Goal: Task Accomplishment & Management: Manage account settings

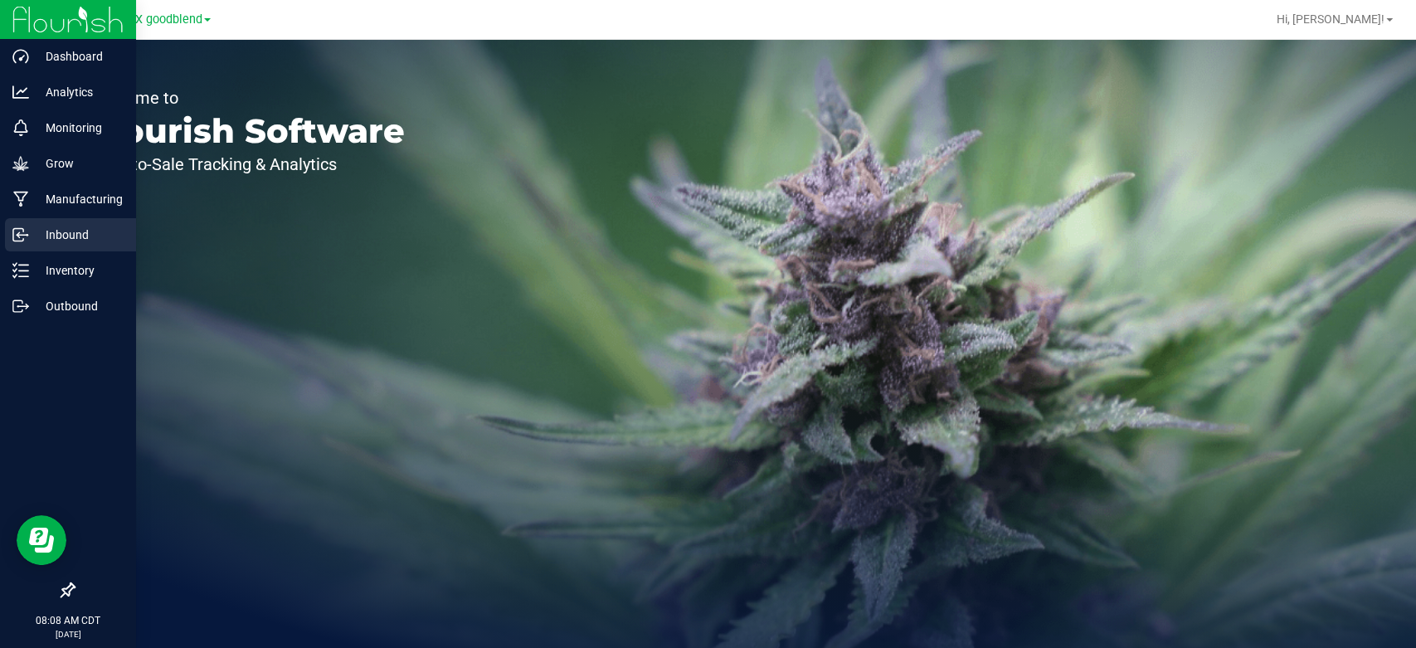
click at [52, 220] on div "Inbound" at bounding box center [70, 234] width 131 height 33
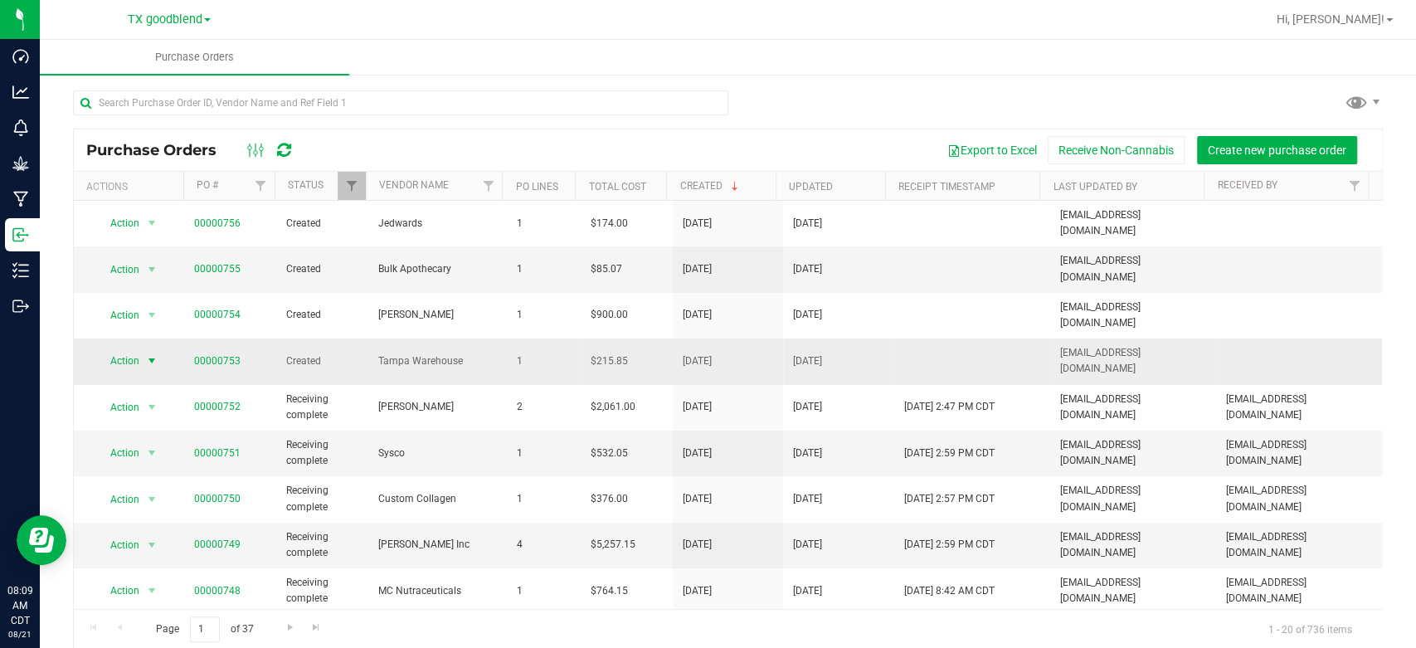
click at [130, 349] on span "Action" at bounding box center [118, 360] width 45 height 23
click at [138, 496] on li "View purchase order" at bounding box center [154, 502] width 119 height 25
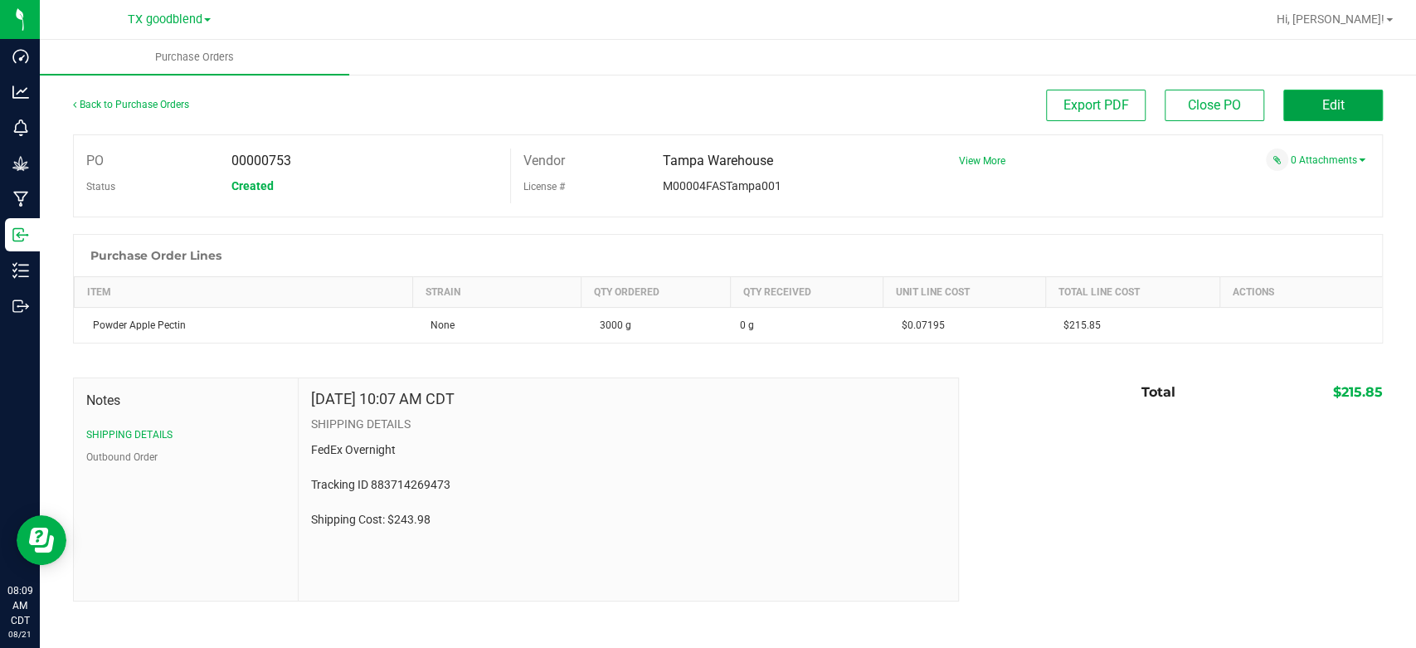
click at [1307, 107] on button "Edit" at bounding box center [1333, 106] width 100 height 32
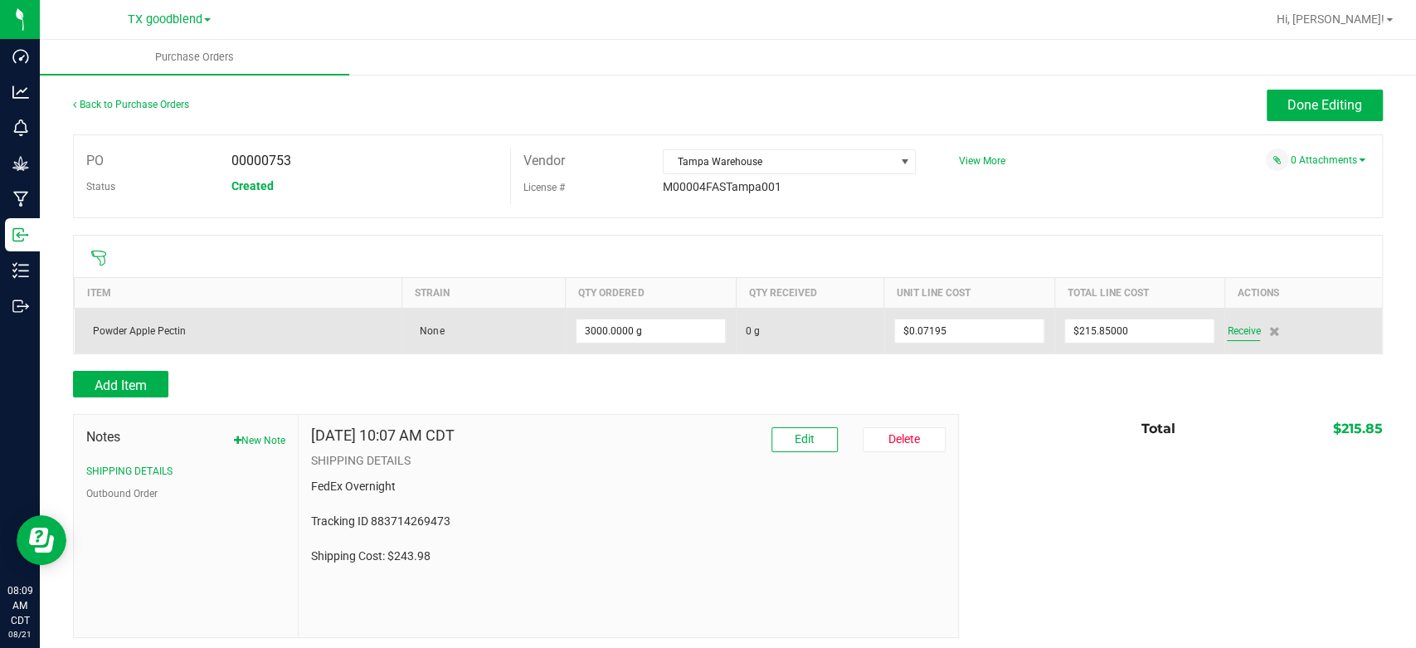
click at [1239, 329] on span "Receive" at bounding box center [1243, 331] width 33 height 20
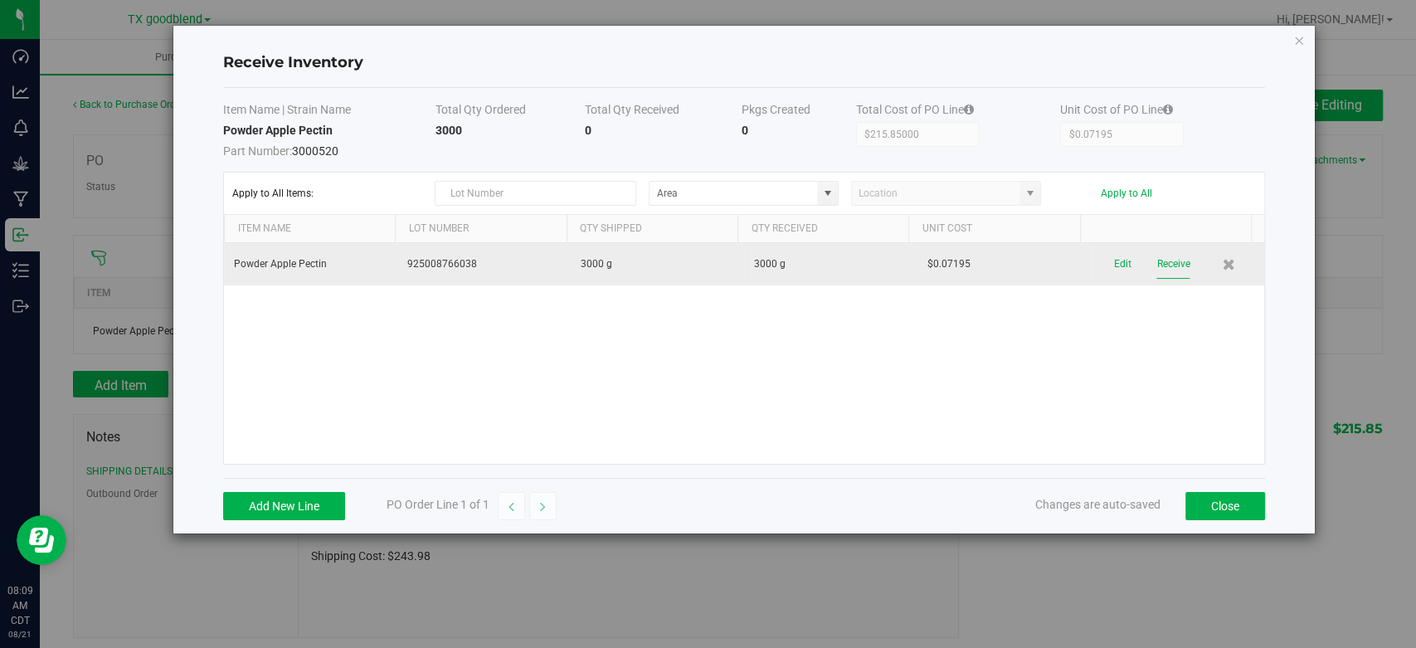
click at [1161, 267] on button "Receive" at bounding box center [1172, 264] width 33 height 29
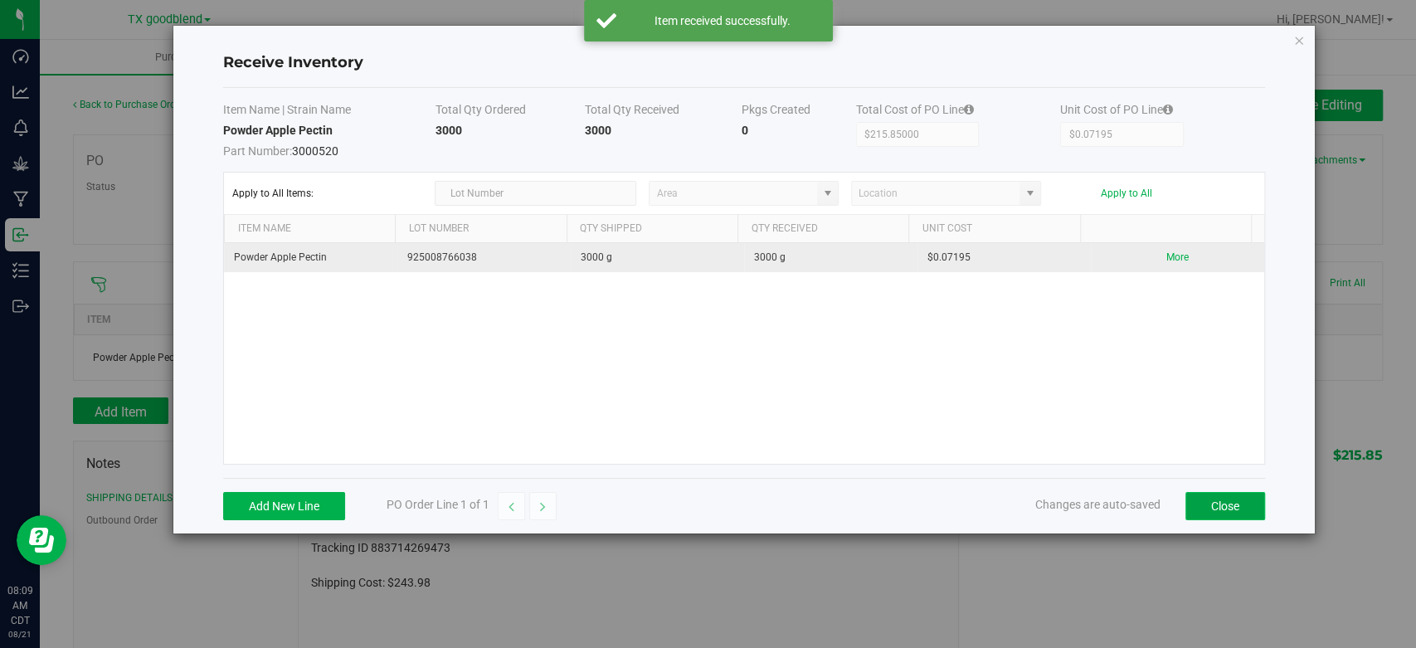
click at [1229, 499] on button "Close" at bounding box center [1225, 506] width 80 height 28
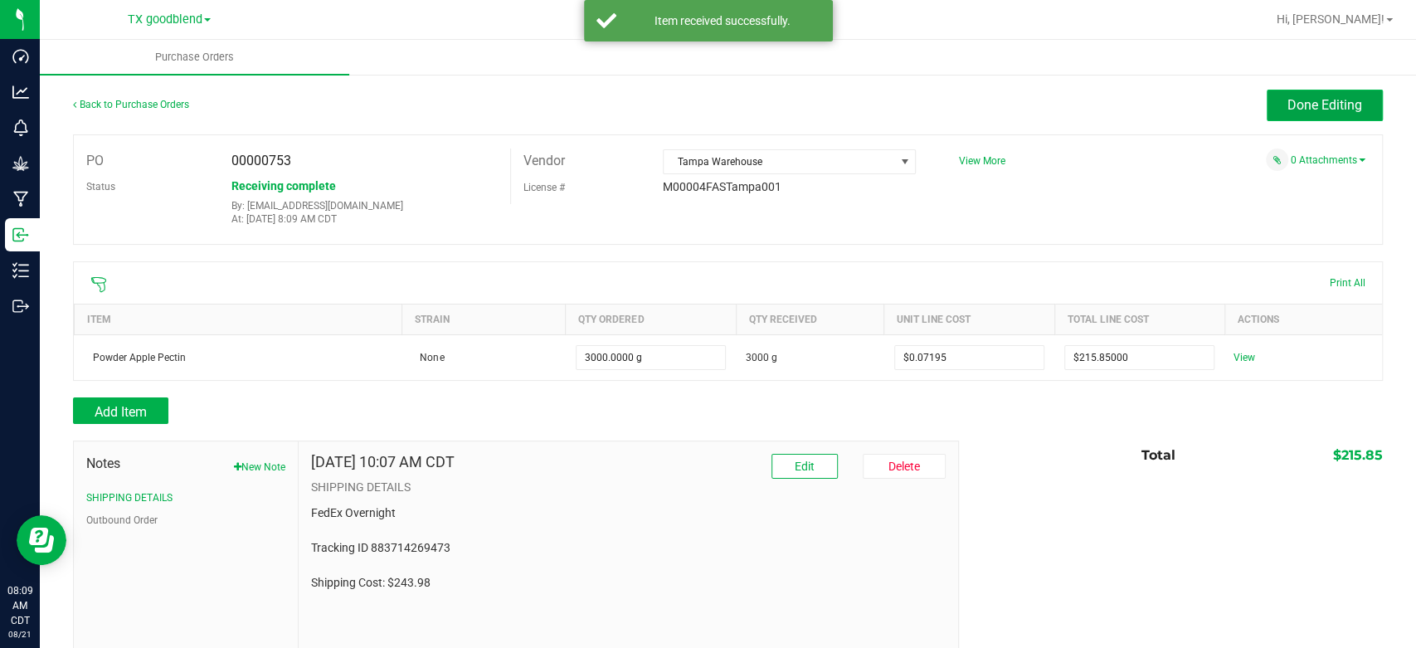
click at [1287, 98] on span "Done Editing" at bounding box center [1324, 105] width 75 height 16
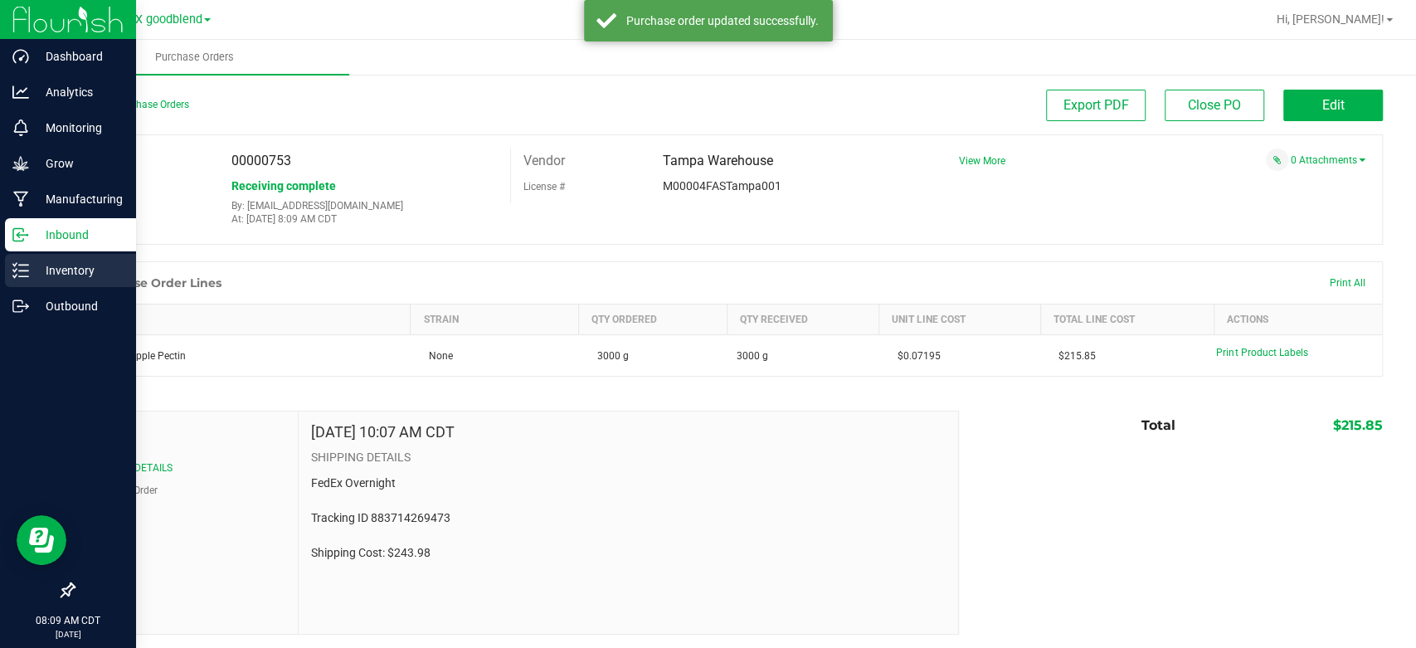
click at [55, 271] on p "Inventory" at bounding box center [79, 270] width 100 height 20
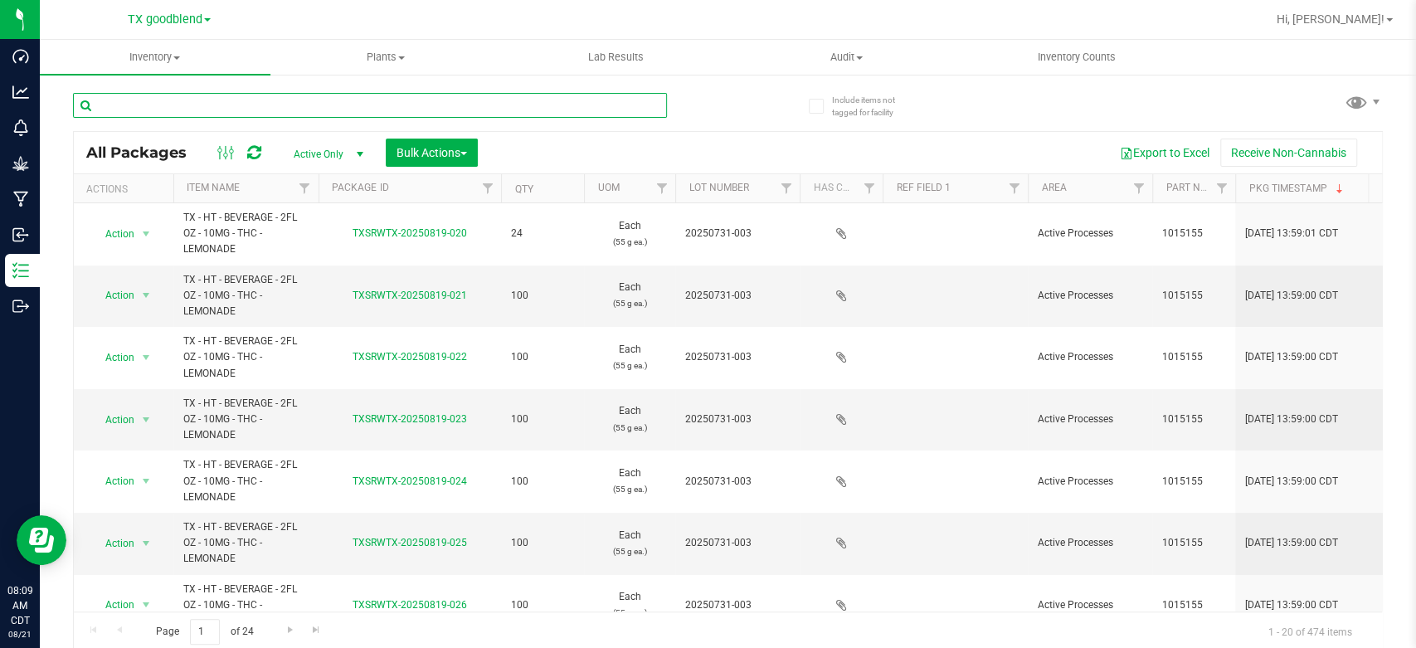
click at [372, 104] on input "text" at bounding box center [370, 105] width 594 height 25
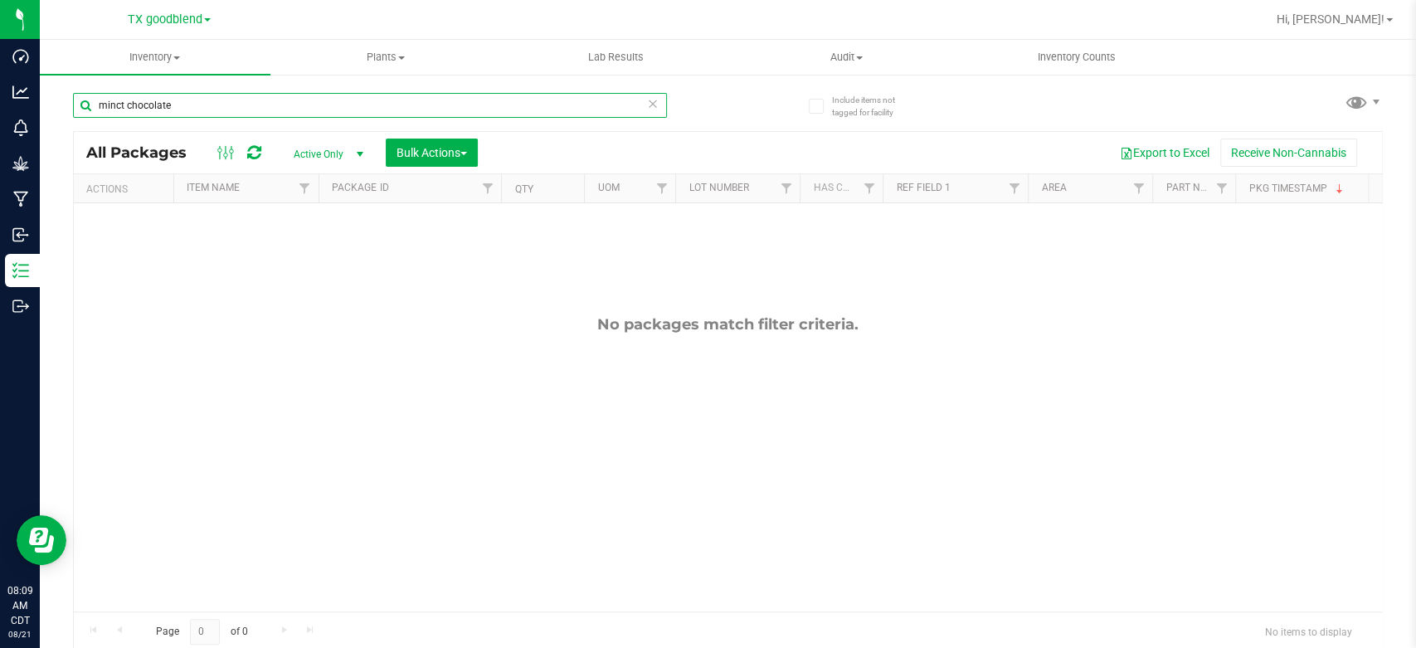
click at [118, 105] on input "minct chocolate" at bounding box center [370, 105] width 594 height 25
click at [353, 107] on input "mint chocolate" at bounding box center [370, 105] width 594 height 25
type input "m"
type input "chocolate"
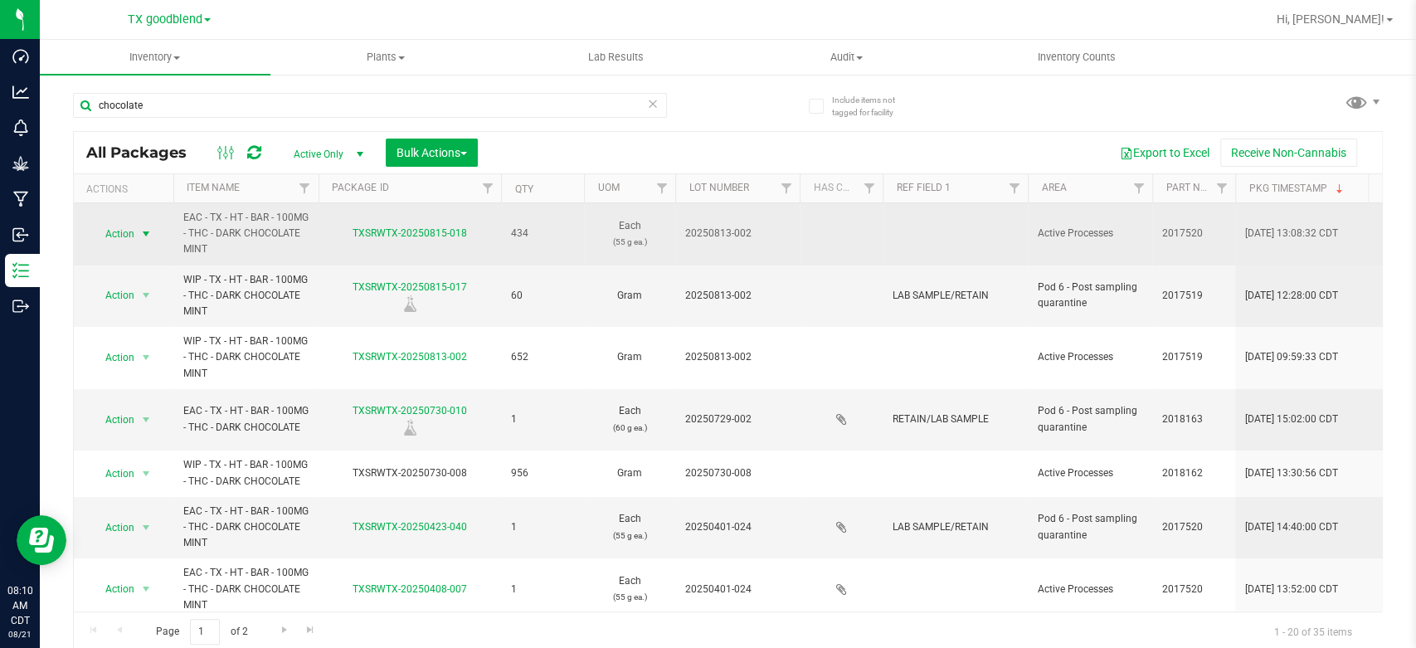
click at [124, 228] on span "Action" at bounding box center [112, 233] width 45 height 23
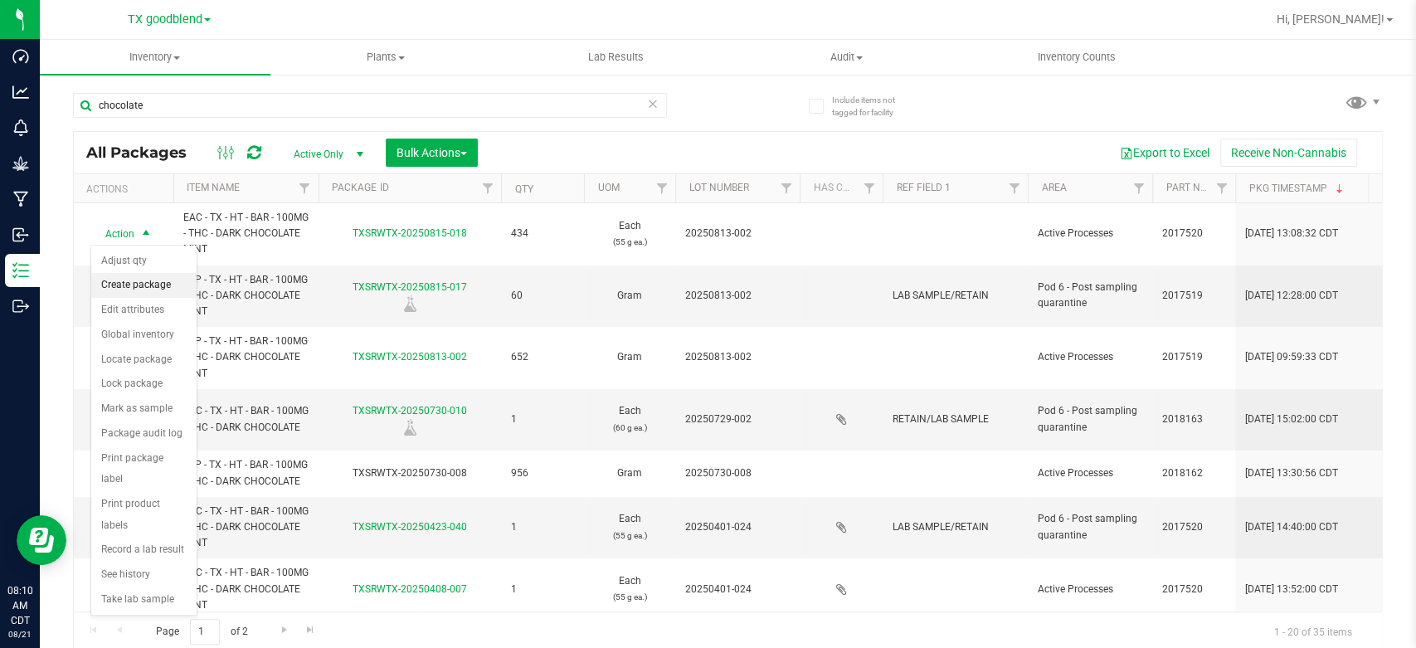
click at [133, 277] on li "Create package" at bounding box center [143, 285] width 105 height 25
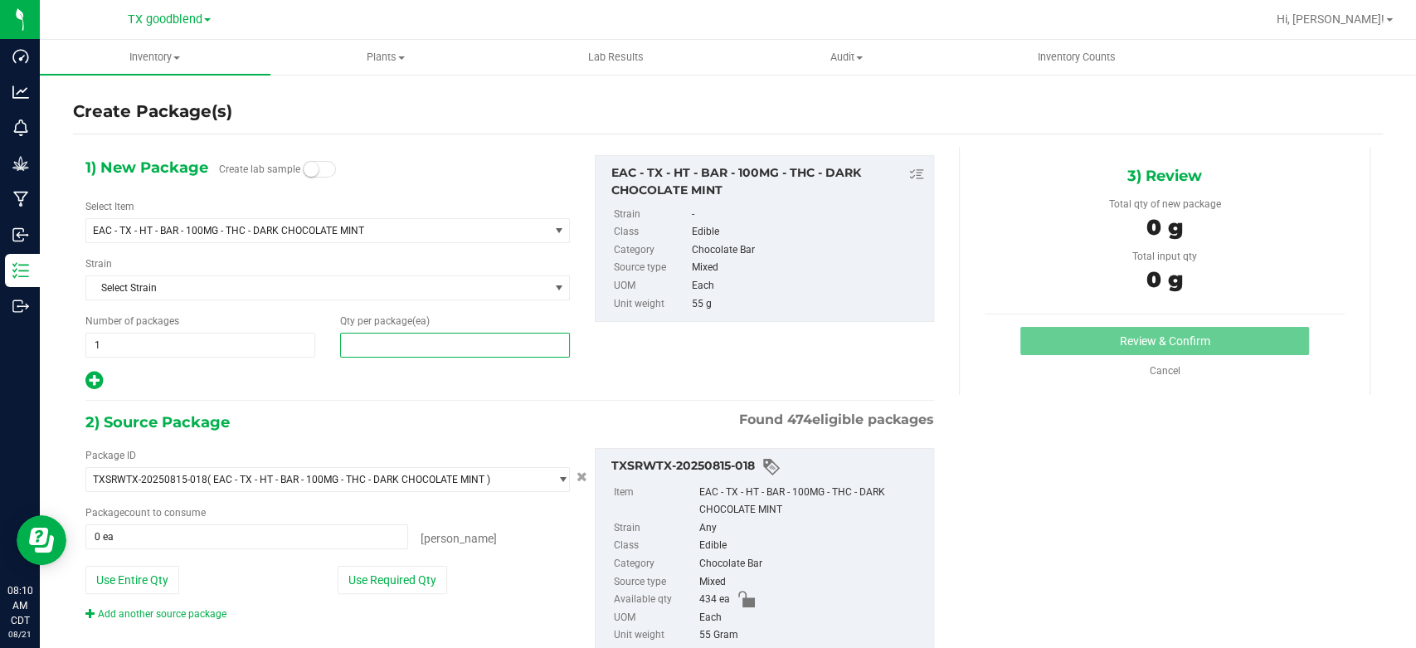
click at [438, 337] on span at bounding box center [455, 345] width 230 height 25
type input "60"
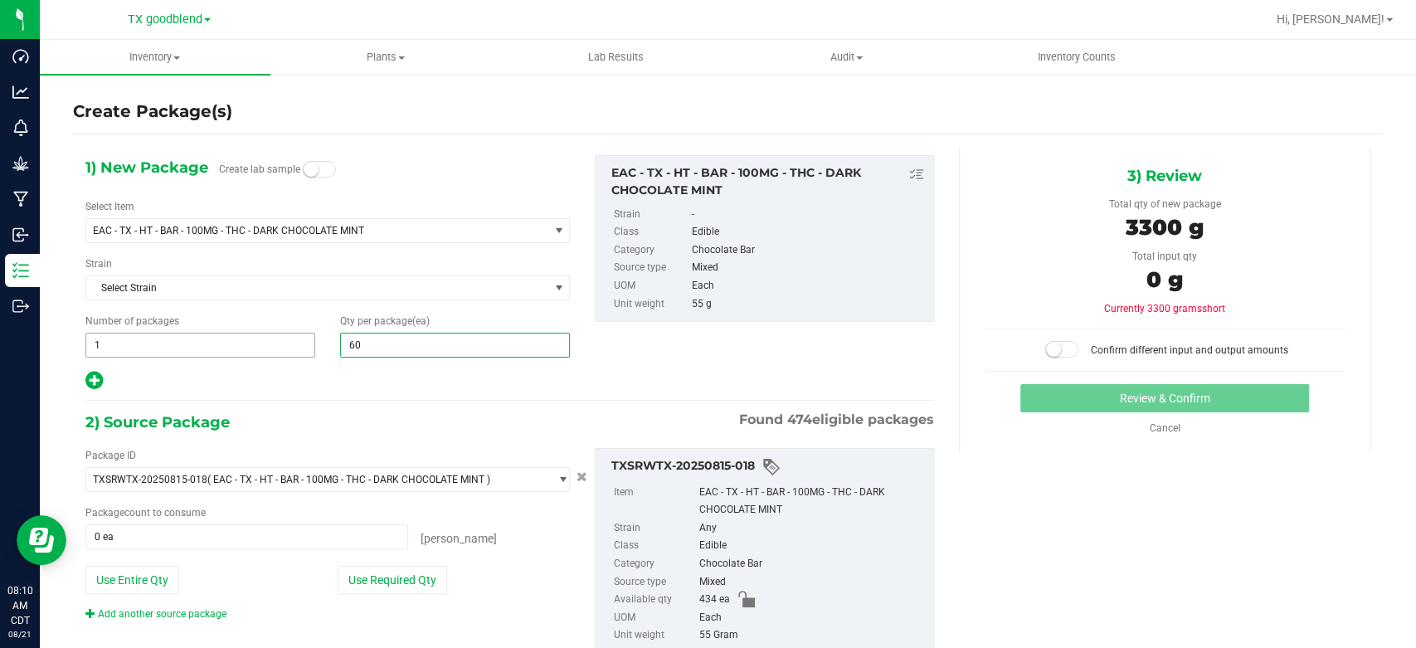
type input "60"
click at [204, 347] on span "1 1" at bounding box center [200, 345] width 230 height 25
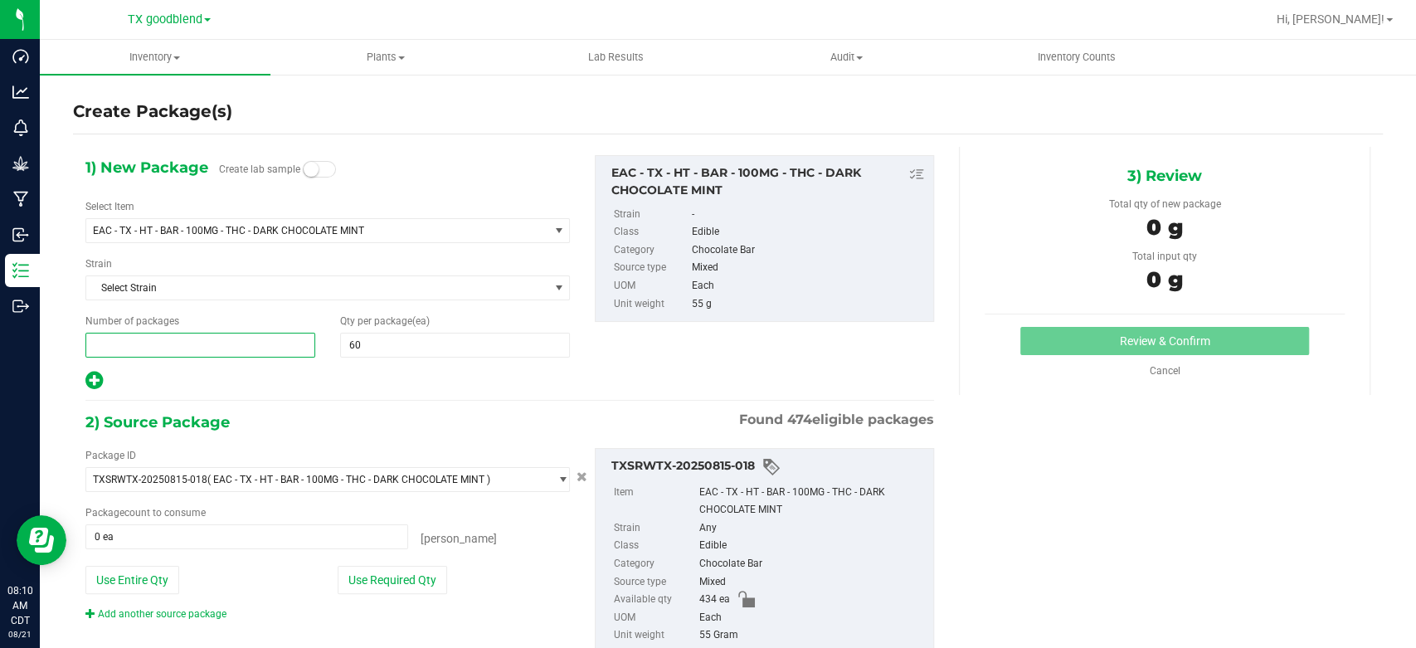
type input "7"
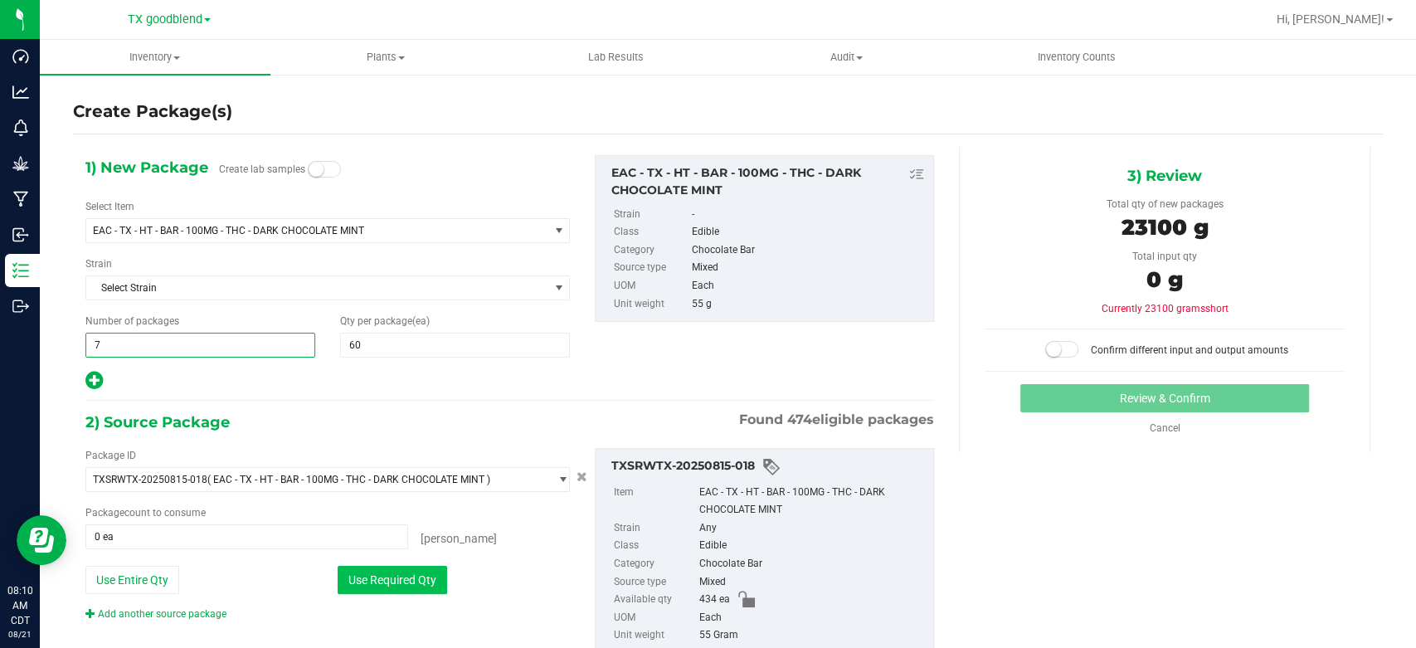
type input "7"
click at [370, 573] on button "Use Required Qty" at bounding box center [393, 580] width 110 height 28
type input "420 ea"
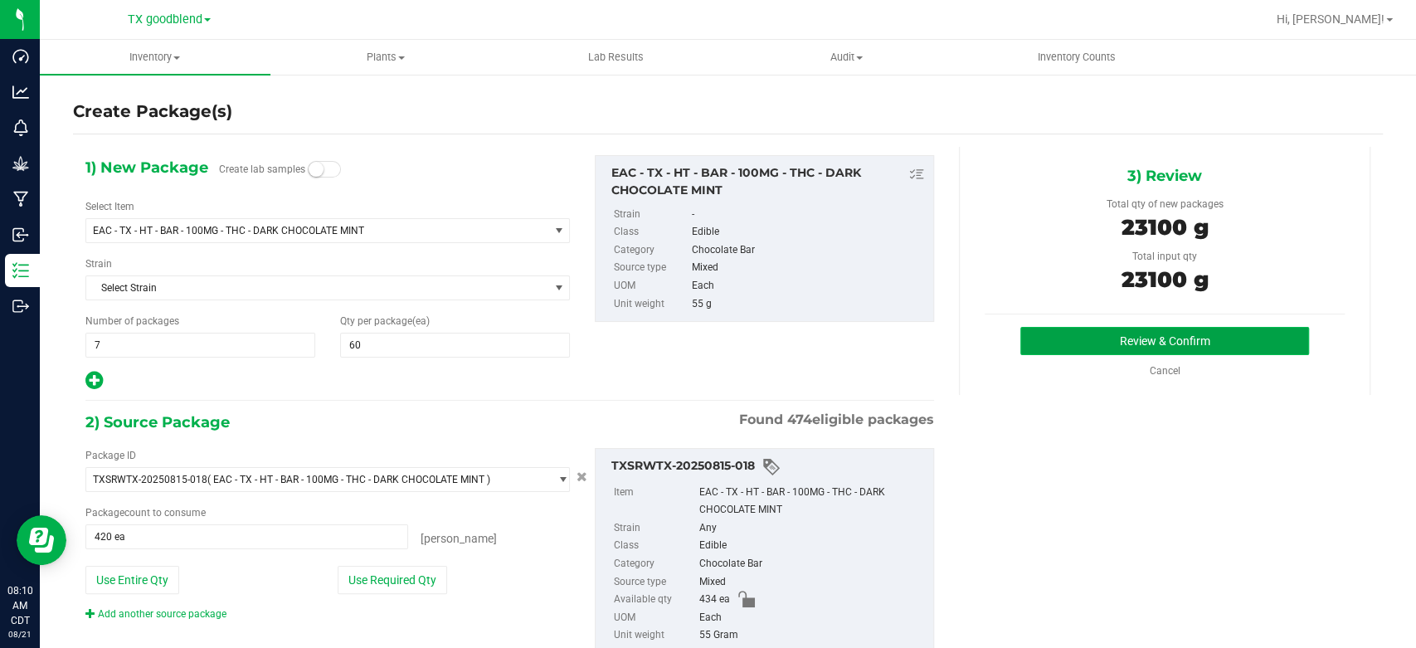
click at [1041, 338] on button "Review & Confirm" at bounding box center [1164, 341] width 288 height 28
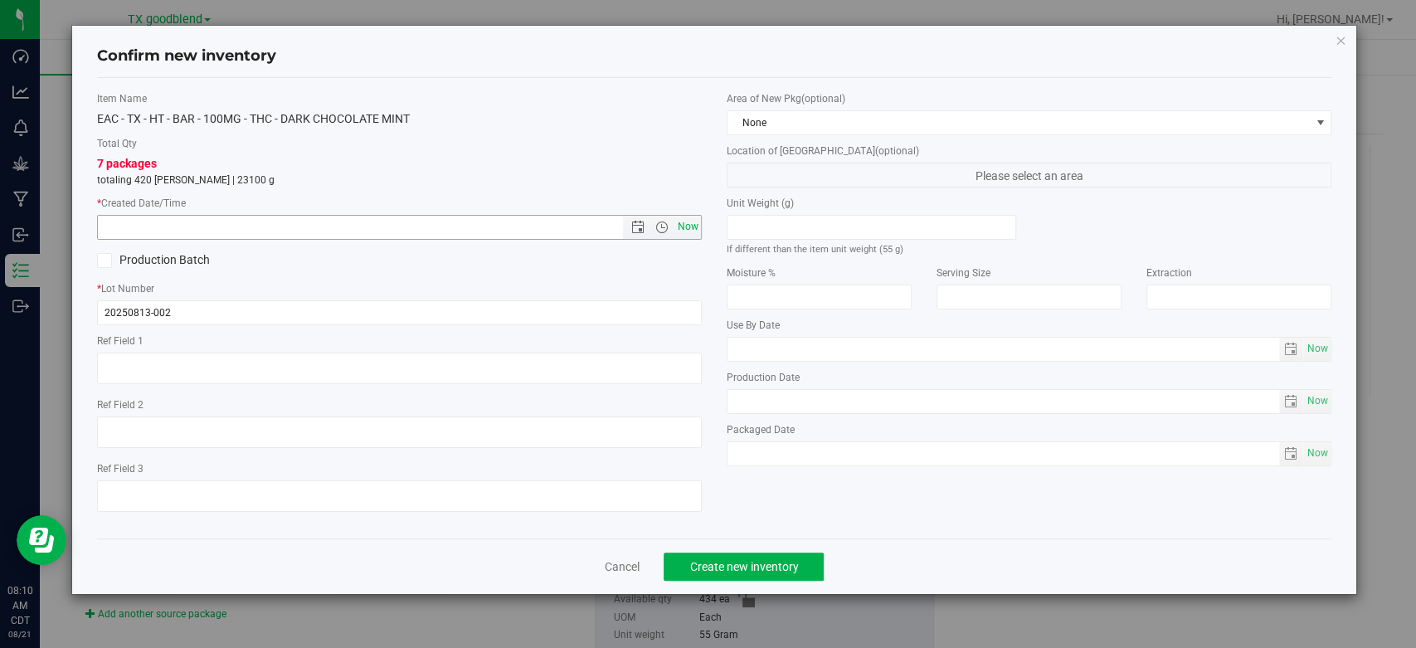
click at [695, 228] on span "Now" at bounding box center [688, 227] width 28 height 24
type input "[DATE] 8:10 AM"
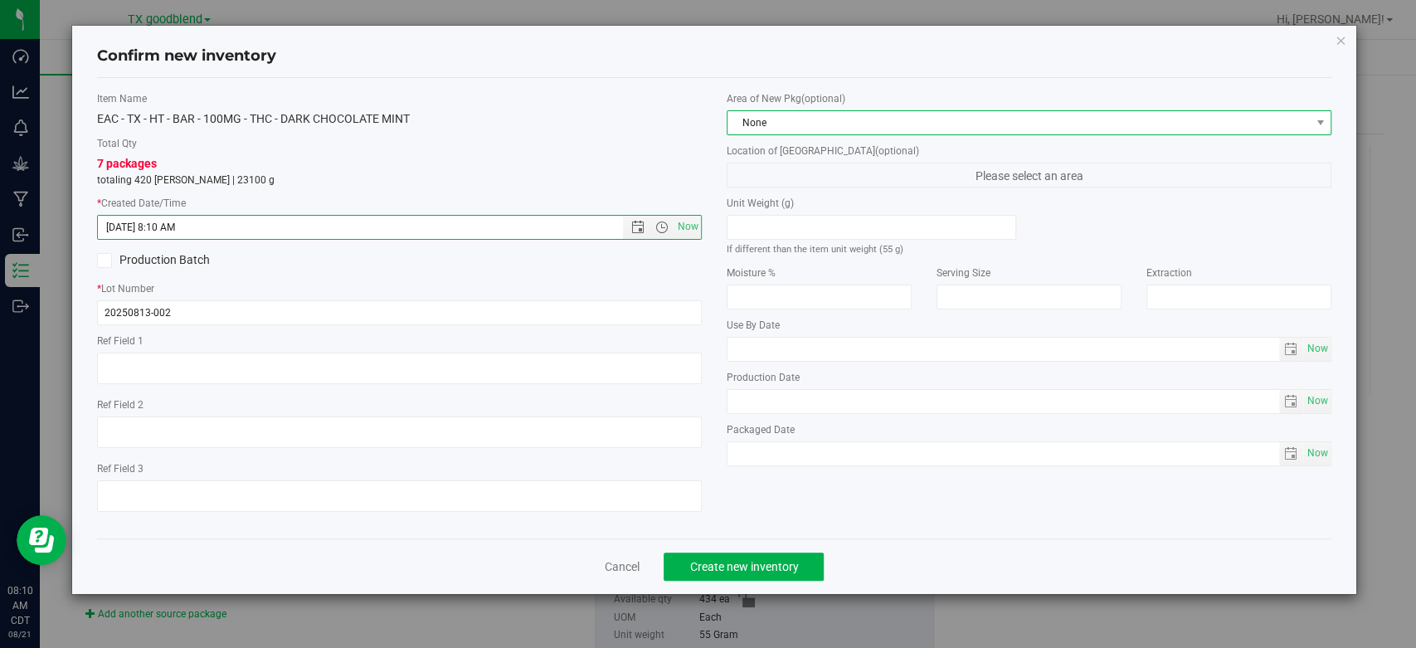
click at [843, 118] on span "None" at bounding box center [1019, 122] width 582 height 23
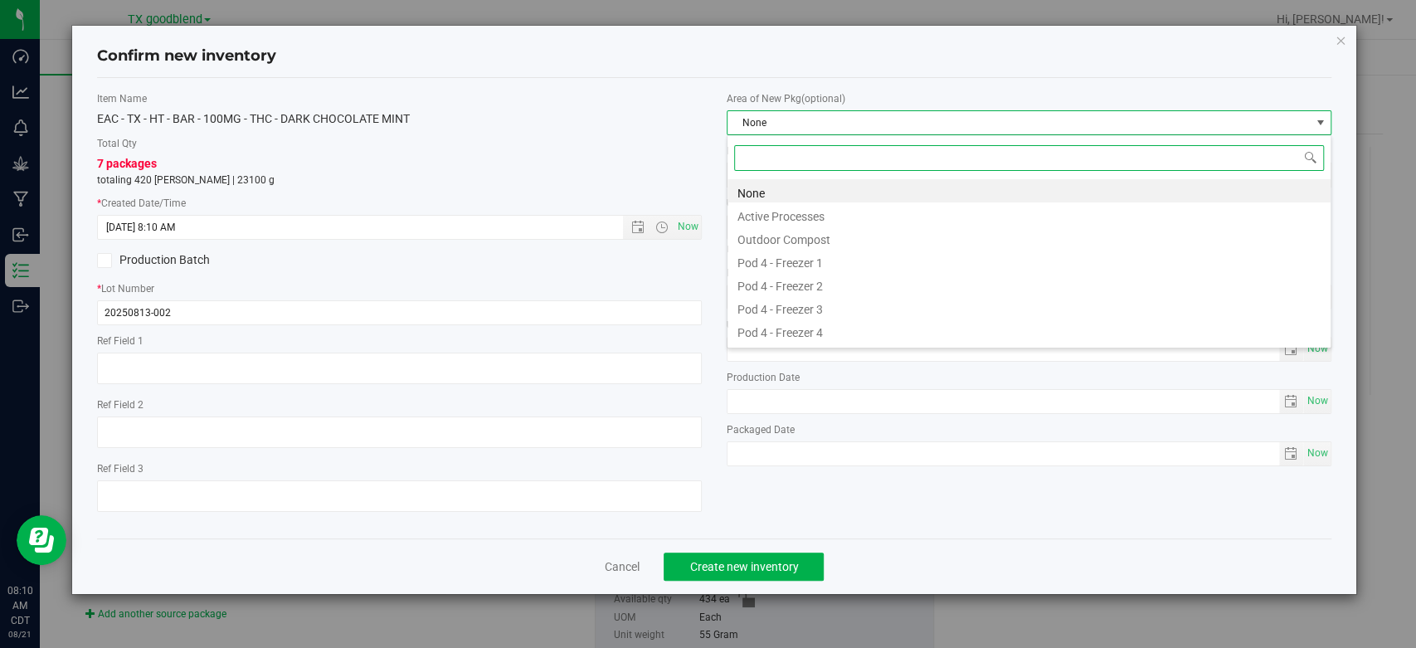
scroll to position [24, 604]
click at [851, 215] on li "Active Processes" at bounding box center [1029, 213] width 603 height 23
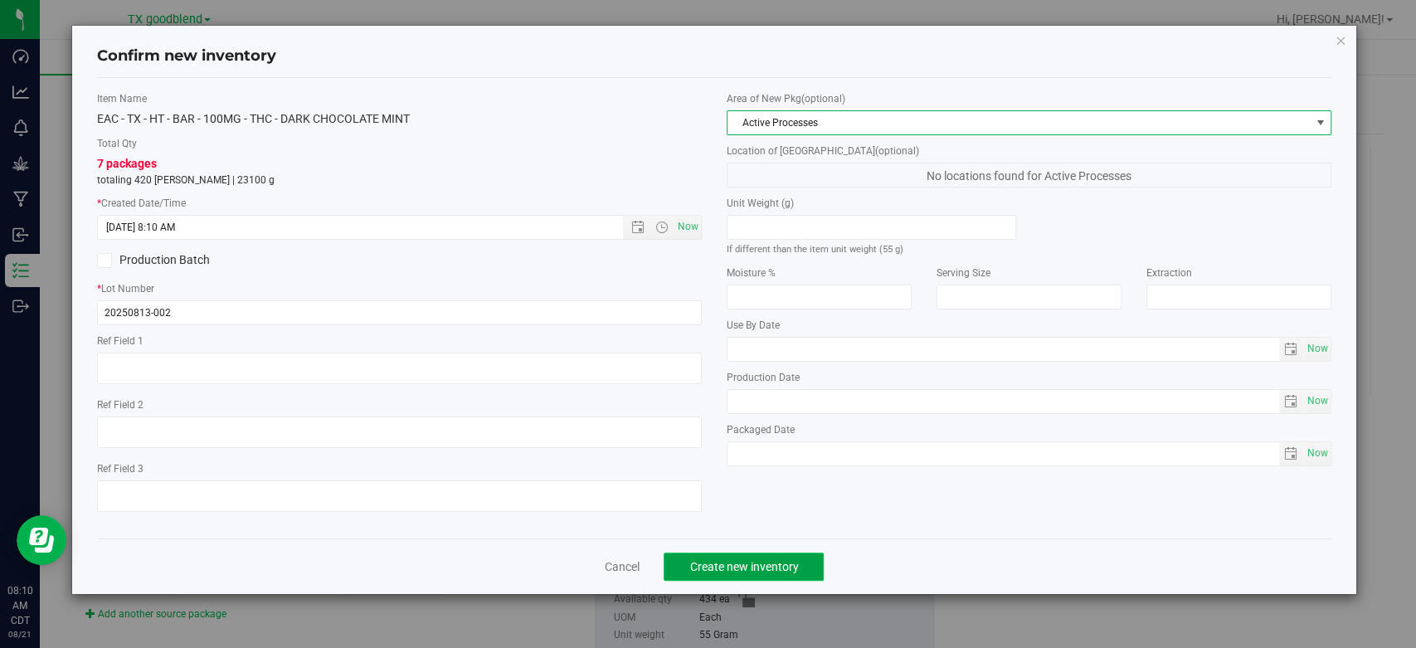
click at [714, 560] on span "Create new inventory" at bounding box center [743, 566] width 109 height 13
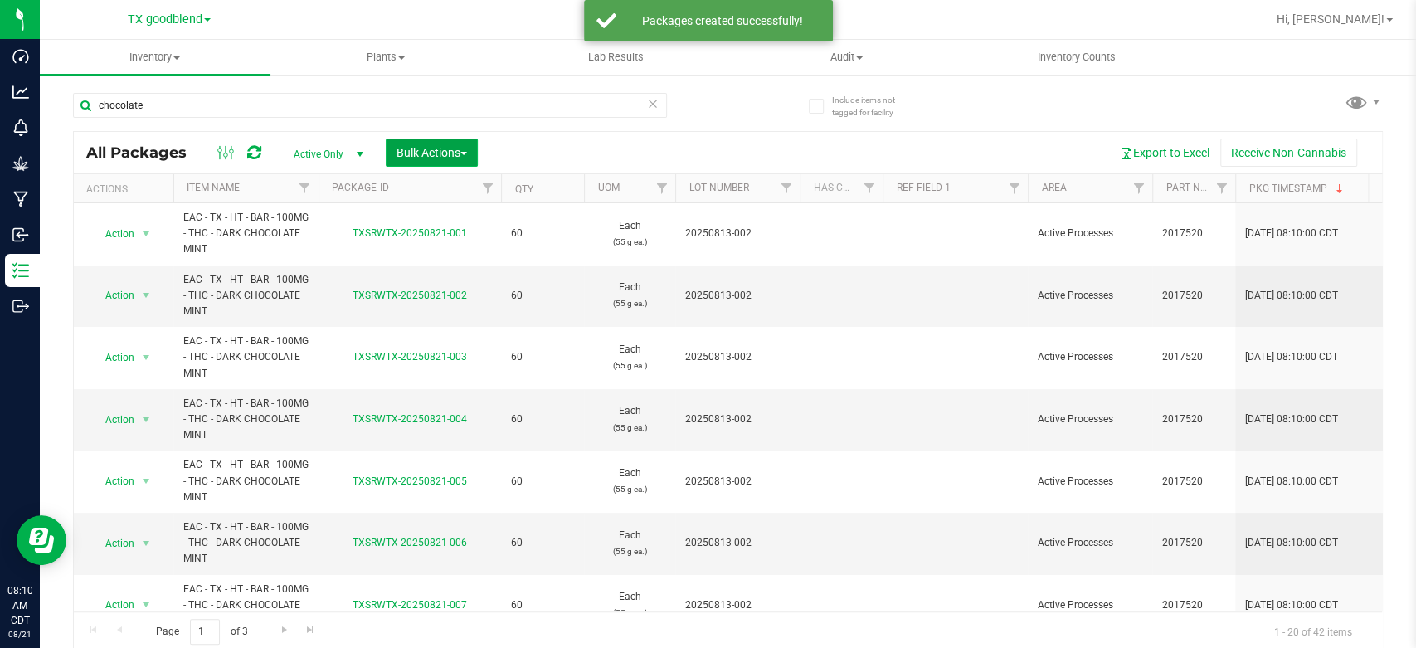
click at [424, 146] on span "Bulk Actions" at bounding box center [432, 152] width 71 height 13
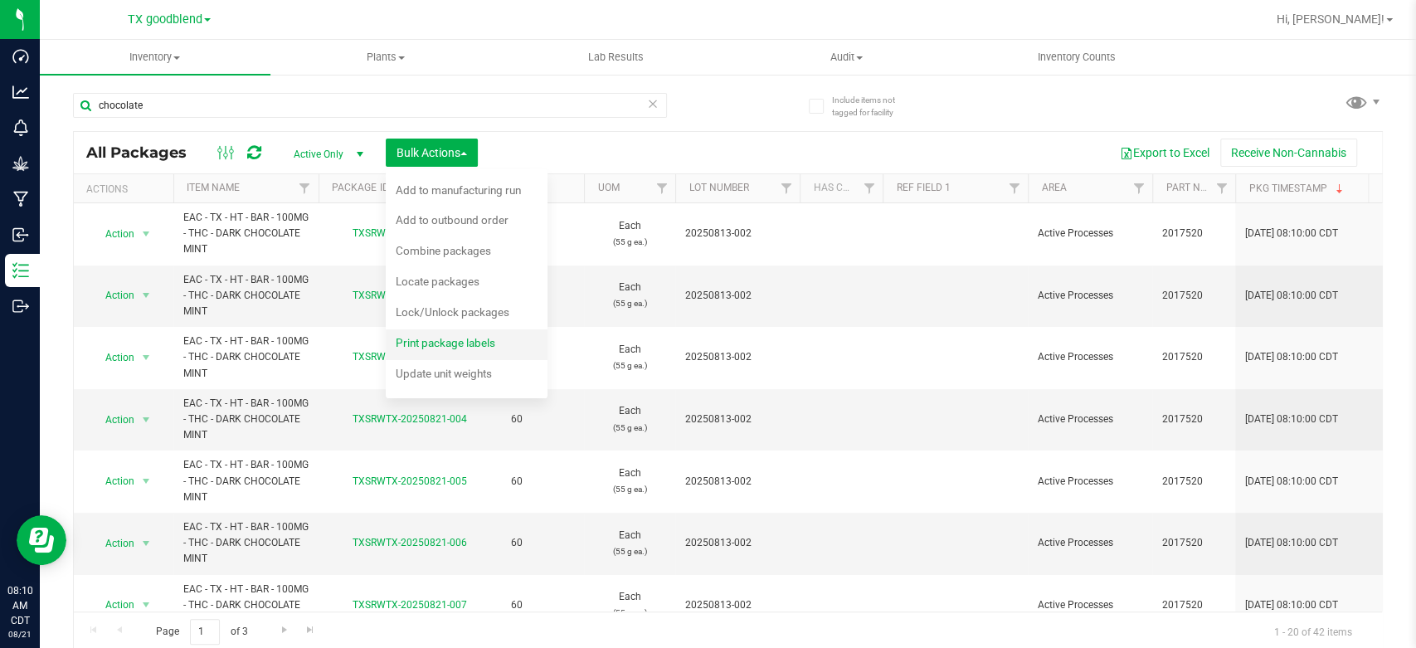
click at [433, 350] on div "Print package labels" at bounding box center [457, 345] width 122 height 27
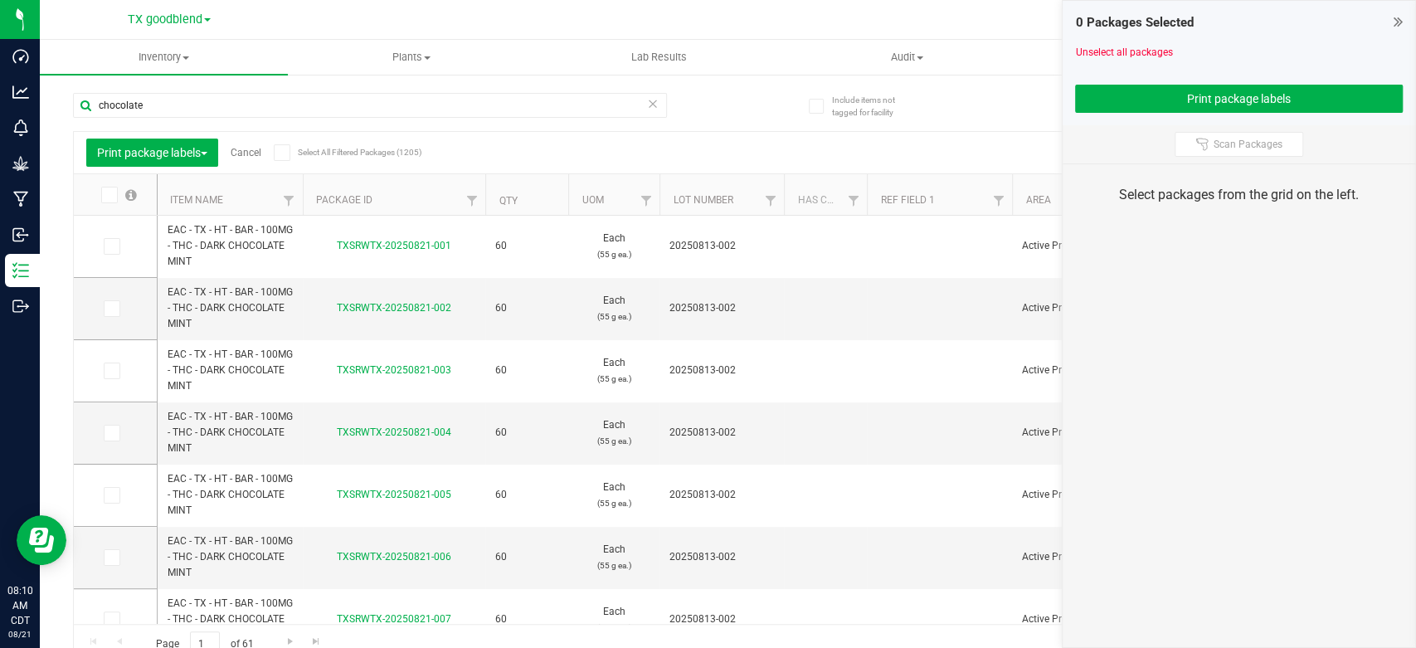
click at [1394, 18] on icon at bounding box center [1398, 21] width 9 height 17
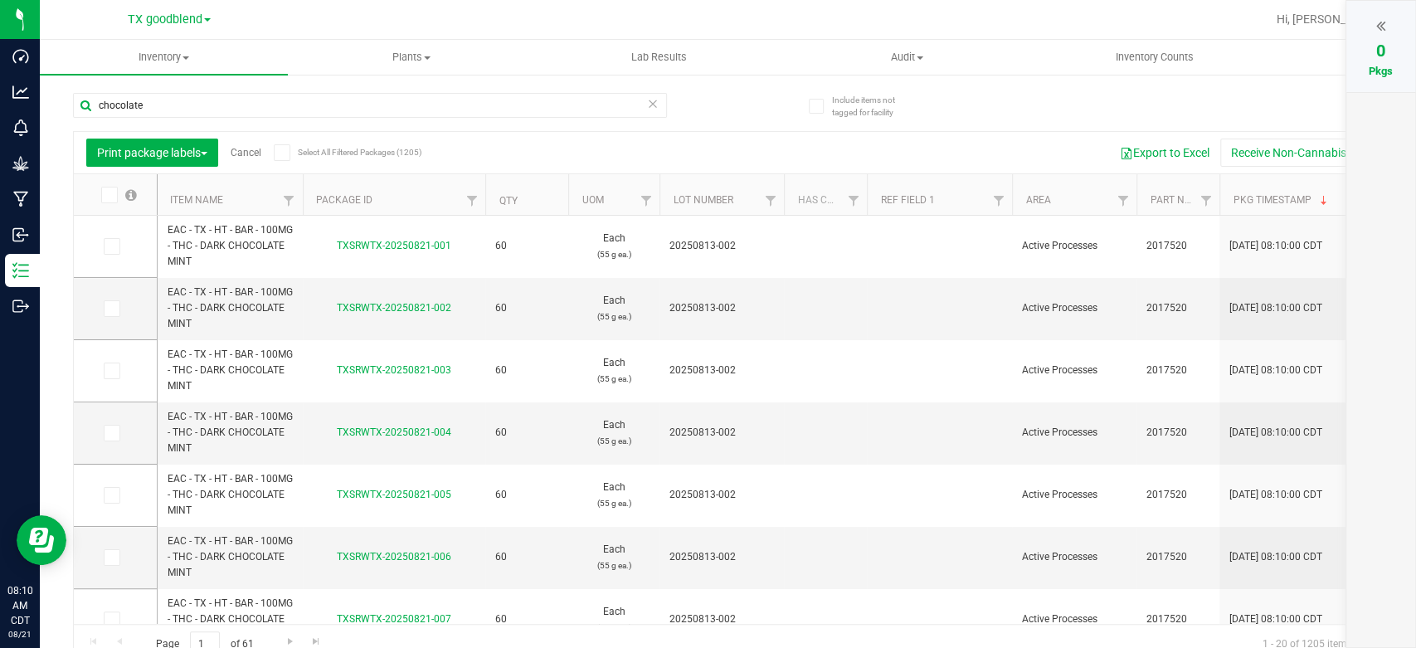
click at [1380, 31] on icon at bounding box center [1380, 25] width 9 height 17
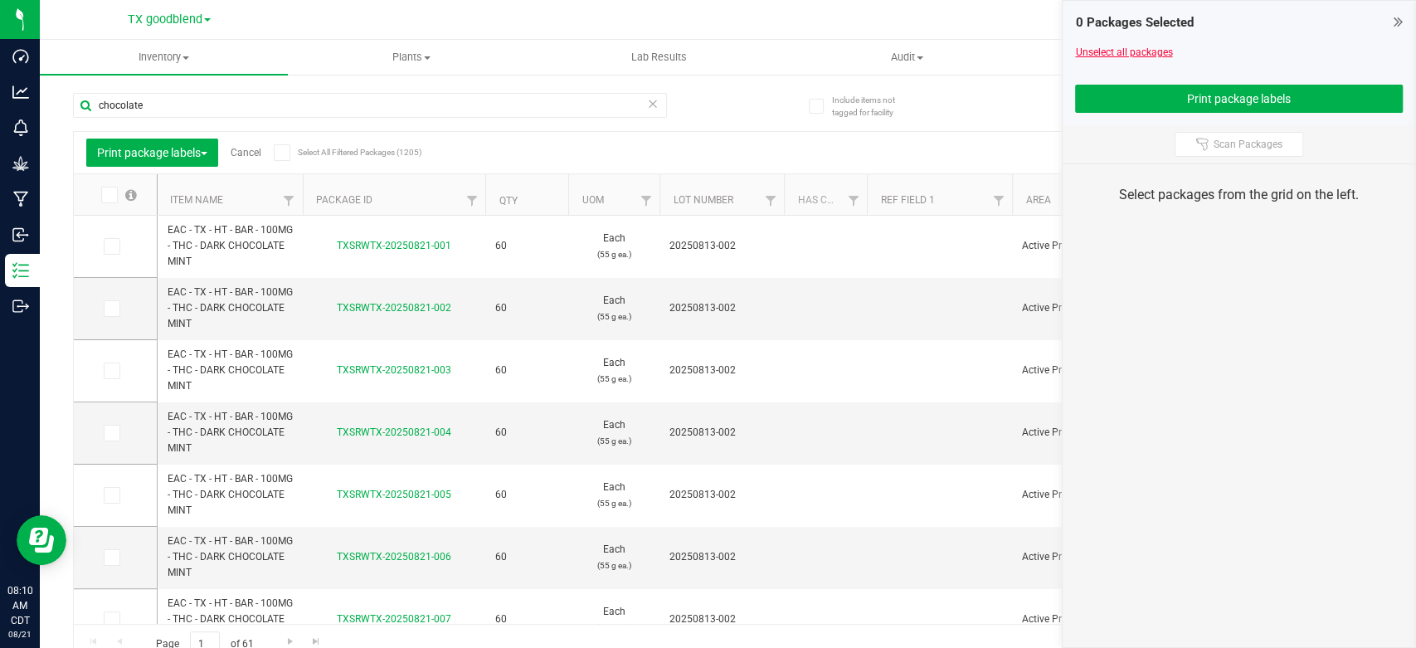
click at [1135, 51] on link "Unselect all packages" at bounding box center [1123, 52] width 97 height 12
click at [112, 246] on icon at bounding box center [110, 246] width 11 height 0
click at [0, 0] on input "checkbox" at bounding box center [0, 0] width 0 height 0
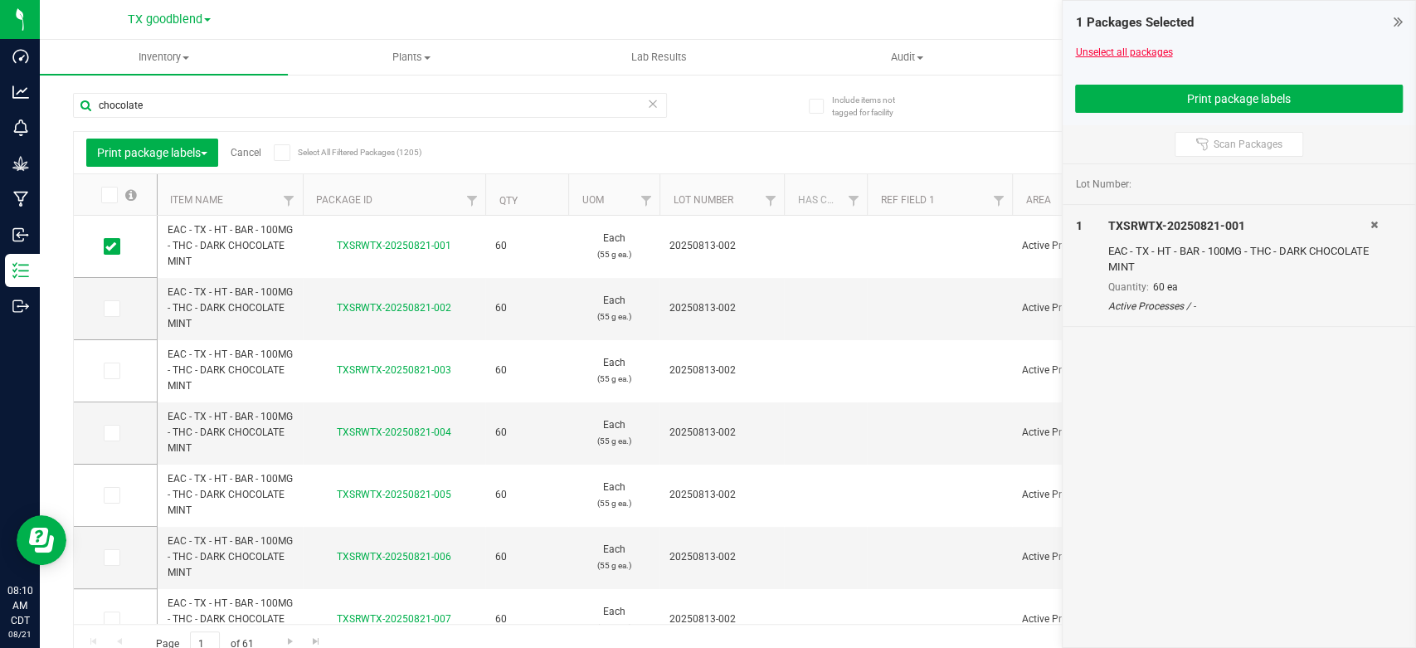
click at [1077, 54] on link "Unselect all packages" at bounding box center [1123, 52] width 97 height 12
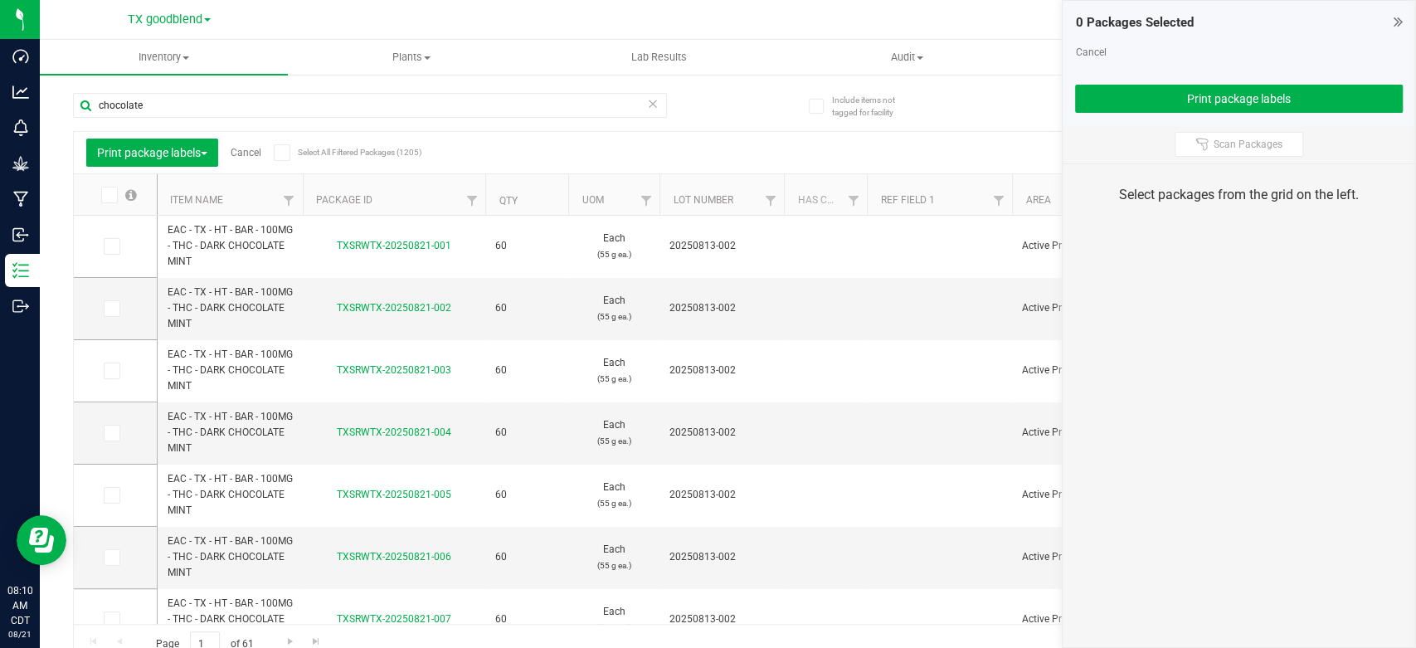
click at [1077, 54] on link "Cancel" at bounding box center [1090, 52] width 31 height 12
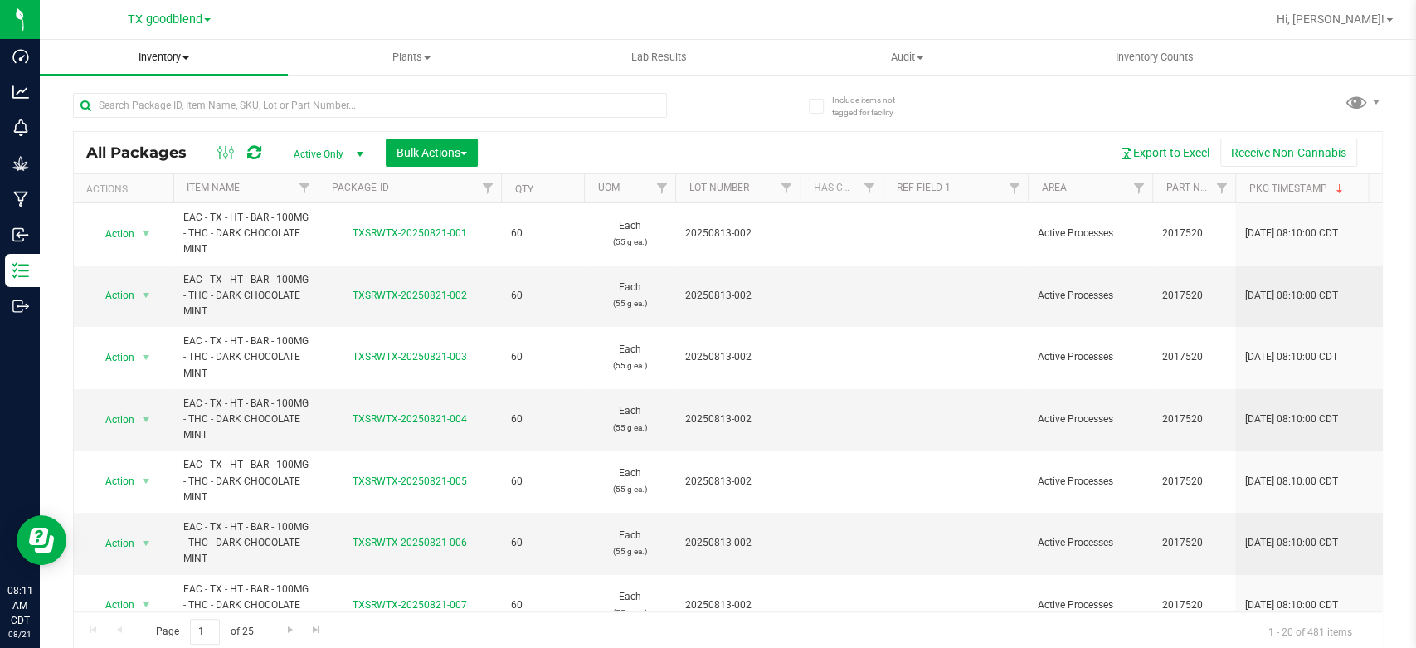
click at [151, 56] on span "Inventory" at bounding box center [164, 57] width 248 height 15
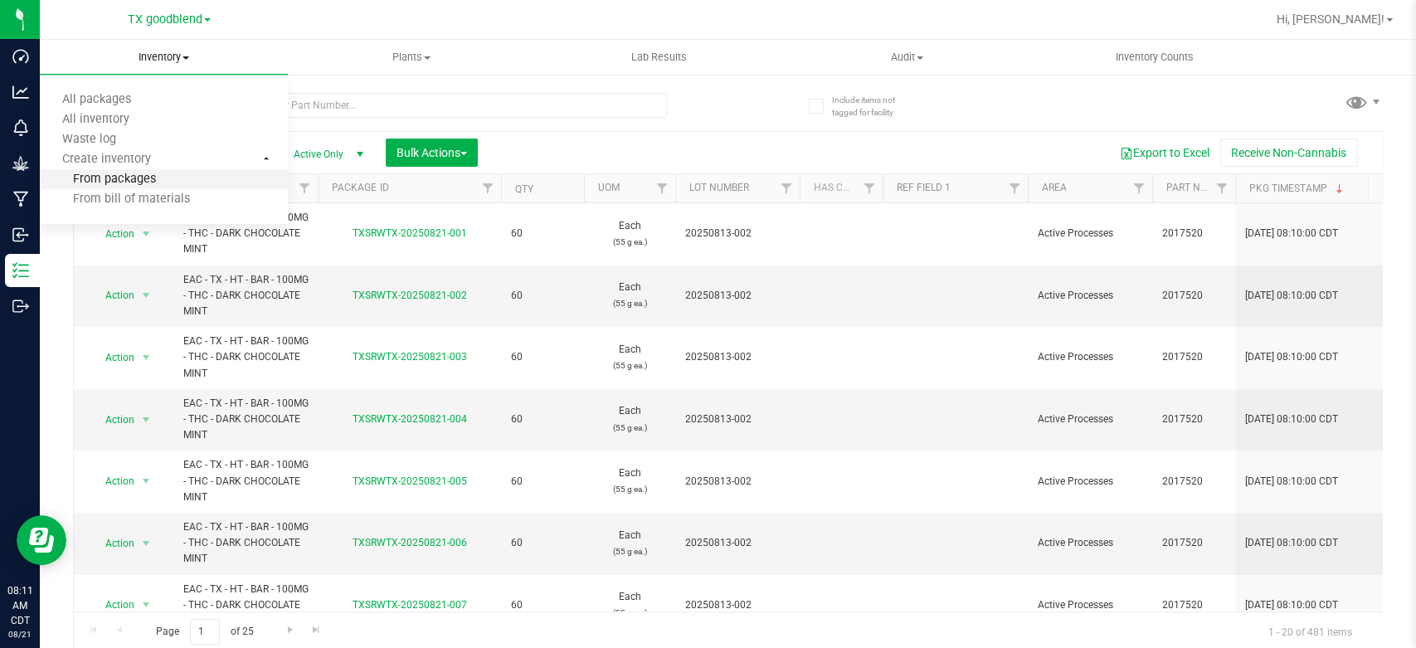
click at [131, 183] on span "From packages" at bounding box center [98, 180] width 116 height 14
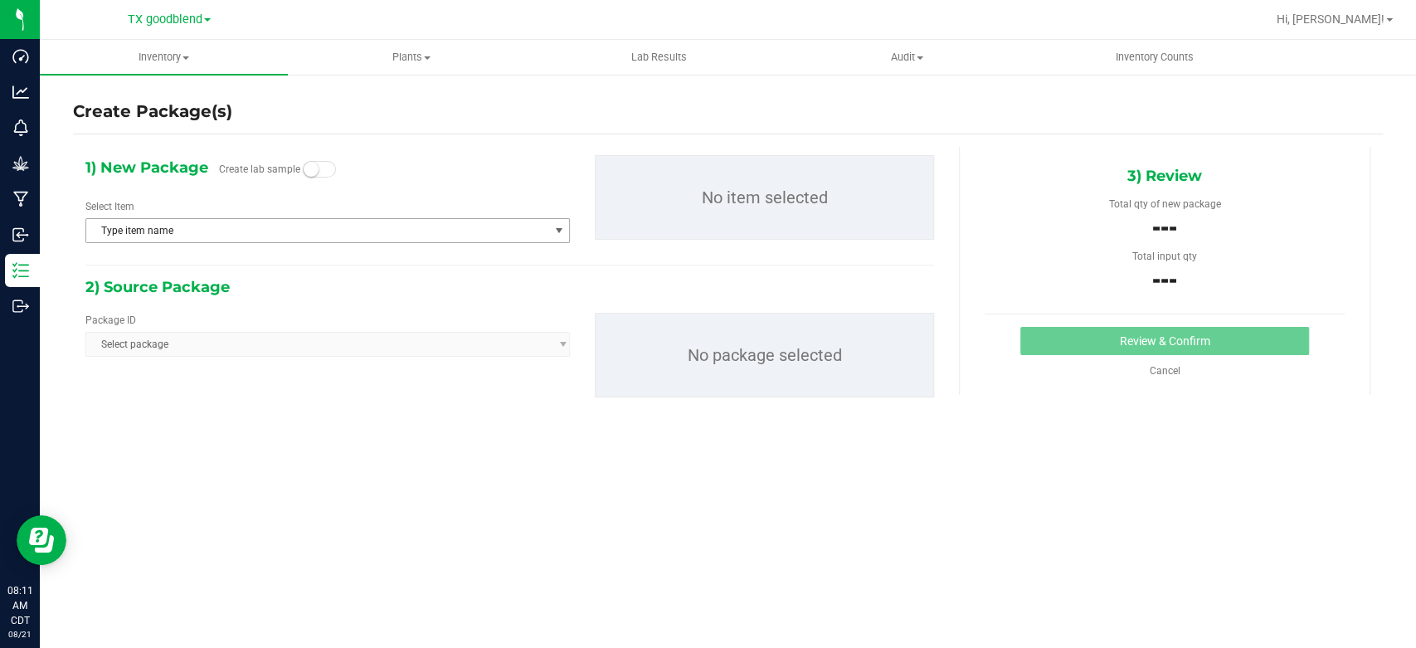
click at [160, 233] on span "Type item name" at bounding box center [317, 230] width 462 height 23
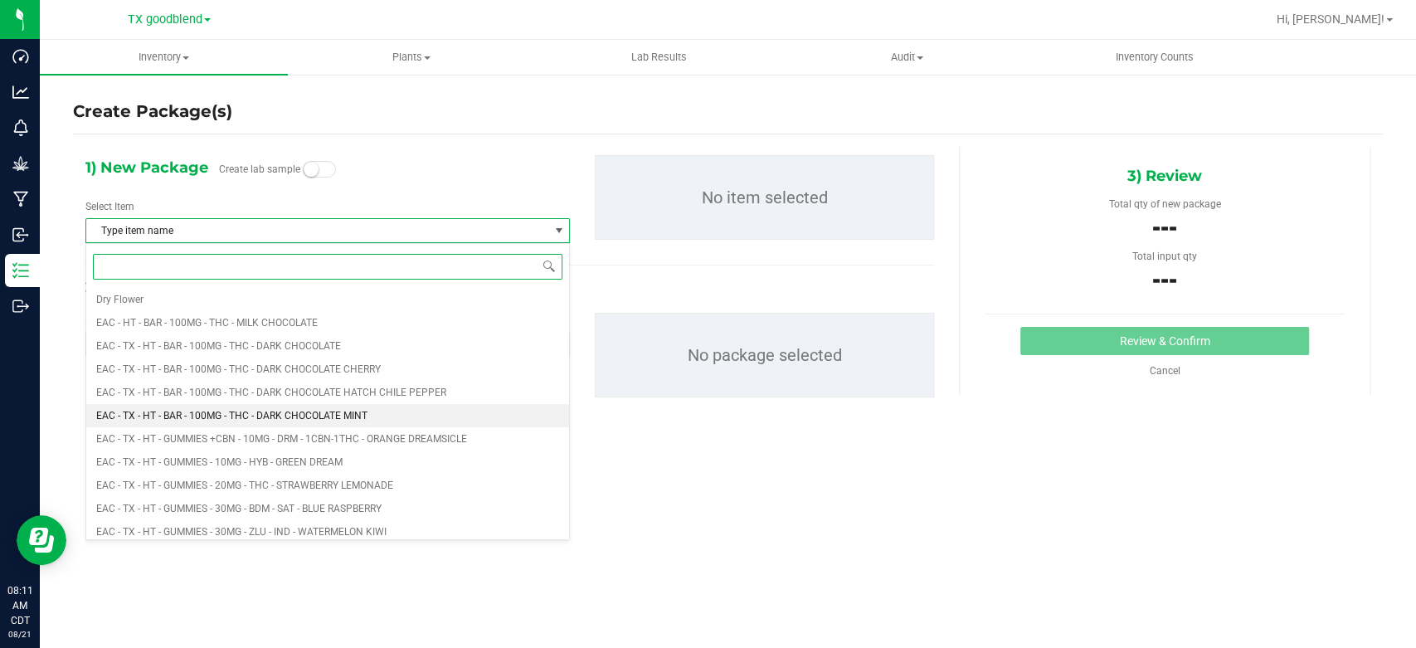
click at [218, 420] on span "EAC - TX - HT - BAR - 100MG - THC - DARK CHOCOLATE MINT" at bounding box center [231, 416] width 271 height 12
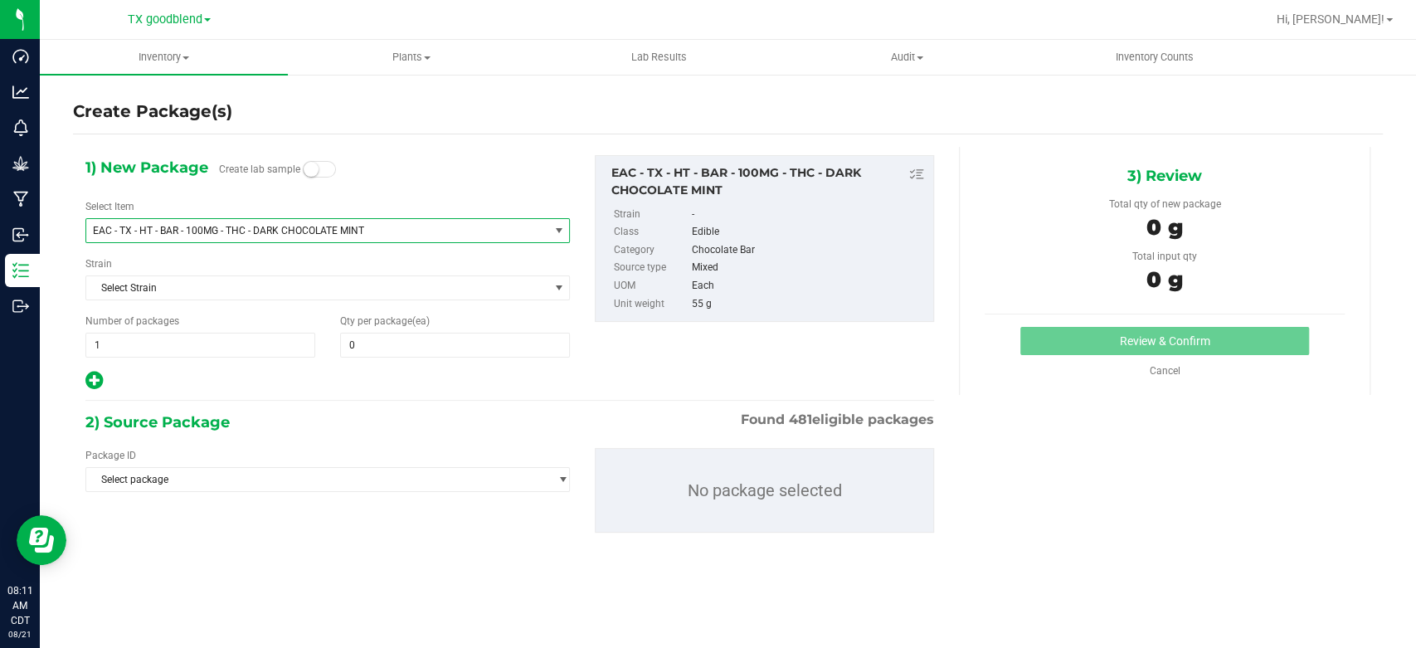
click at [326, 231] on span "EAC - TX - HT - BAR - 100MG - THC - DARK CHOCOLATE MINT" at bounding box center [308, 231] width 431 height 12
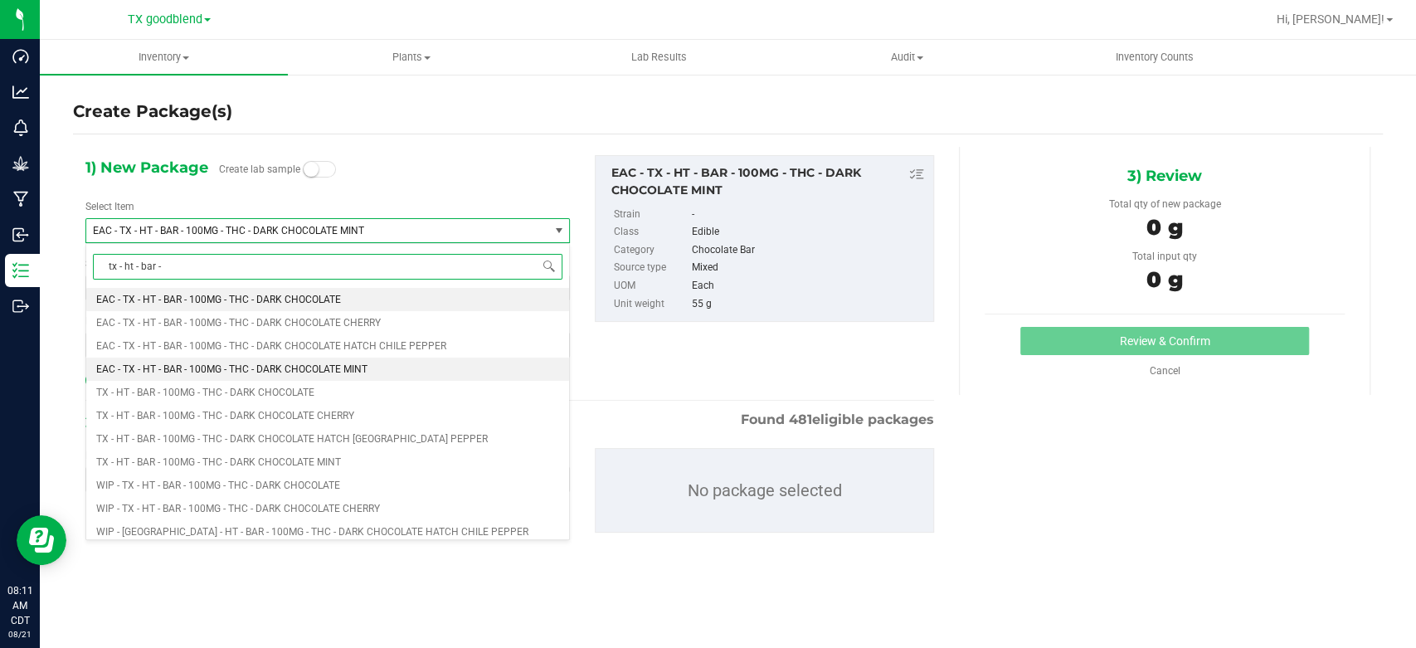
type input "tx - ht - bar -"
click at [234, 456] on span "TX - HT - BAR - 100MG - THC - DARK CHOCOLATE MINT" at bounding box center [218, 462] width 245 height 12
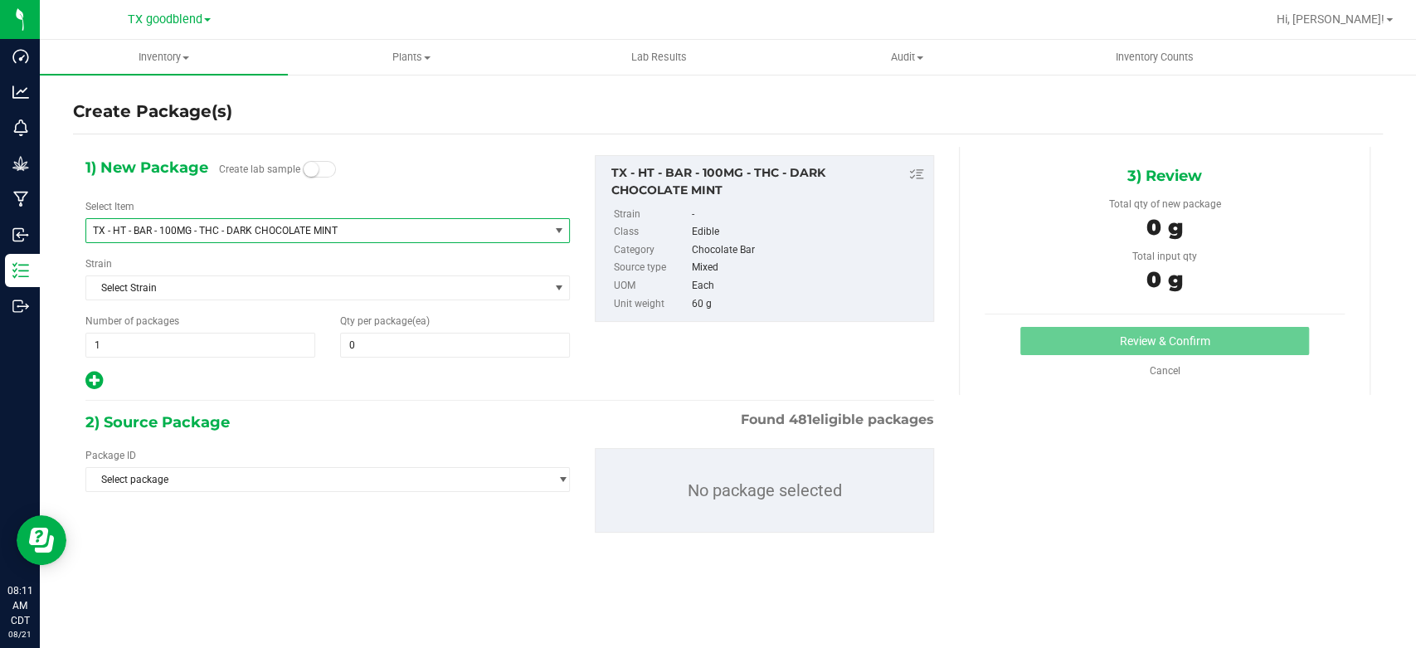
type input "0"
click at [285, 343] on span "1 1" at bounding box center [200, 345] width 230 height 25
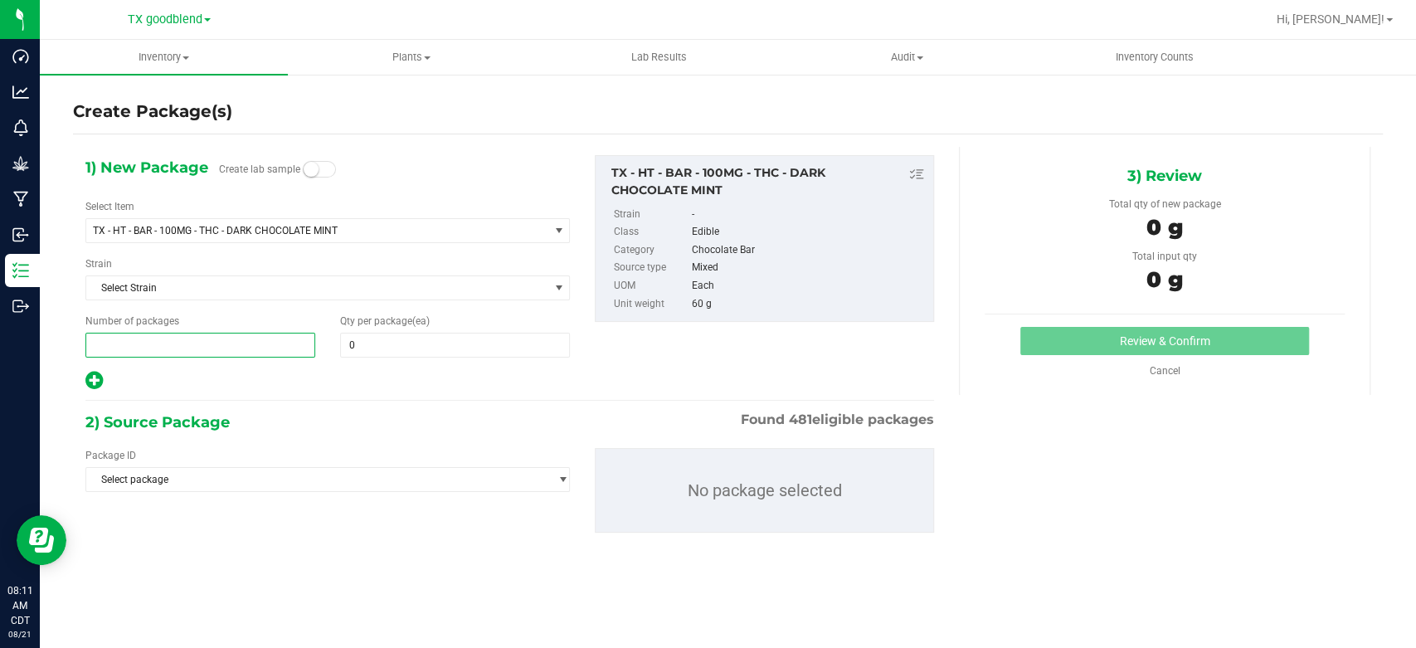
type input "7"
click at [375, 343] on span at bounding box center [455, 345] width 230 height 25
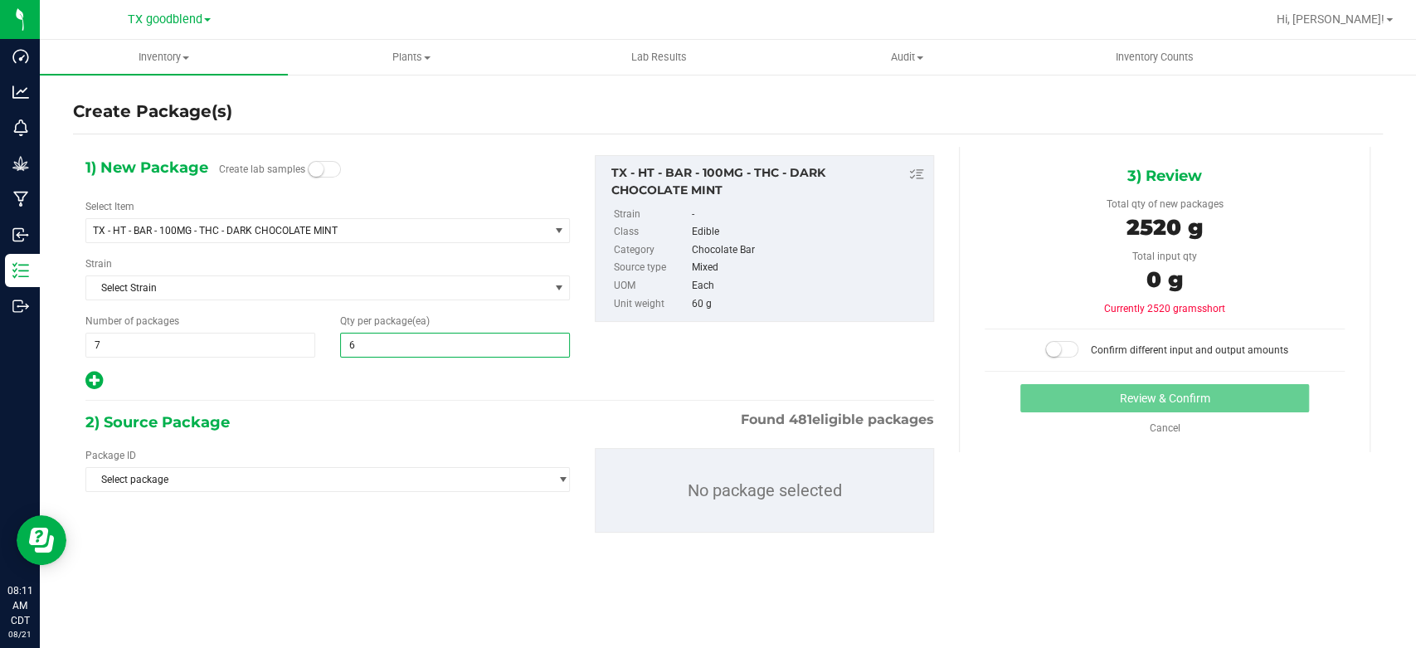
type input "60"
click at [364, 395] on div "1) New Package Create lab samples Select Item TX - HT - BAR - 100MG - THC - DAR…" at bounding box center [510, 357] width 874 height 421
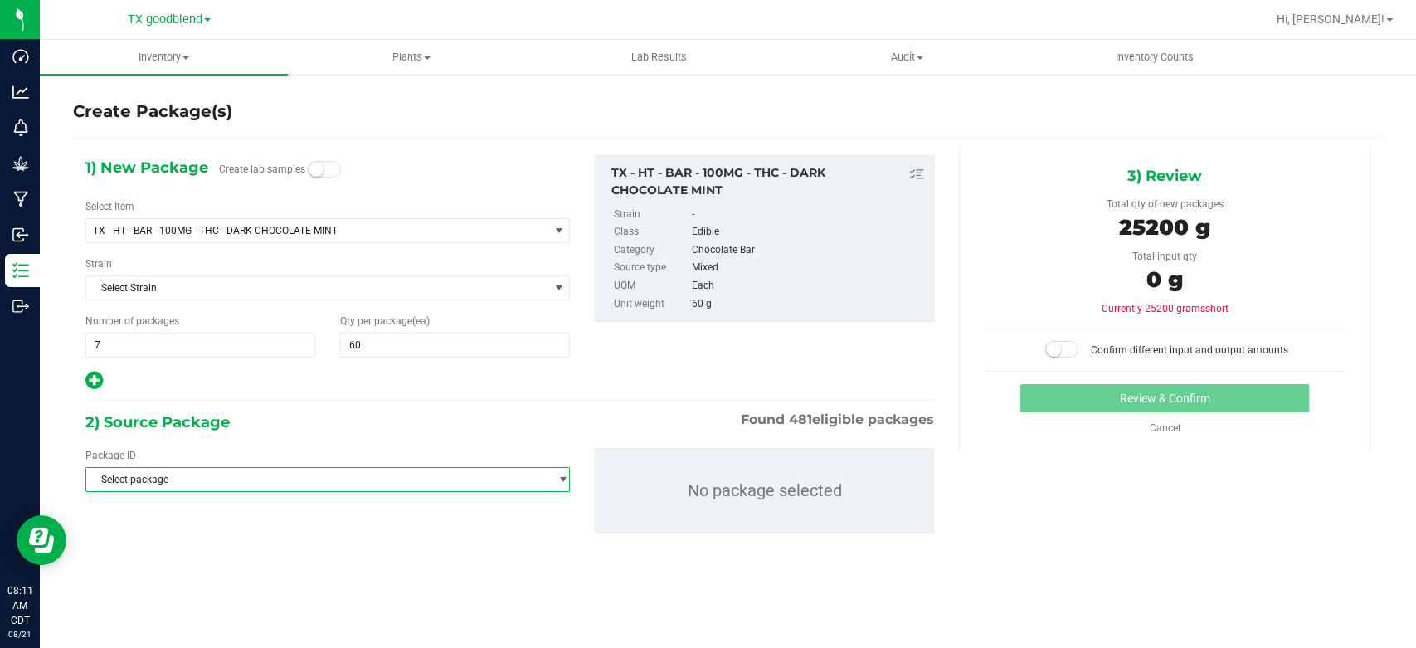
click at [345, 479] on span "Select package" at bounding box center [317, 479] width 462 height 23
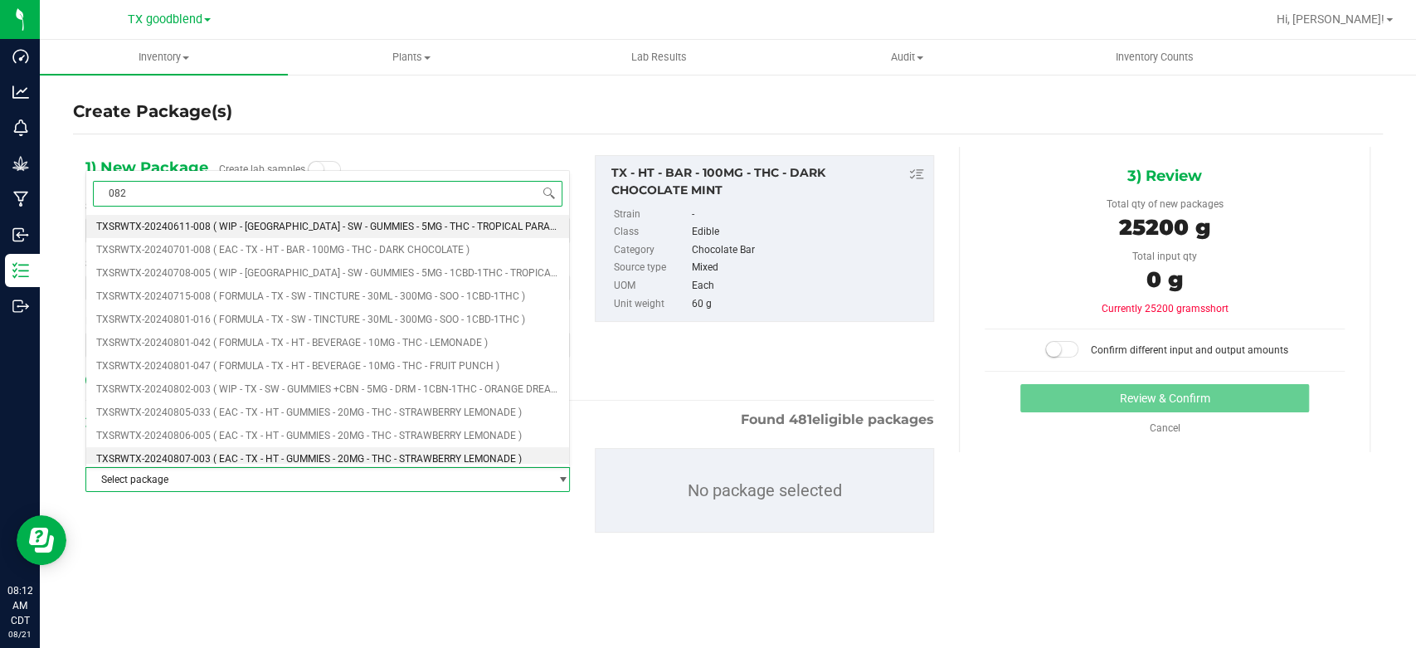
type input "0821"
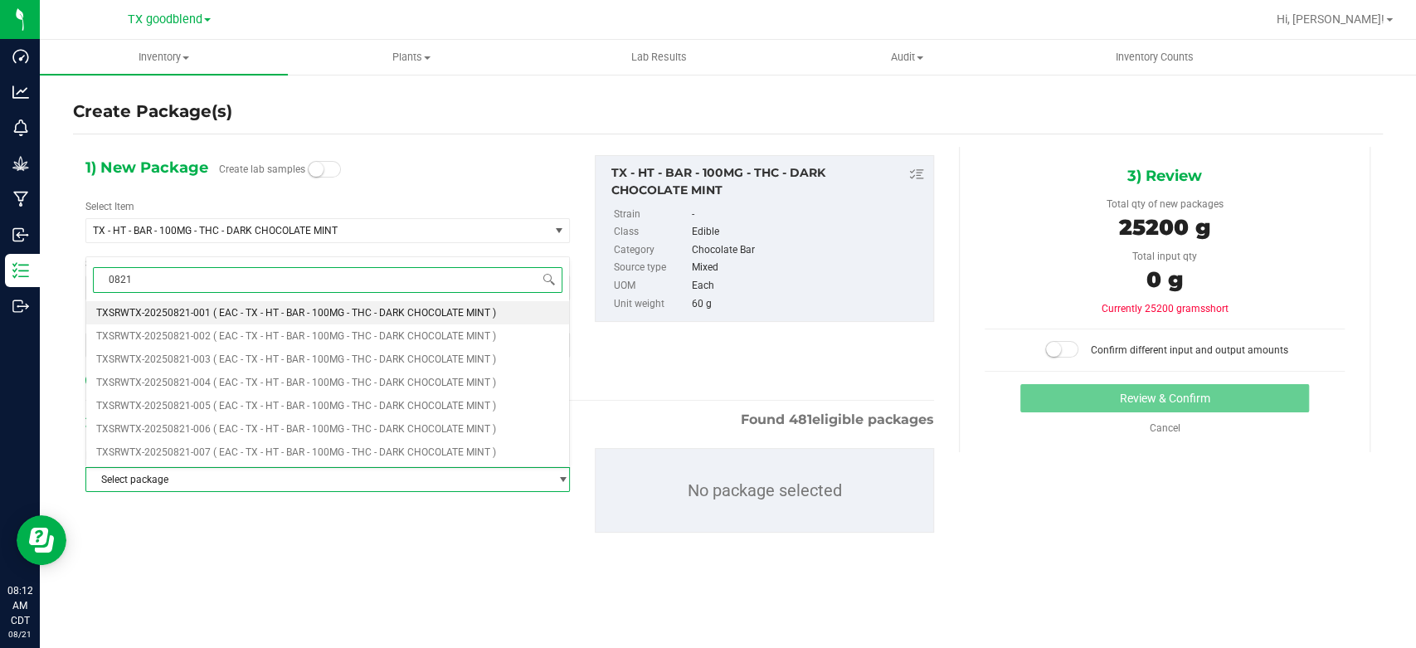
click at [382, 309] on span "( EAC - TX - HT - BAR - 100MG - THC - DARK CHOCOLATE MINT )" at bounding box center [354, 313] width 283 height 12
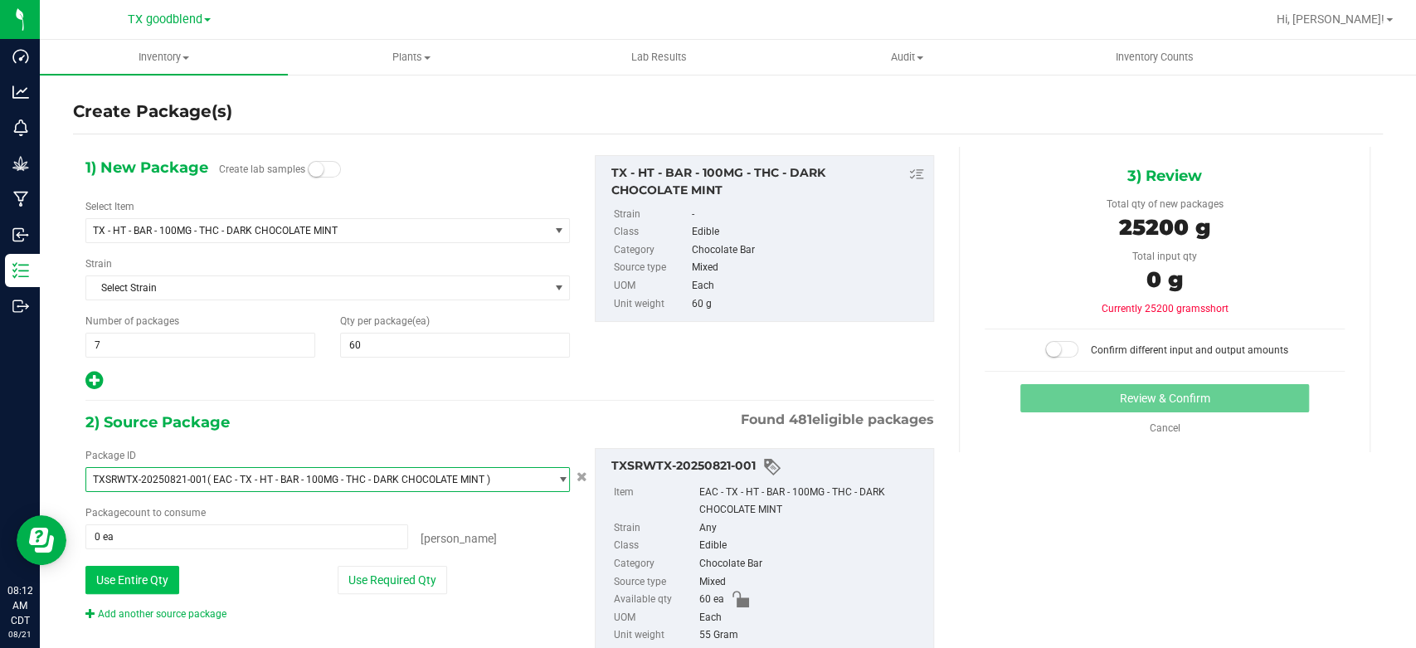
click at [134, 582] on button "Use Entire Qty" at bounding box center [132, 580] width 94 height 28
type input "60 ea"
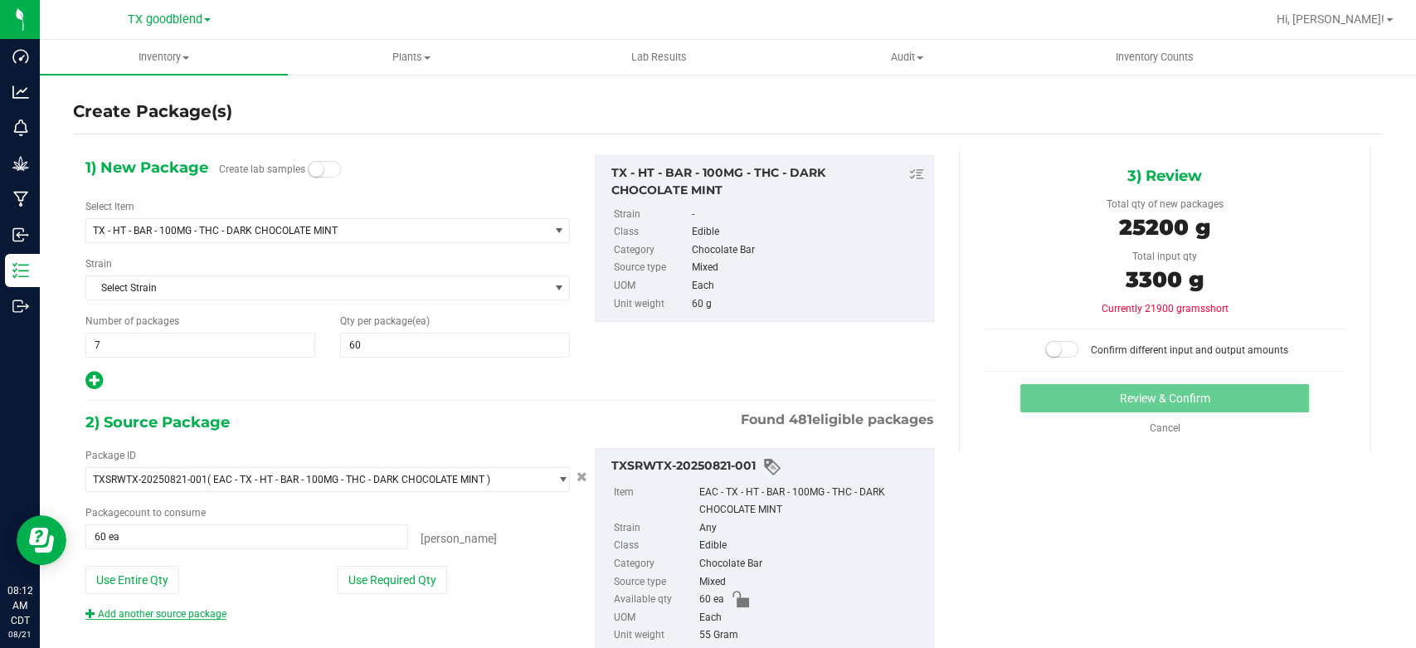
click at [170, 615] on link "Add another source package" at bounding box center [155, 614] width 141 height 12
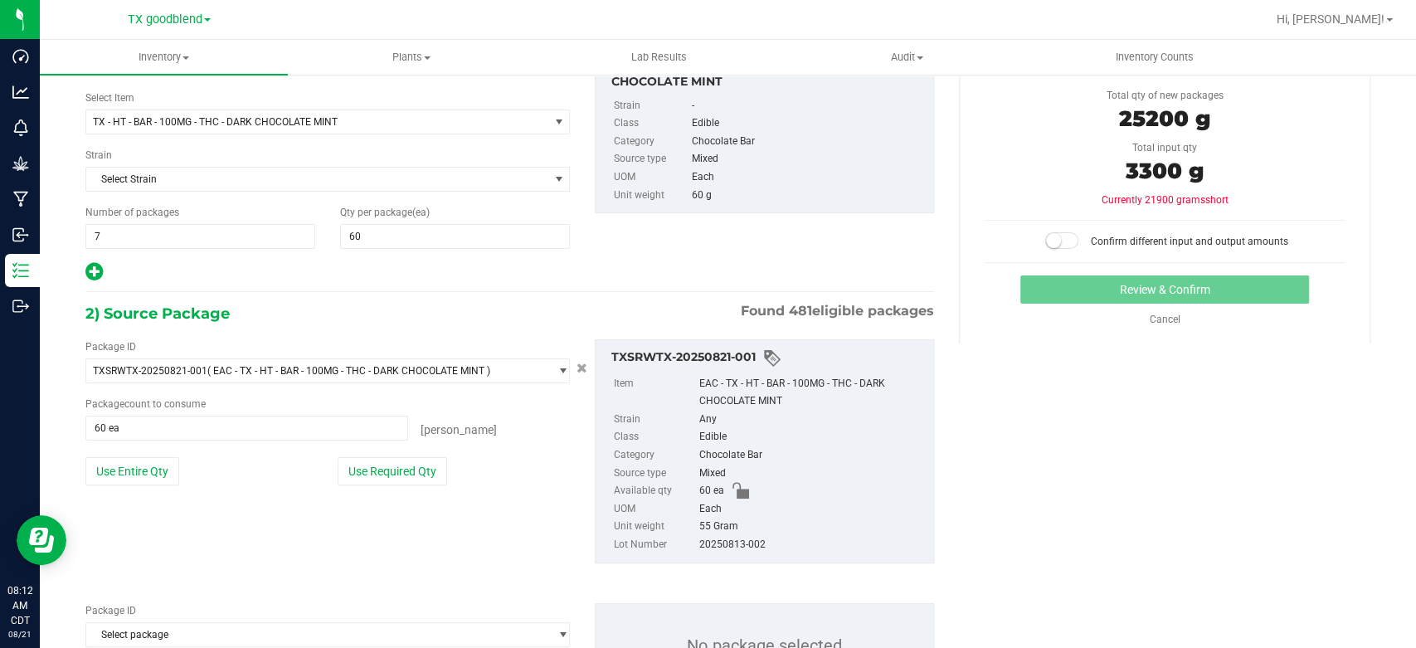
scroll to position [172, 0]
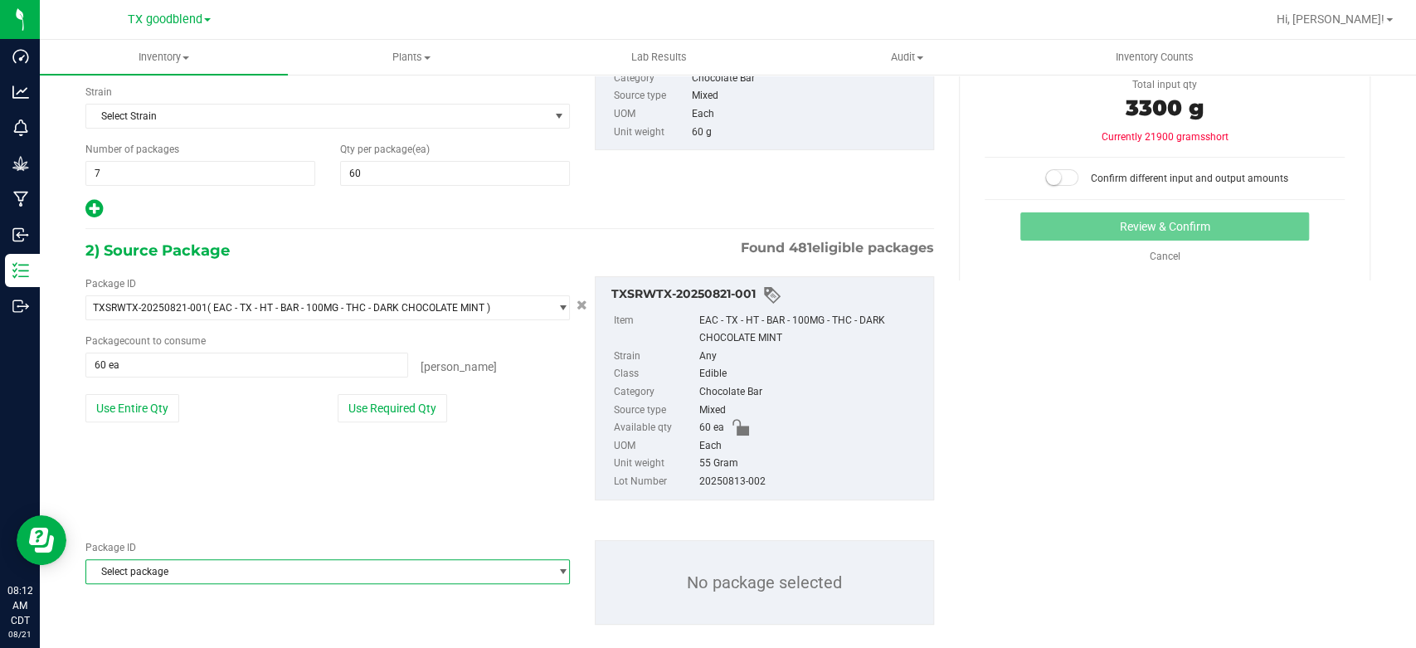
click at [228, 562] on span "Select package" at bounding box center [317, 571] width 462 height 23
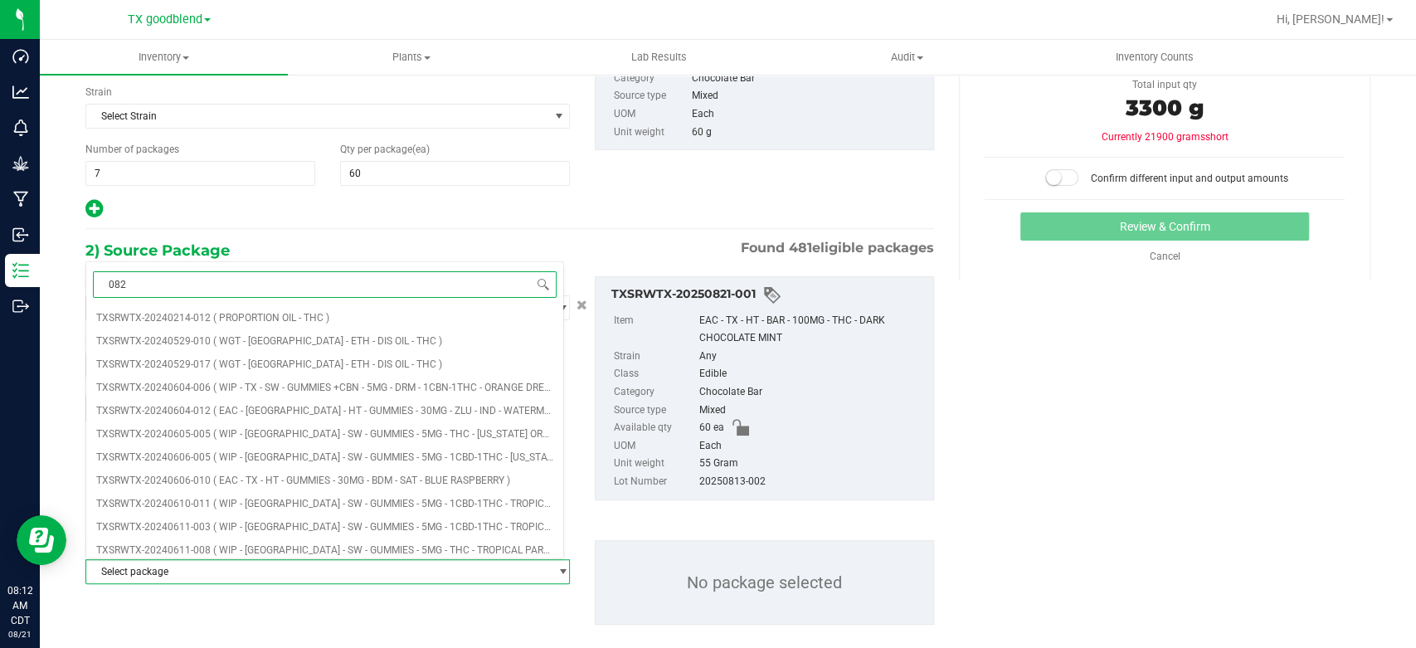
type input "0821"
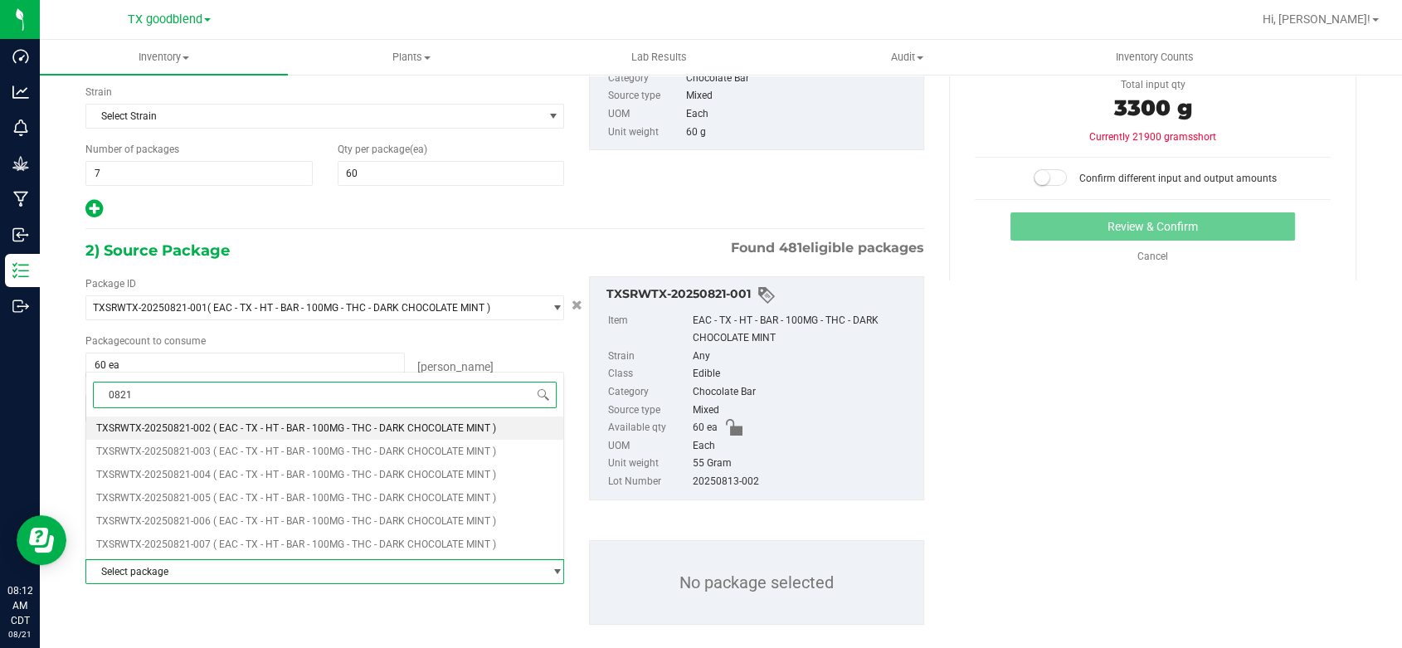
click at [299, 425] on span "( EAC - TX - HT - BAR - 100MG - THC - DARK CHOCOLATE MINT )" at bounding box center [354, 428] width 283 height 12
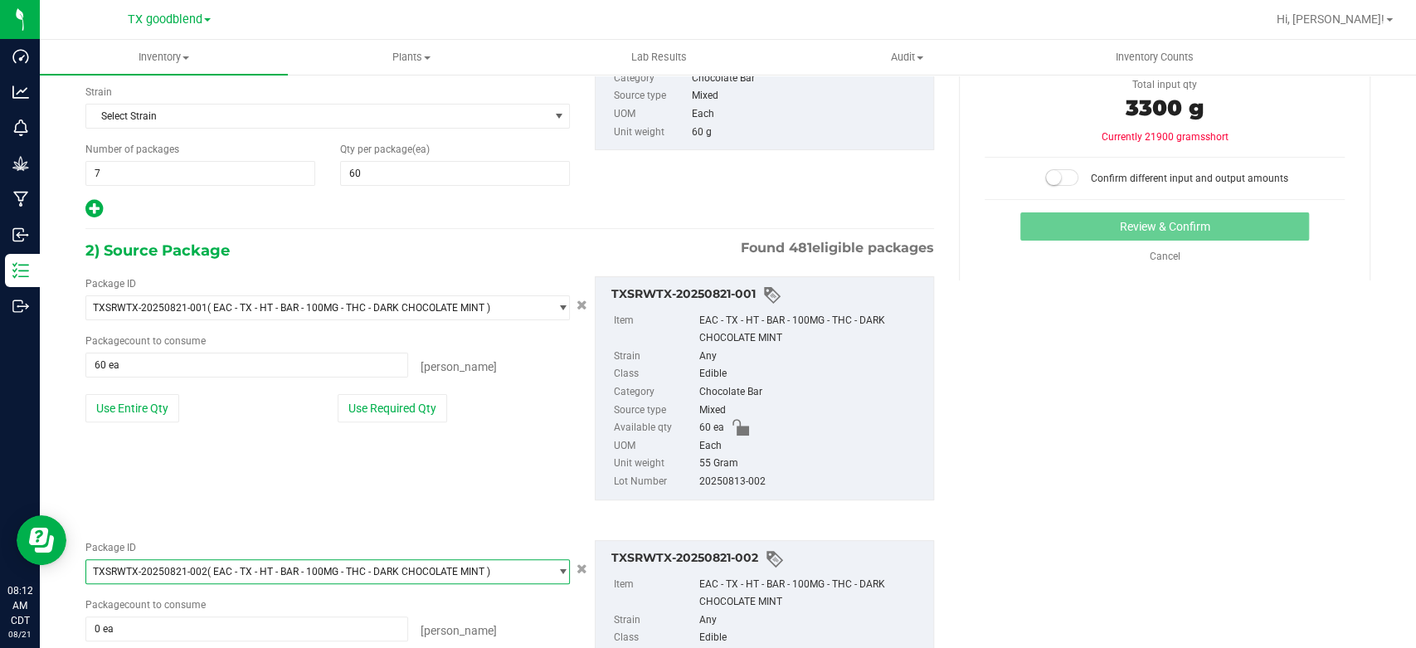
scroll to position [333, 0]
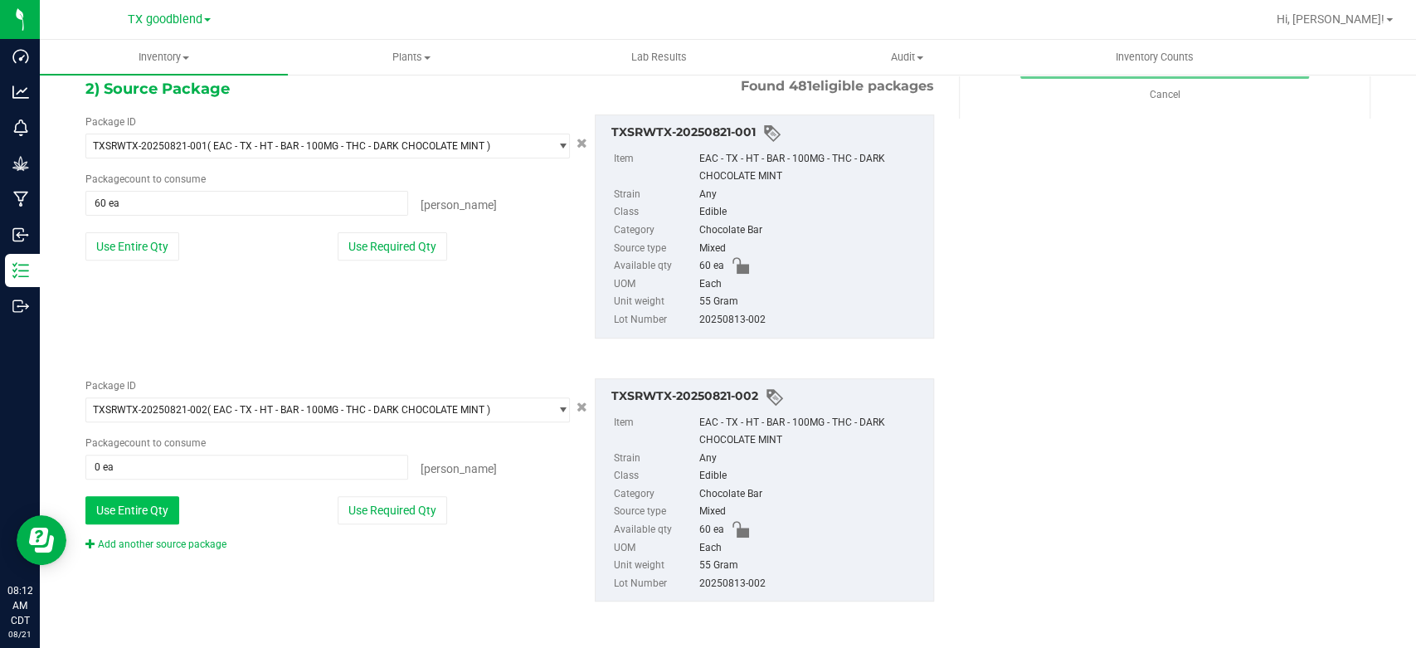
click at [110, 499] on button "Use Entire Qty" at bounding box center [132, 510] width 94 height 28
type input "60 ea"
click at [144, 548] on div "Add another source package" at bounding box center [168, 544] width 166 height 15
click at [154, 542] on link "Add another source package" at bounding box center [155, 544] width 141 height 12
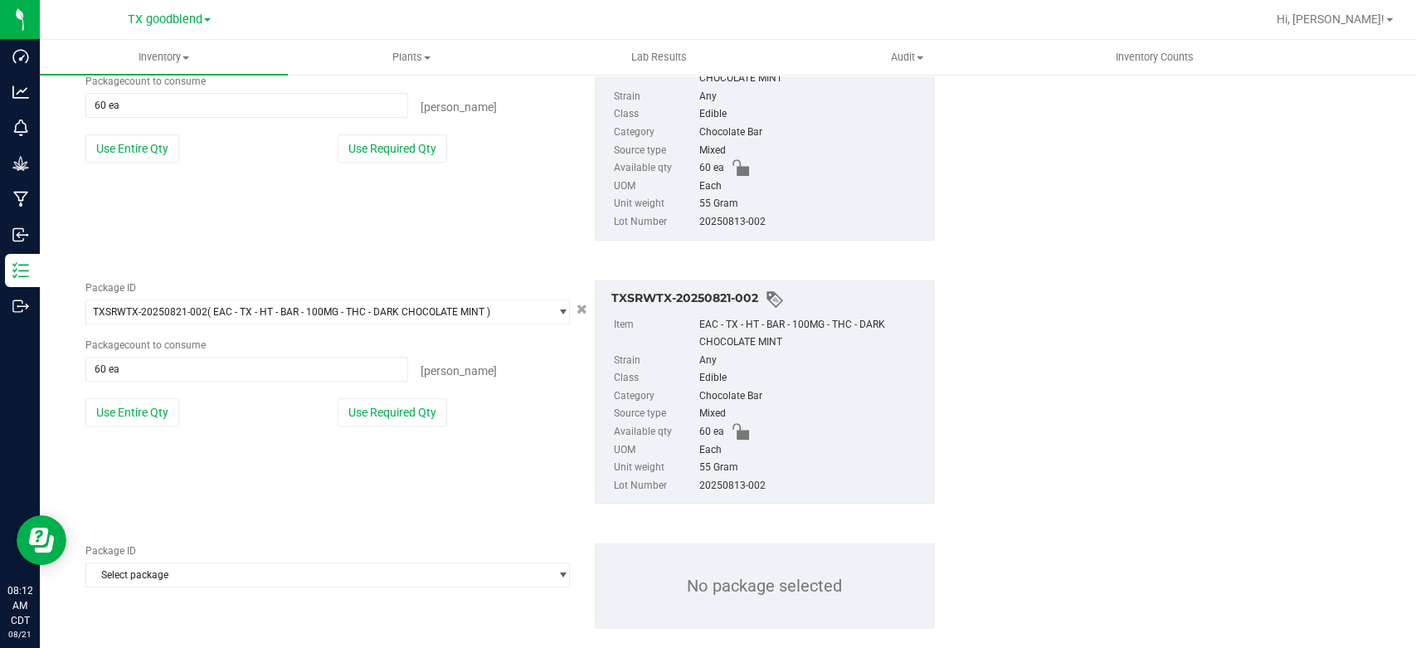
scroll to position [458, 0]
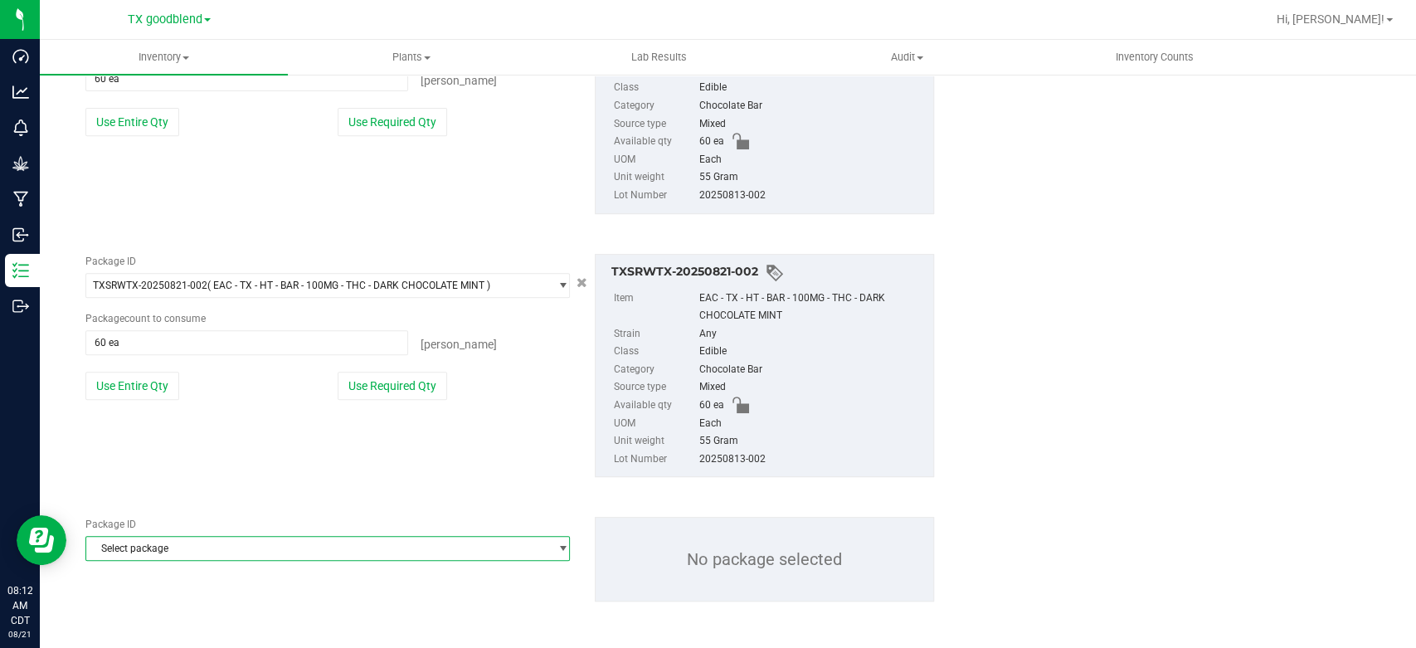
click at [154, 542] on span "Select package" at bounding box center [317, 548] width 462 height 23
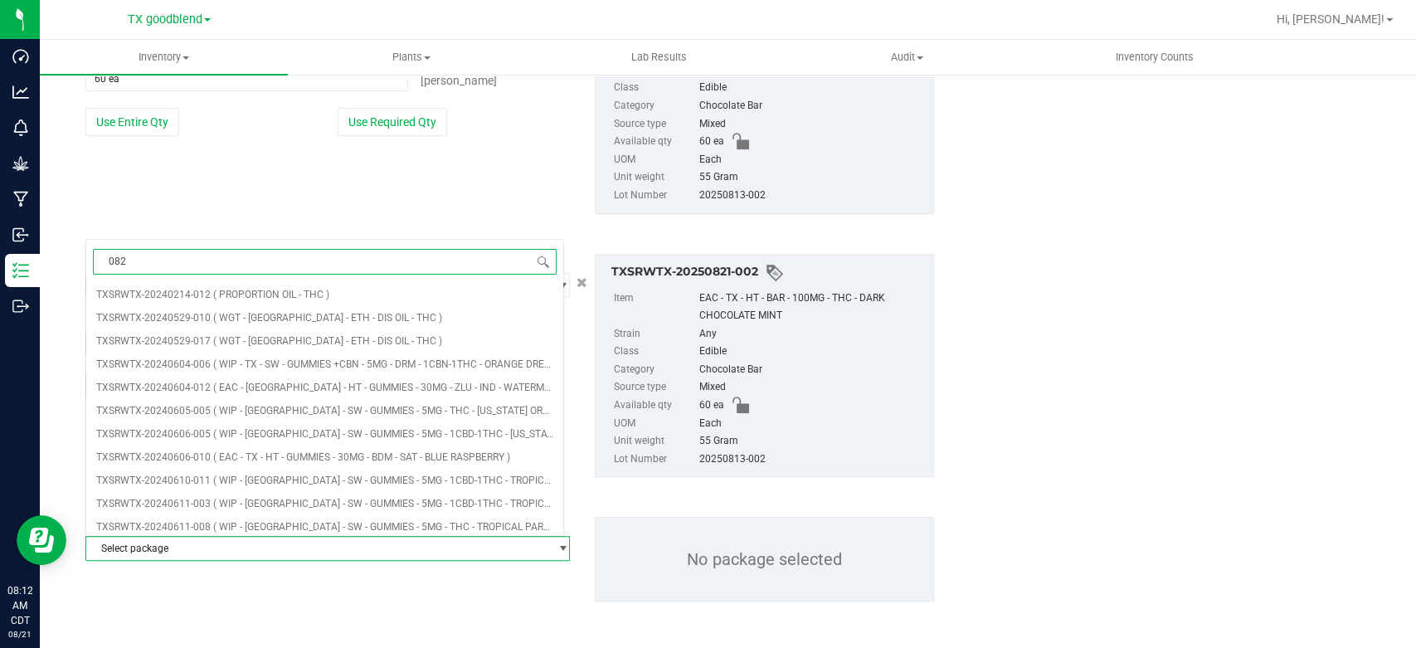
type input "0821"
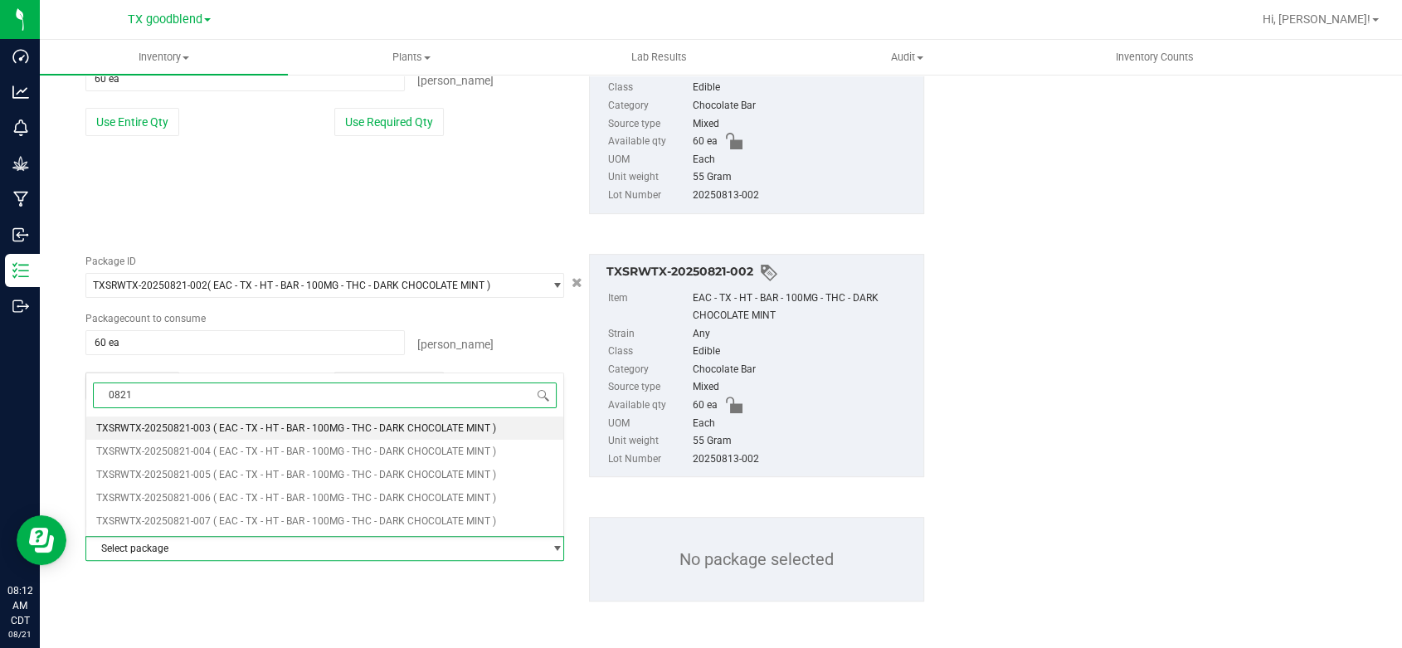
click at [225, 431] on span "( EAC - TX - HT - BAR - 100MG - THC - DARK CHOCOLATE MINT )" at bounding box center [354, 428] width 283 height 12
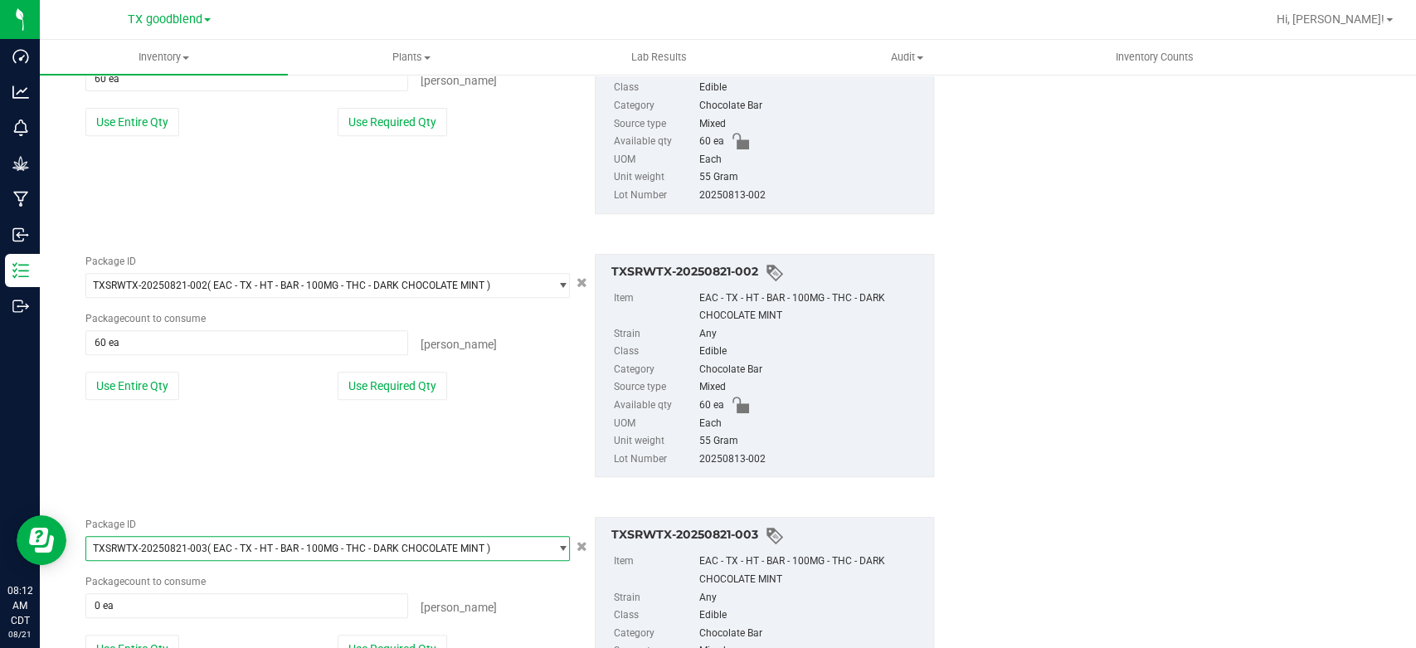
scroll to position [597, 0]
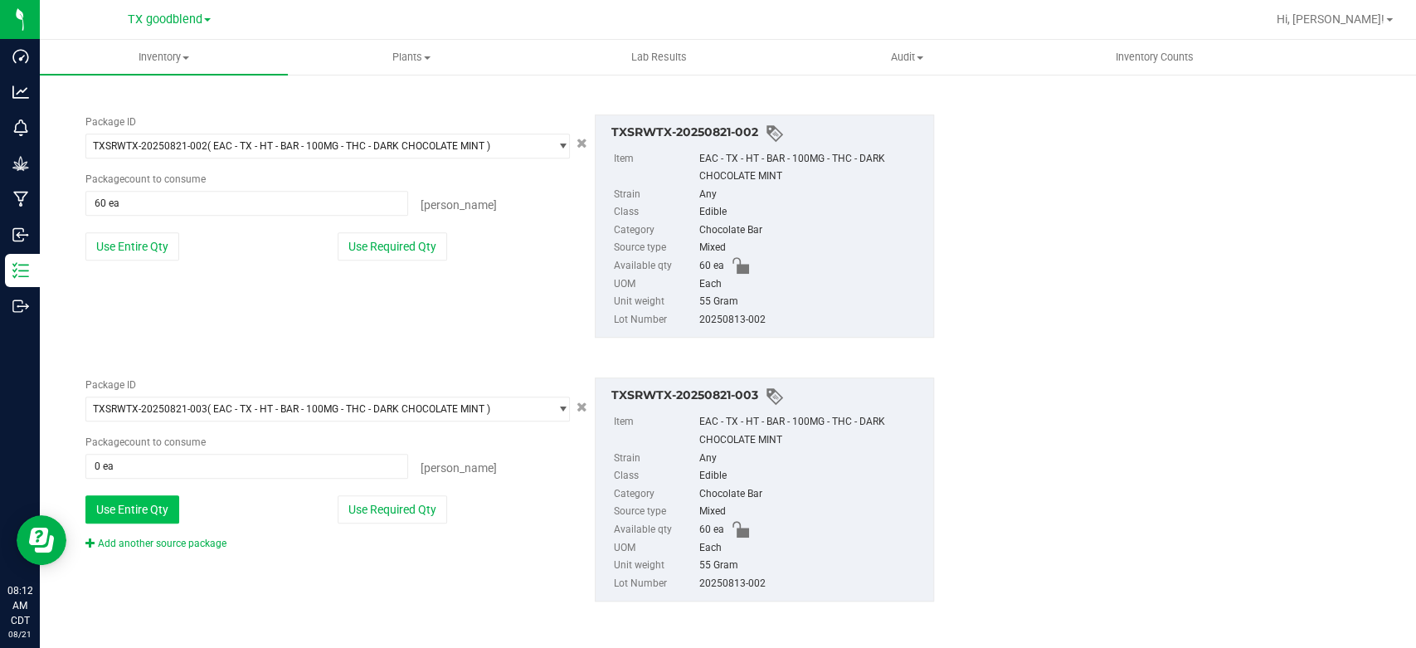
click at [120, 502] on button "Use Entire Qty" at bounding box center [132, 509] width 94 height 28
type input "60 ea"
click at [178, 543] on link "Add another source package" at bounding box center [155, 544] width 141 height 12
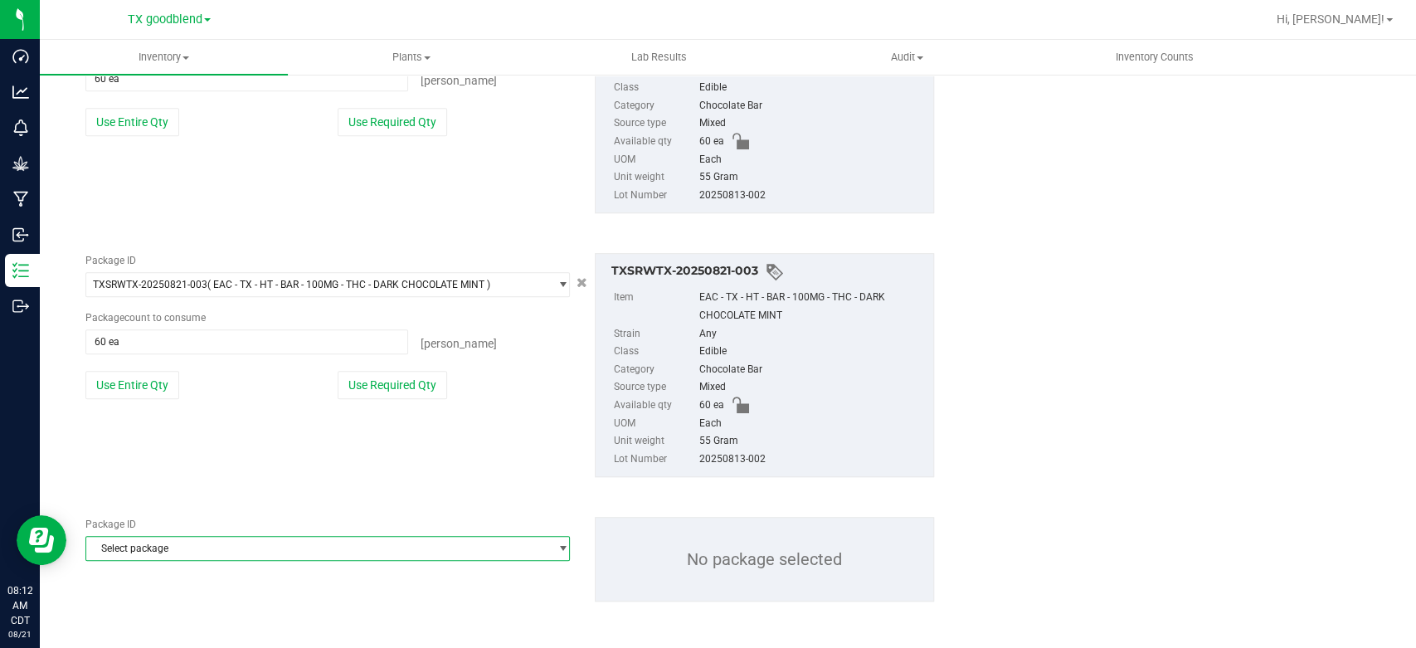
click at [178, 543] on span "Select package" at bounding box center [317, 548] width 462 height 23
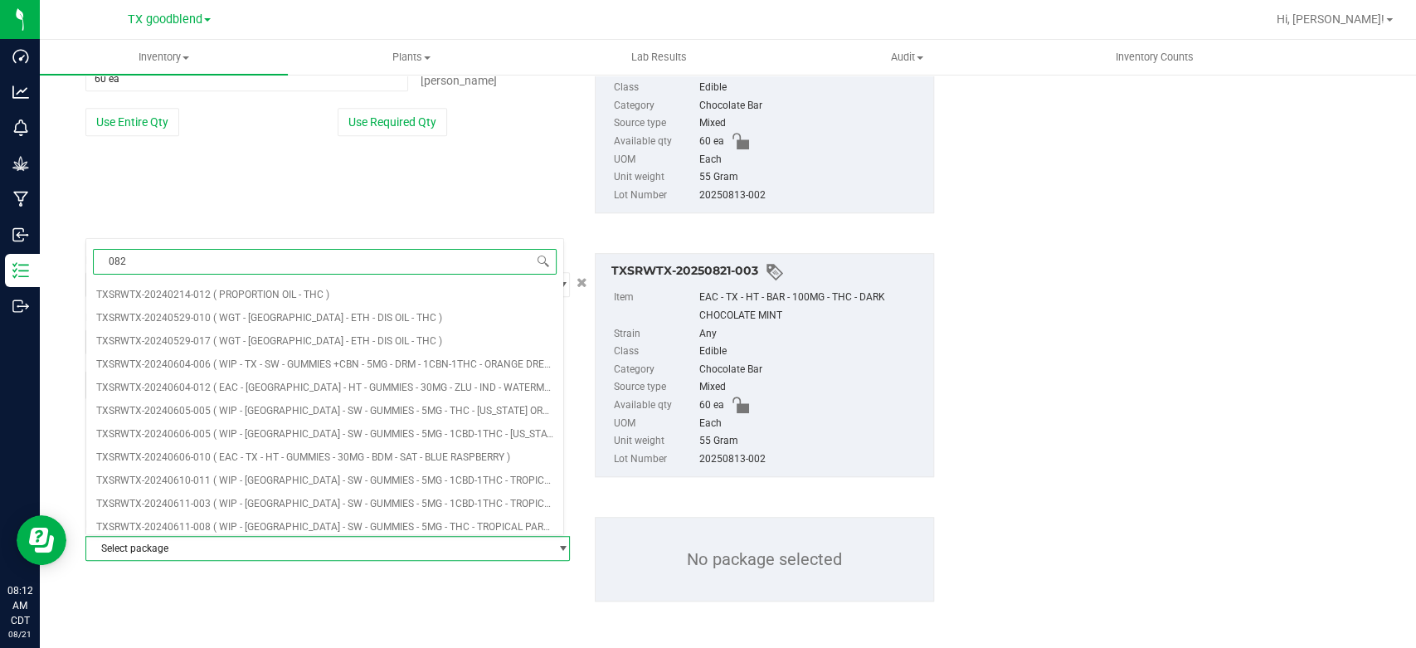
type input "0821"
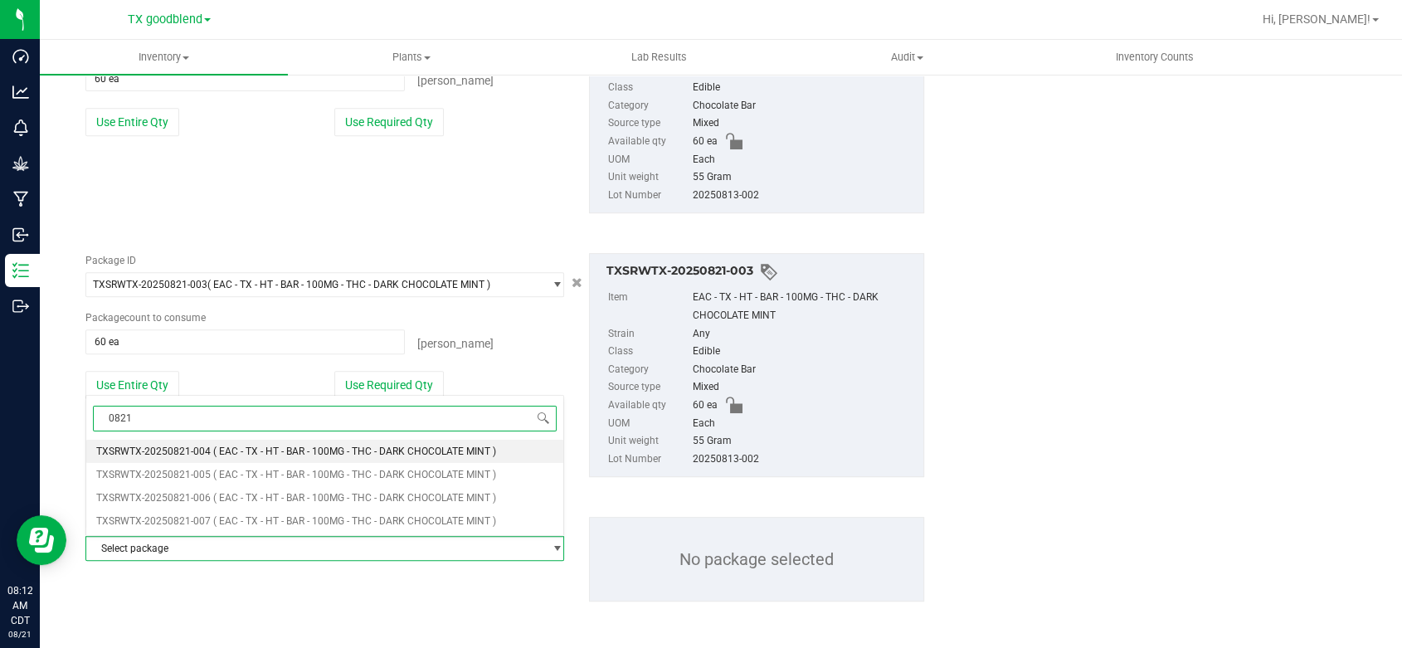
click at [221, 450] on span "( EAC - TX - HT - BAR - 100MG - THC - DARK CHOCOLATE MINT )" at bounding box center [354, 451] width 283 height 12
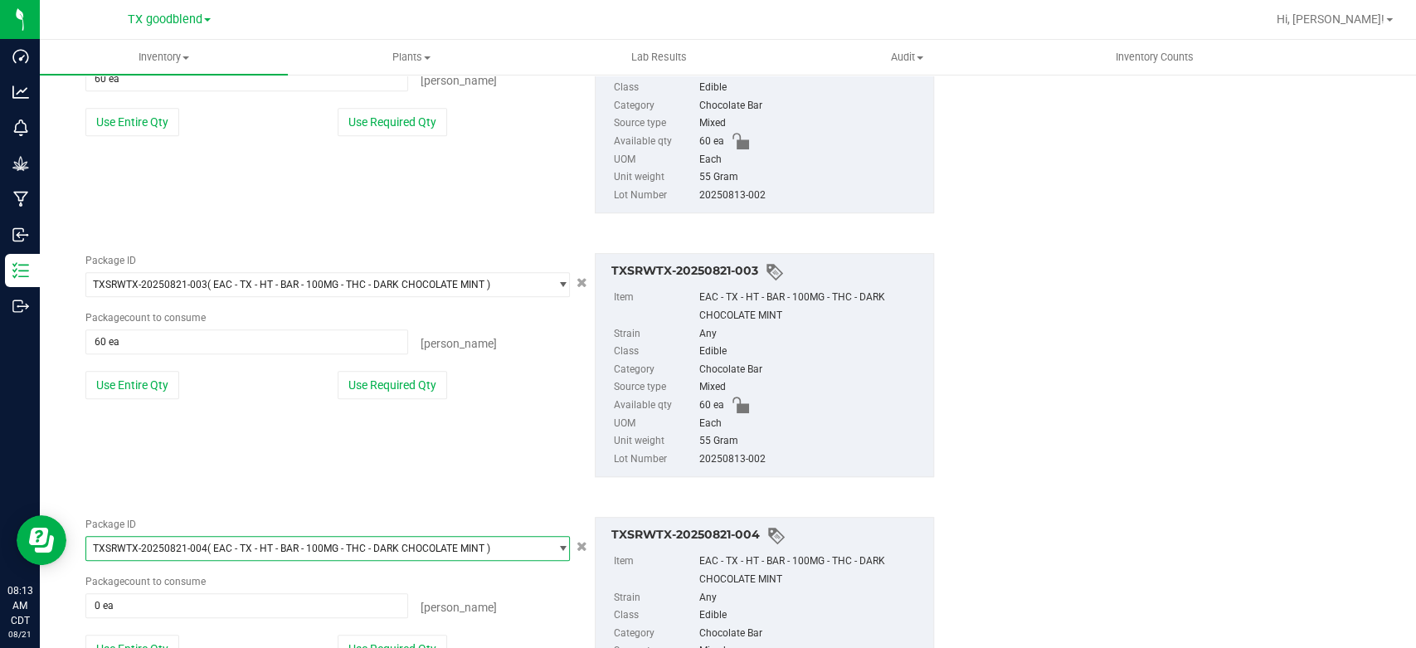
scroll to position [861, 0]
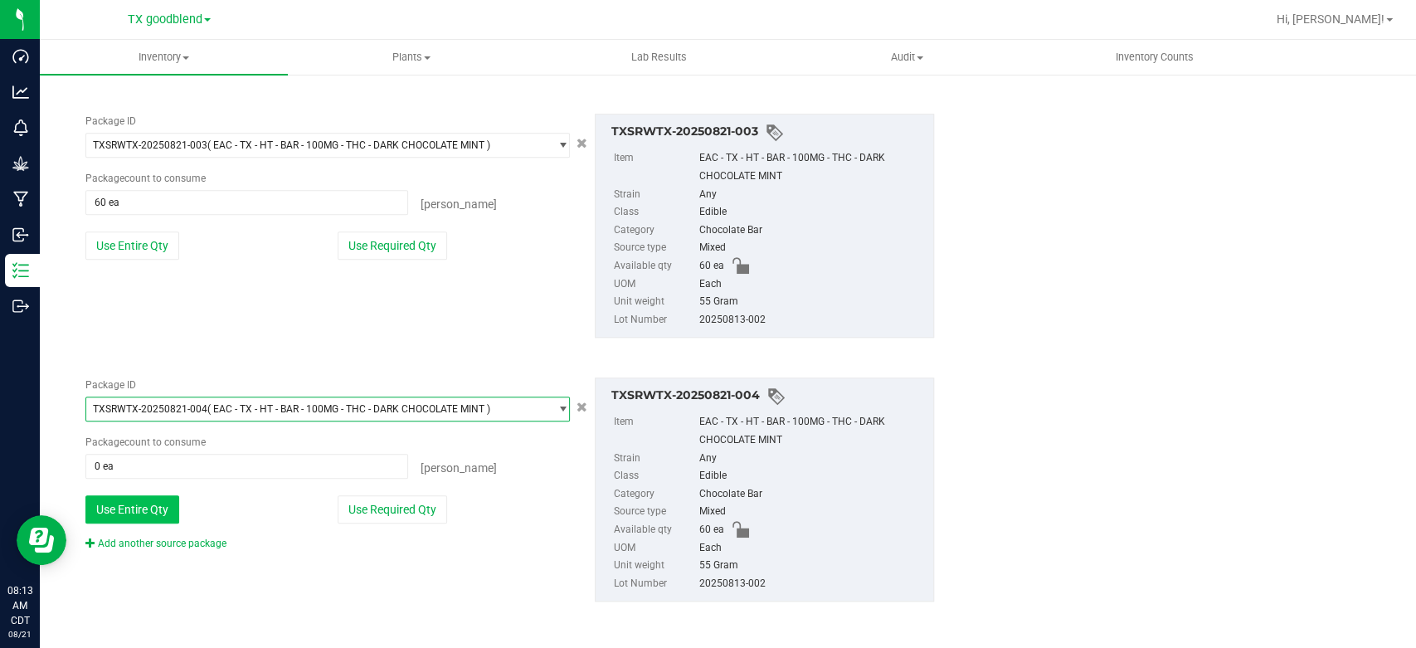
click at [123, 510] on button "Use Entire Qty" at bounding box center [132, 509] width 94 height 28
type input "60 ea"
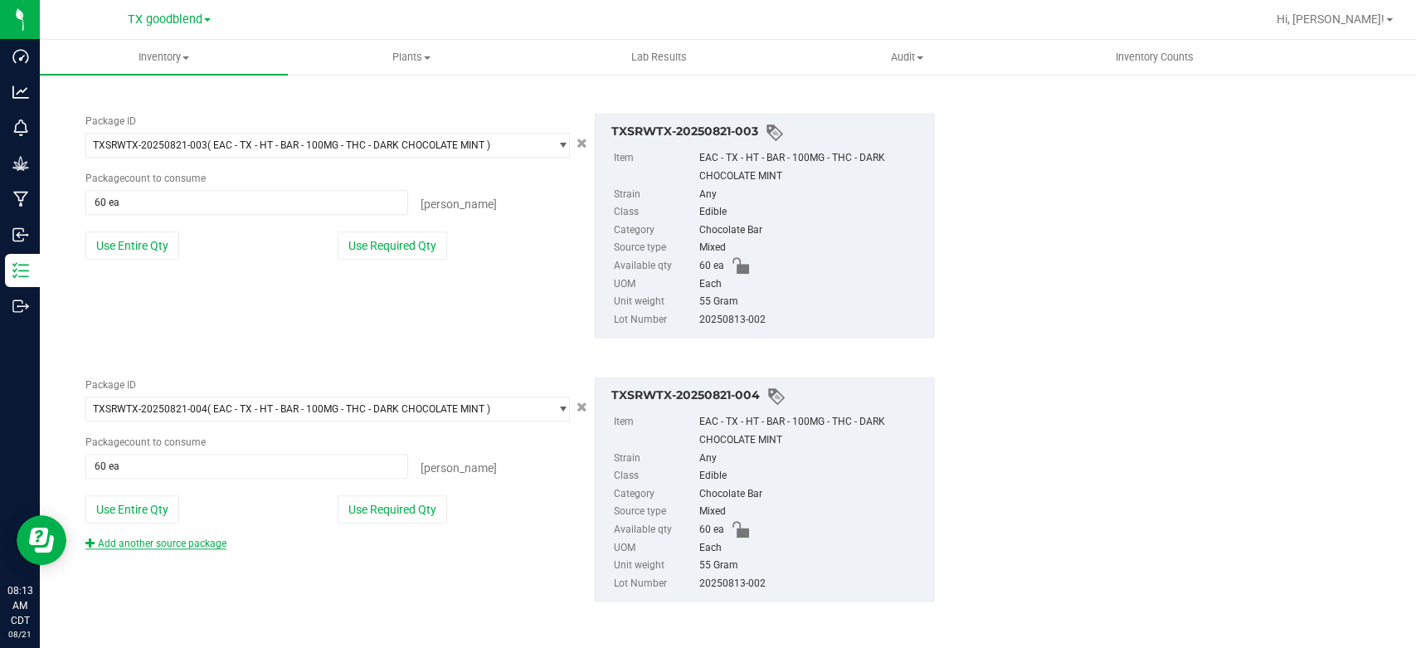
click at [191, 543] on link "Add another source package" at bounding box center [155, 544] width 141 height 12
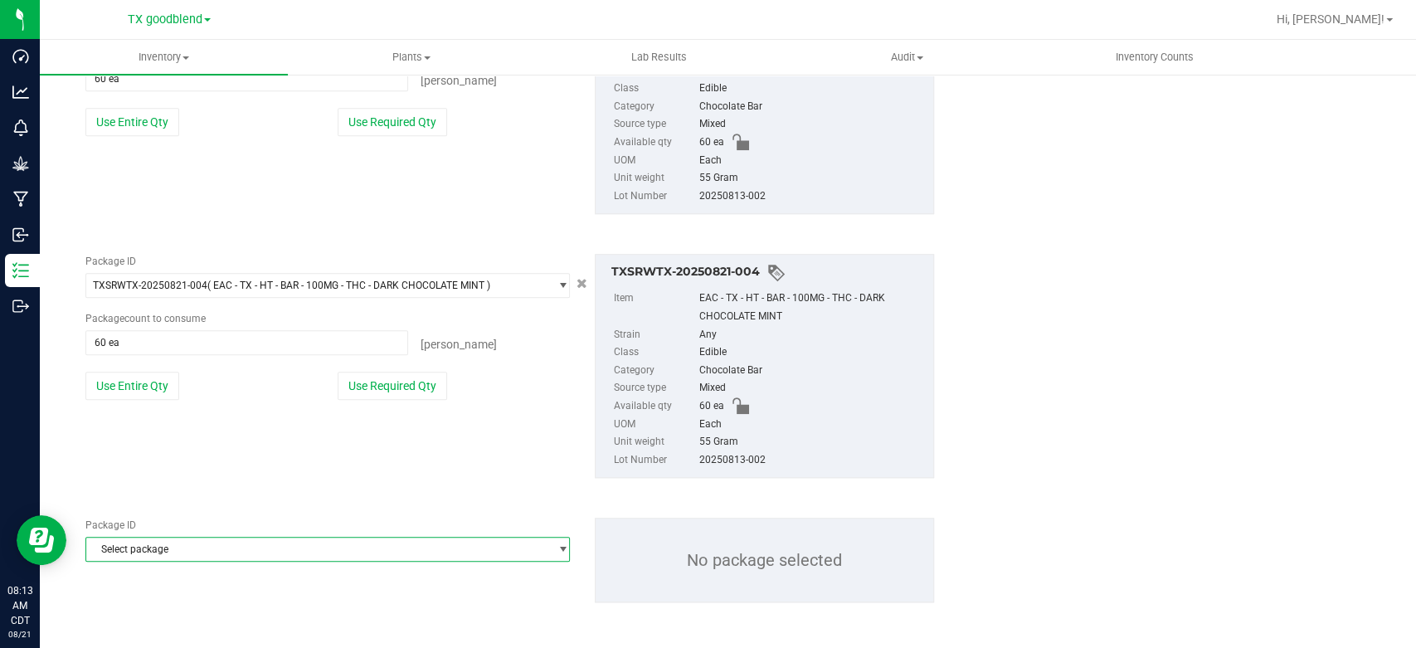
click at [216, 548] on span "Select package" at bounding box center [317, 549] width 462 height 23
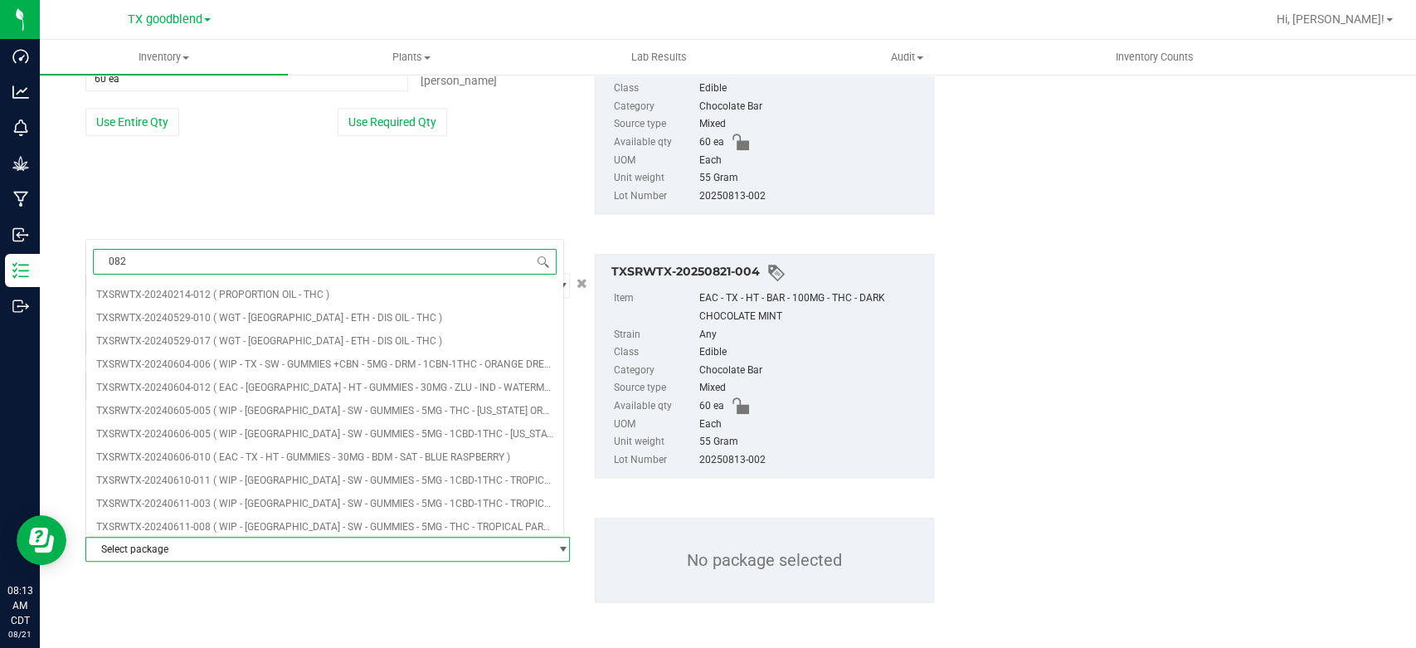
type input "0821"
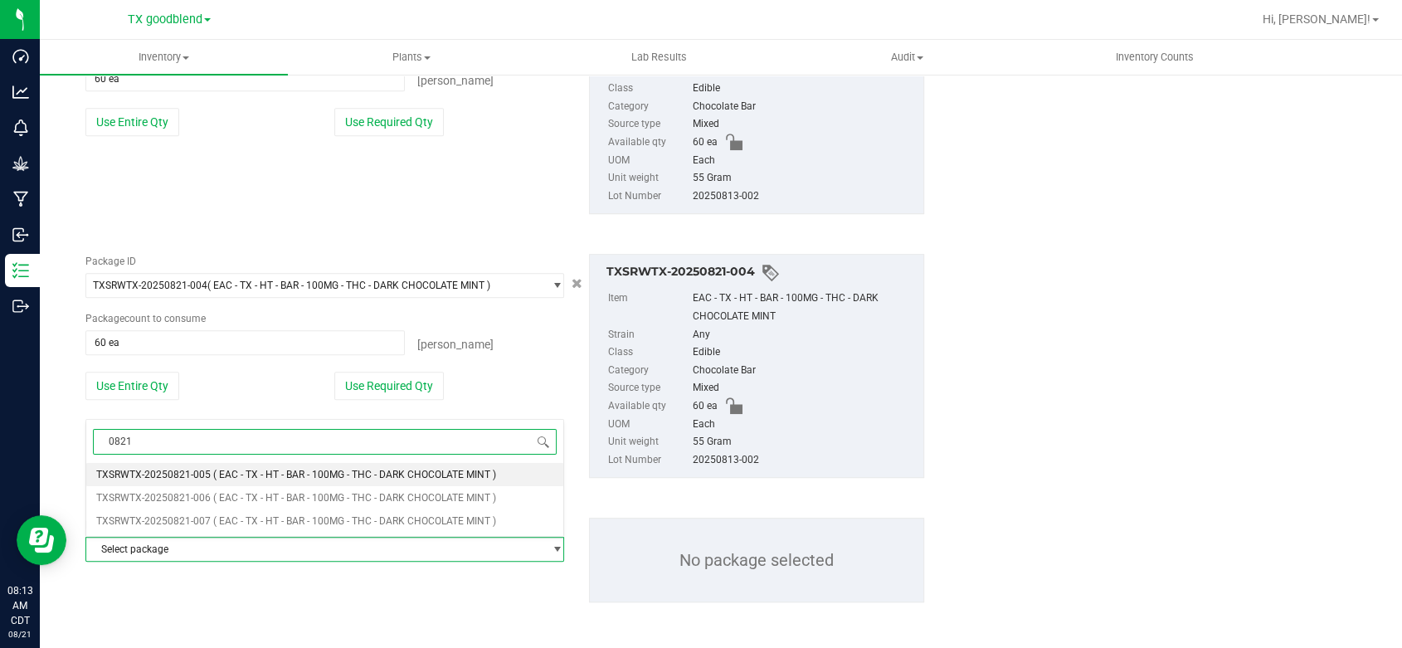
click at [259, 477] on span "( EAC - TX - HT - BAR - 100MG - THC - DARK CHOCOLATE MINT )" at bounding box center [354, 475] width 283 height 12
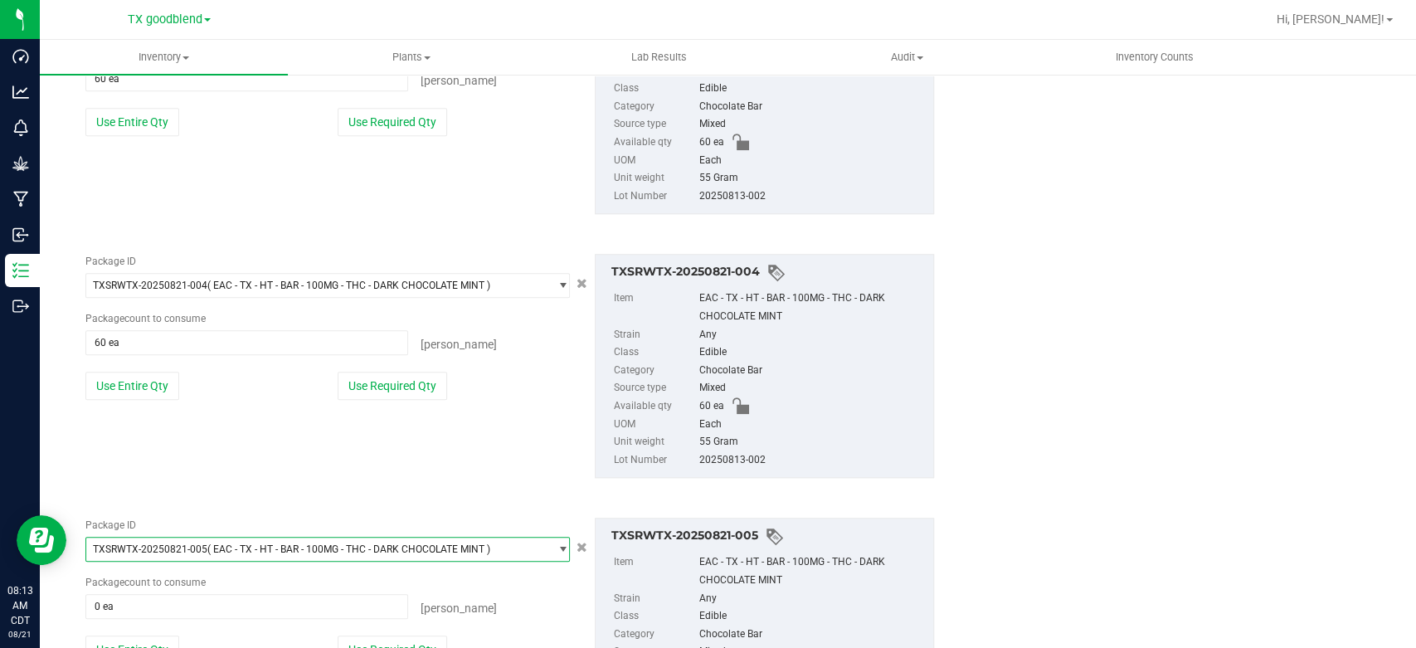
scroll to position [1124, 0]
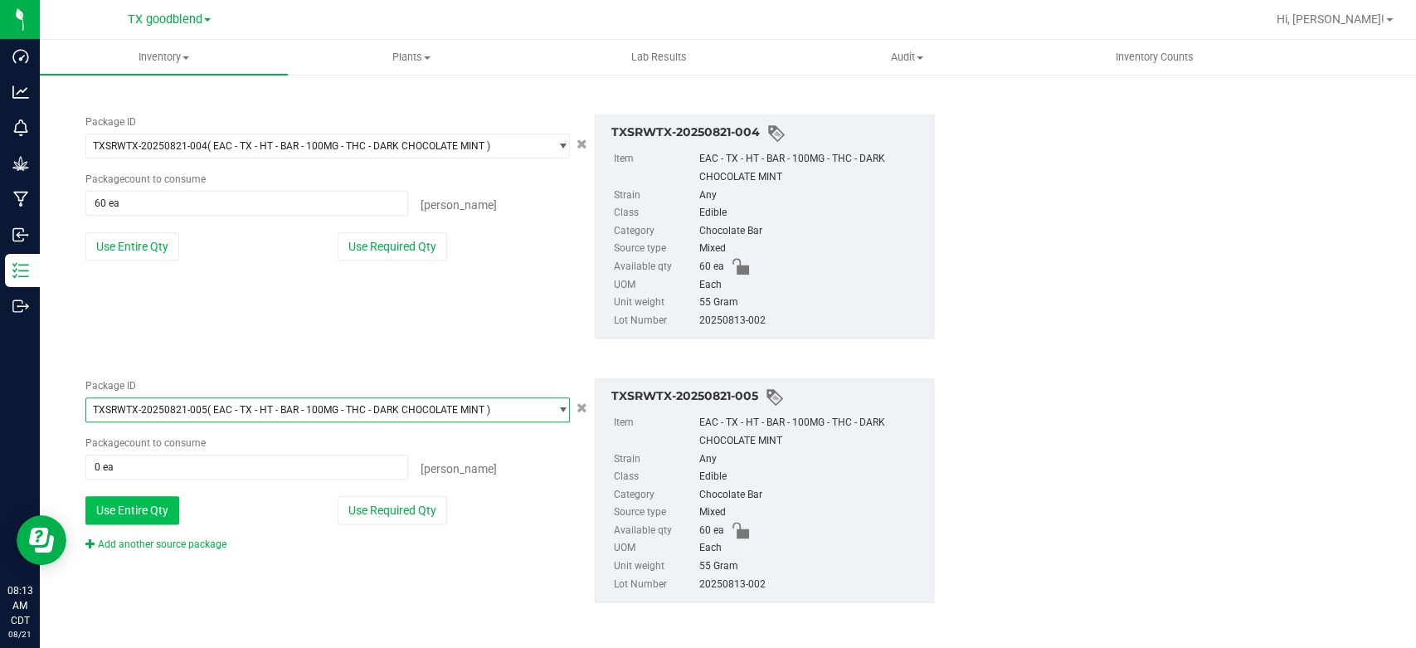
click at [118, 503] on button "Use Entire Qty" at bounding box center [132, 510] width 94 height 28
type input "60 ea"
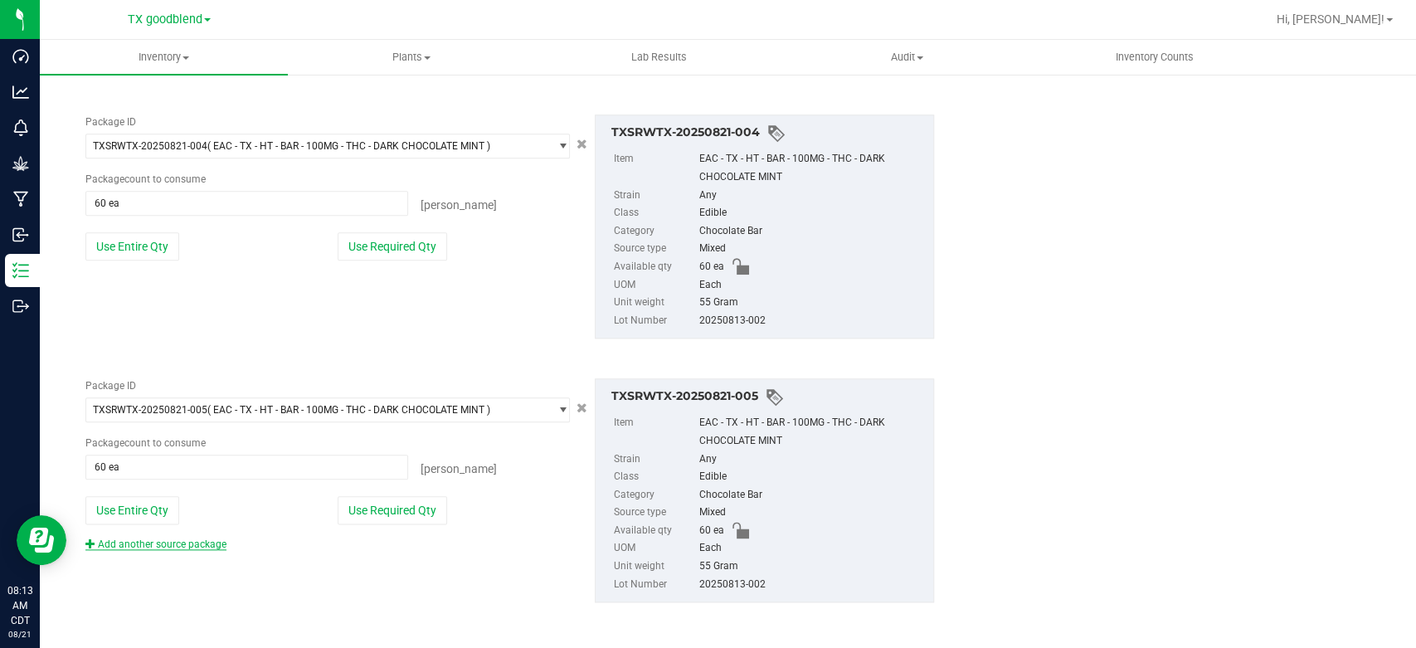
click at [128, 543] on link "Add another source package" at bounding box center [155, 544] width 141 height 12
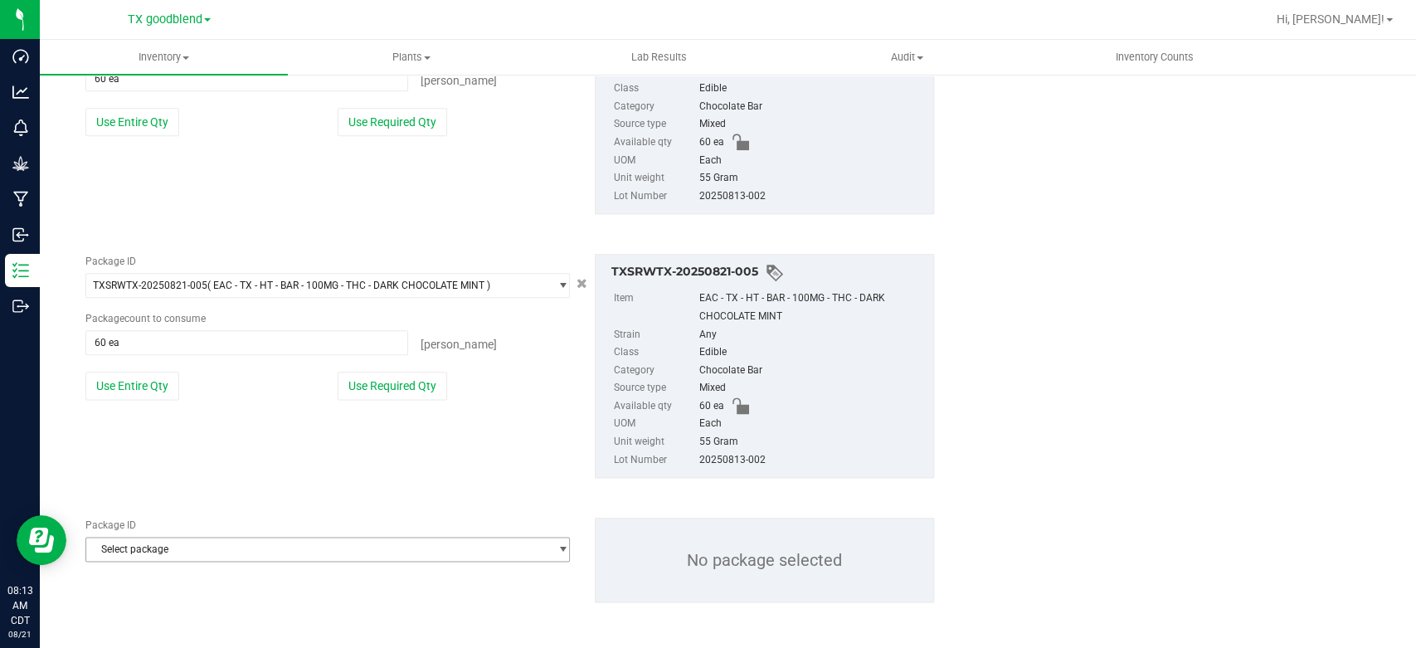
click at [128, 543] on span "Select package" at bounding box center [317, 549] width 462 height 23
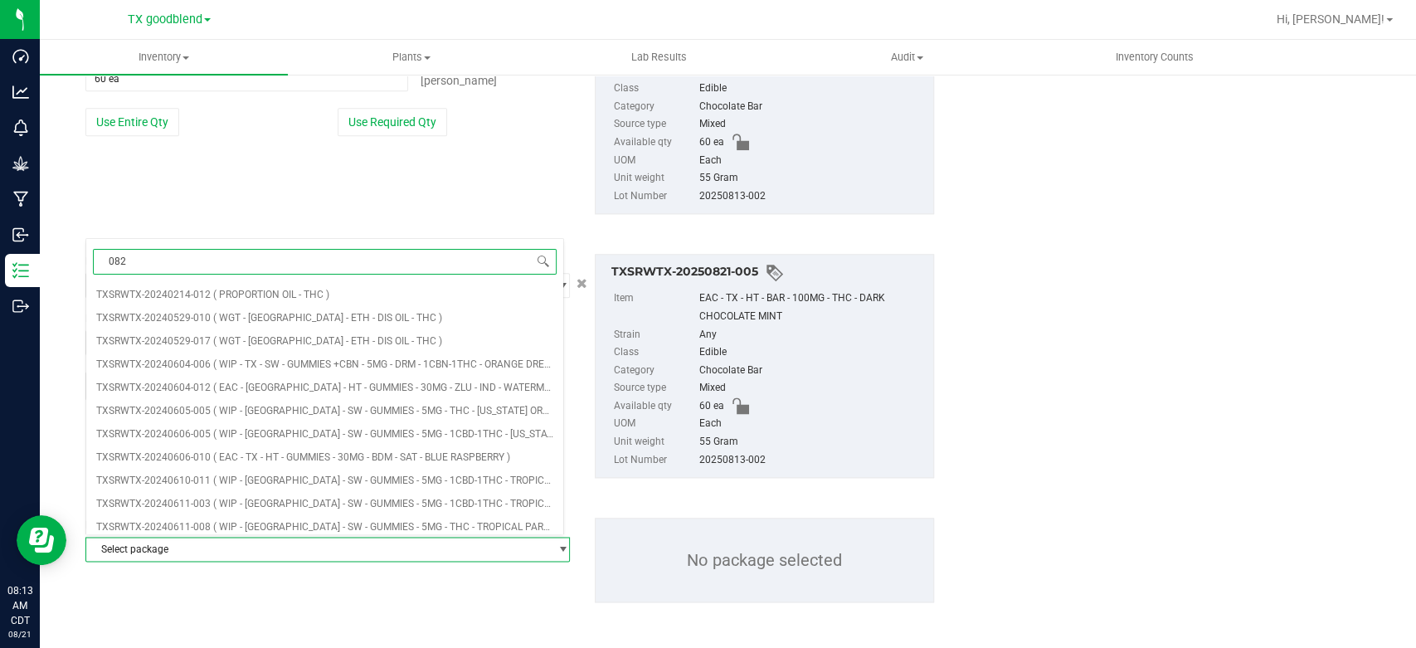
type input "0821"
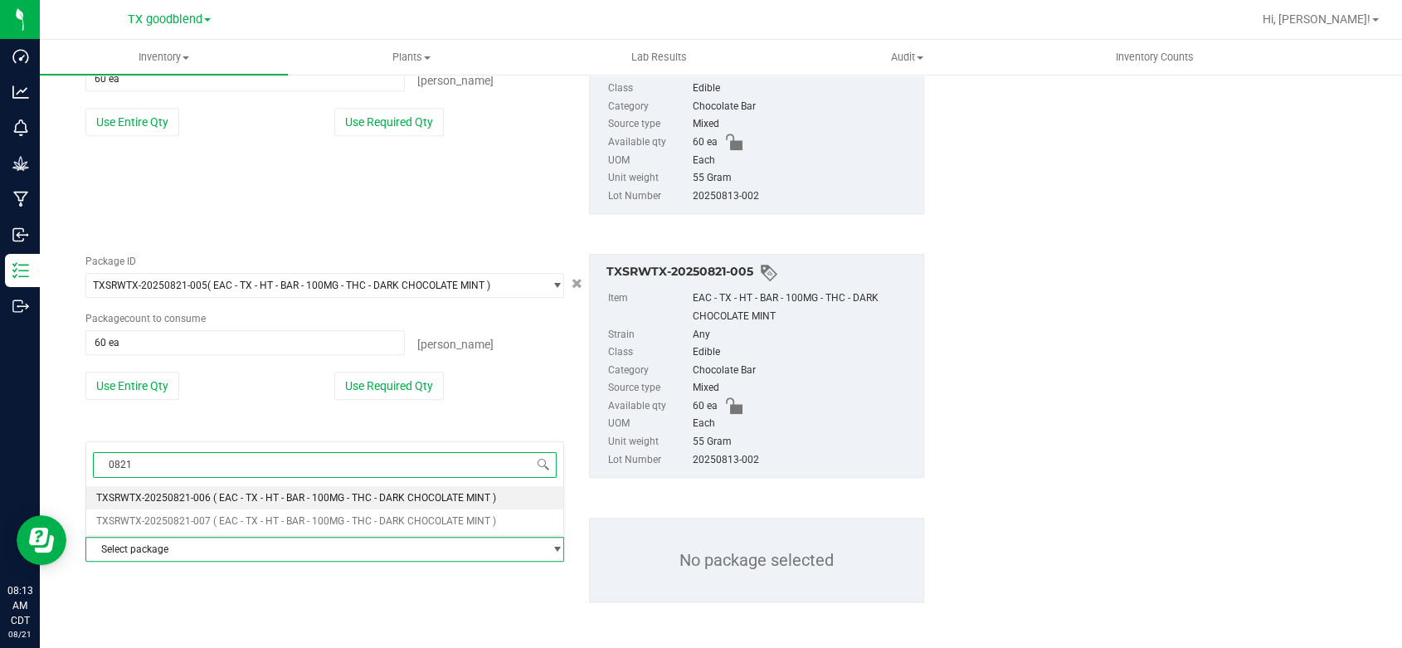
click at [158, 492] on span "TXSRWTX-20250821-006" at bounding box center [153, 498] width 114 height 12
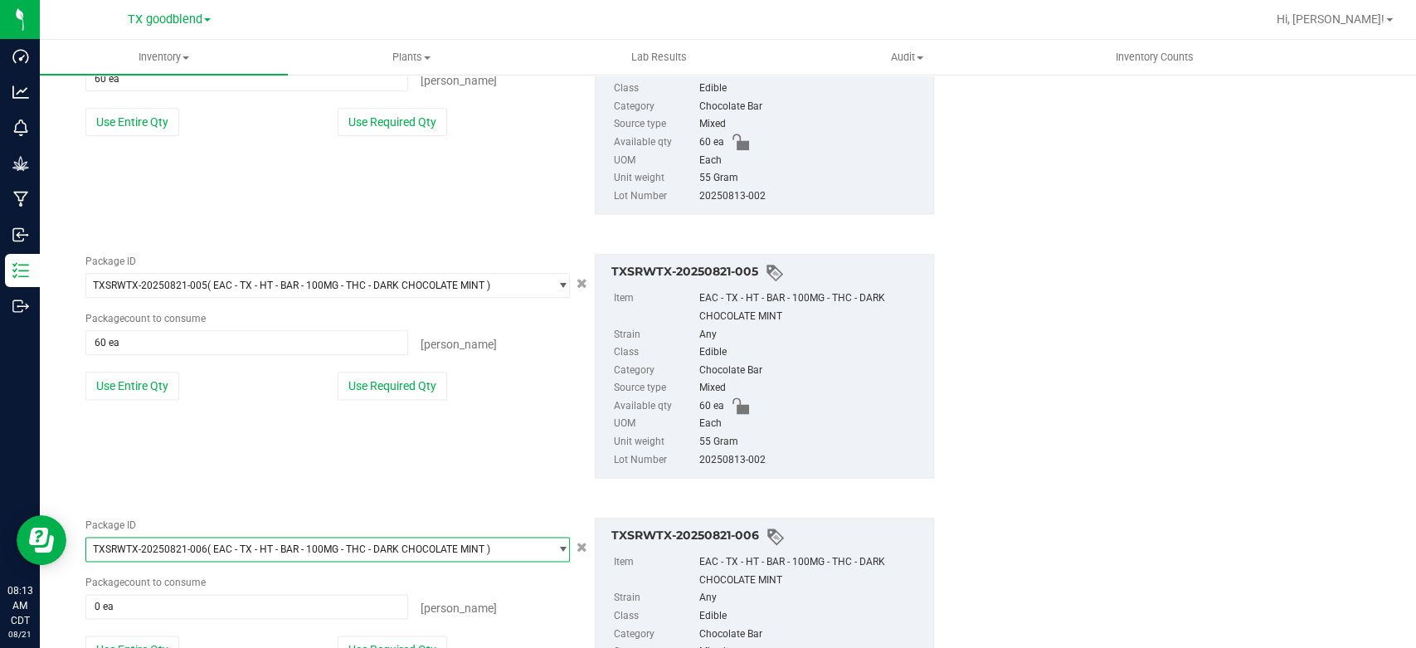
scroll to position [1388, 0]
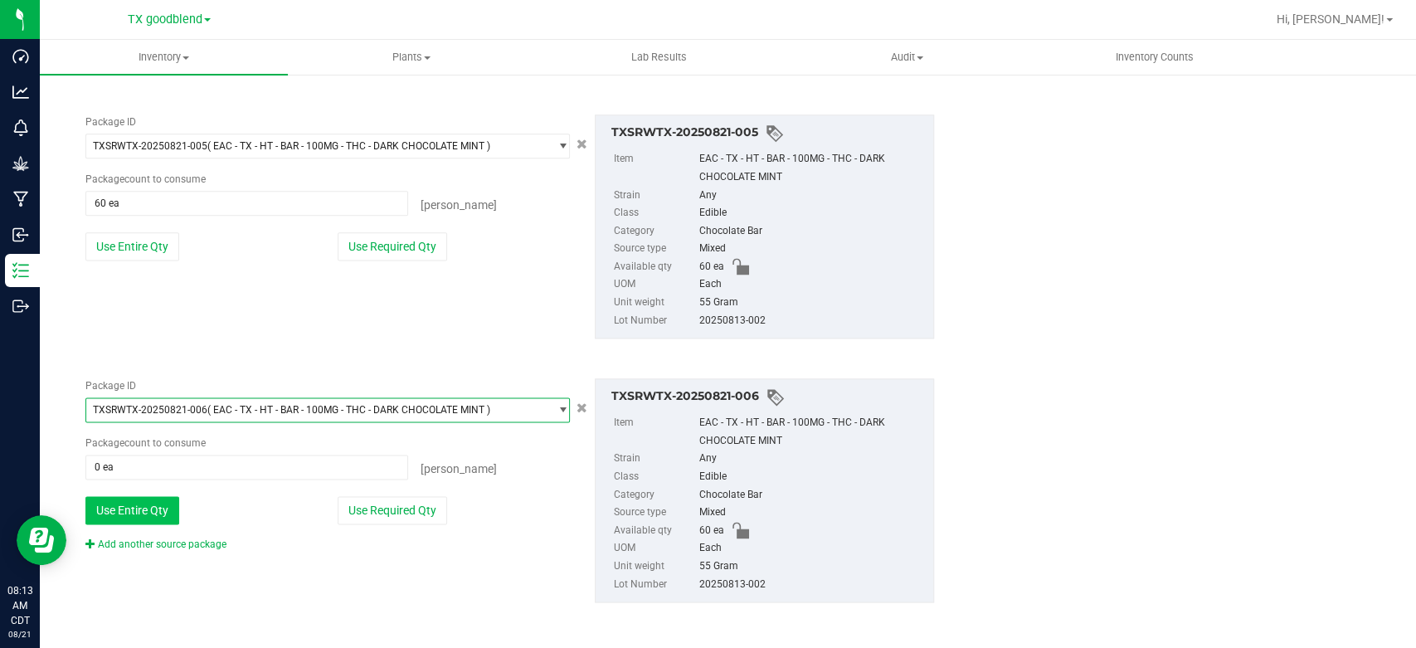
click at [157, 504] on button "Use Entire Qty" at bounding box center [132, 510] width 94 height 28
type input "60 ea"
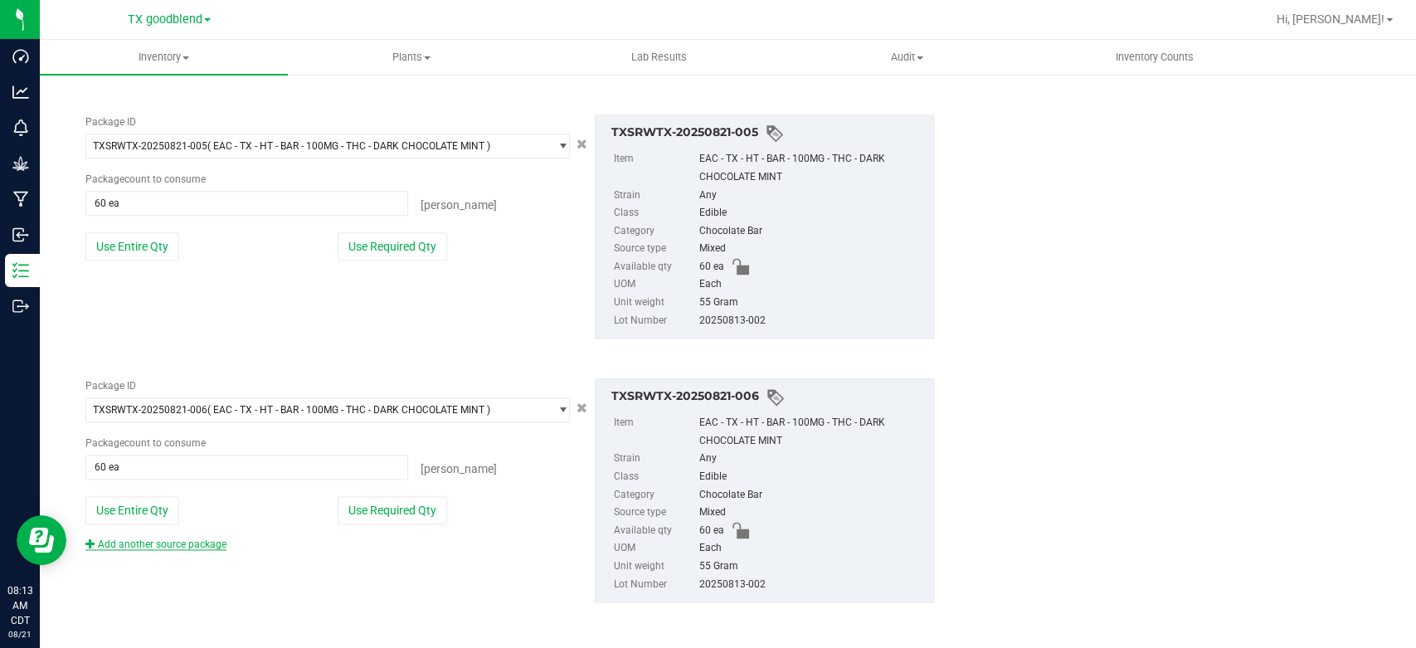
click at [156, 543] on link "Add another source package" at bounding box center [155, 544] width 141 height 12
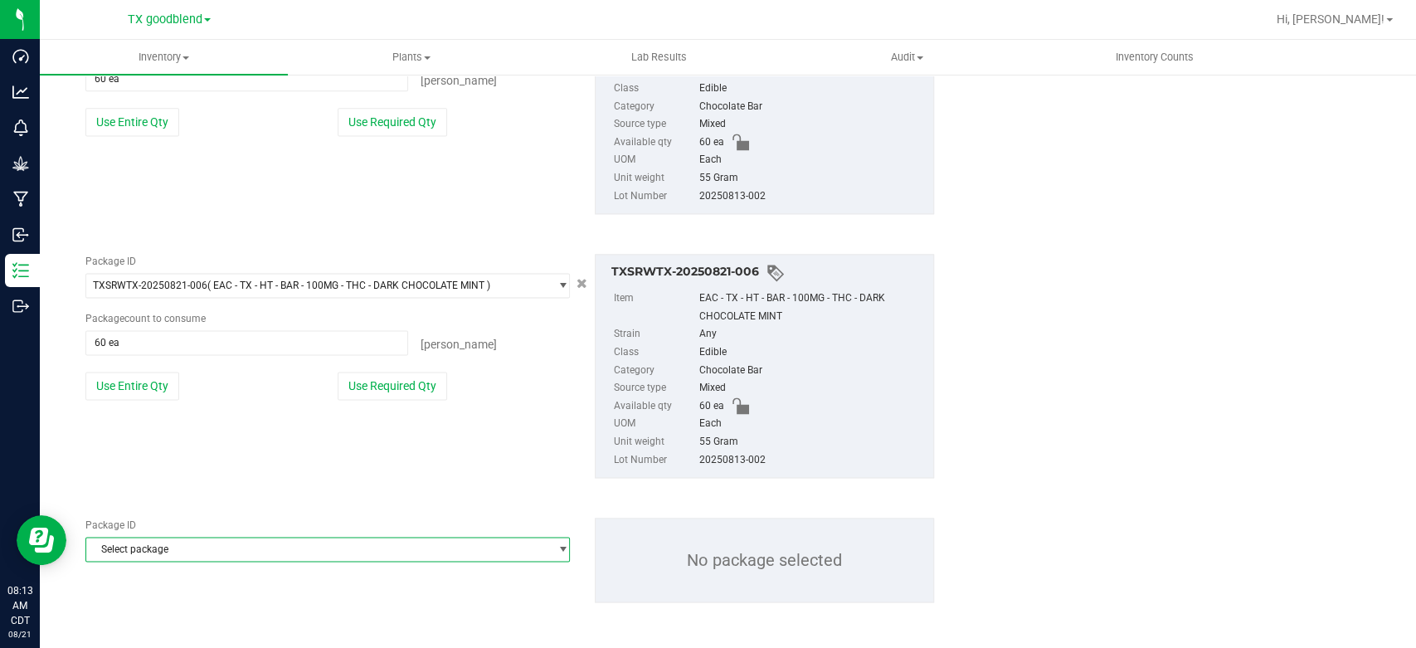
click at [156, 543] on span "Select package" at bounding box center [317, 549] width 462 height 23
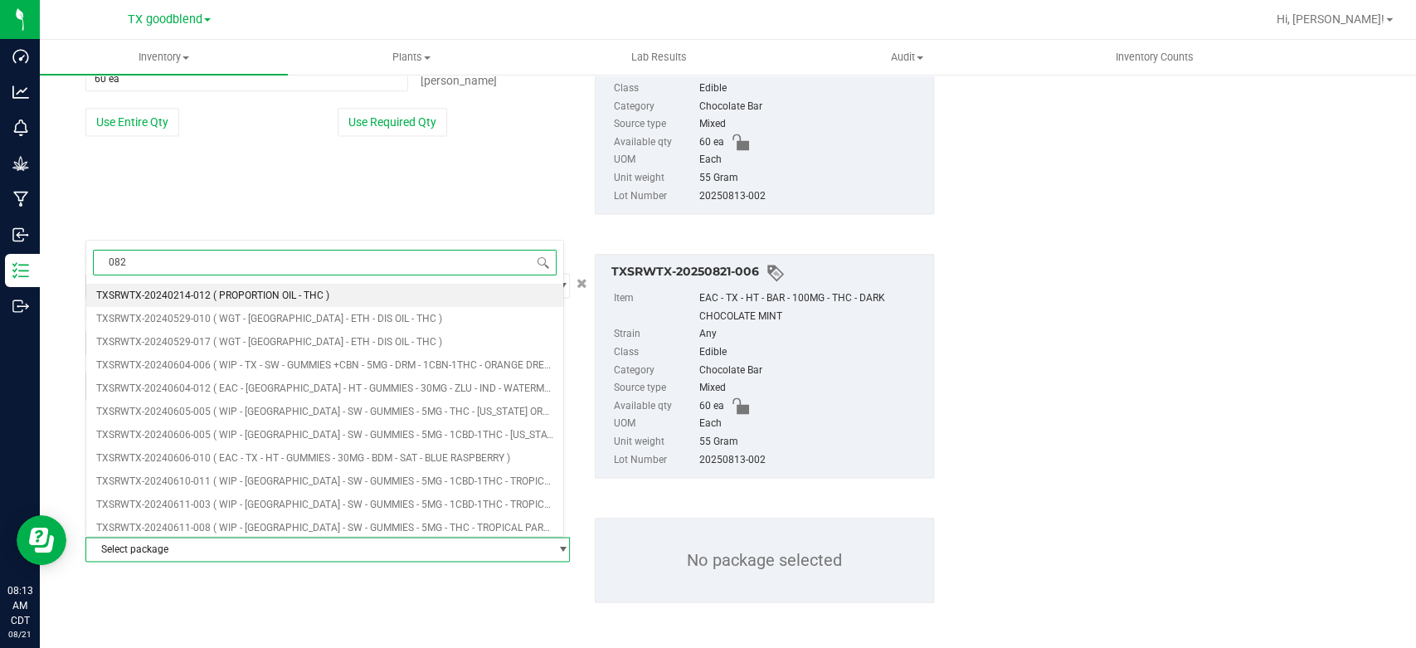
type input "0821"
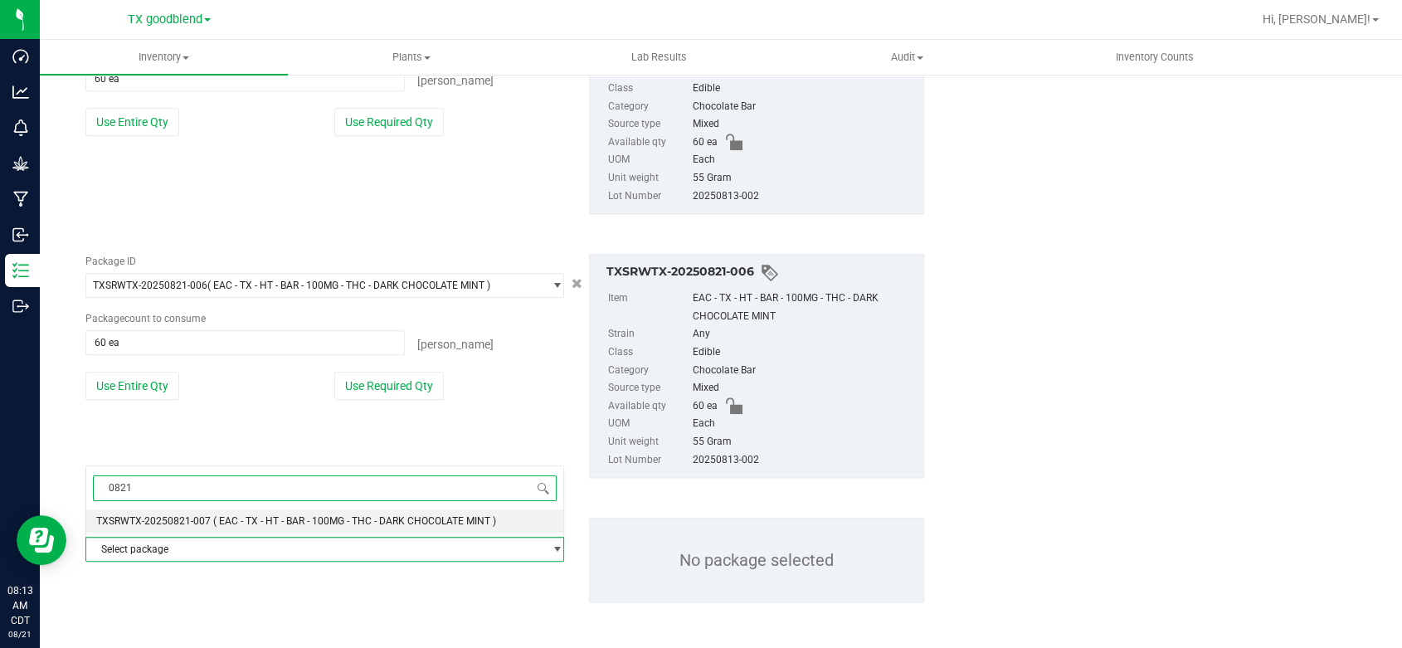
click at [181, 525] on span "TXSRWTX-20250821-007" at bounding box center [153, 521] width 114 height 12
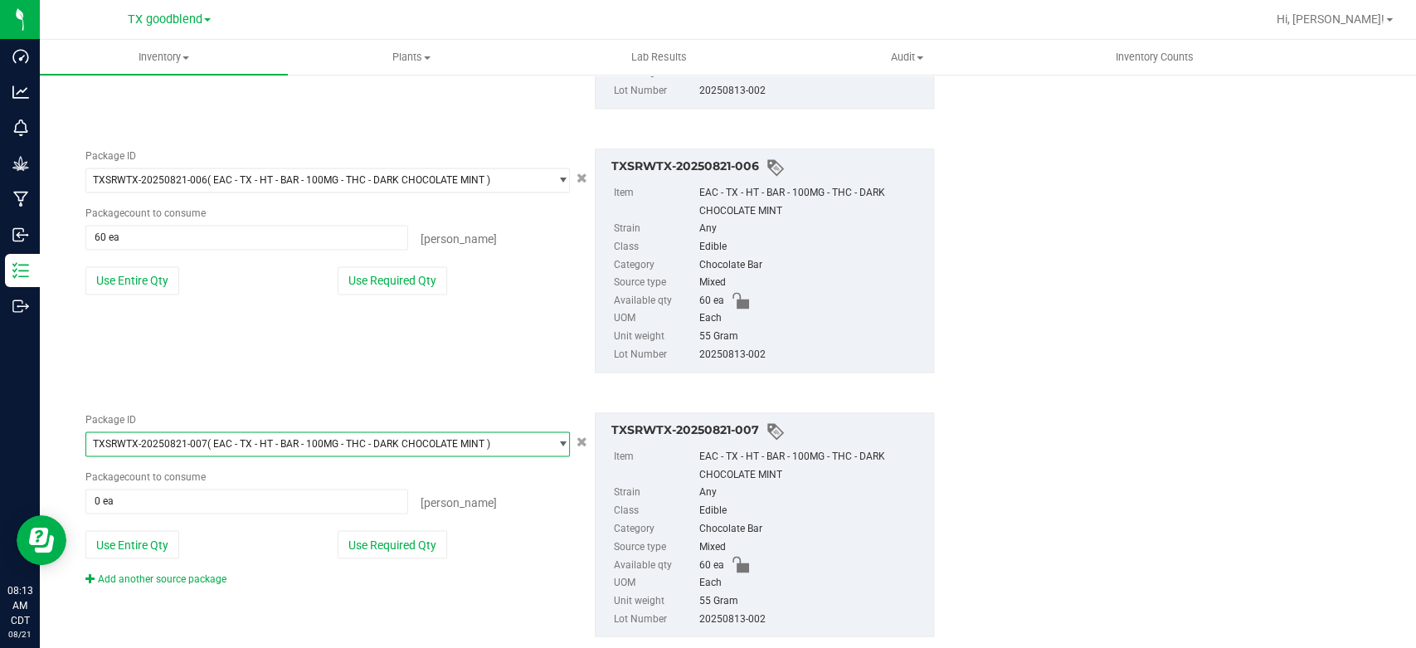
scroll to position [1618, 0]
click at [158, 539] on button "Use Entire Qty" at bounding box center [132, 543] width 94 height 28
type input "60 ea"
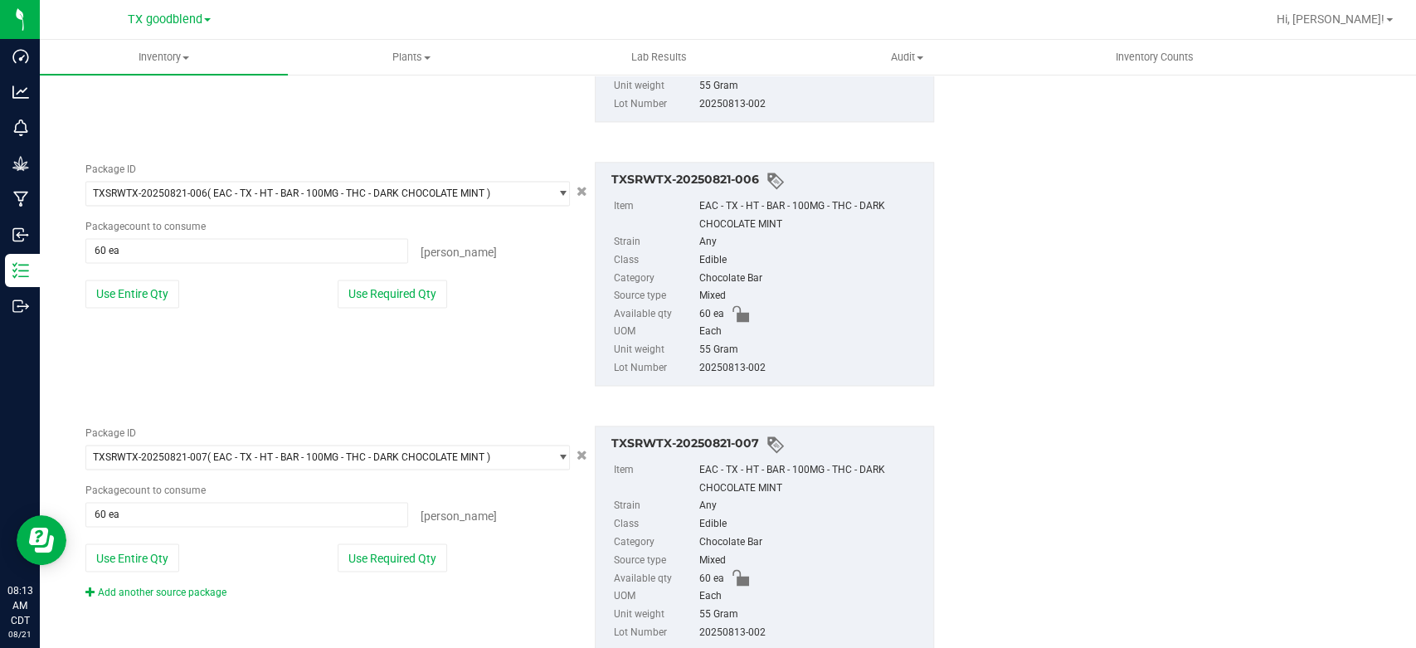
scroll to position [1652, 0]
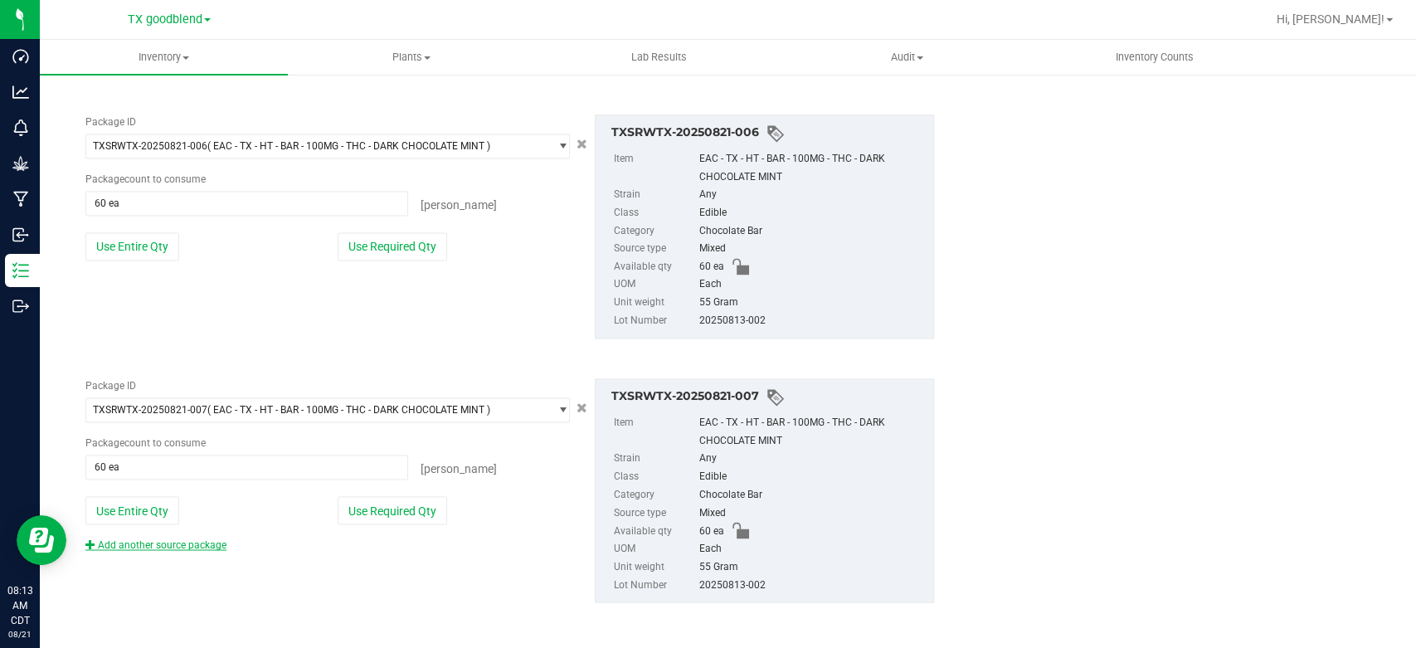
click at [179, 542] on link "Add another source package" at bounding box center [155, 544] width 141 height 12
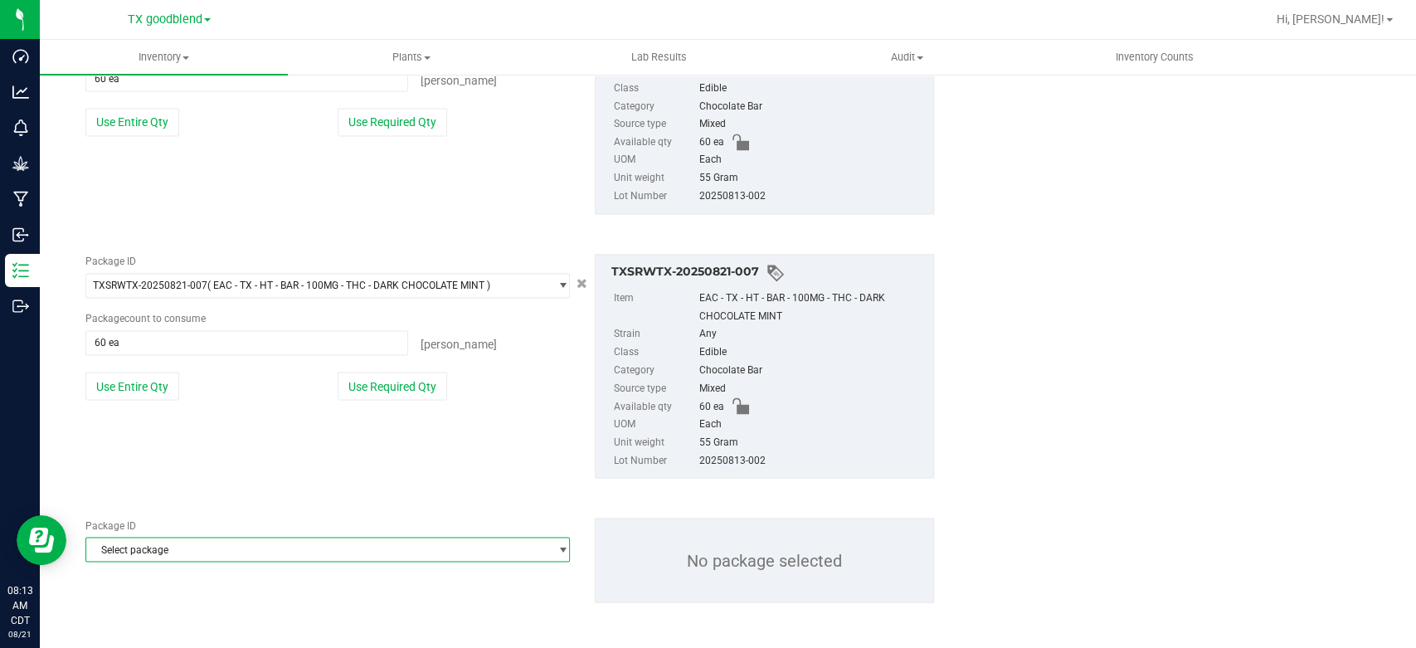
click at [246, 538] on span "Select package" at bounding box center [317, 549] width 462 height 23
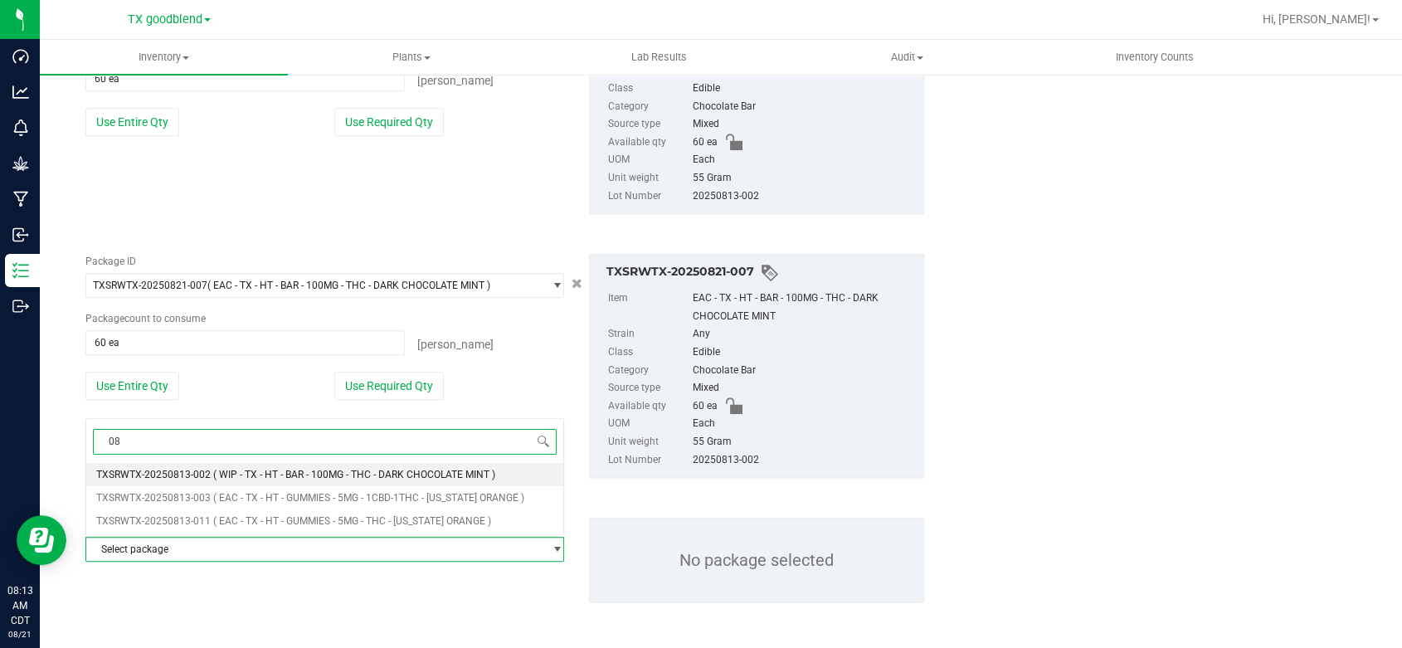
type input "0"
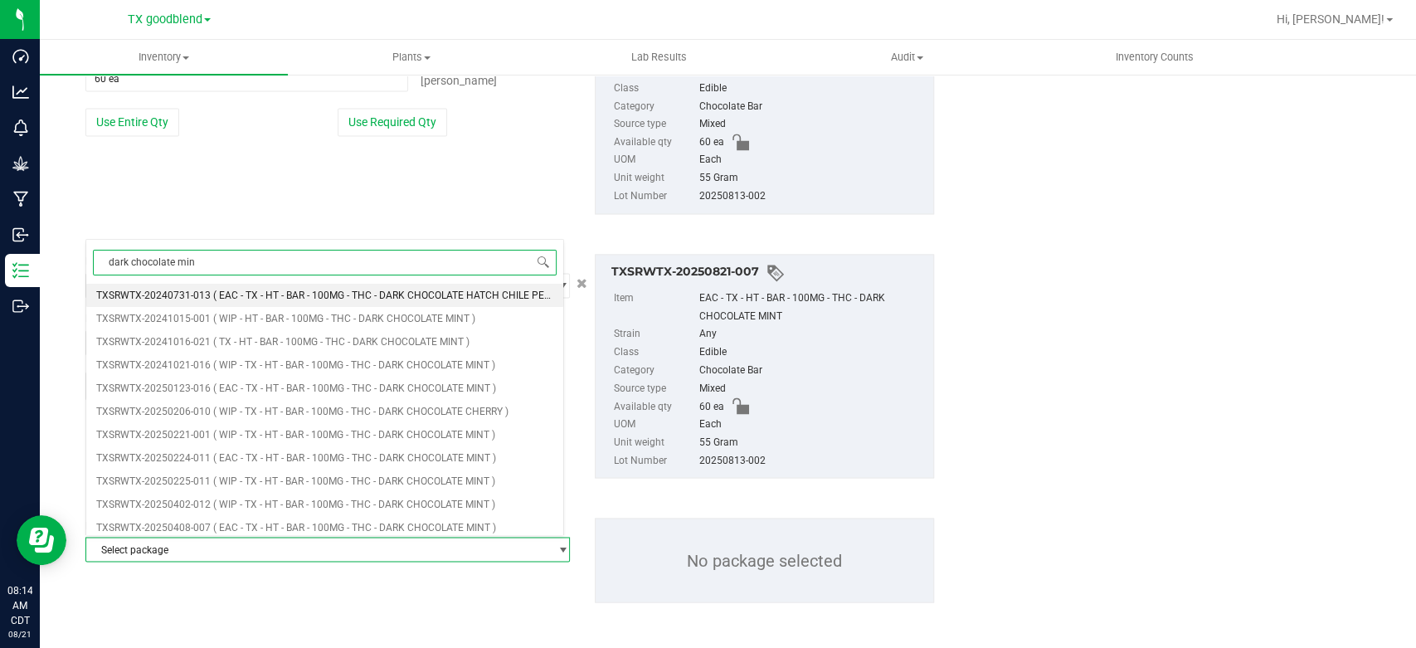
type input "dark chocolate mint"
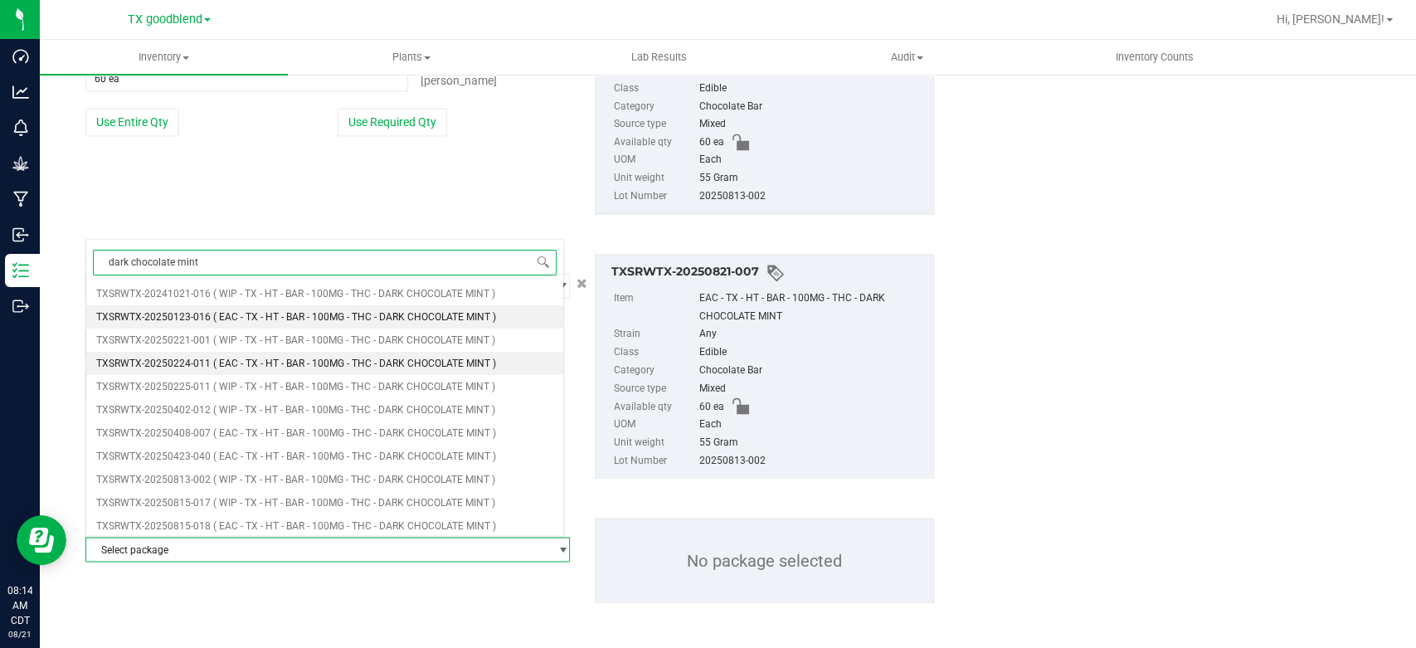
scroll to position [53, 0]
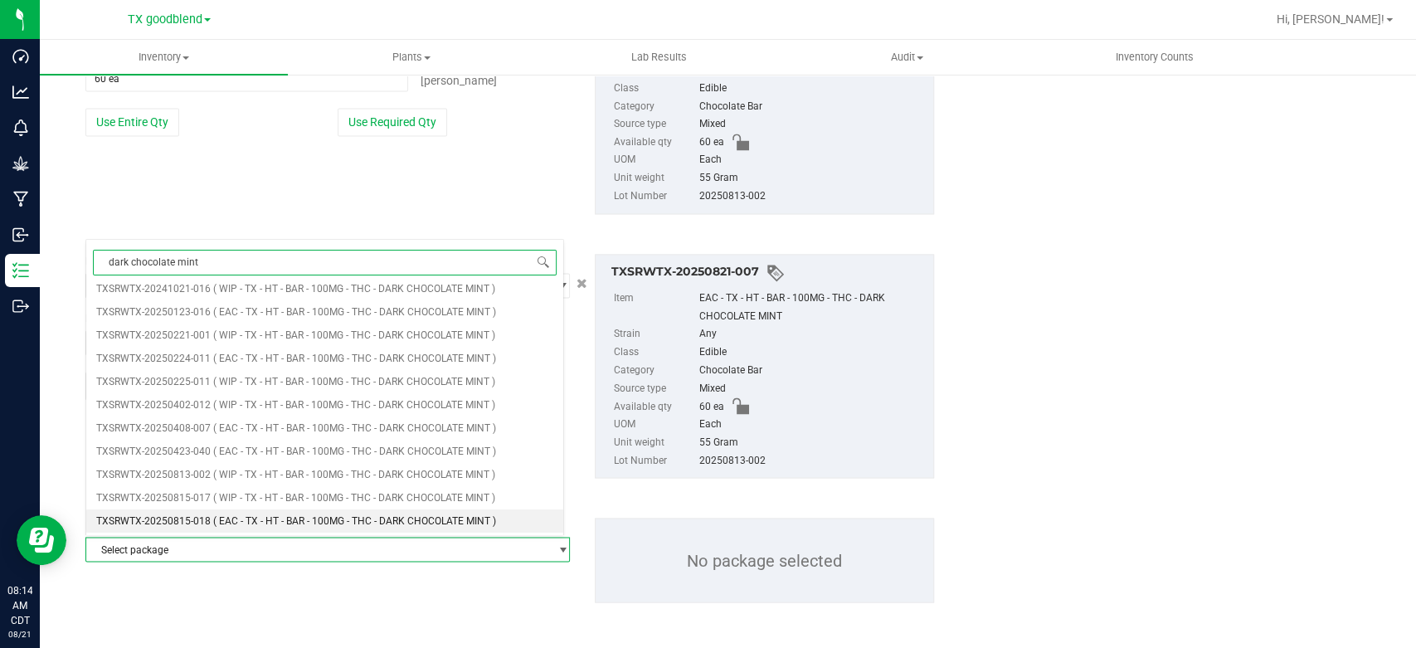
click at [291, 521] on span "( EAC - TX - HT - BAR - 100MG - THC - DARK CHOCOLATE MINT )" at bounding box center [354, 521] width 283 height 12
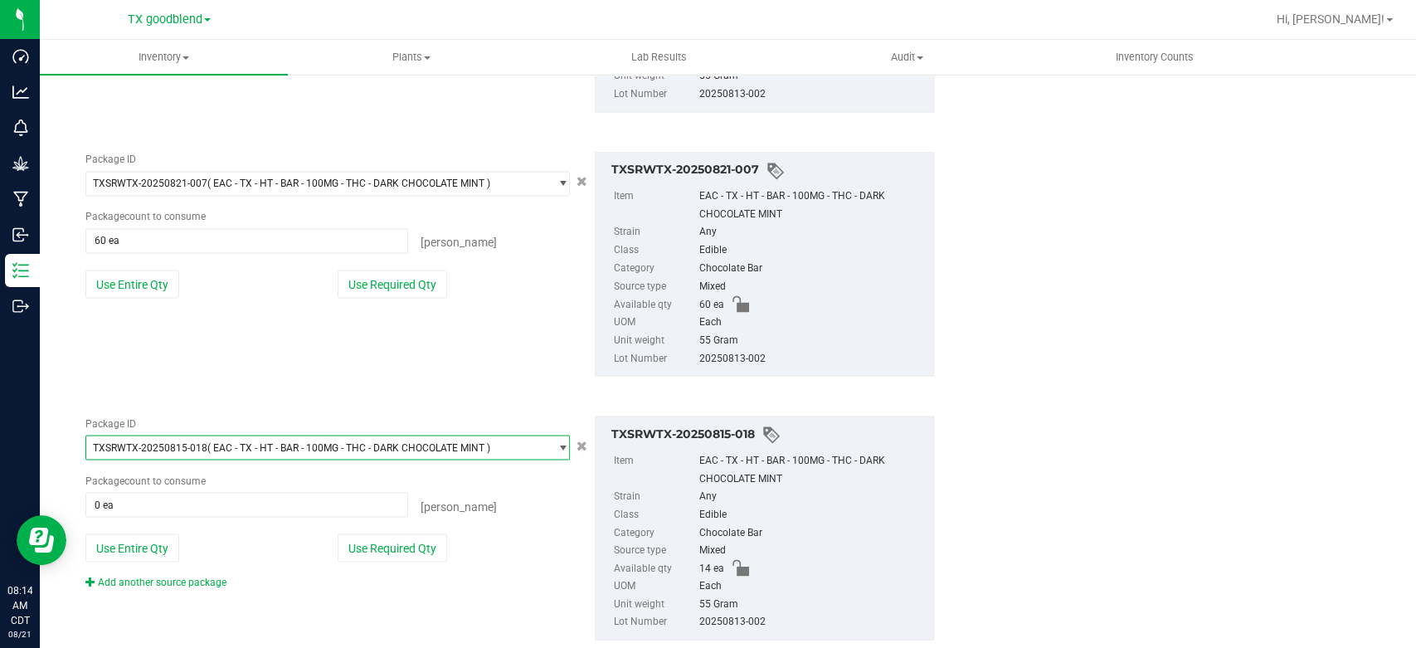
scroll to position [1879, 0]
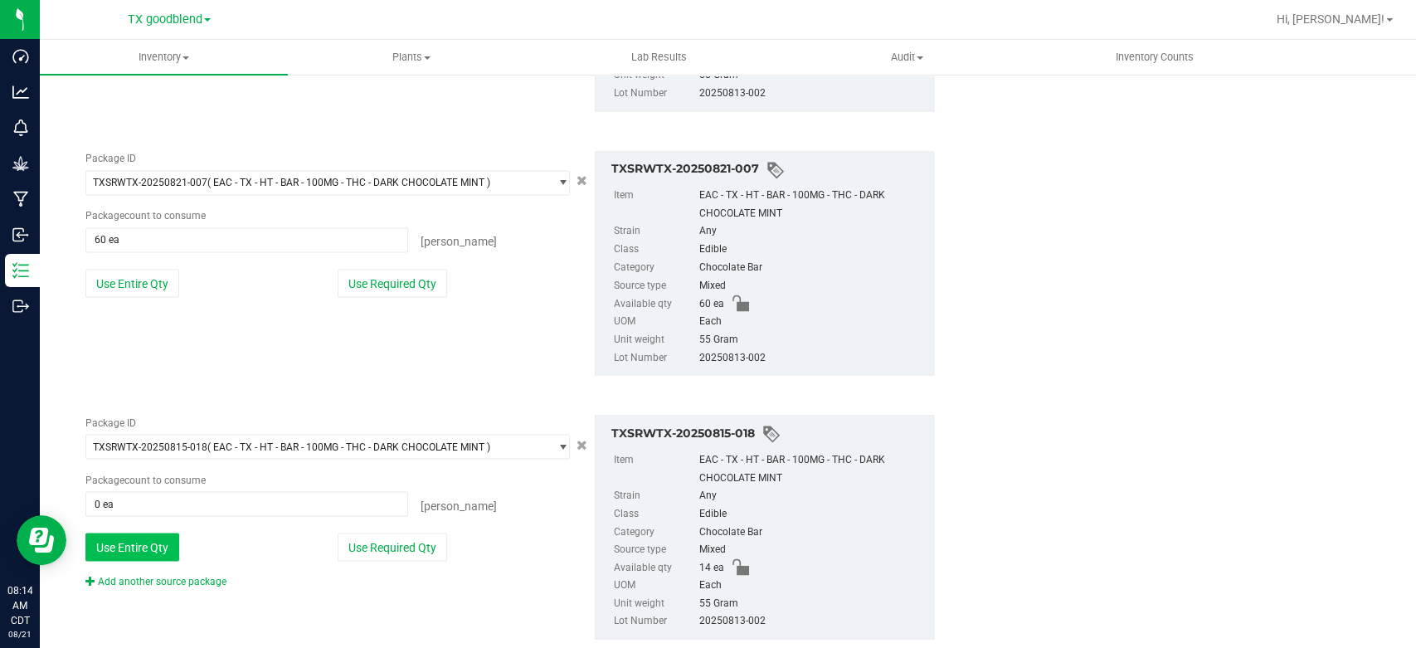
click at [158, 554] on button "Use Entire Qty" at bounding box center [132, 547] width 94 height 28
type input "14 ea"
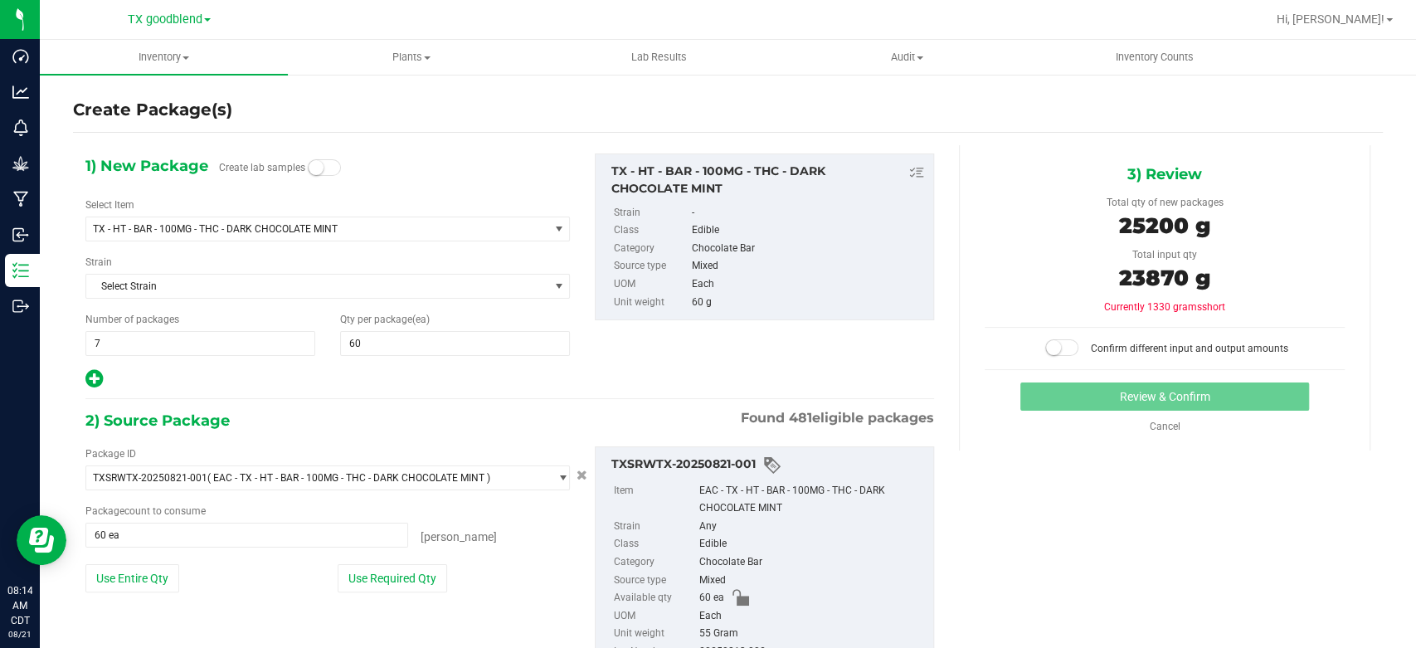
scroll to position [0, 0]
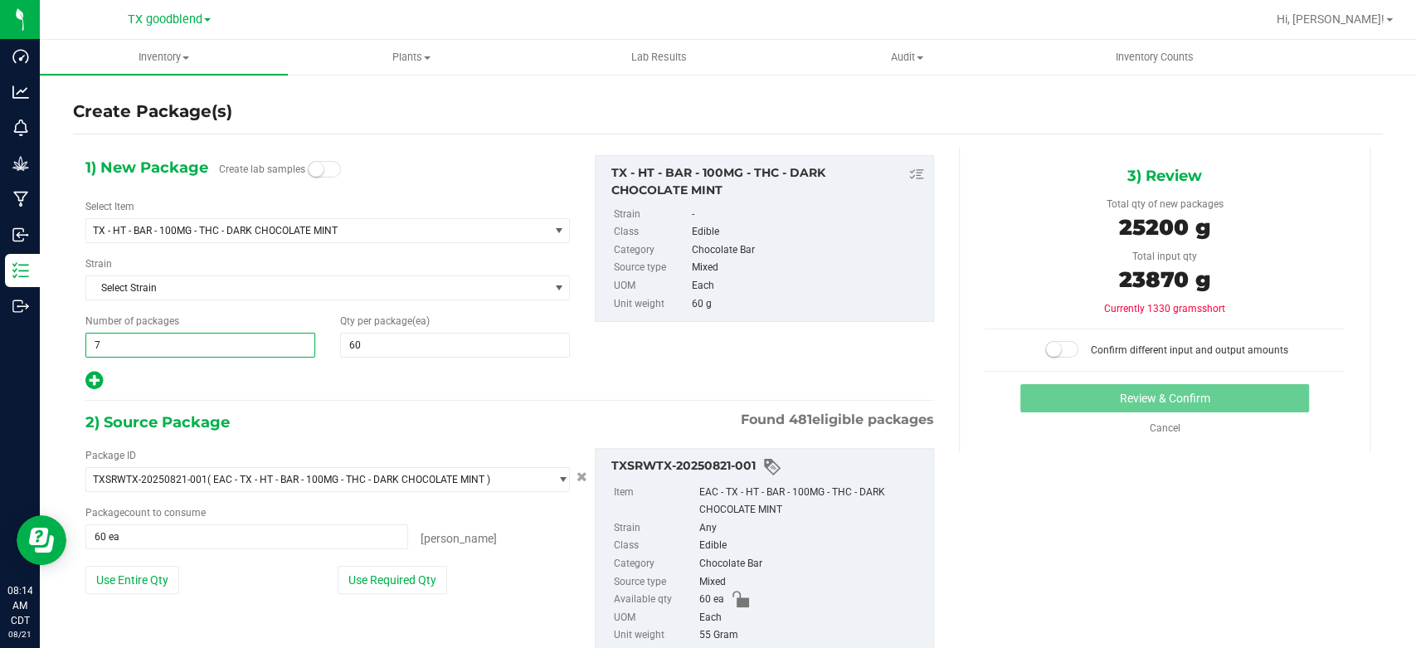
click at [236, 334] on span "7 7" at bounding box center [200, 345] width 230 height 25
type input "1"
click at [447, 345] on span "60 60" at bounding box center [455, 345] width 230 height 25
type input "6"
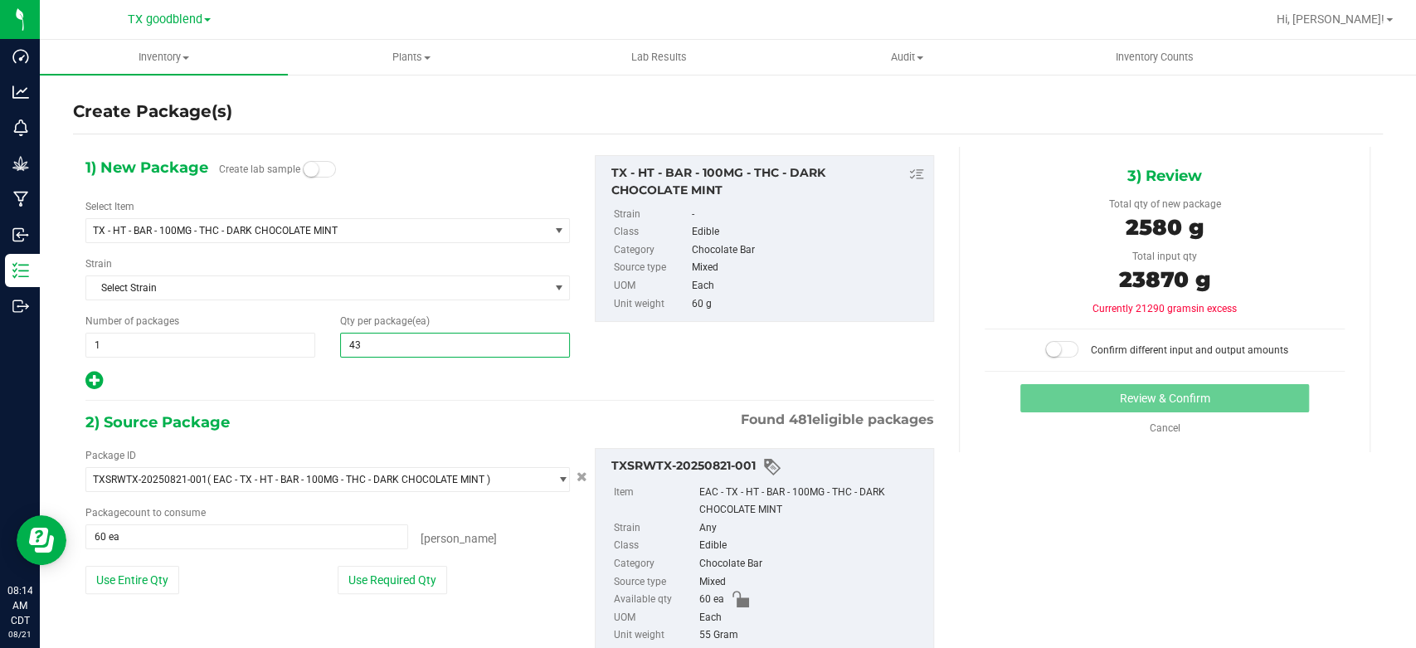
type input "434"
click at [433, 390] on div at bounding box center [327, 381] width 484 height 22
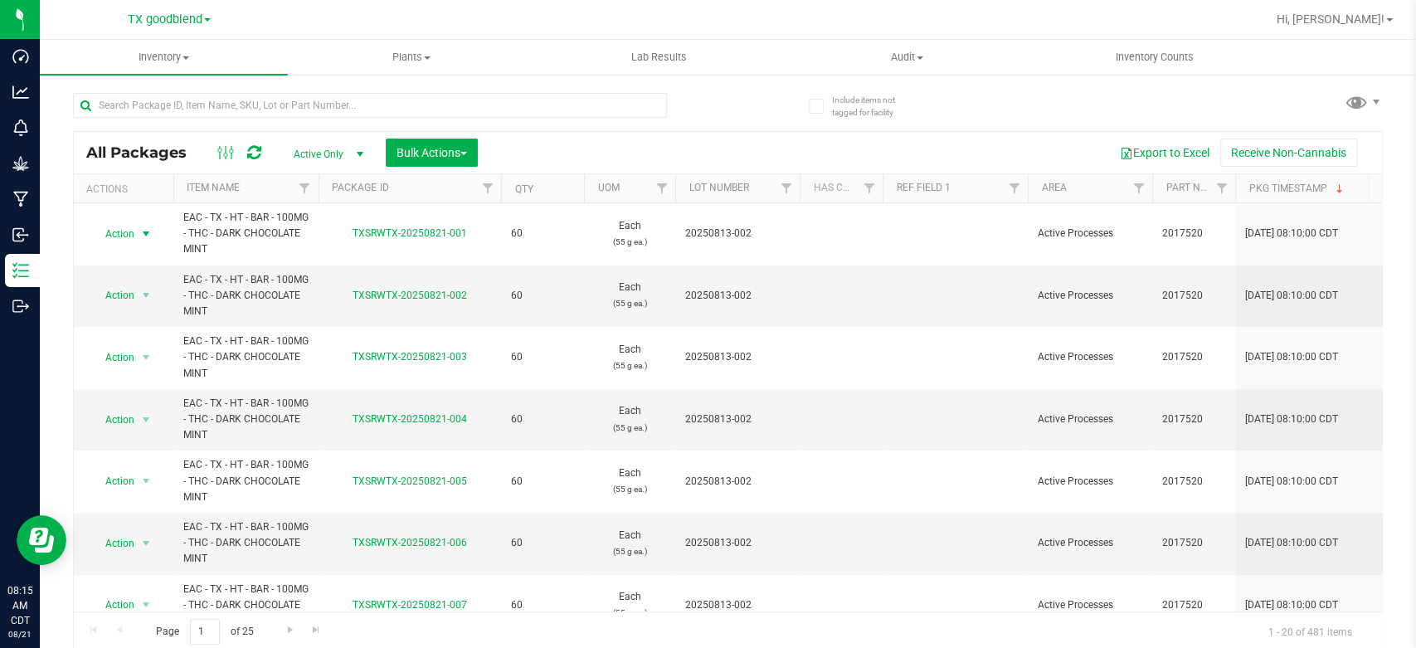
scroll to position [3, 0]
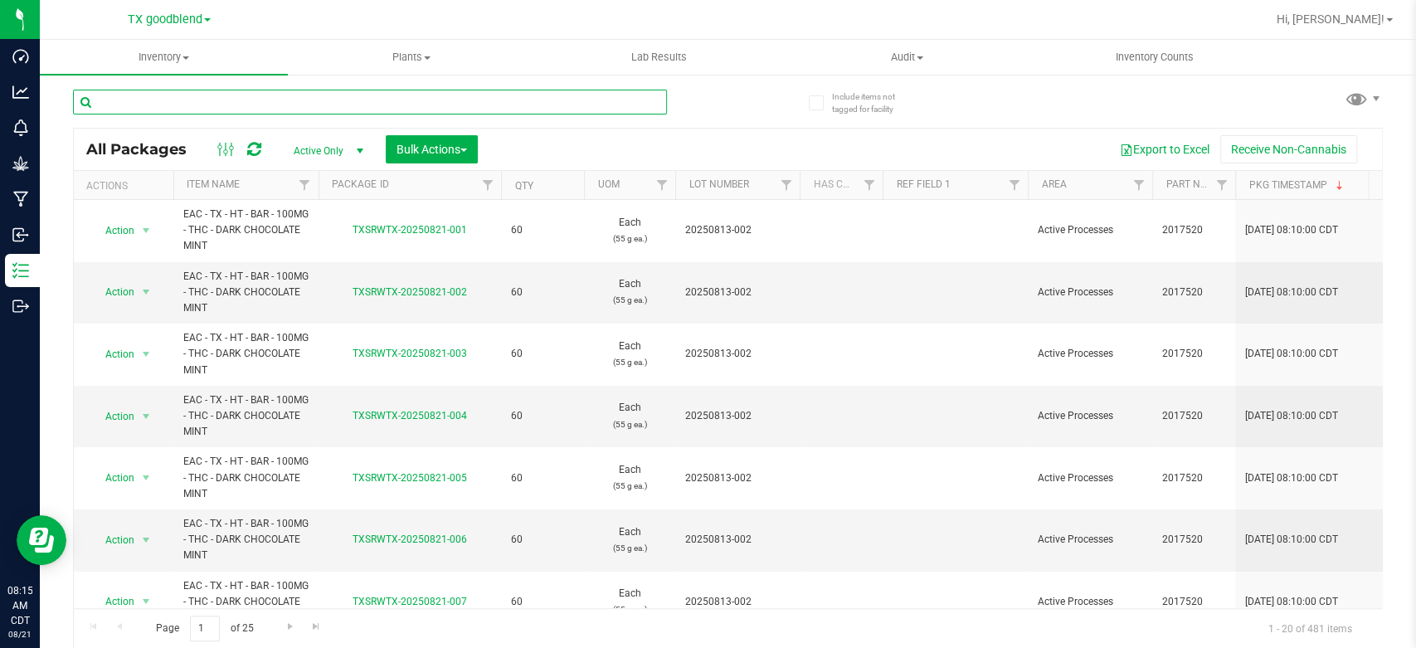
click at [195, 95] on input "text" at bounding box center [370, 102] width 594 height 25
type input "chocolate"
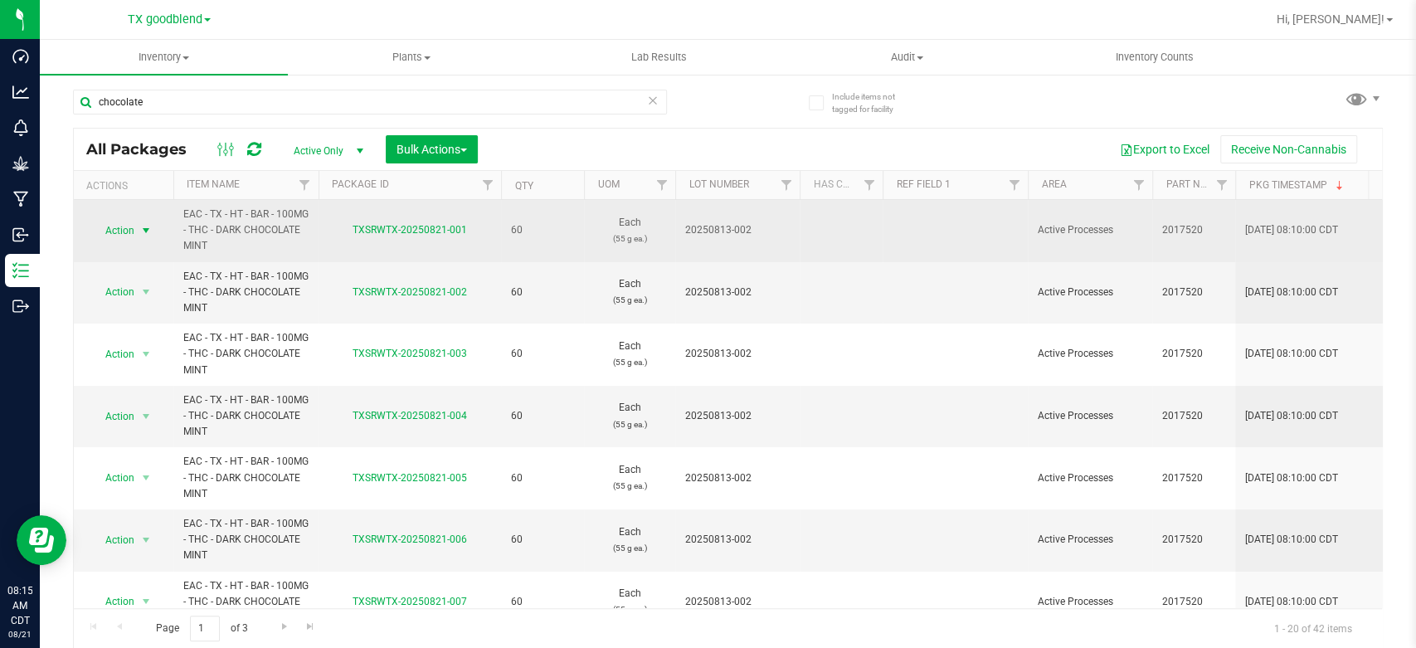
click at [139, 228] on span "select" at bounding box center [145, 230] width 13 height 13
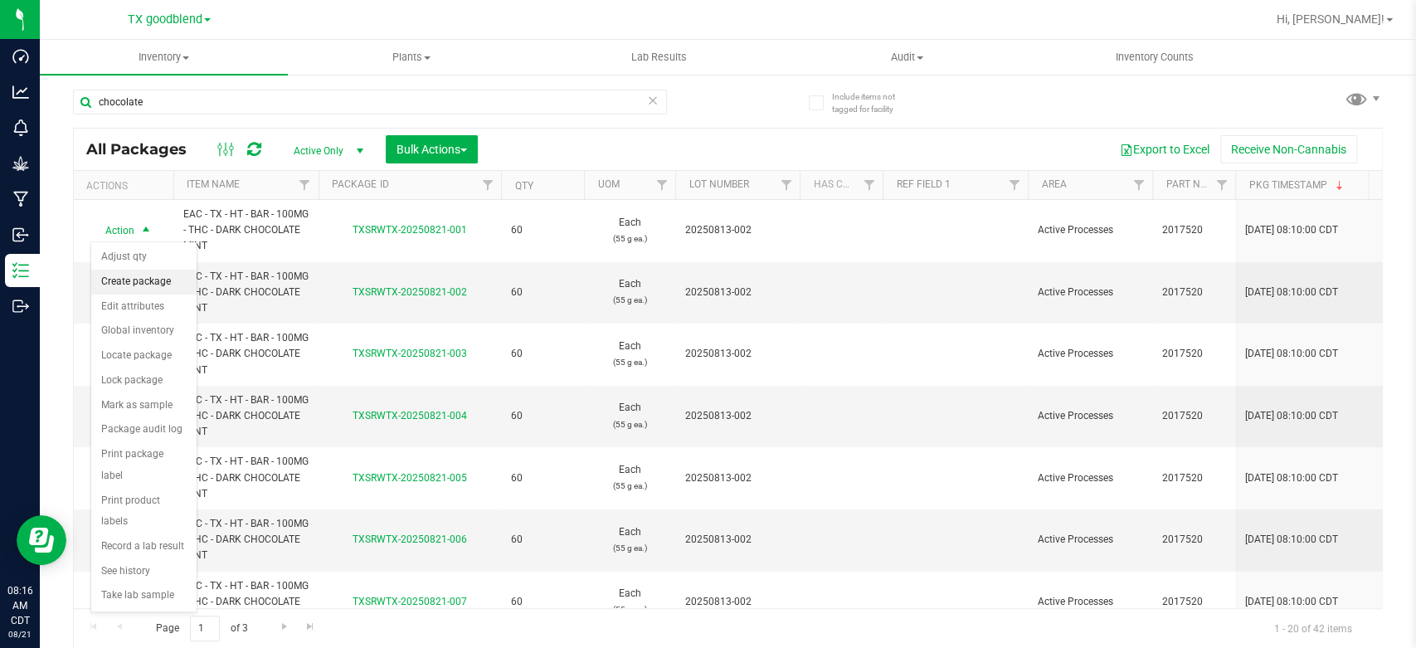
click at [139, 280] on li "Create package" at bounding box center [143, 282] width 105 height 25
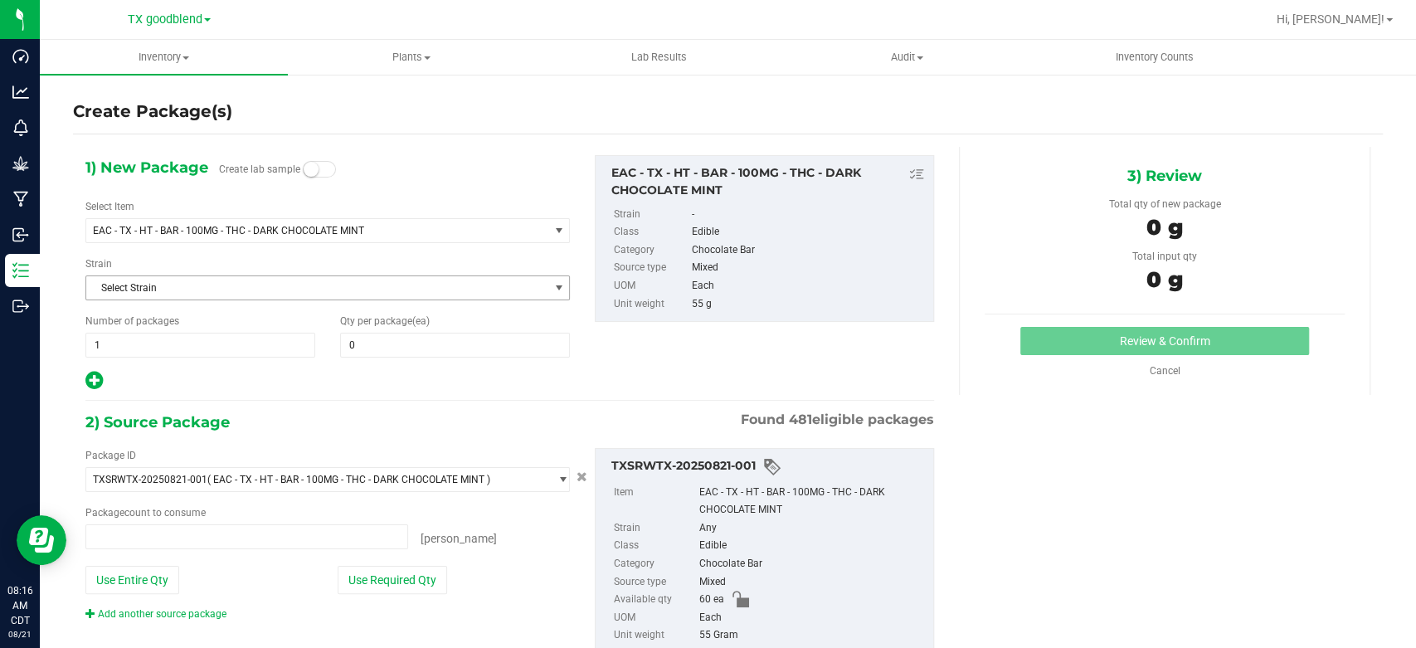
type input "0 ea"
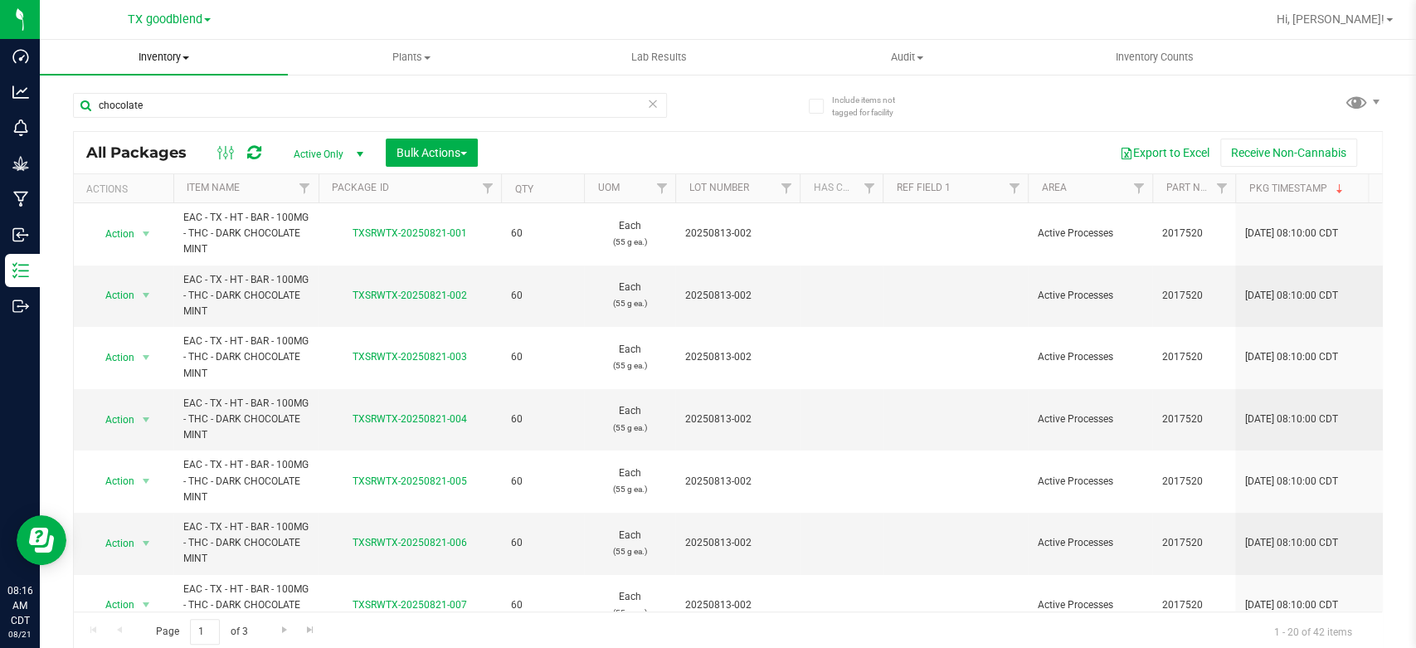
click at [158, 51] on span "Inventory" at bounding box center [164, 57] width 248 height 15
click at [143, 181] on span "From packages" at bounding box center [98, 180] width 116 height 14
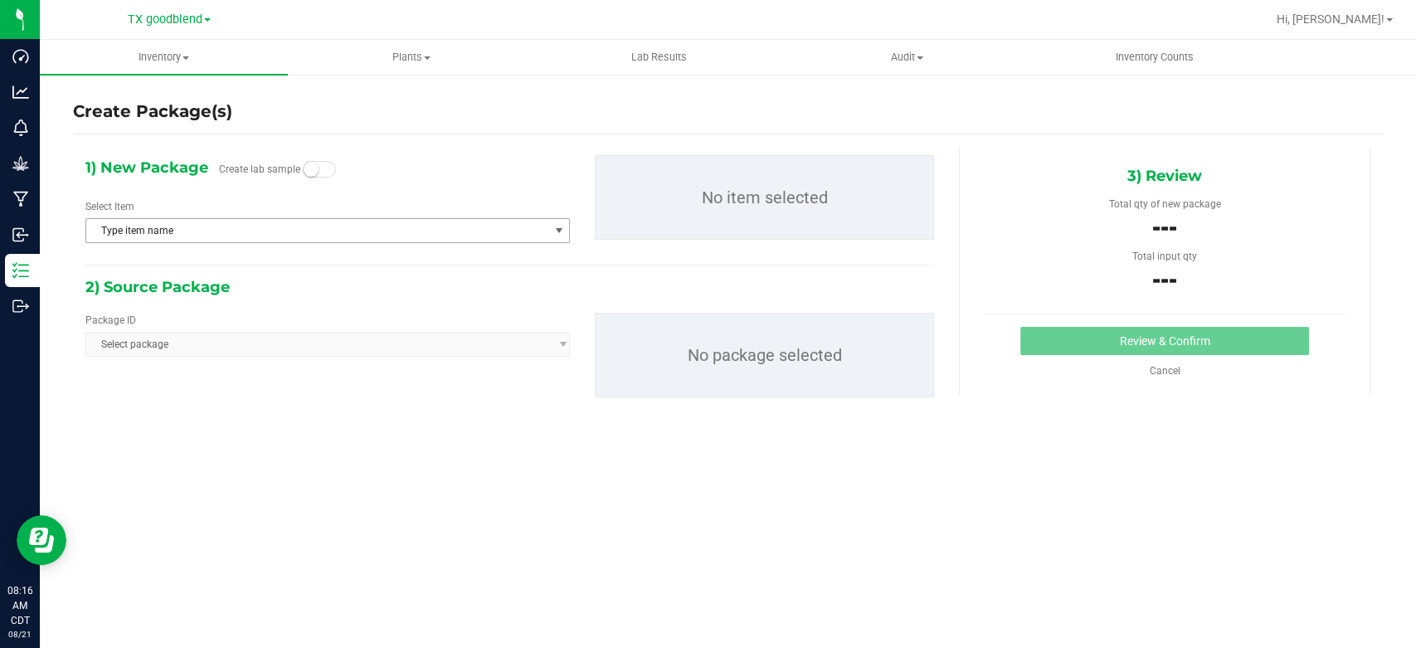
click at [167, 228] on span "Type item name" at bounding box center [317, 230] width 462 height 23
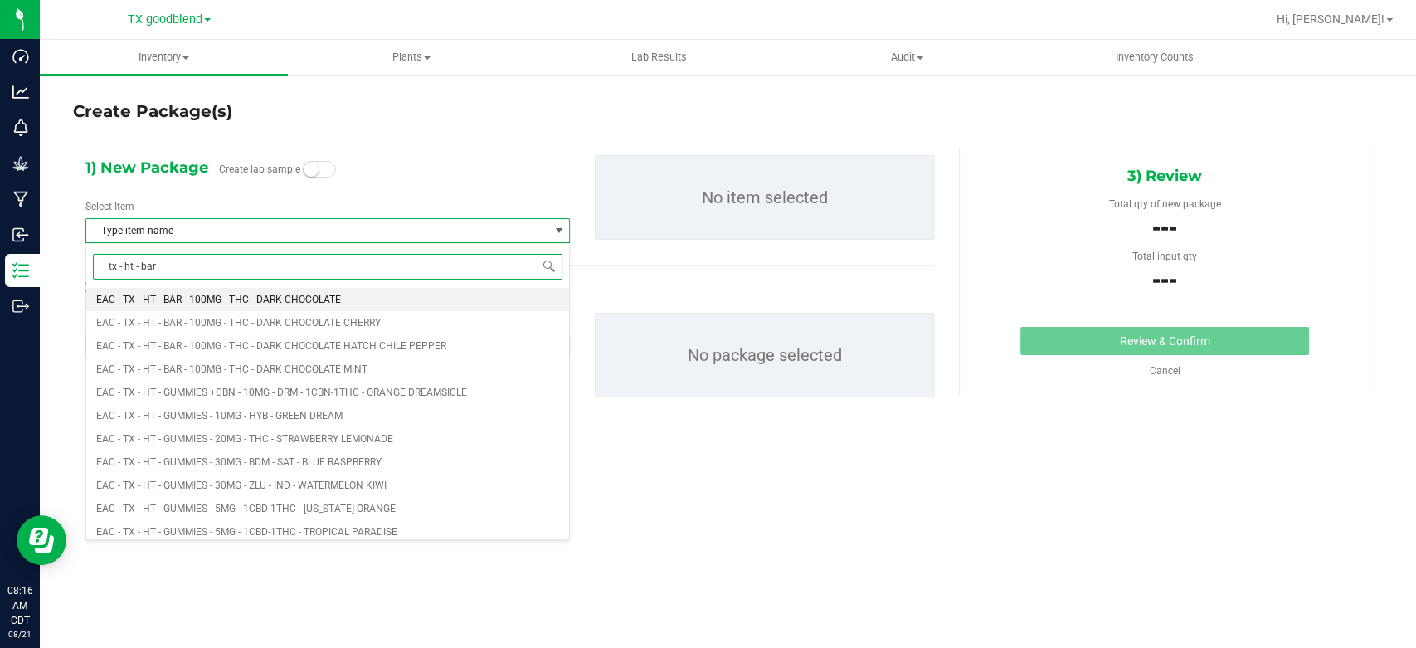
type input "tx - ht - bar"
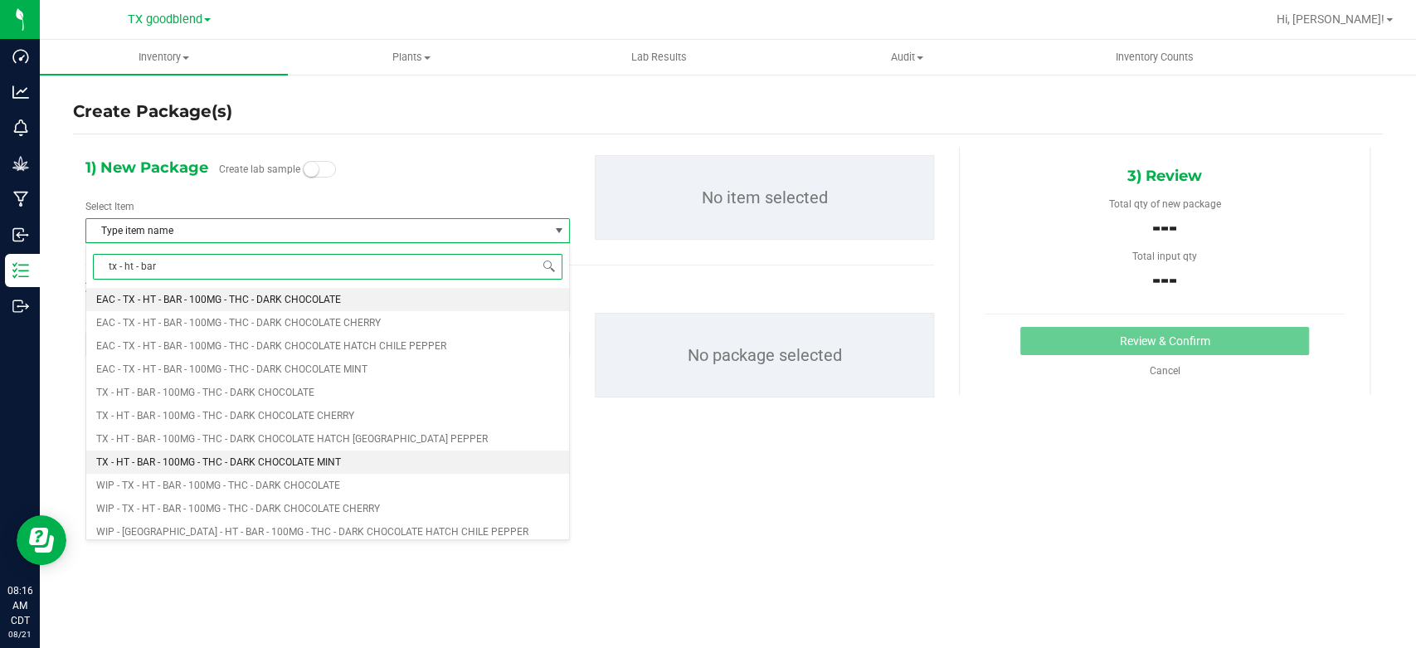
click at [233, 460] on span "TX - HT - BAR - 100MG - THC - DARK CHOCOLATE MINT" at bounding box center [218, 462] width 245 height 12
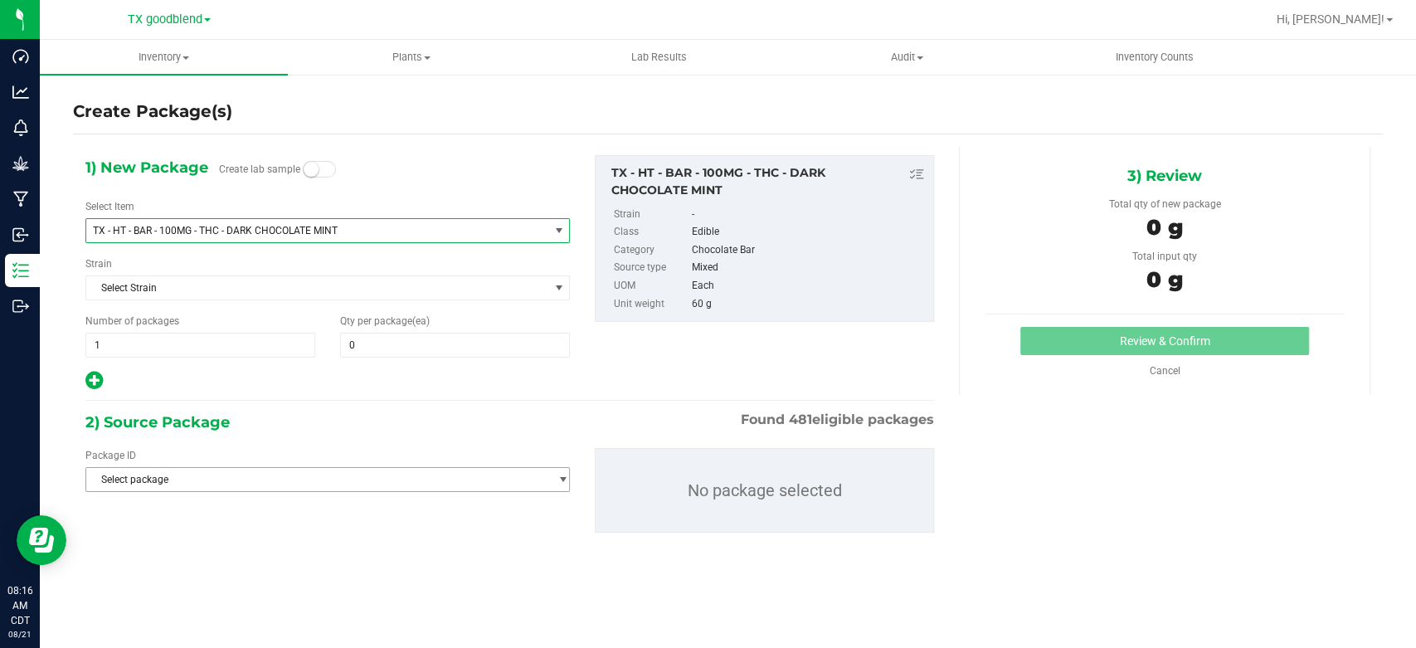
click at [282, 470] on span "Select package" at bounding box center [317, 479] width 462 height 23
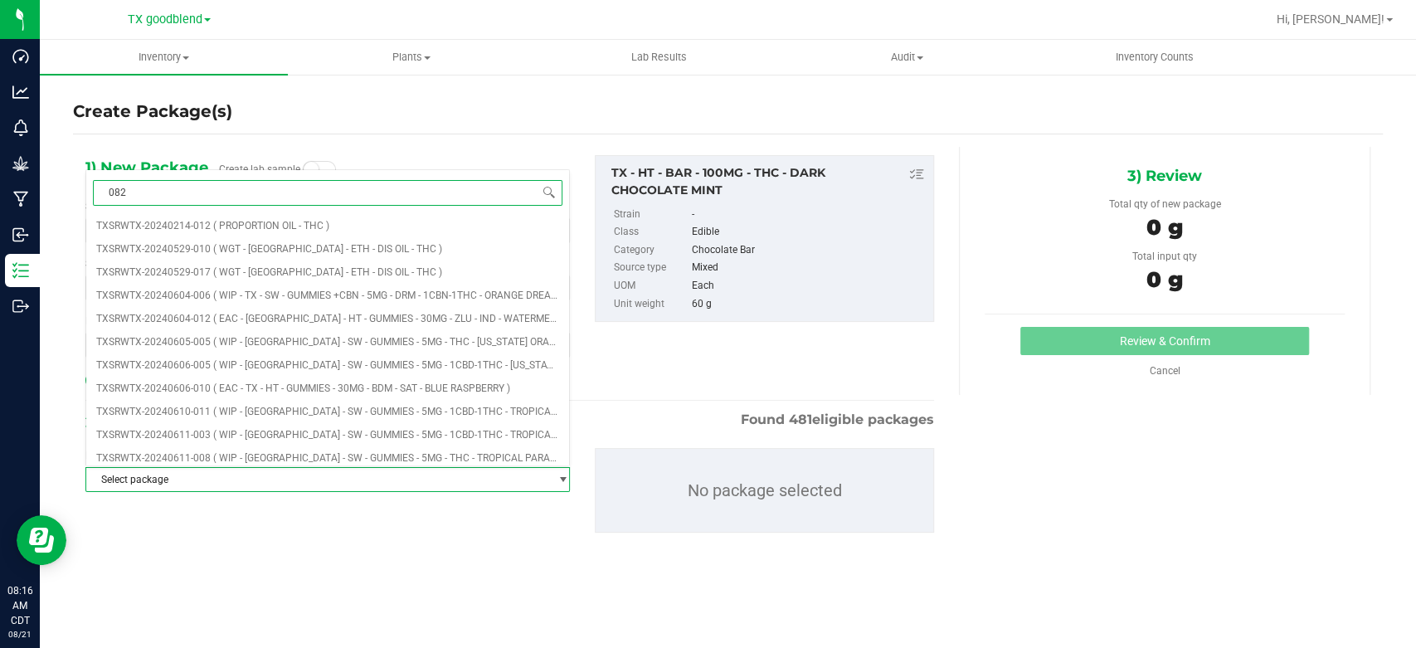
type input "0821"
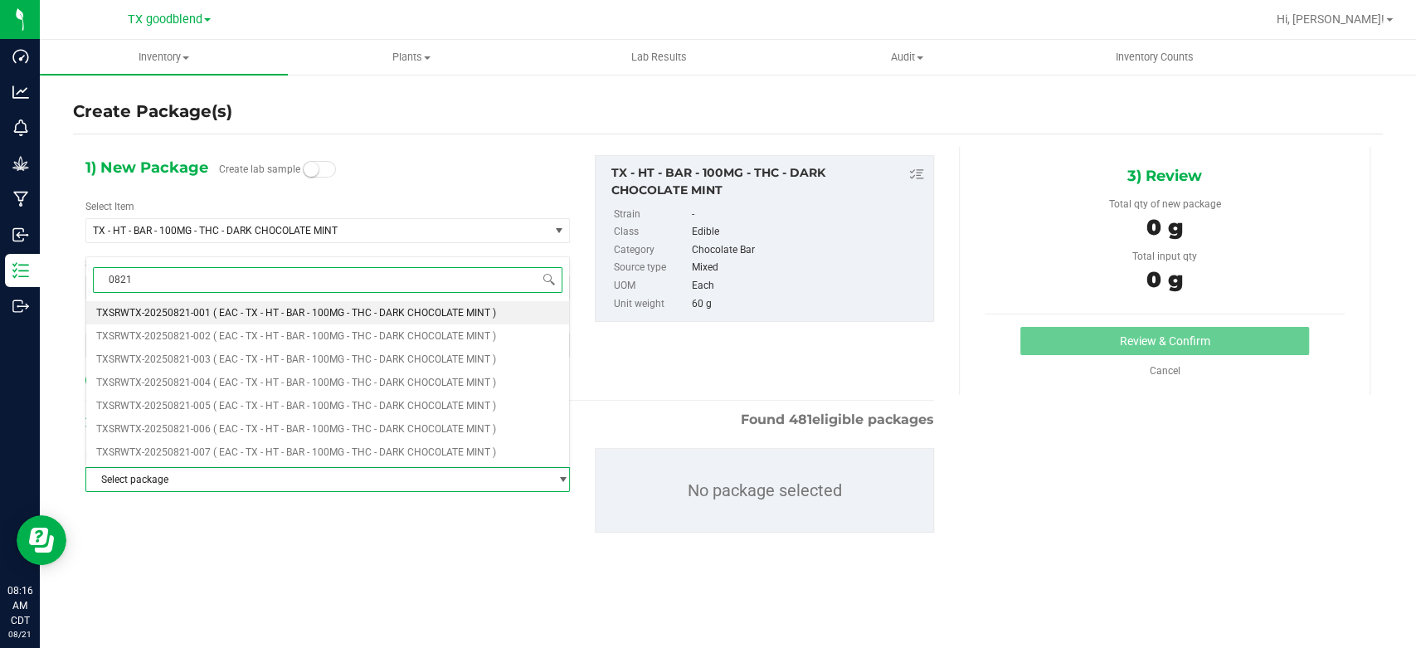
click at [293, 309] on span "( EAC - TX - HT - BAR - 100MG - THC - DARK CHOCOLATE MINT )" at bounding box center [354, 313] width 283 height 12
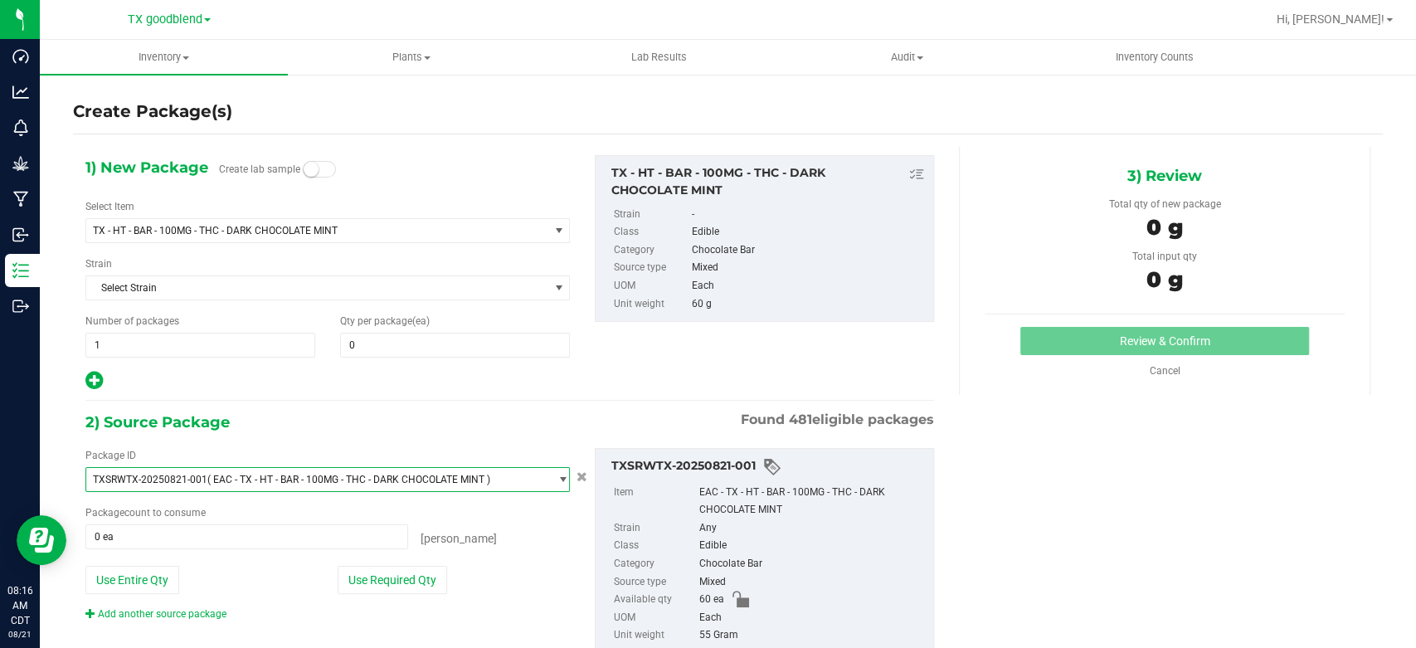
scroll to position [70, 0]
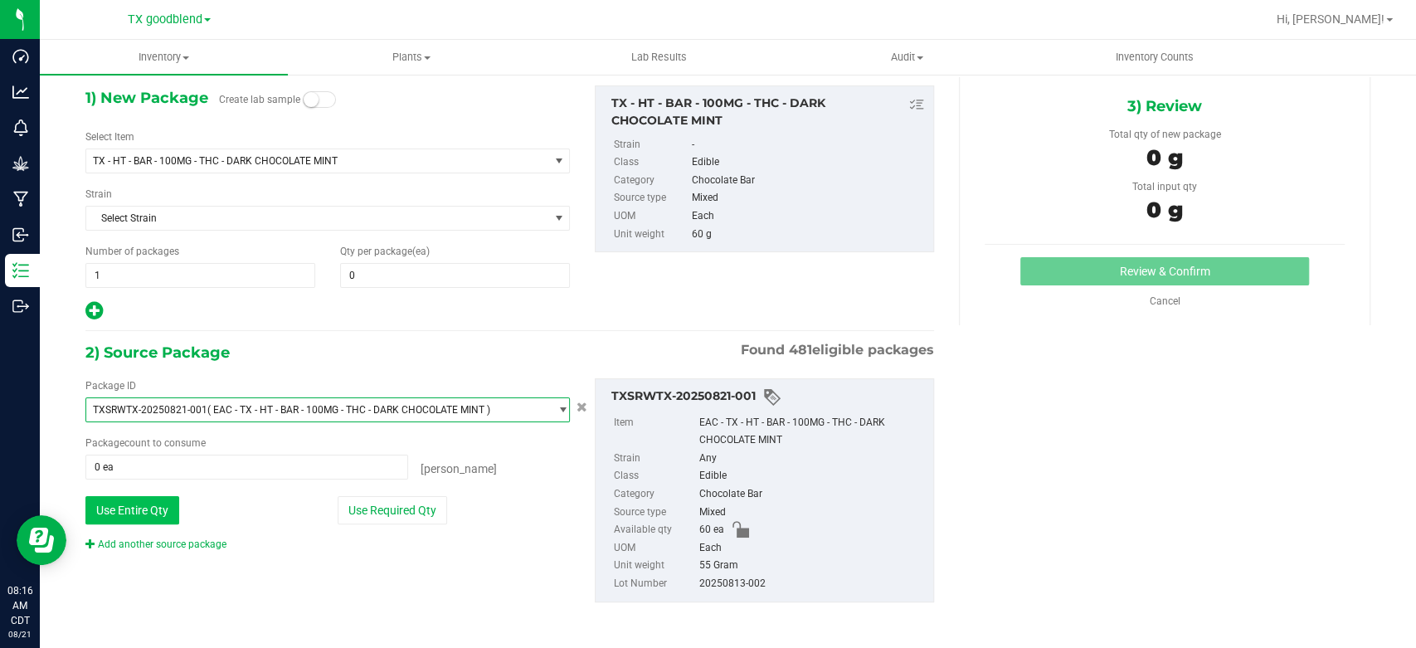
click at [123, 504] on button "Use Entire Qty" at bounding box center [132, 510] width 94 height 28
type input "60 ea"
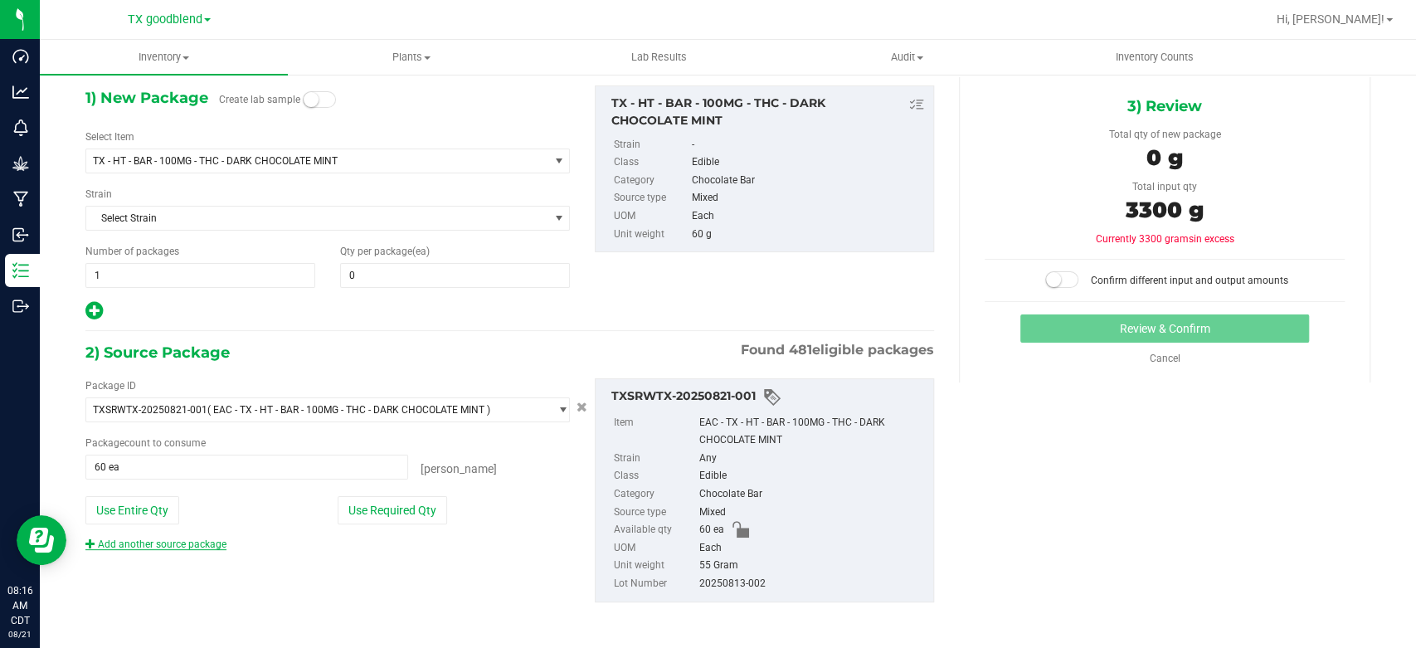
click at [150, 542] on link "Add another source package" at bounding box center [155, 544] width 141 height 12
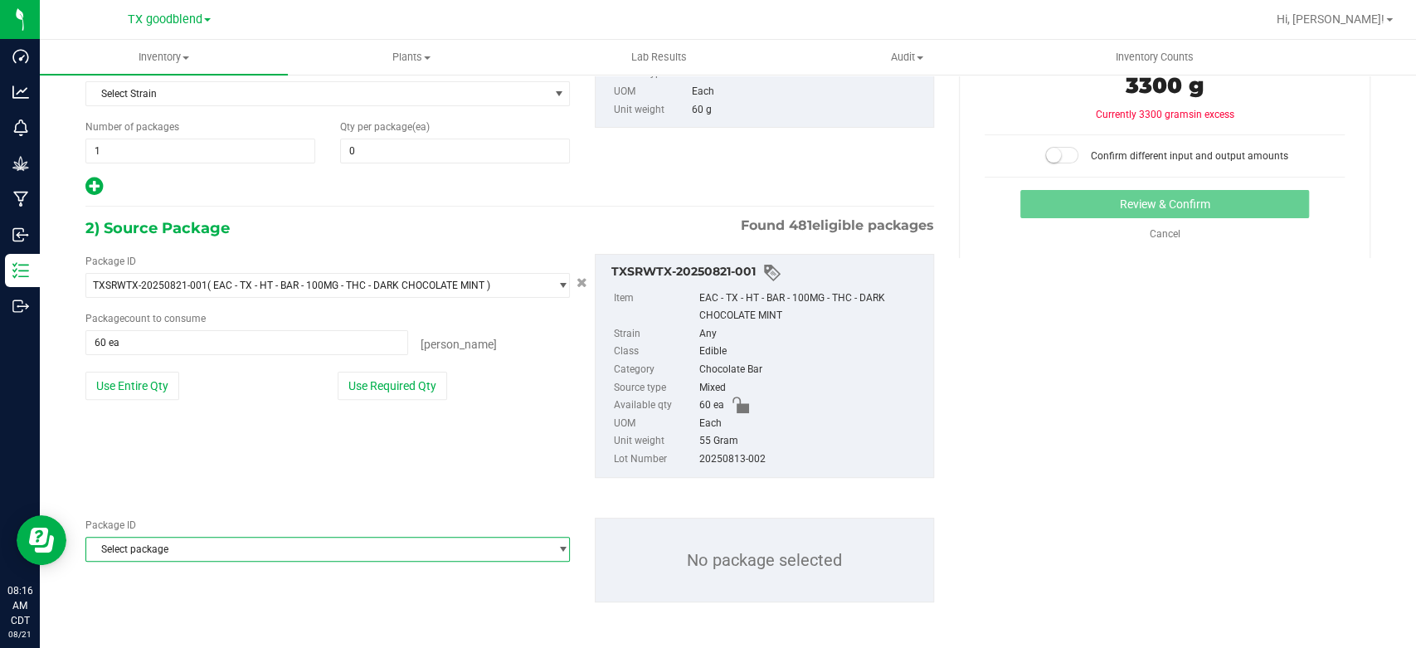
click at [150, 542] on span "Select package" at bounding box center [317, 549] width 462 height 23
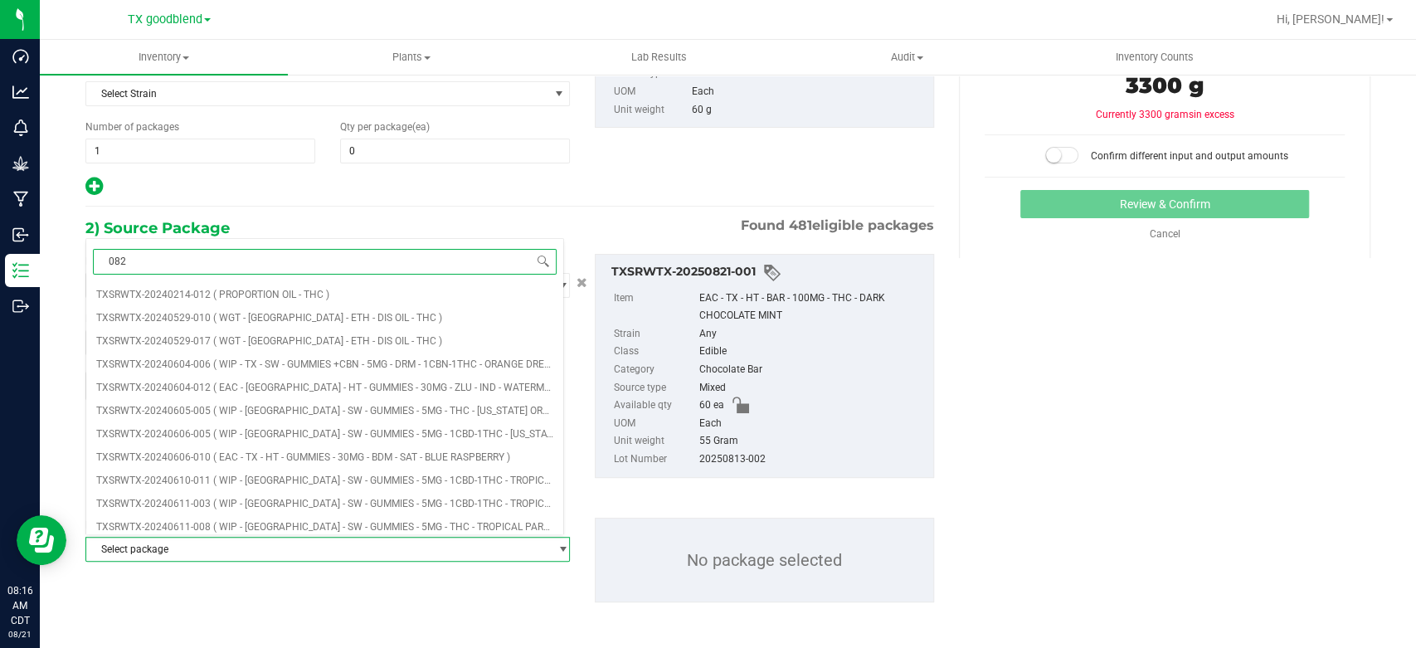
type input "0821"
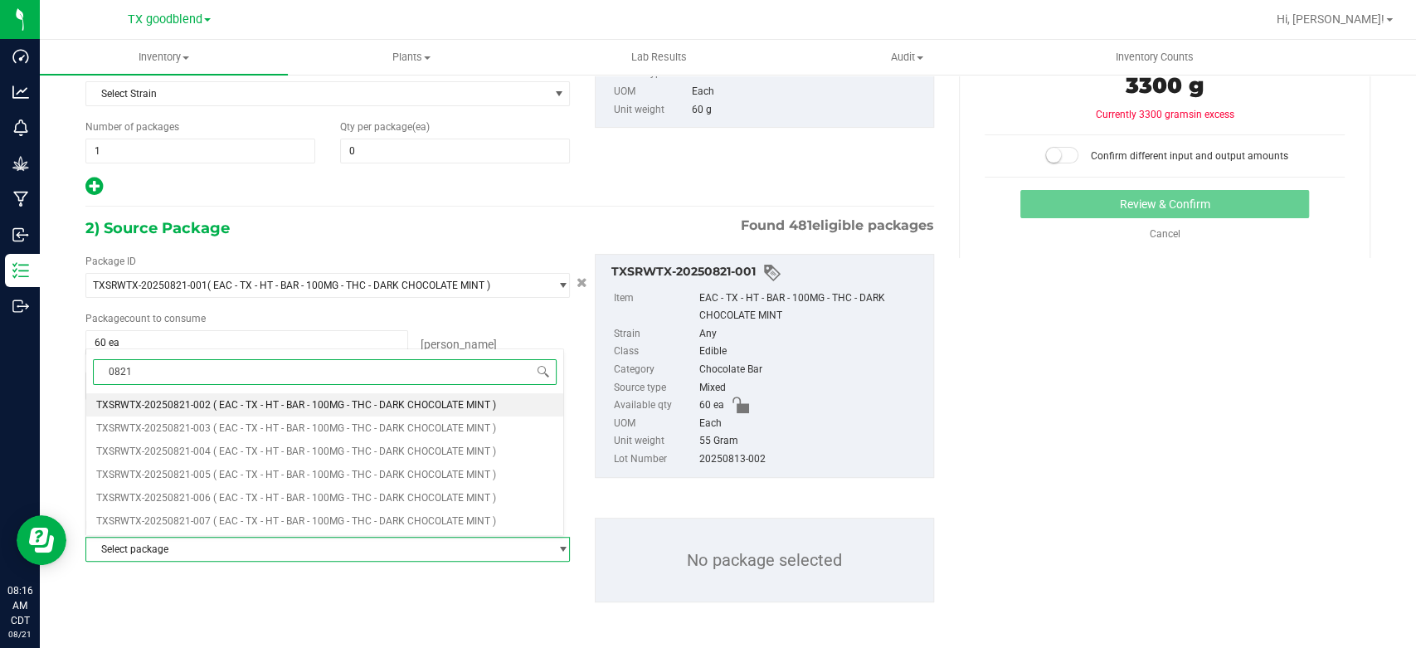
click at [178, 403] on span "TXSRWTX-20250821-002" at bounding box center [153, 405] width 114 height 12
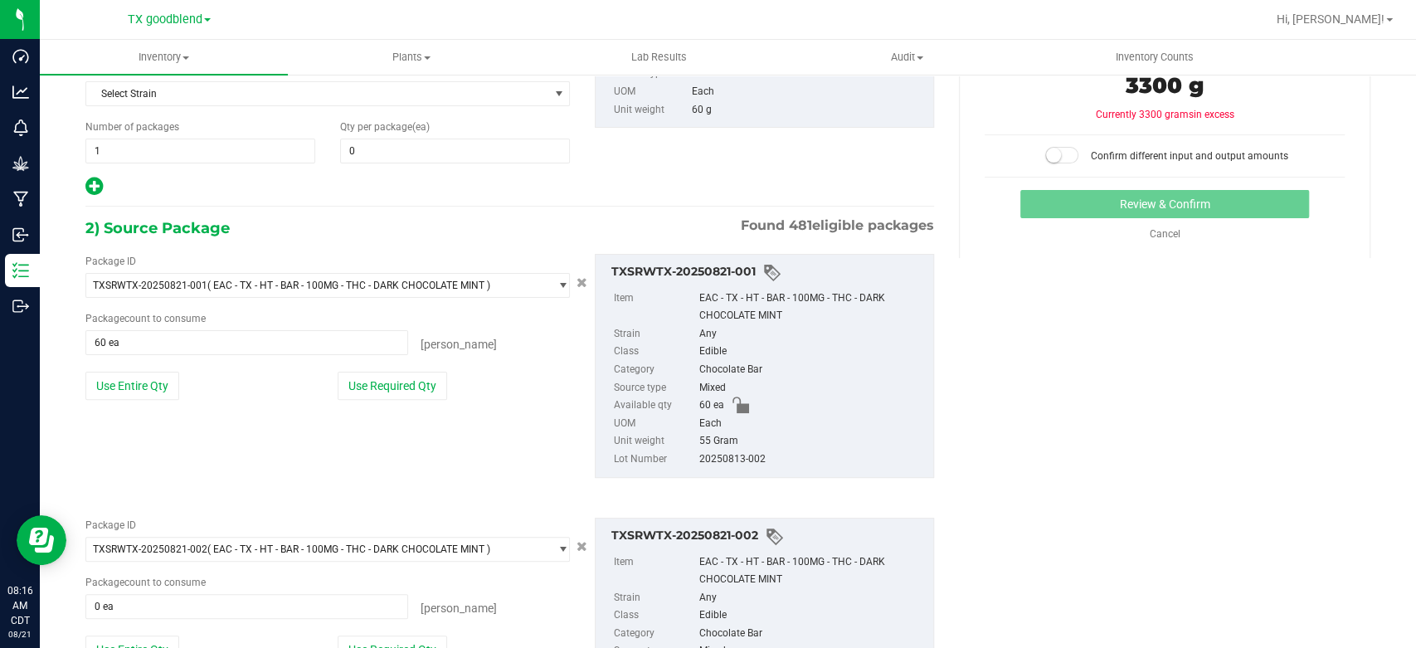
scroll to position [320, 0]
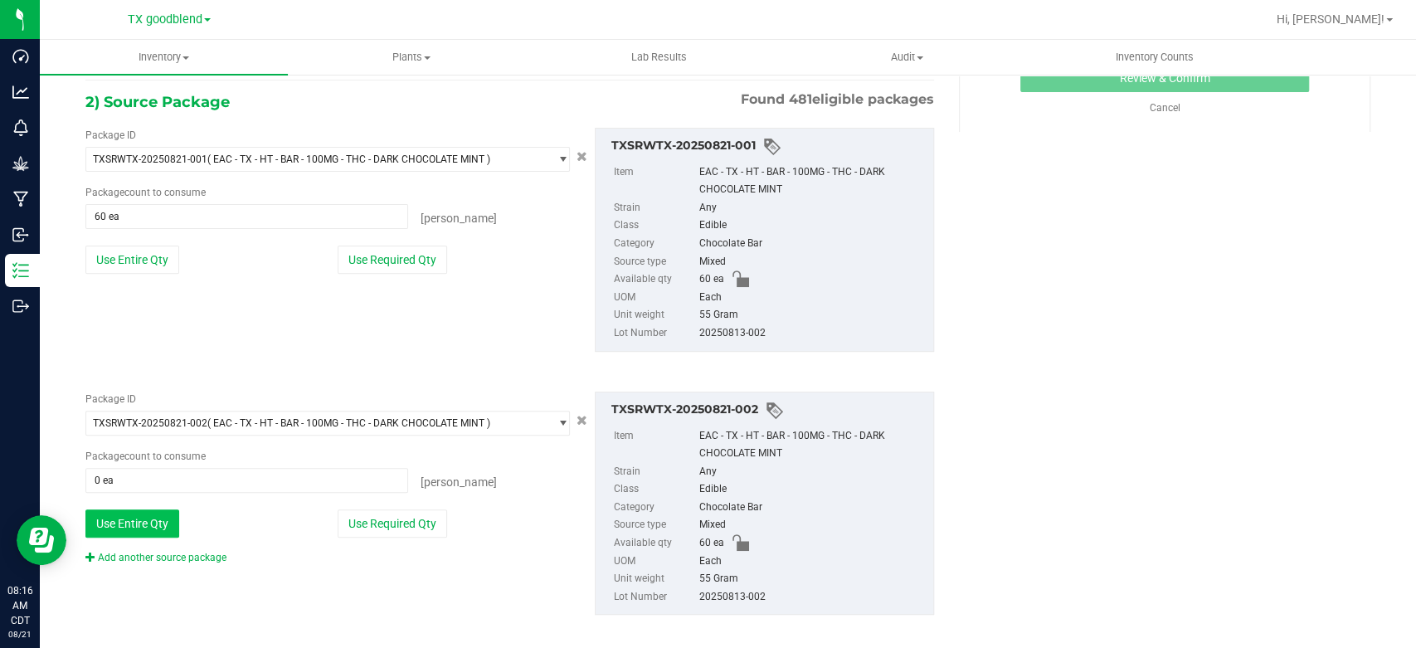
click at [144, 532] on button "Use Entire Qty" at bounding box center [132, 523] width 94 height 28
type input "60 ea"
click at [144, 556] on link "Add another source package" at bounding box center [155, 558] width 141 height 12
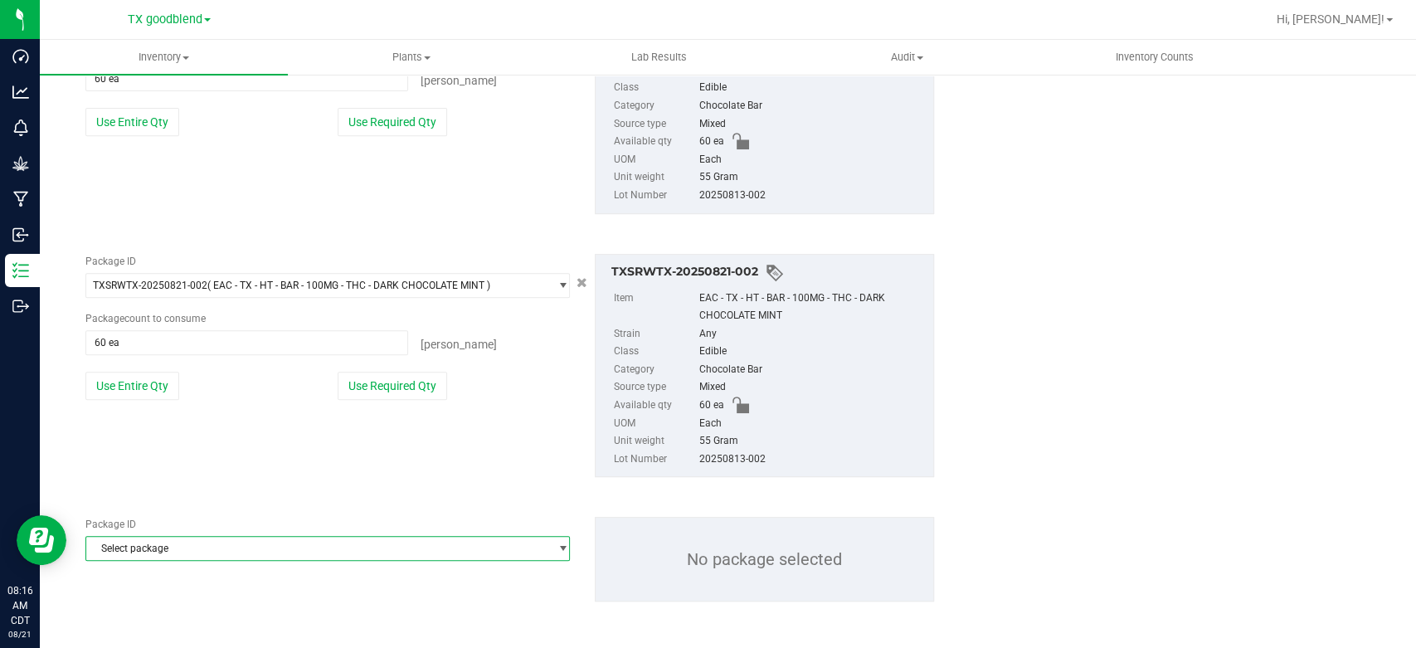
click at [186, 548] on span "Select package" at bounding box center [317, 548] width 462 height 23
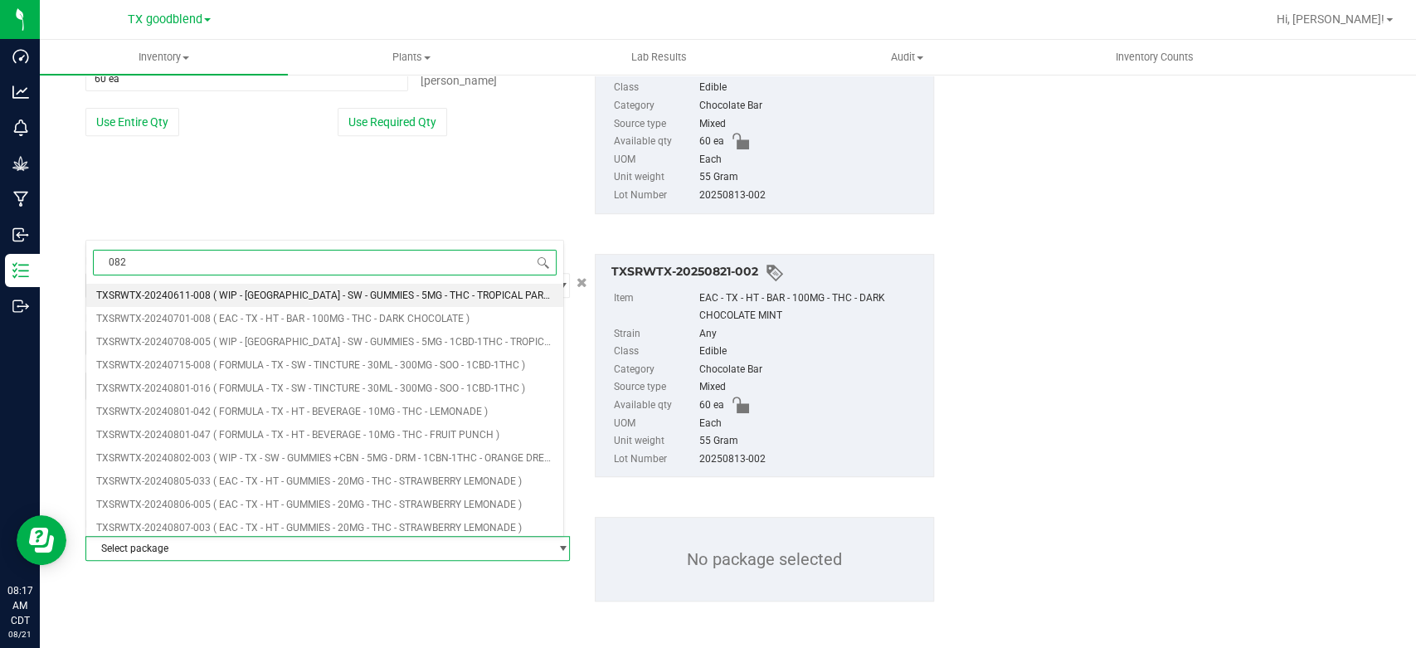
type input "0821"
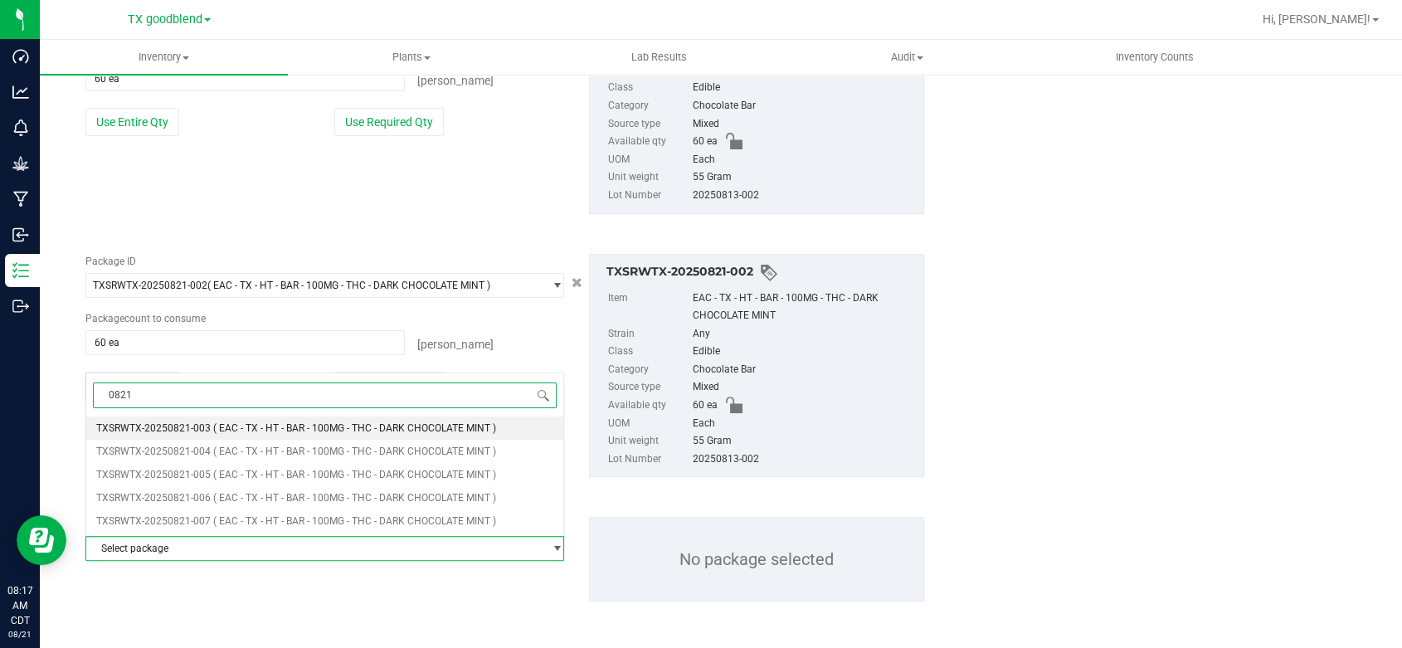
click at [216, 423] on span "( EAC - TX - HT - BAR - 100MG - THC - DARK CHOCOLATE MINT )" at bounding box center [354, 428] width 283 height 12
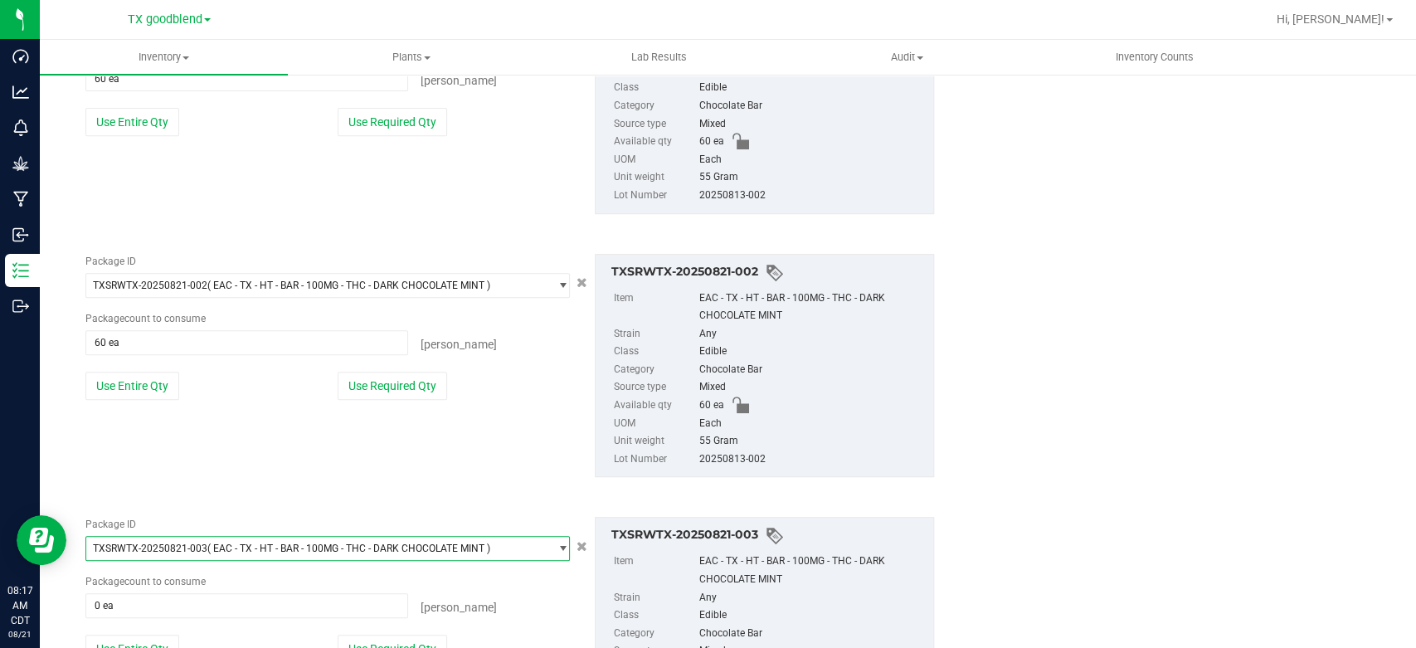
scroll to position [597, 0]
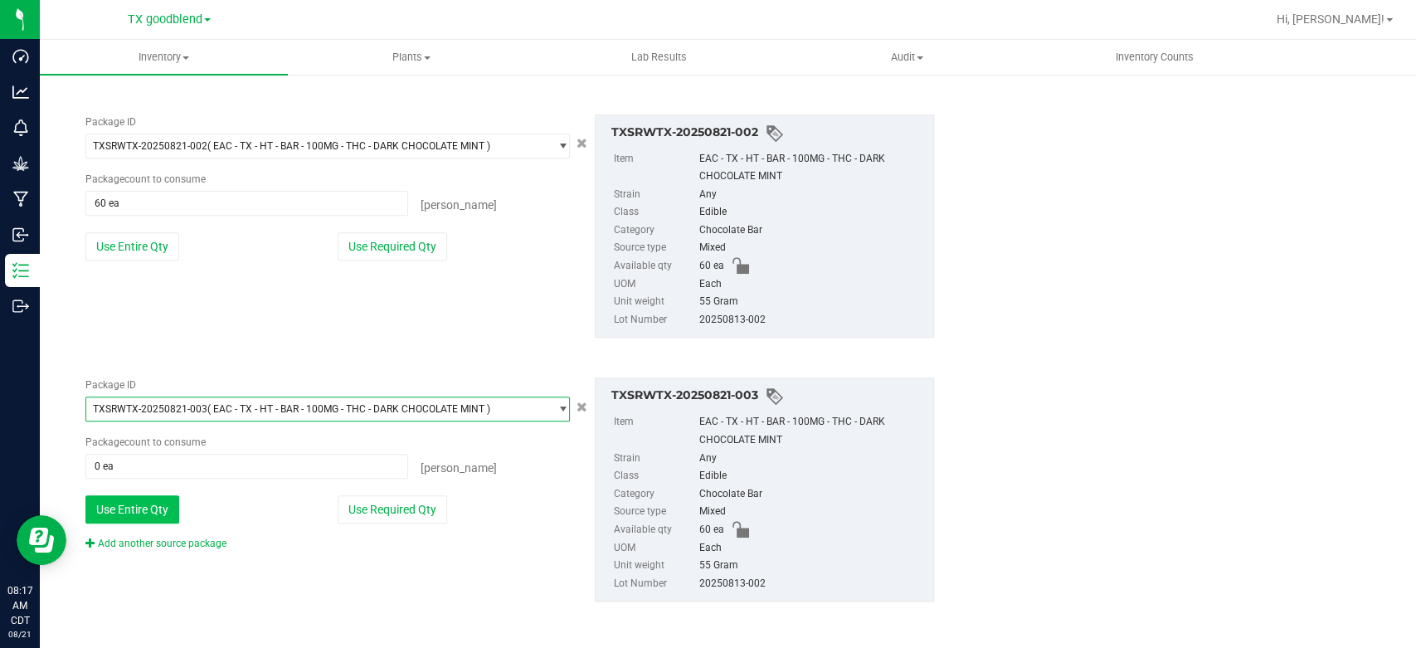
click at [137, 516] on button "Use Entire Qty" at bounding box center [132, 509] width 94 height 28
type input "60 ea"
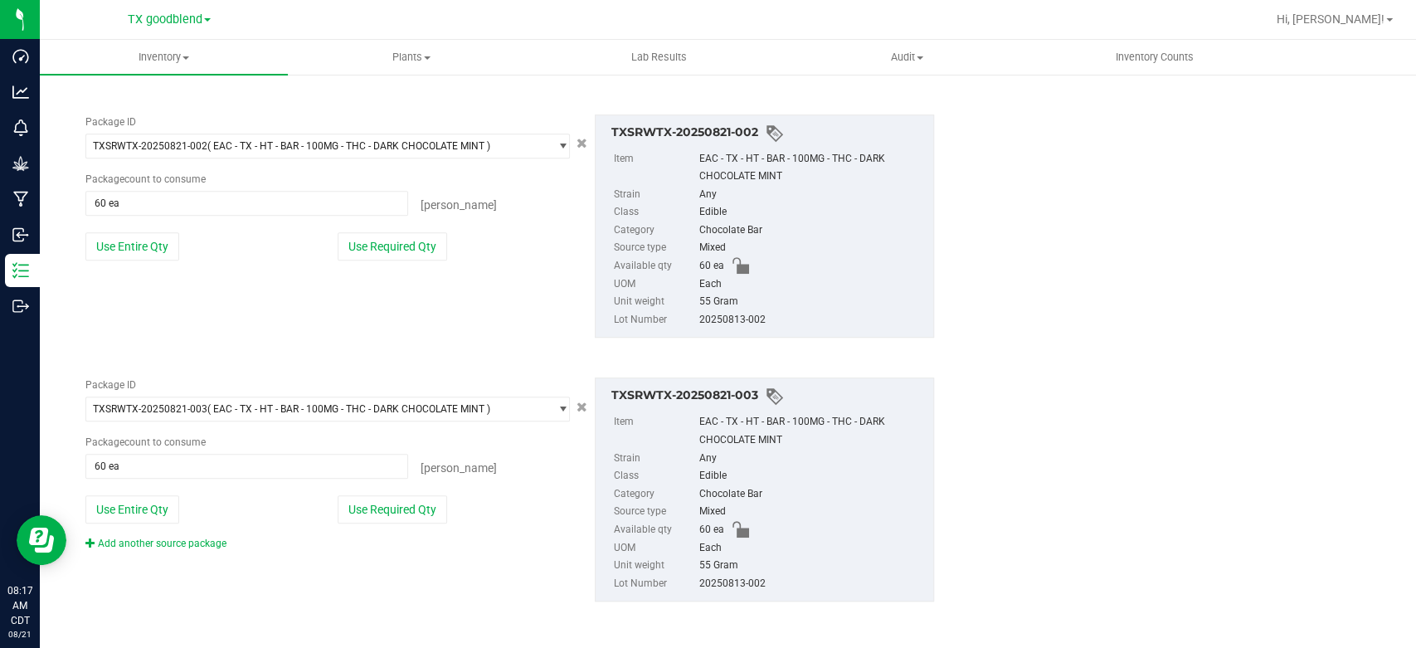
click at [160, 549] on div "Add another source package" at bounding box center [168, 543] width 166 height 15
click at [164, 543] on link "Add another source package" at bounding box center [155, 544] width 141 height 12
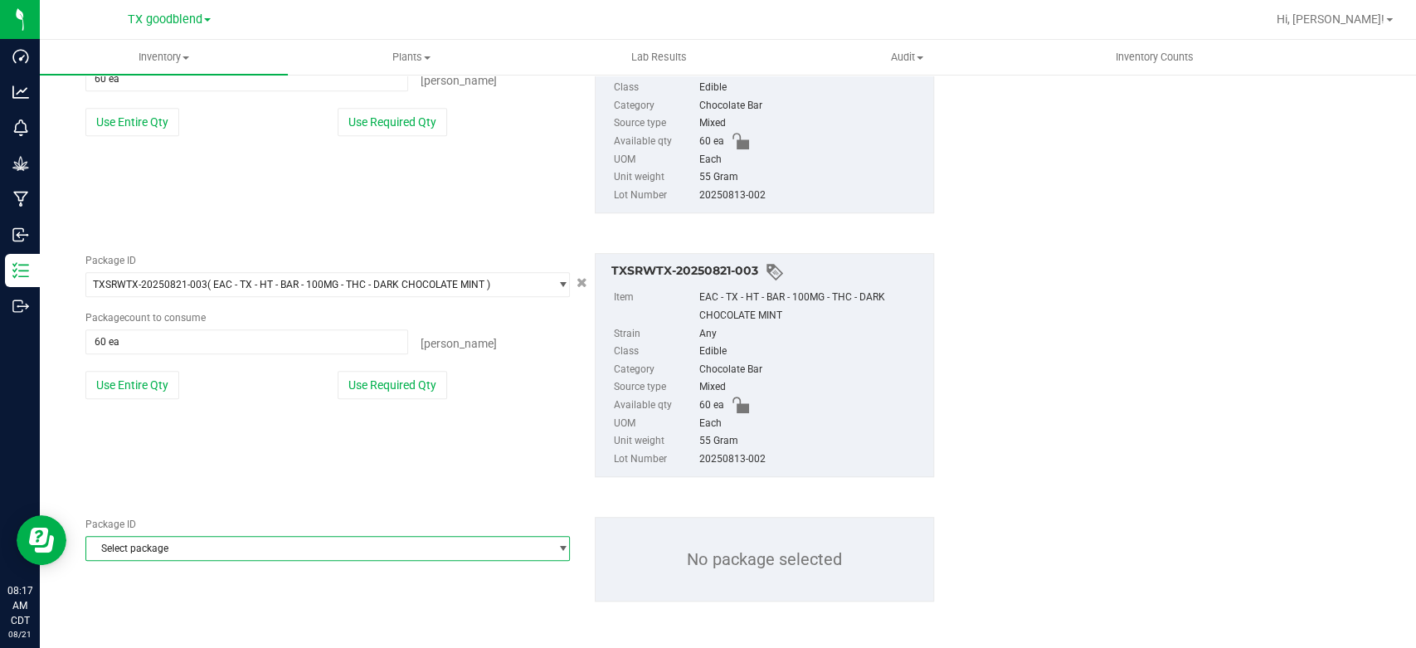
click at [164, 543] on span "Select package" at bounding box center [317, 548] width 462 height 23
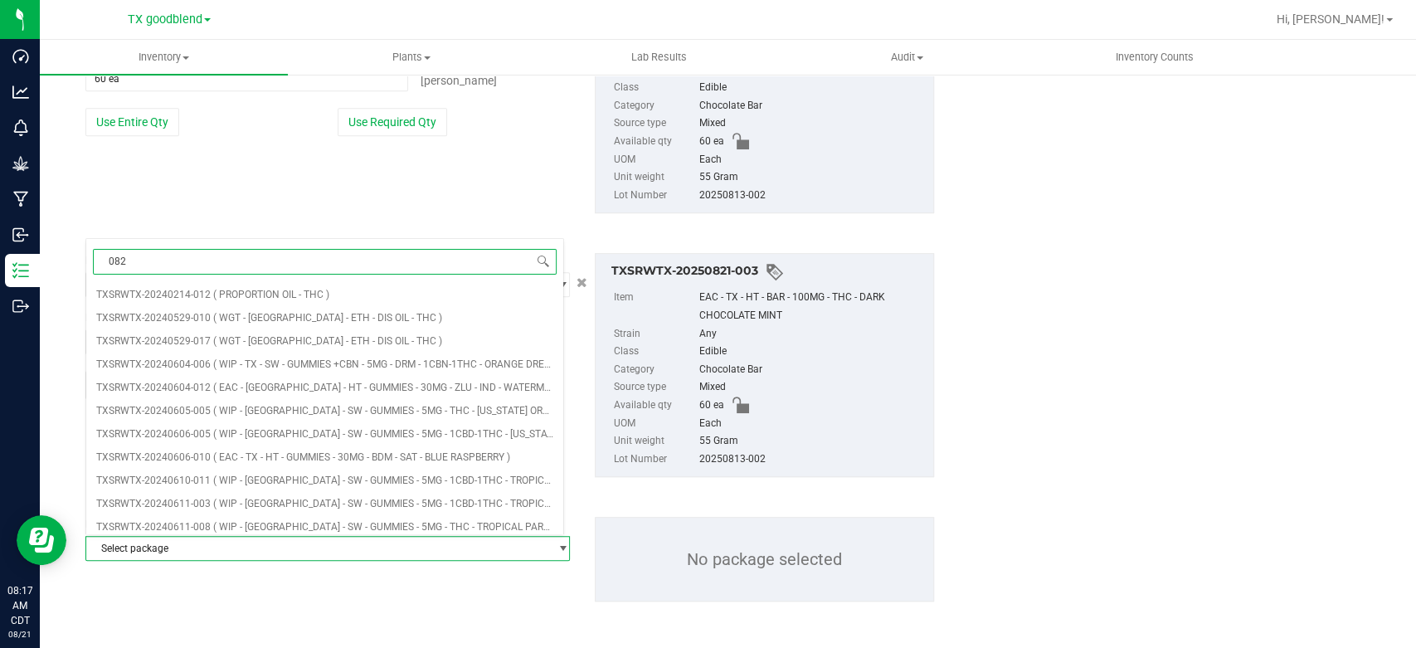
type input "0821"
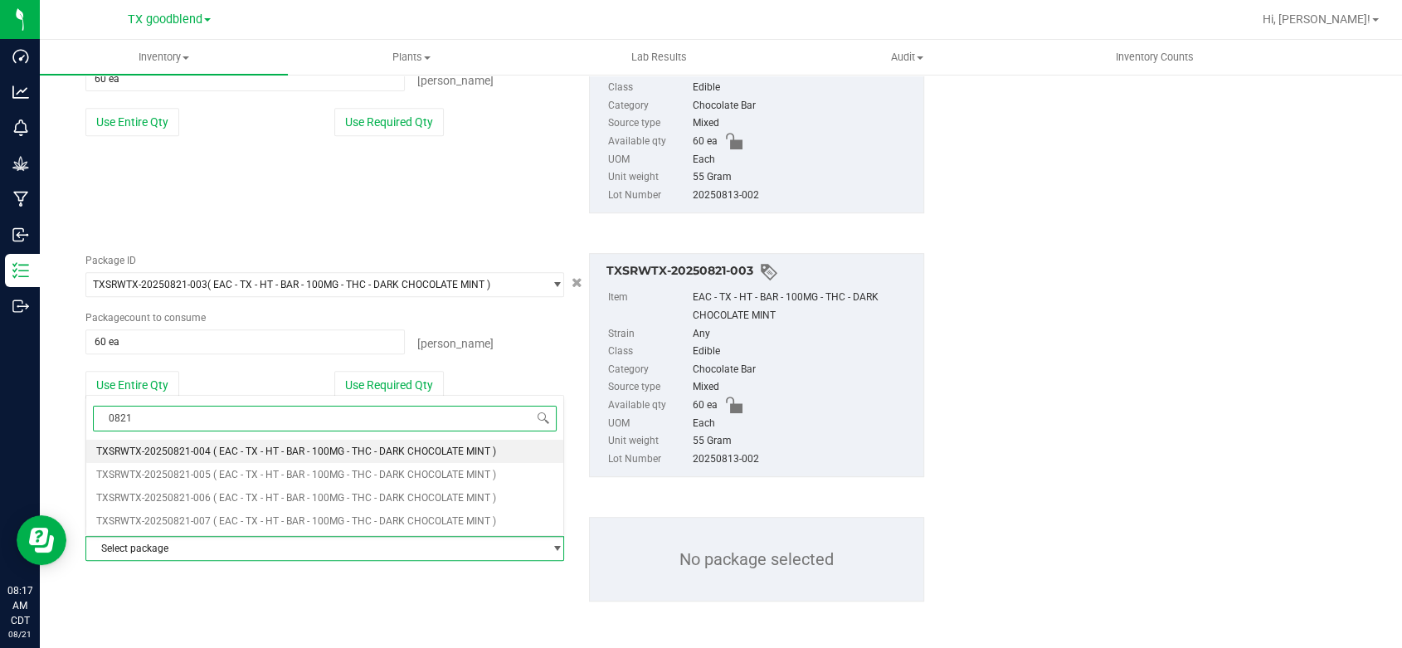
click at [207, 449] on li "TXSRWTX-20250821-004 ( EAC - TX - HT - BAR - 100MG - THC - DARK CHOCOLATE MINT )" at bounding box center [324, 451] width 477 height 23
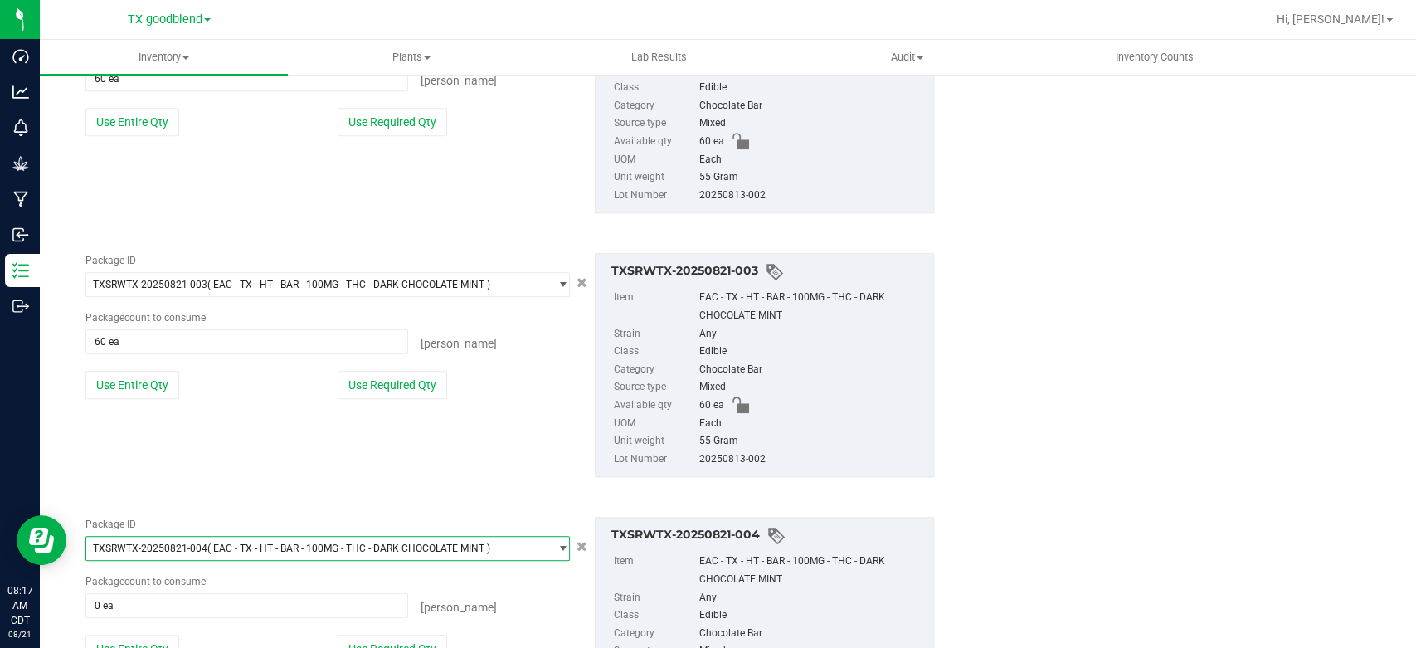
scroll to position [861, 0]
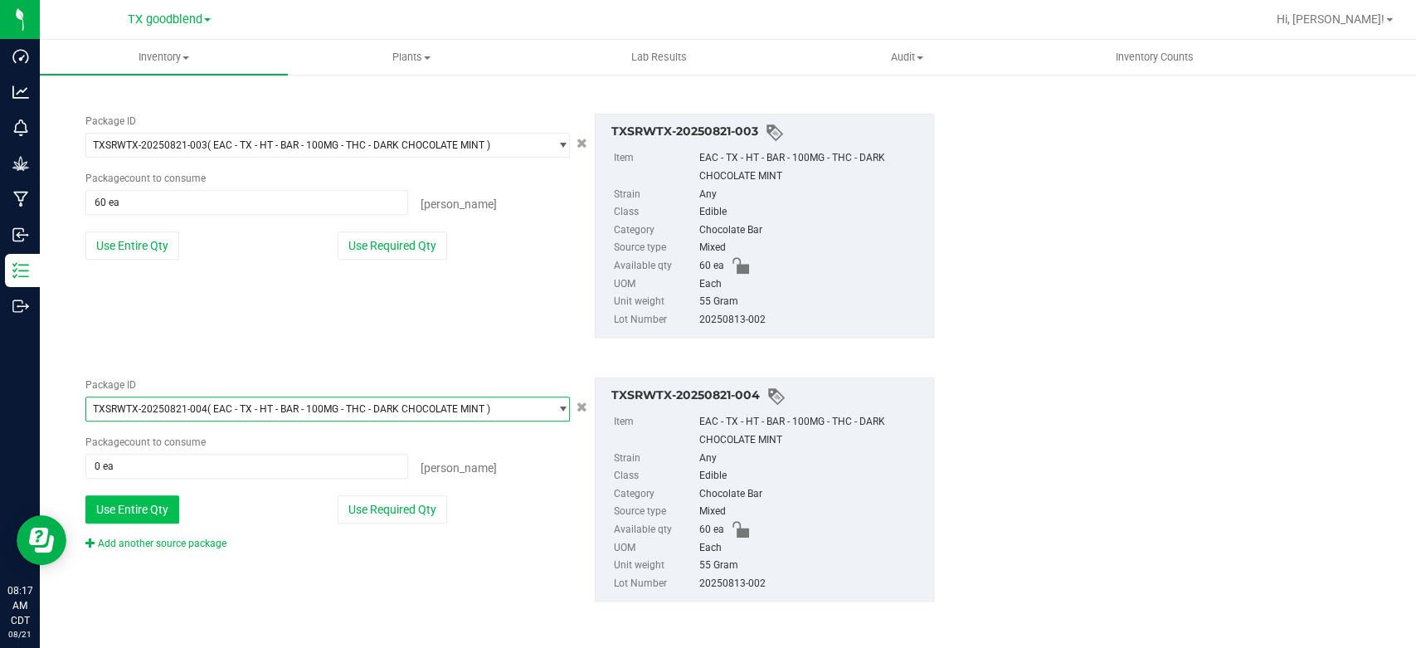
click at [148, 508] on button "Use Entire Qty" at bounding box center [132, 509] width 94 height 28
type input "60 ea"
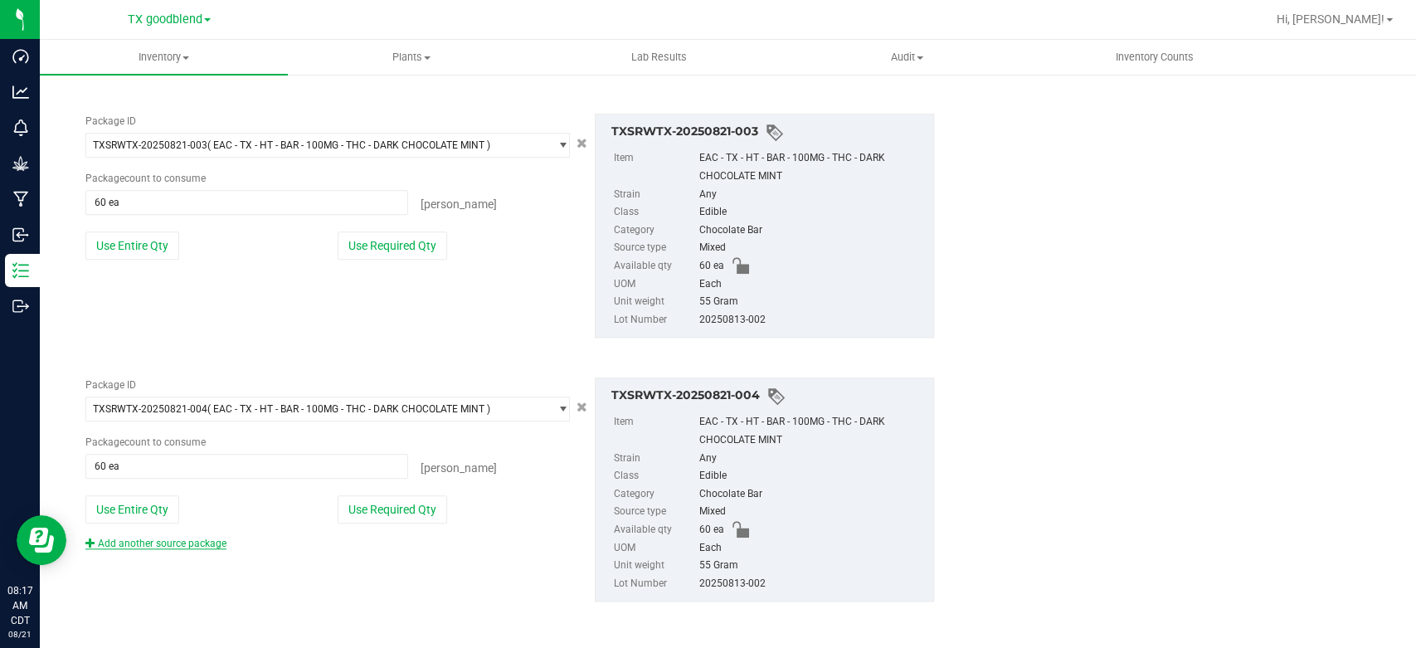
click at [148, 543] on link "Add another source package" at bounding box center [155, 544] width 141 height 12
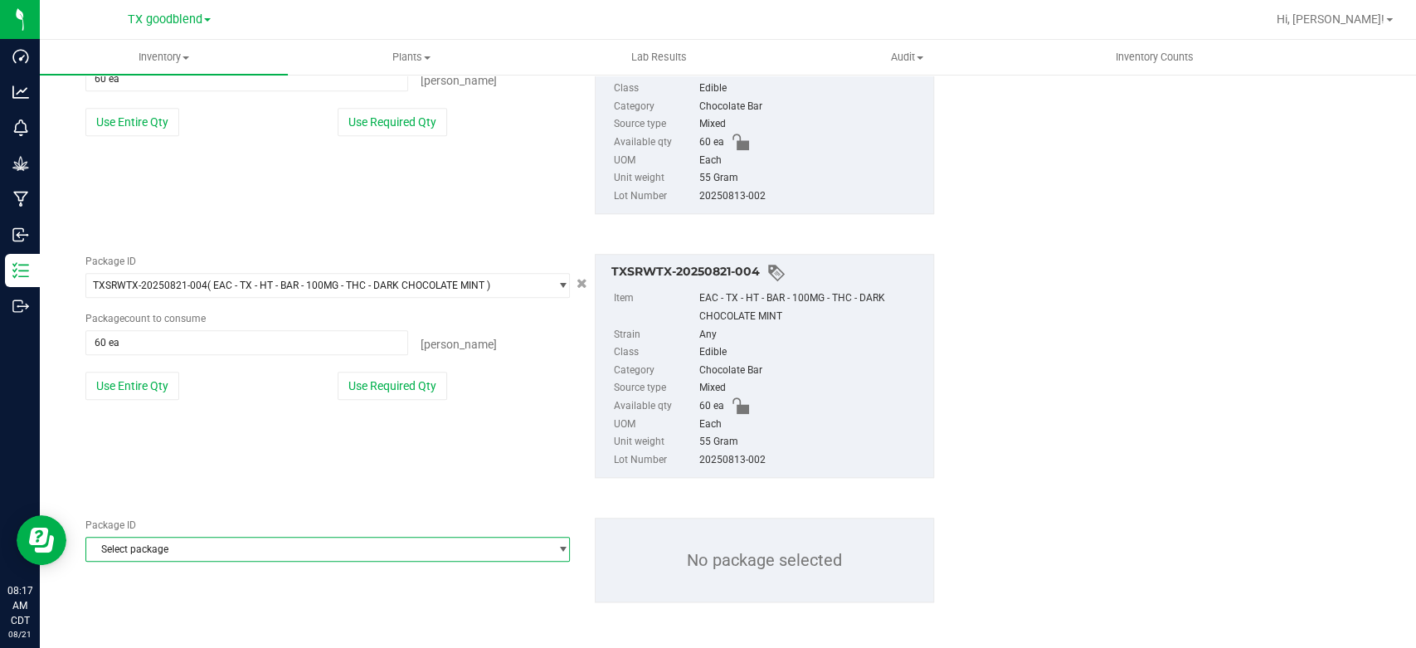
click at [148, 543] on span "Select package" at bounding box center [317, 549] width 462 height 23
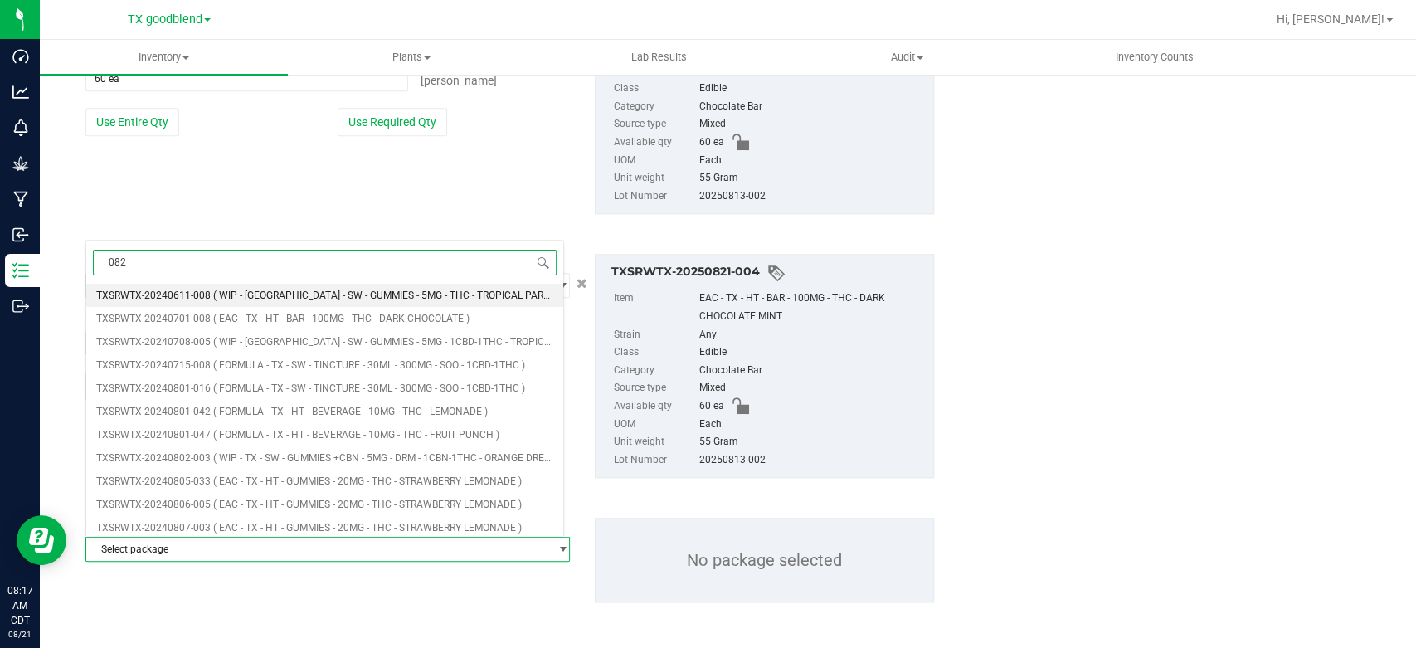
type input "0821"
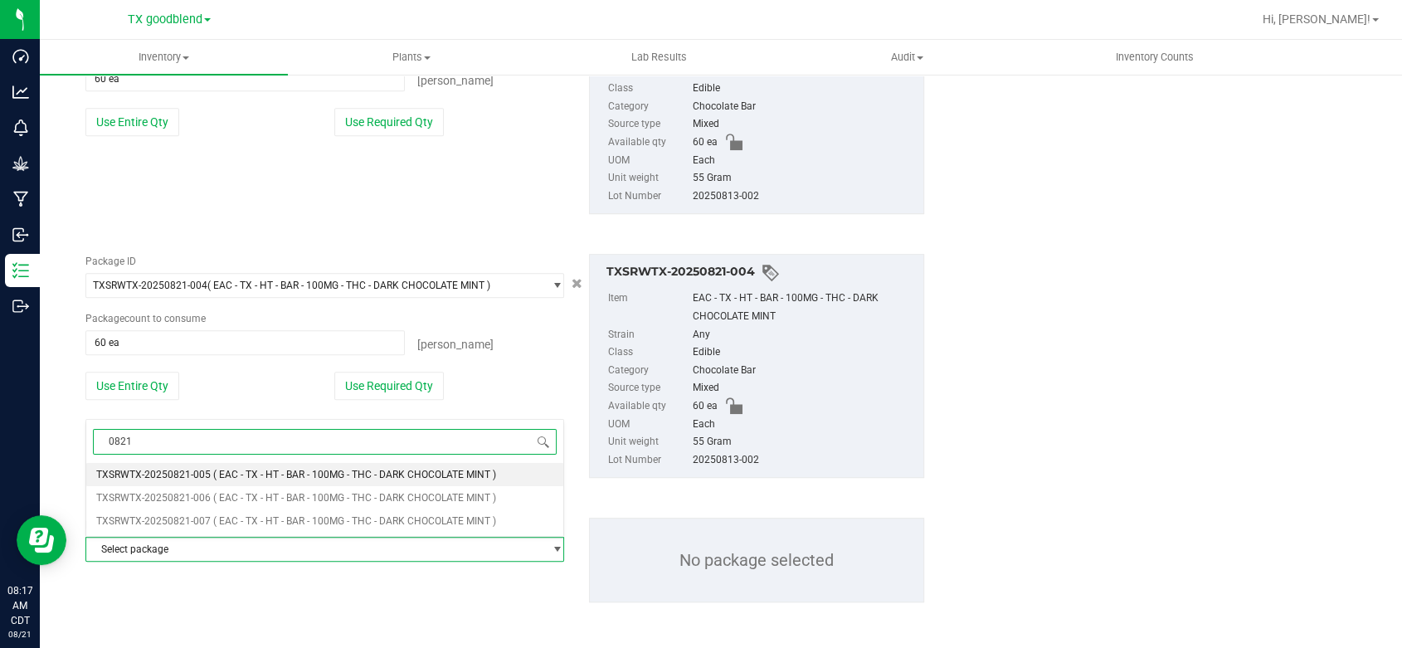
click at [173, 471] on span "TXSRWTX-20250821-005" at bounding box center [153, 475] width 114 height 12
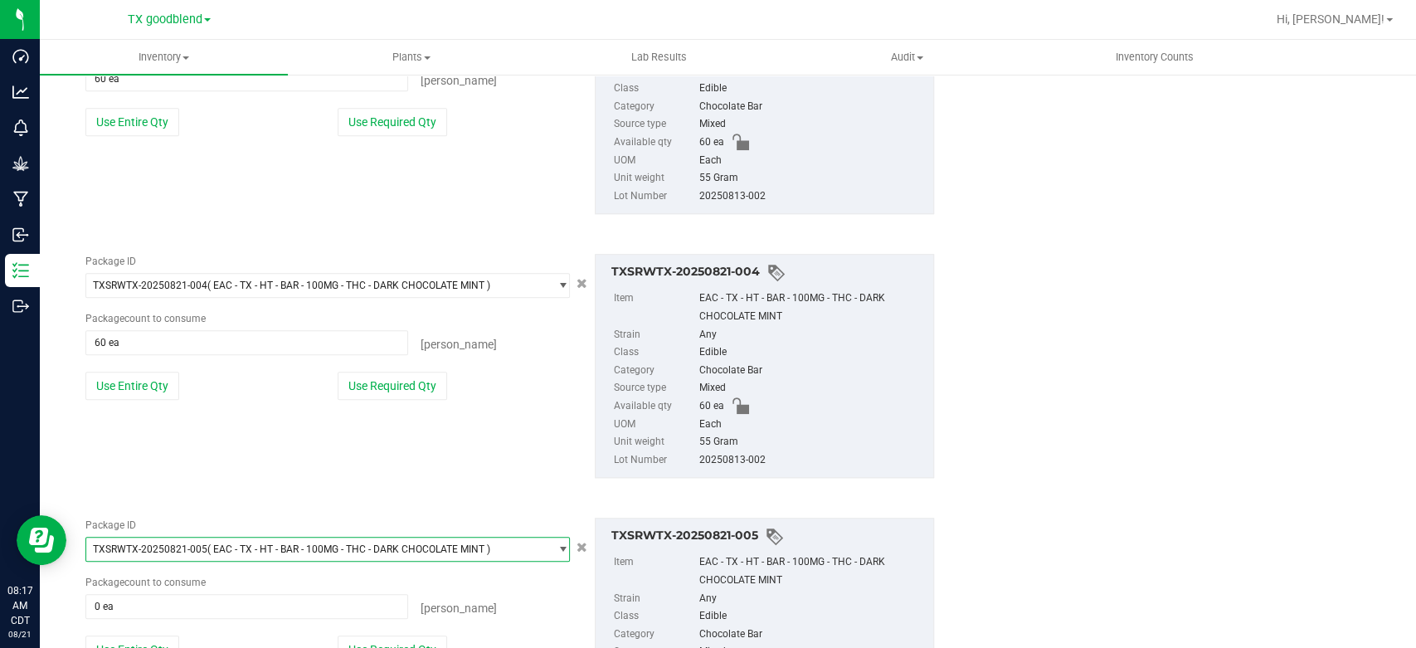
scroll to position [1124, 0]
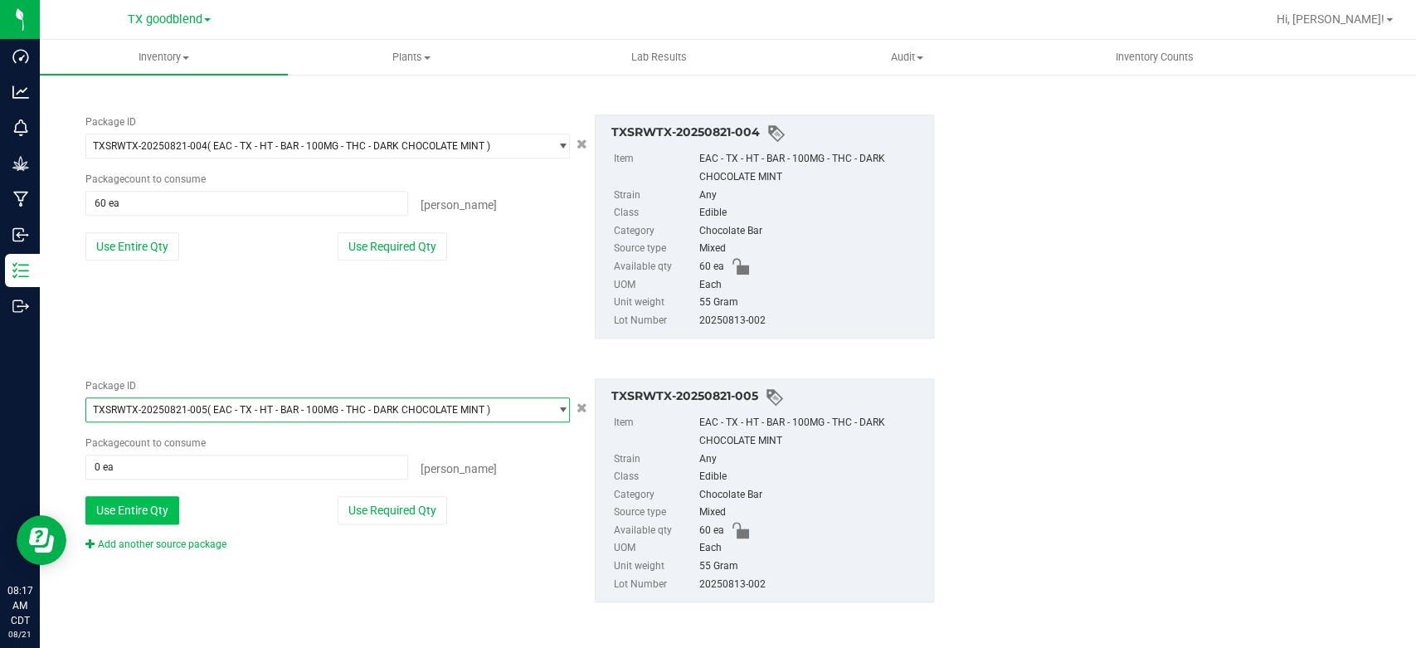
click at [170, 521] on button "Use Entire Qty" at bounding box center [132, 510] width 94 height 28
type input "60 ea"
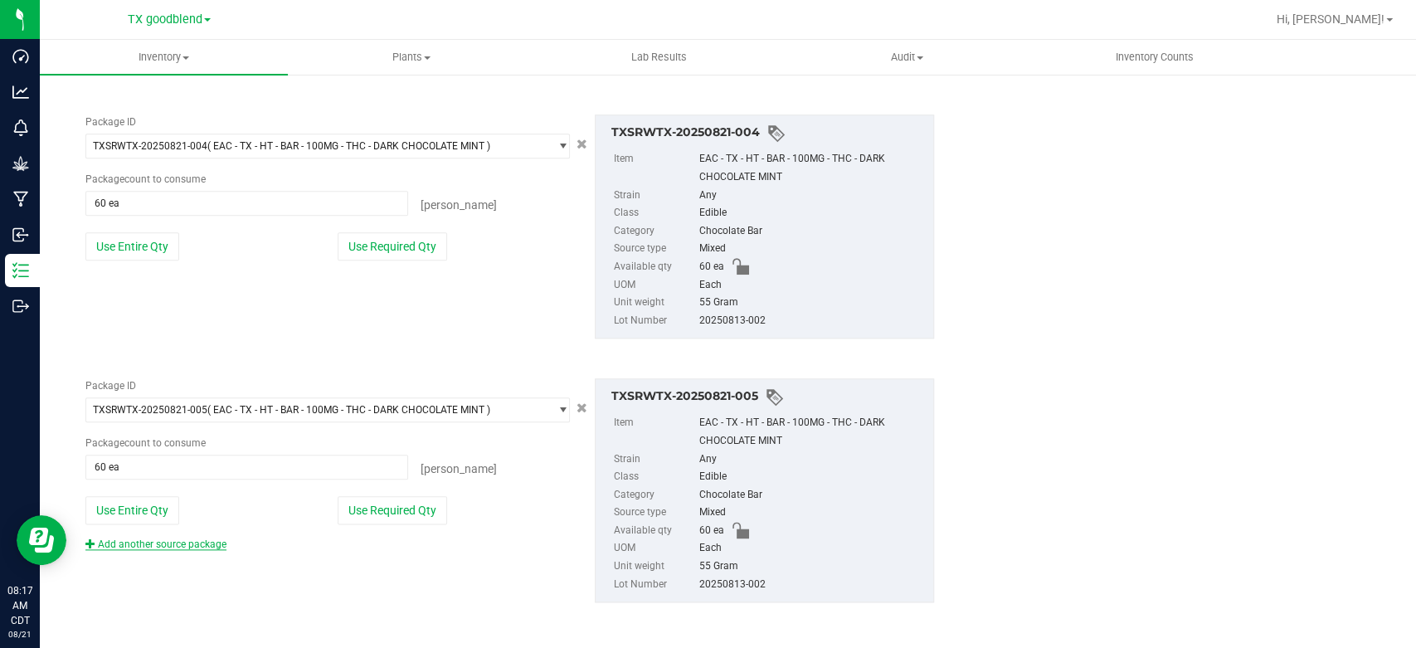
click at [163, 544] on link "Add another source package" at bounding box center [155, 544] width 141 height 12
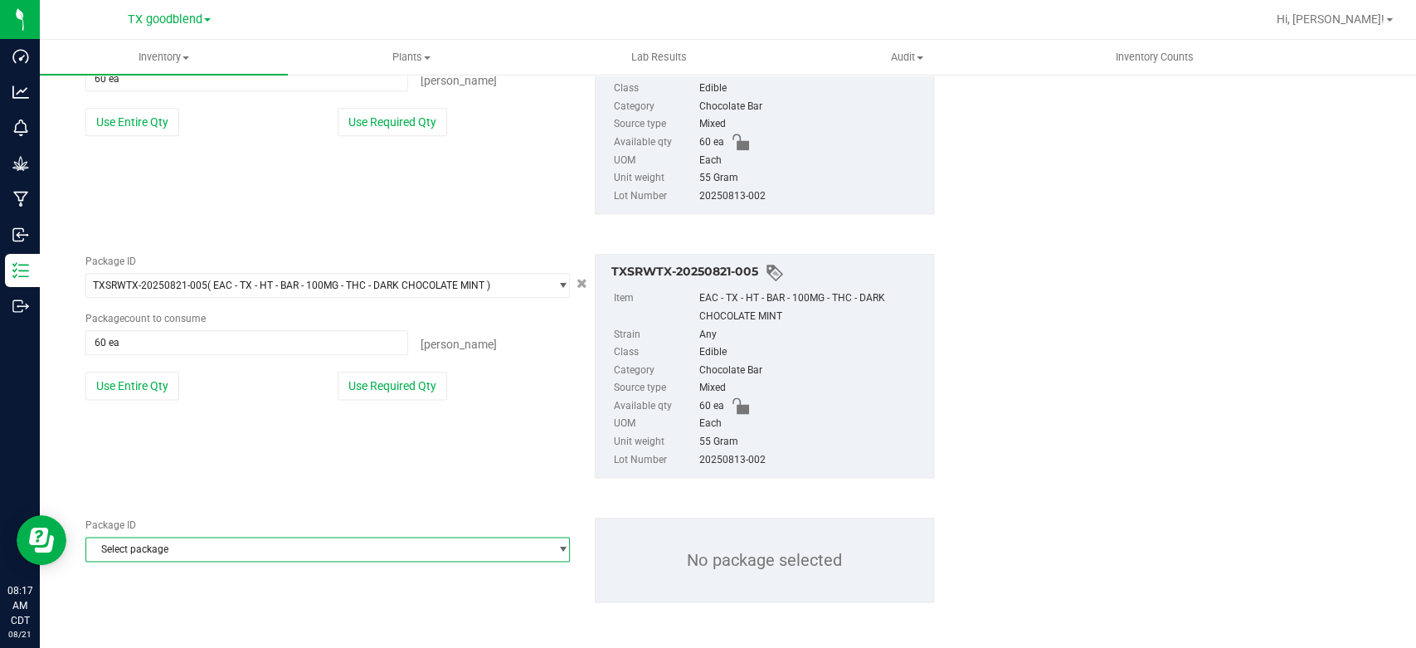
click at [163, 544] on span "Select package" at bounding box center [317, 549] width 462 height 23
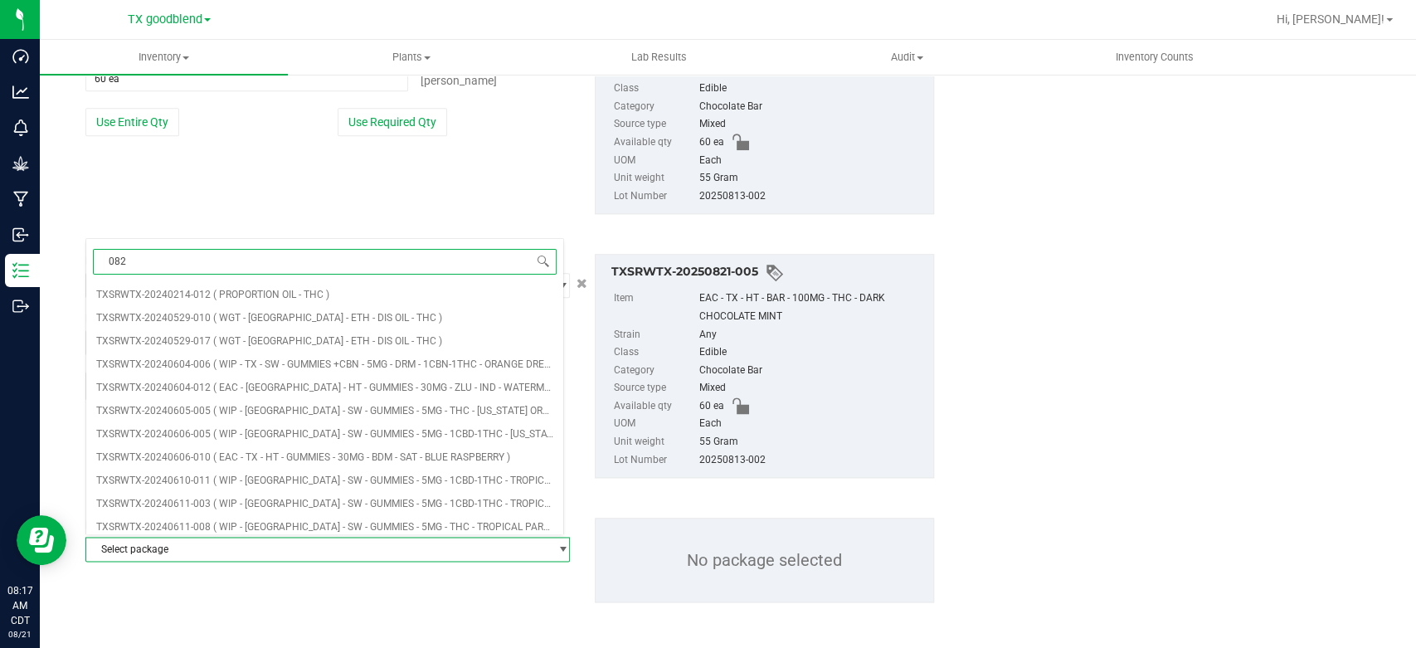
type input "0821"
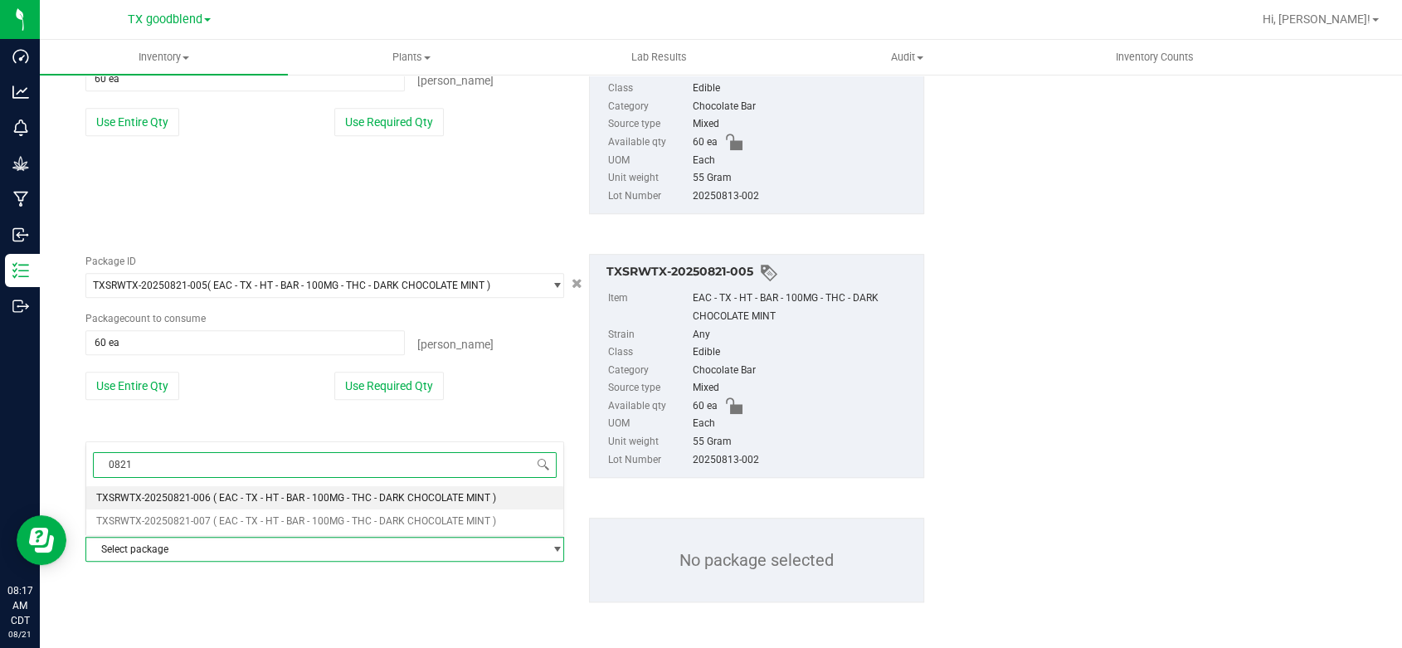
click at [199, 492] on span "TXSRWTX-20250821-006" at bounding box center [153, 498] width 114 height 12
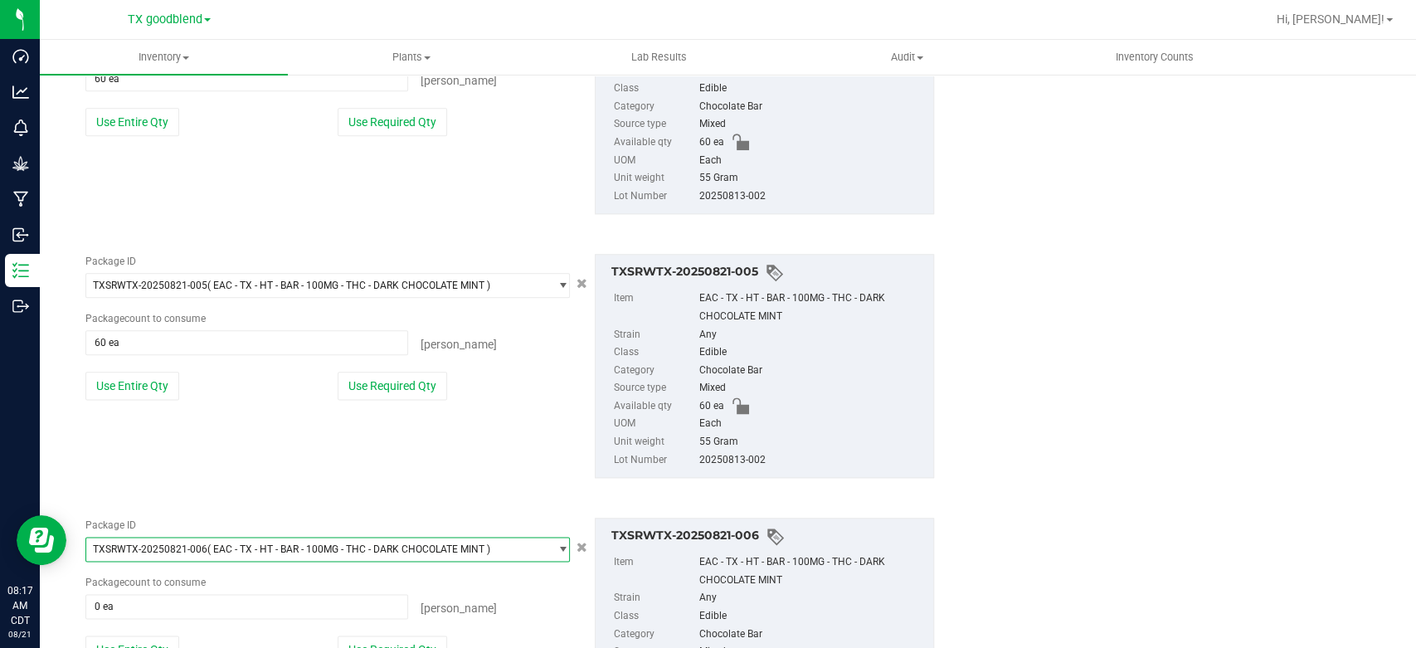
scroll to position [1388, 0]
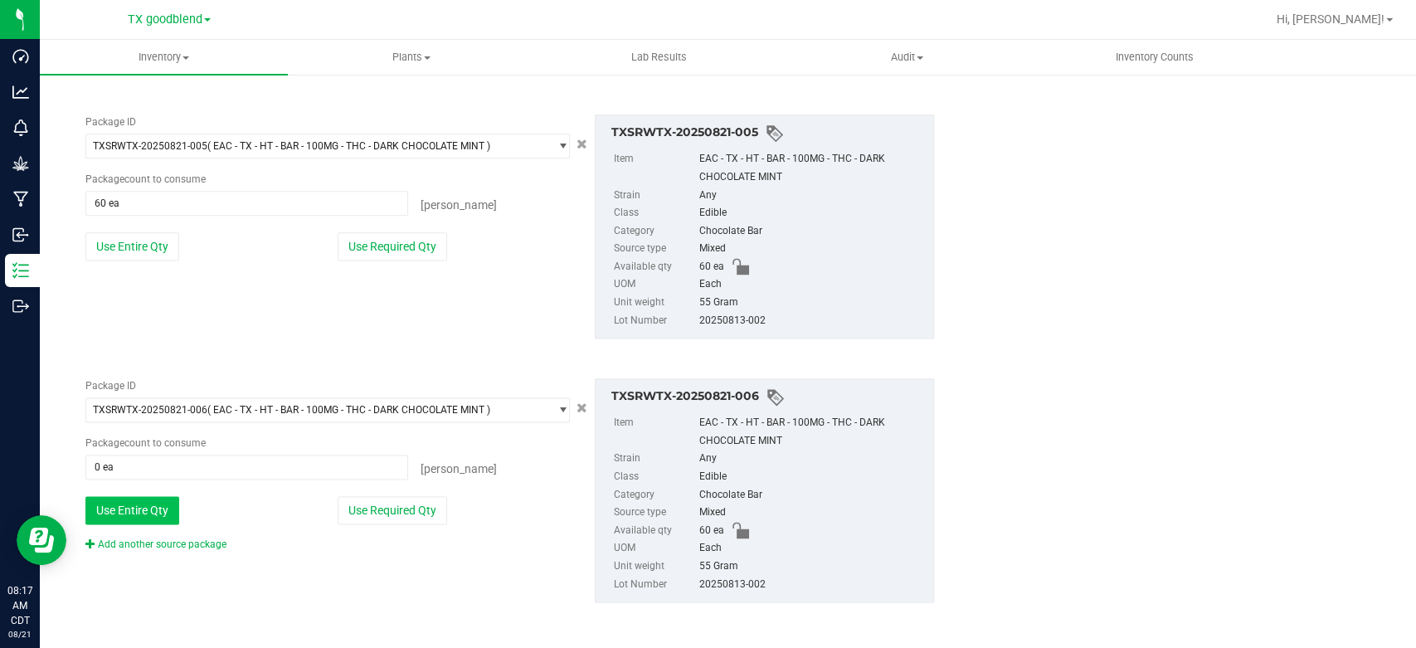
click at [148, 503] on button "Use Entire Qty" at bounding box center [132, 510] width 94 height 28
type input "60 ea"
click at [148, 544] on link "Add another source package" at bounding box center [155, 544] width 141 height 12
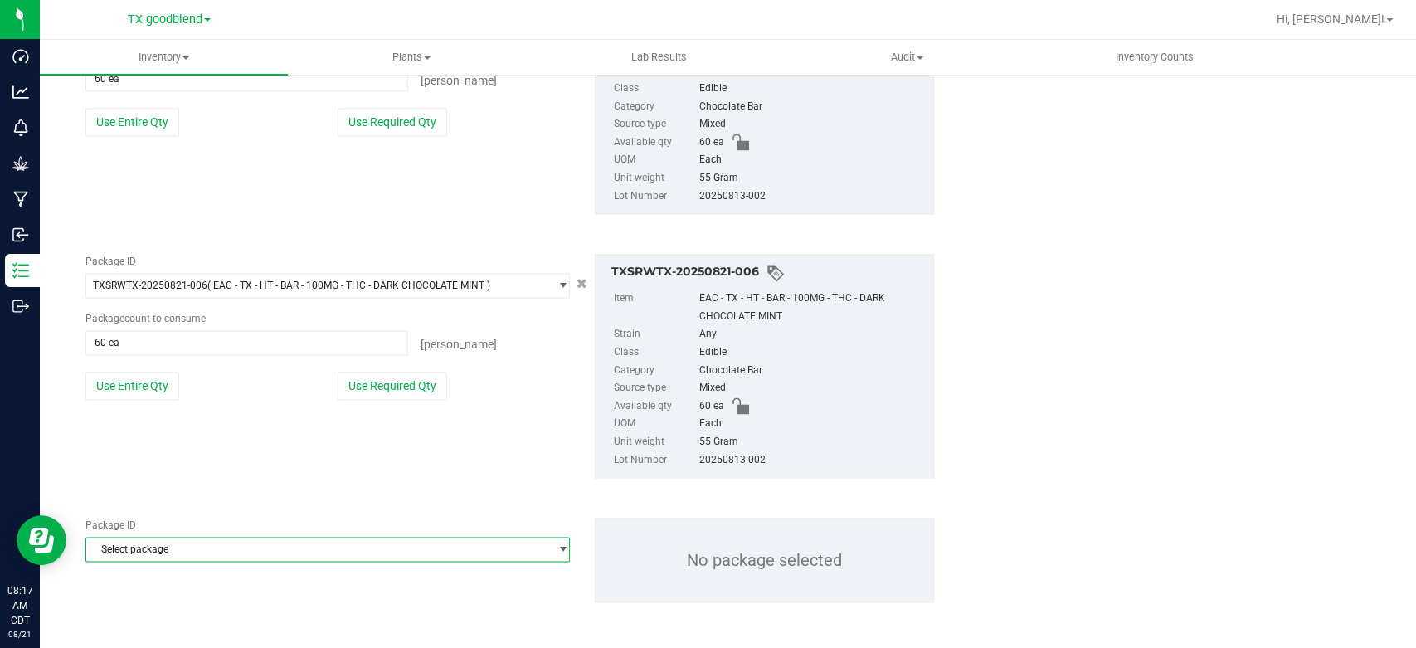
click at [148, 544] on span "Select package" at bounding box center [317, 549] width 462 height 23
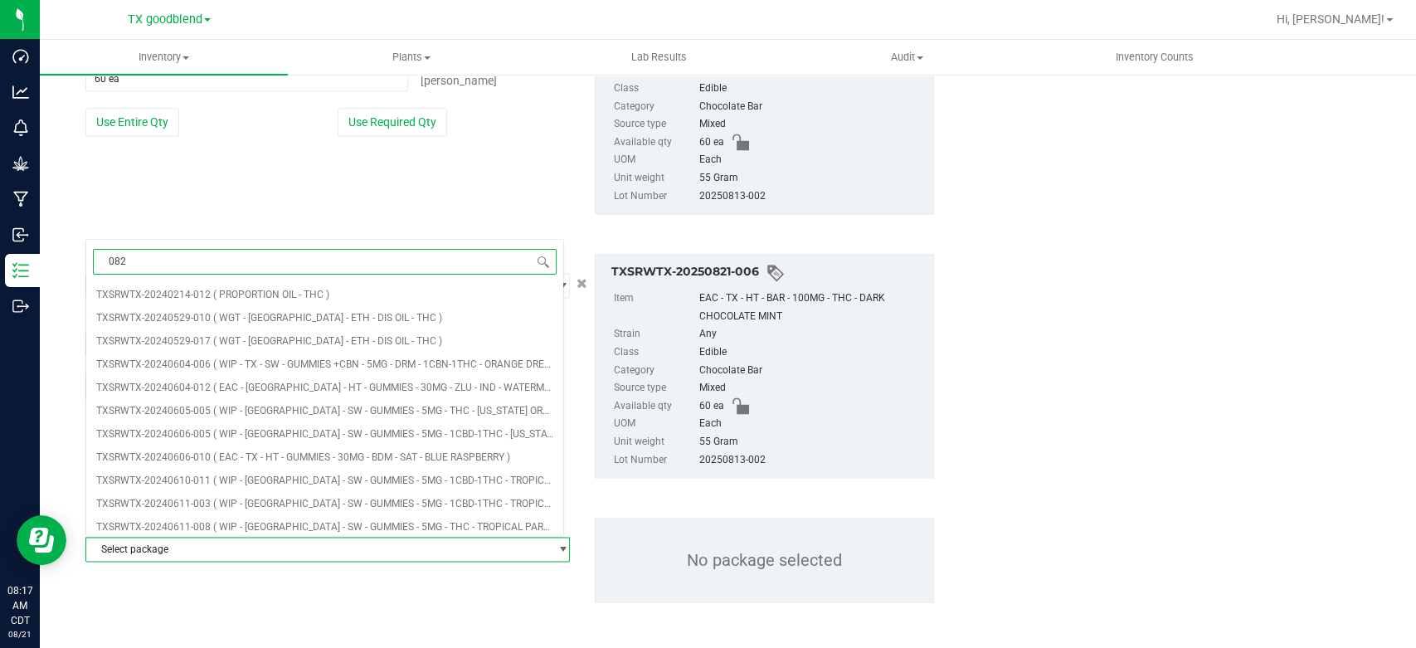
type input "0821"
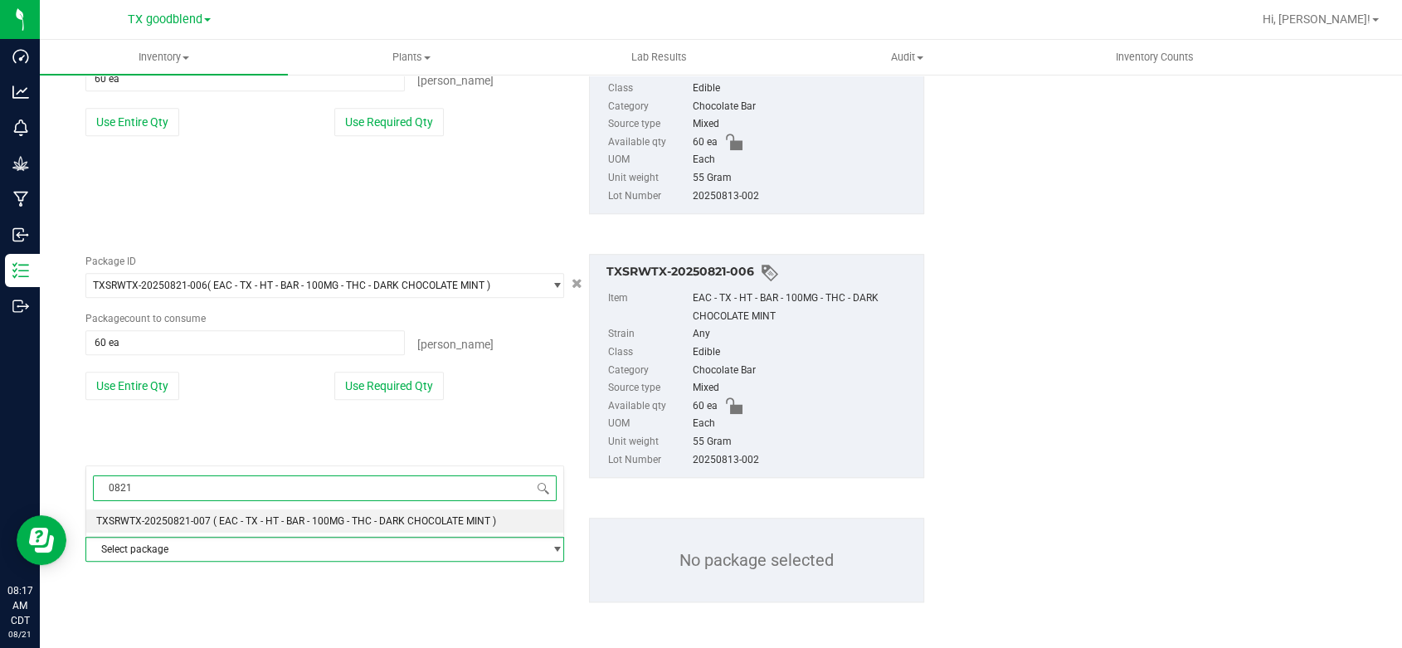
click at [175, 523] on span "TXSRWTX-20250821-007" at bounding box center [153, 521] width 114 height 12
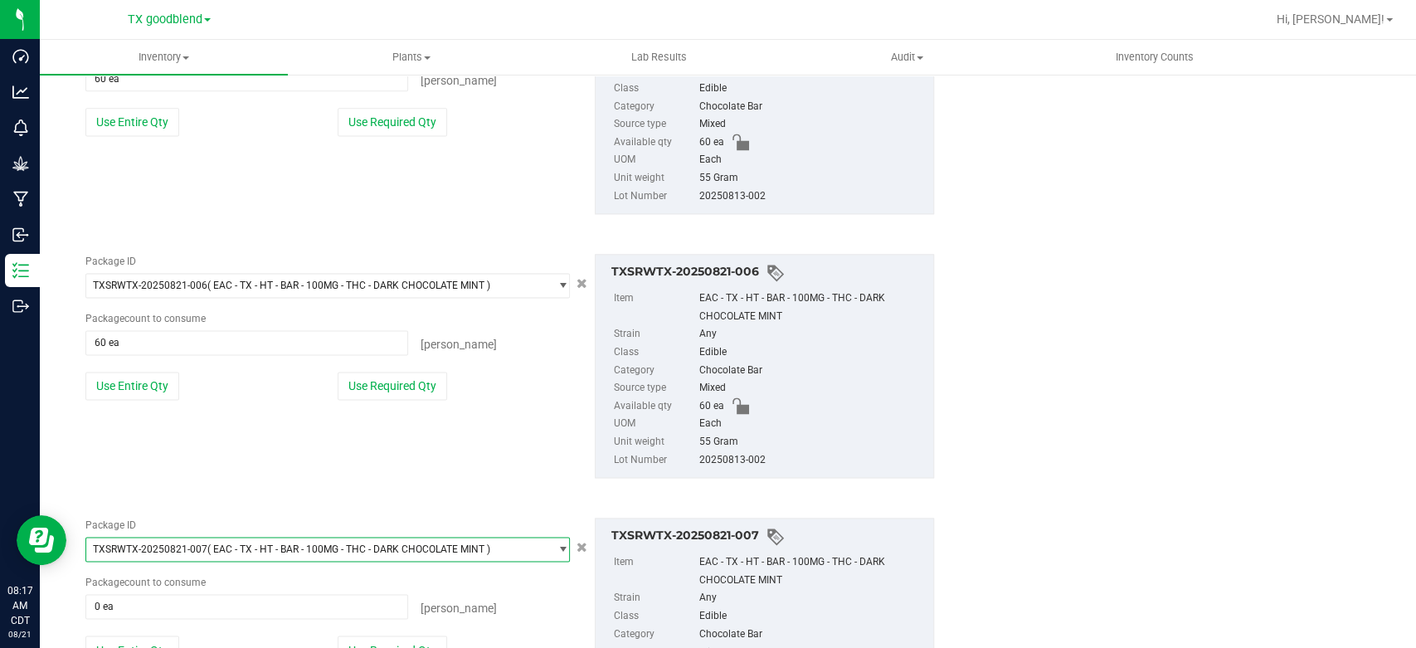
scroll to position [1652, 0]
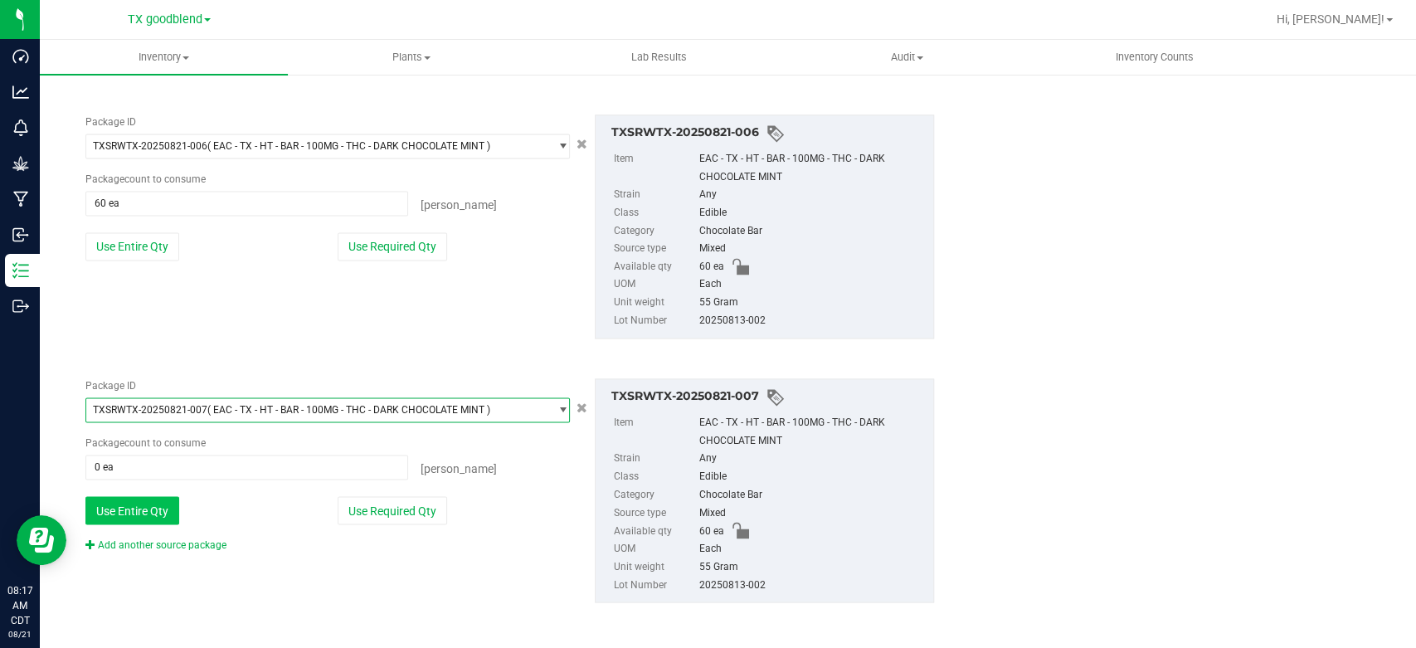
click at [150, 509] on button "Use Entire Qty" at bounding box center [132, 510] width 94 height 28
type input "60 ea"
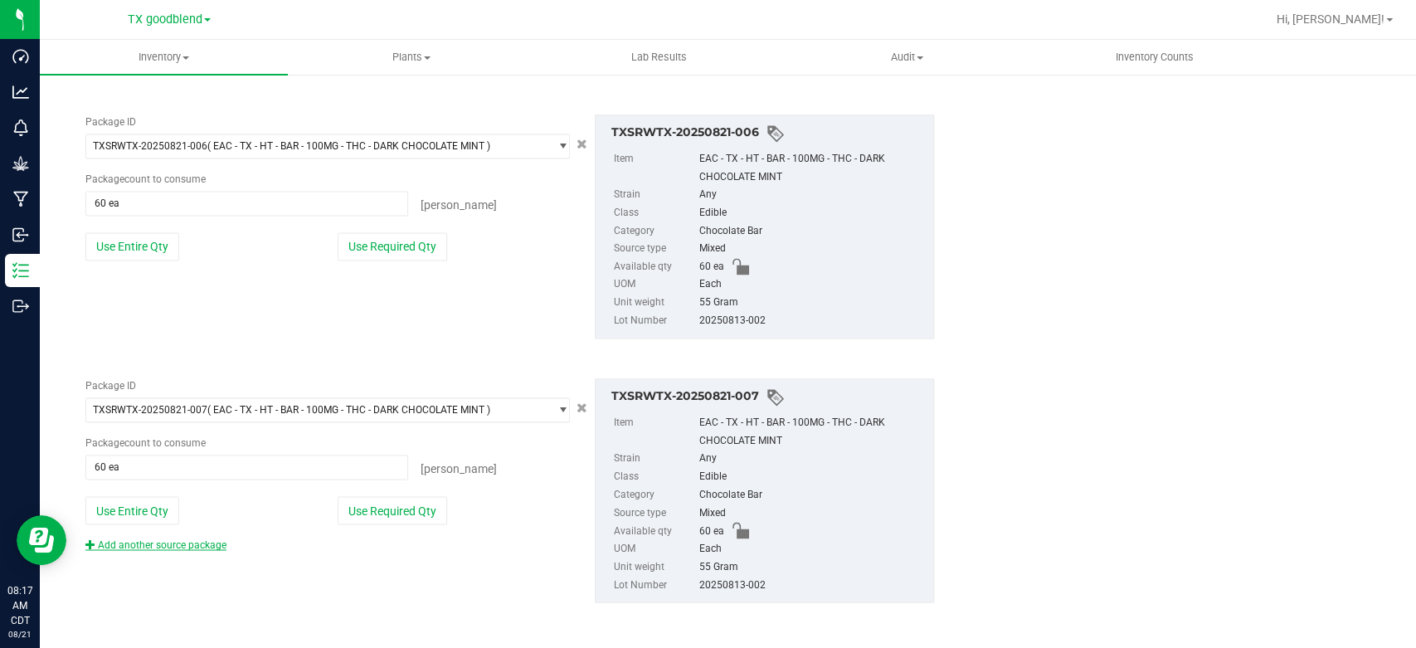
click at [150, 542] on link "Add another source package" at bounding box center [155, 544] width 141 height 12
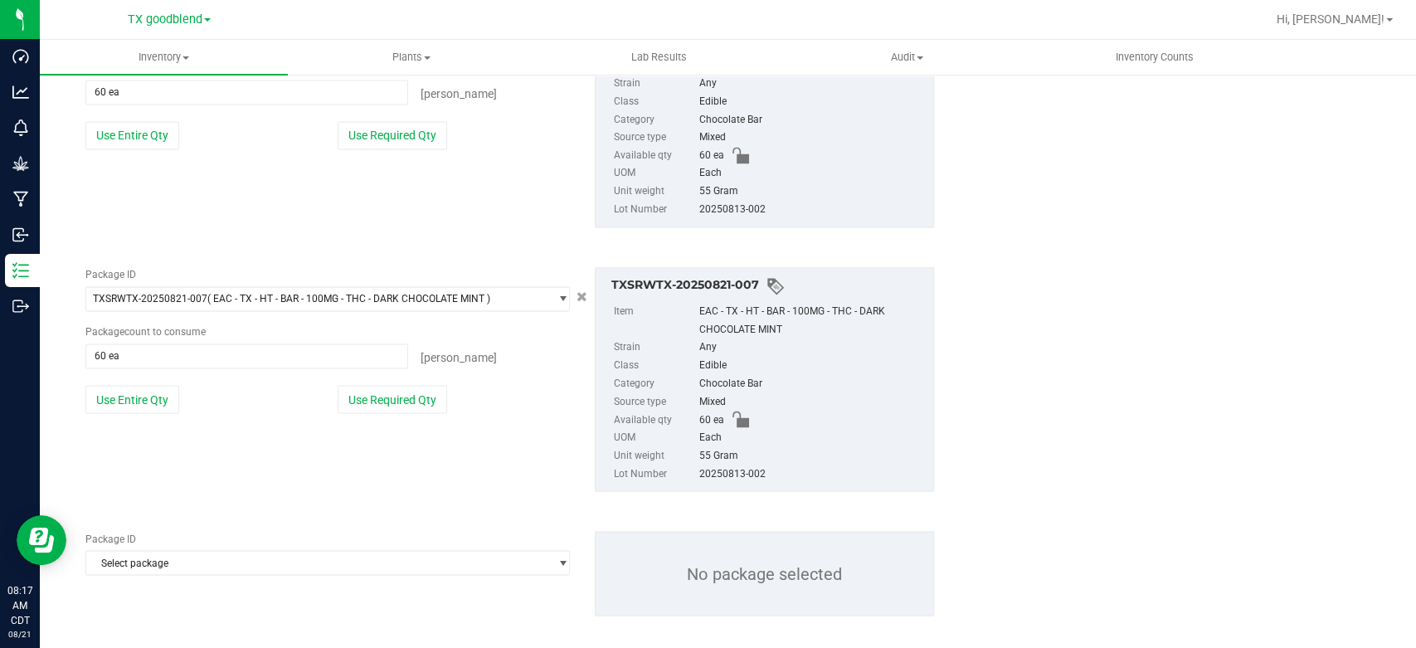
scroll to position [1776, 0]
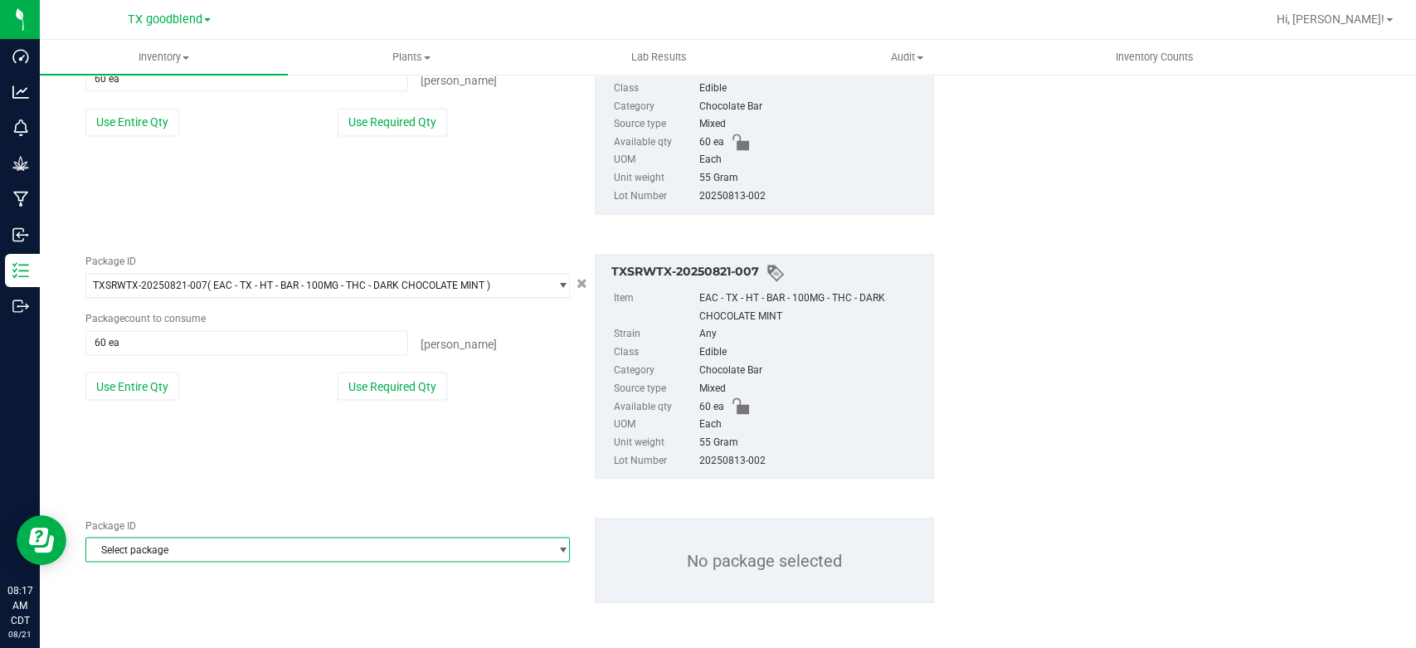
click at [150, 542] on span "Select package" at bounding box center [317, 549] width 462 height 23
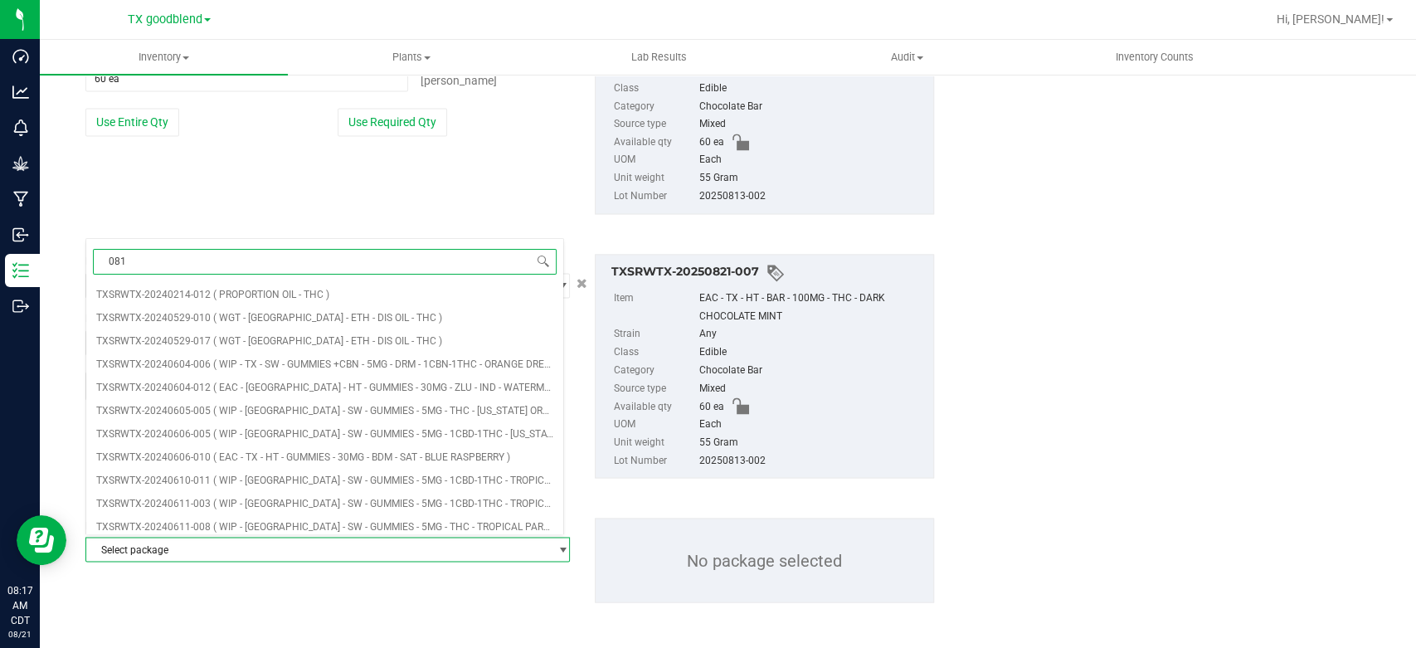
type input "0815"
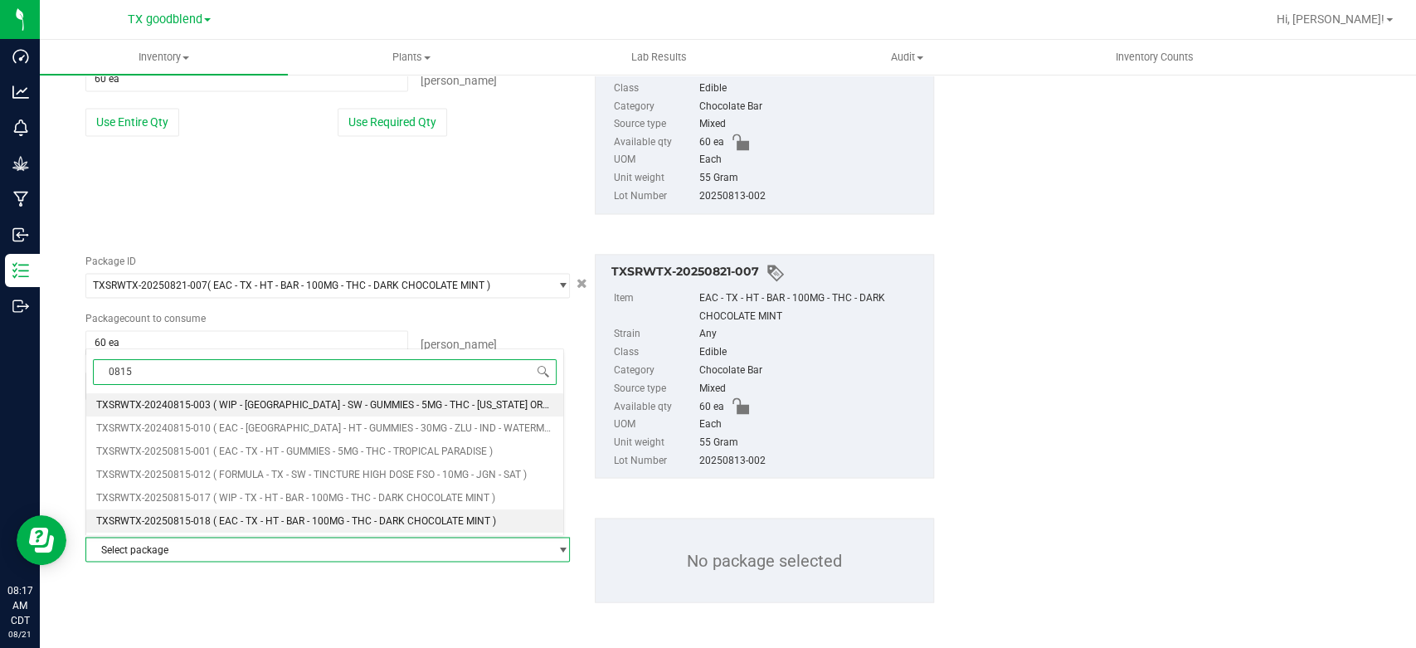
click at [173, 518] on span "TXSRWTX-20250815-018" at bounding box center [153, 521] width 114 height 12
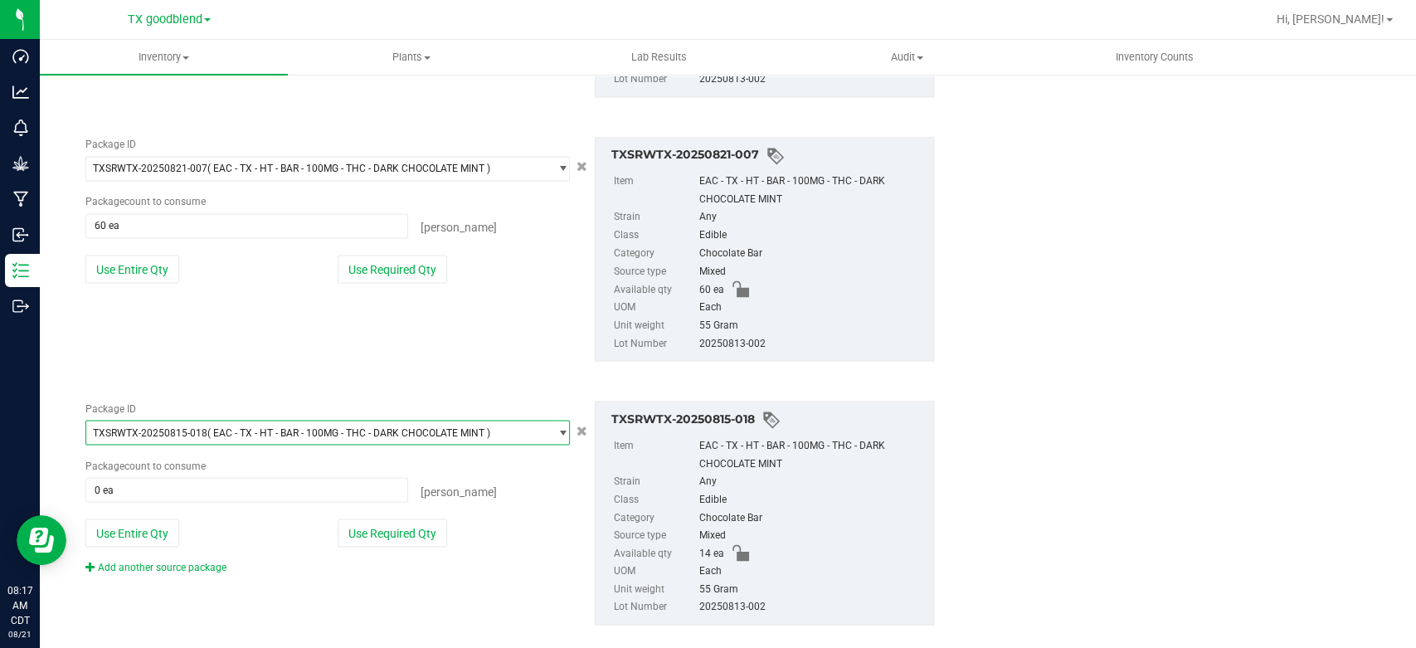
scroll to position [1894, 0]
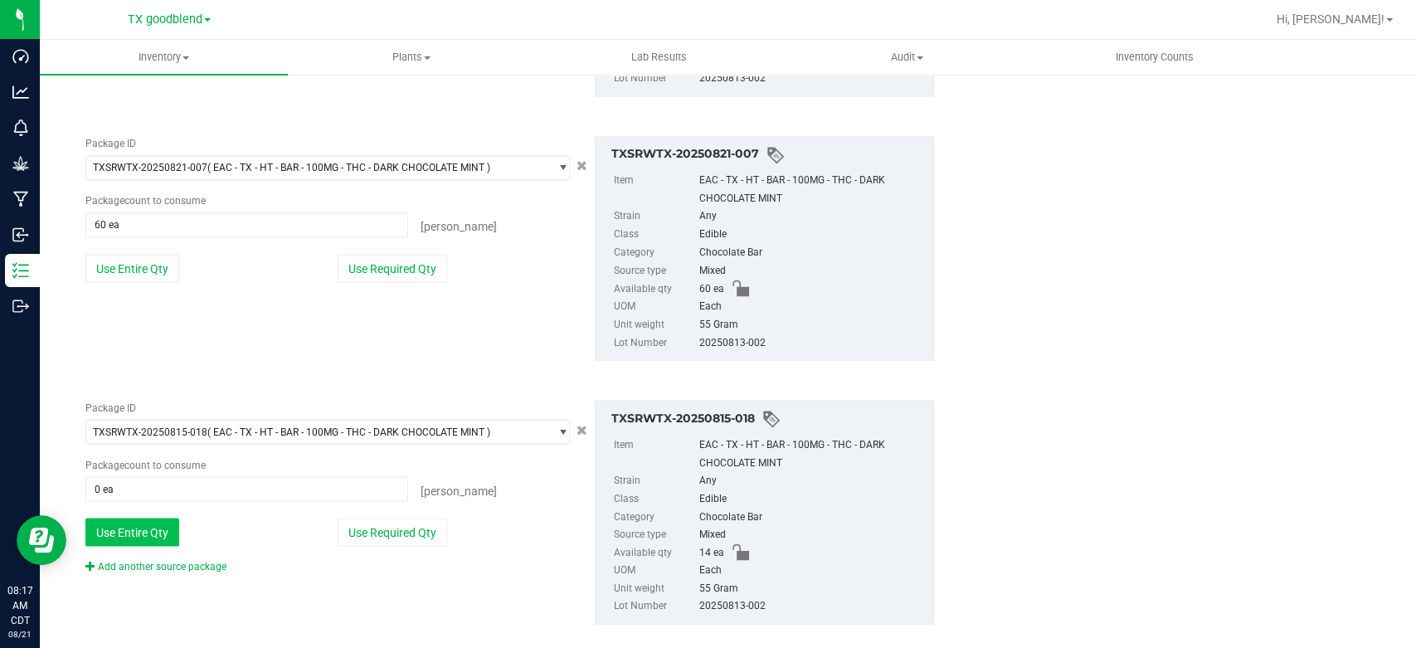
click at [173, 518] on button "Use Entire Qty" at bounding box center [132, 532] width 94 height 28
type input "14 ea"
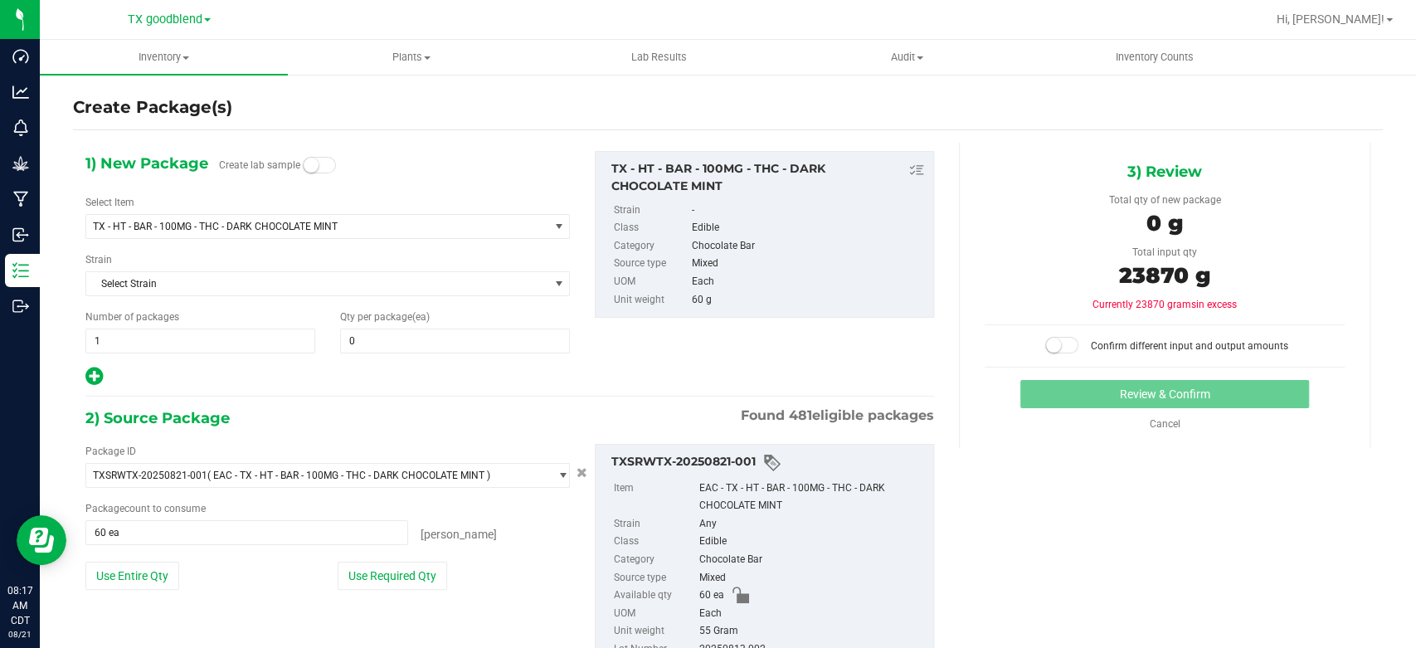
scroll to position [0, 0]
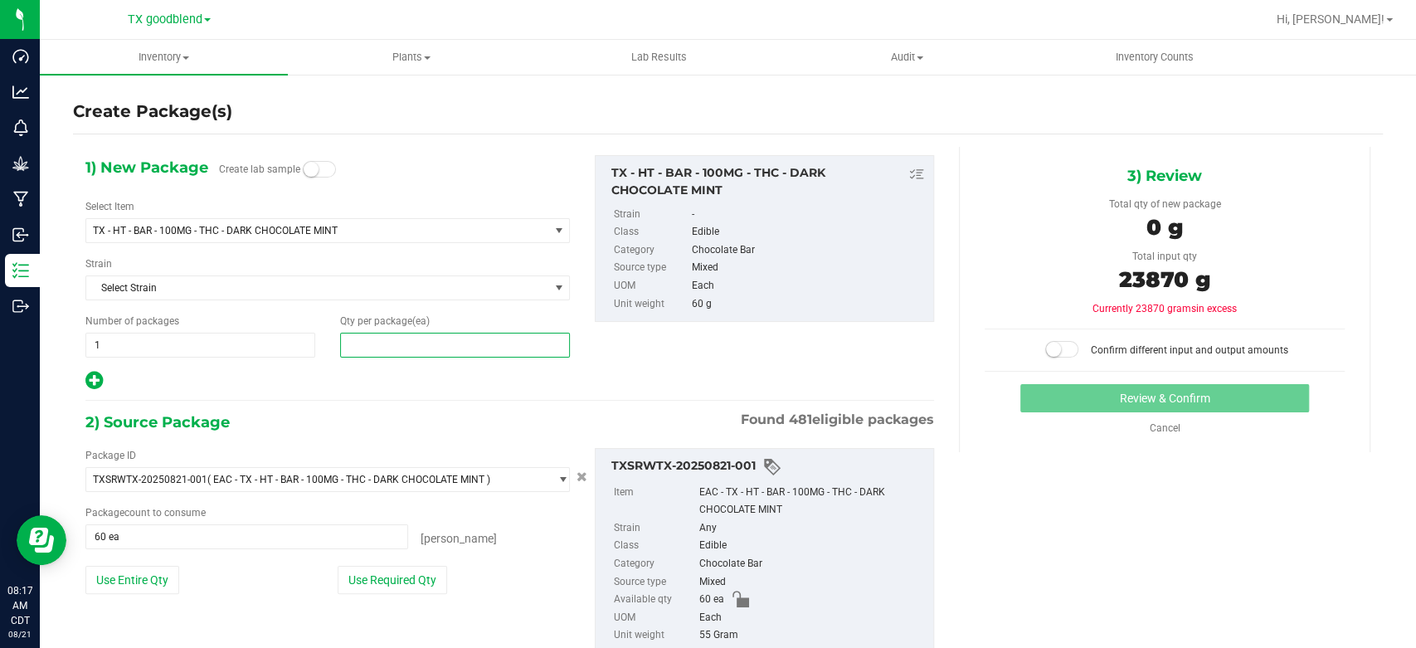
click at [390, 345] on span at bounding box center [455, 345] width 230 height 25
click at [458, 344] on input "text" at bounding box center [455, 344] width 228 height 23
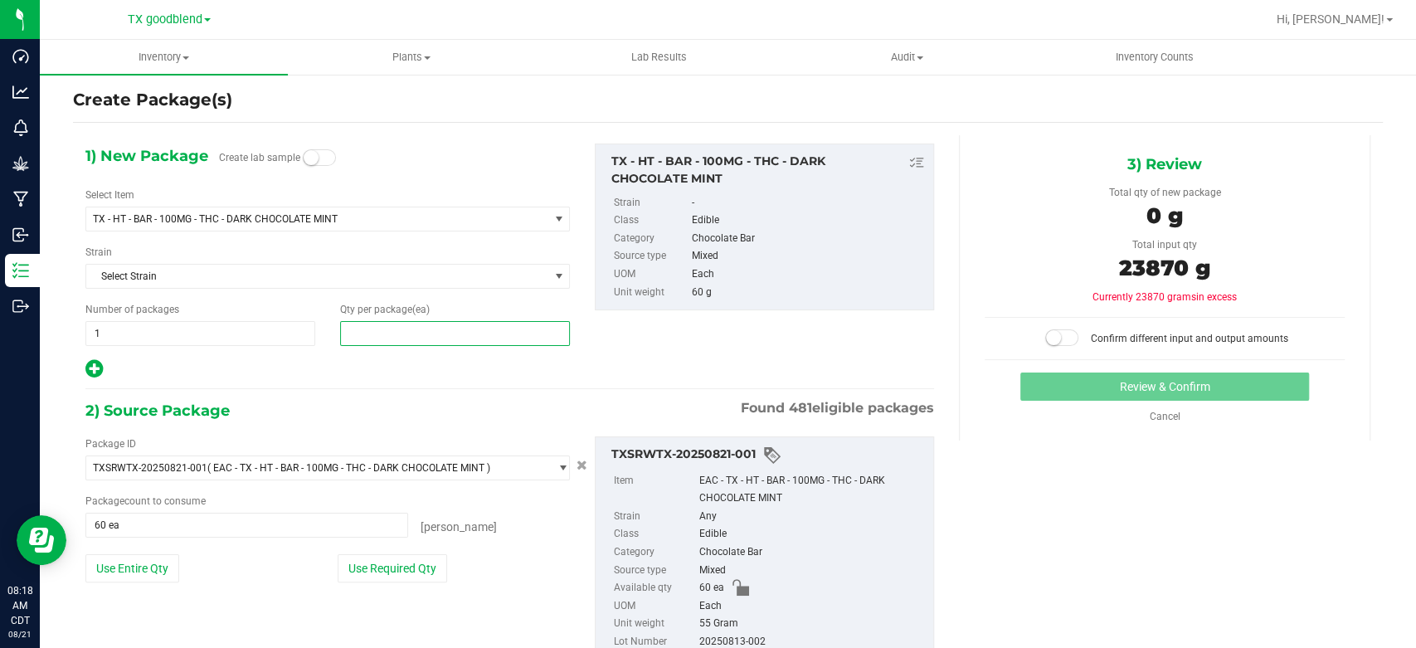
scroll to position [11, 0]
type input "434"
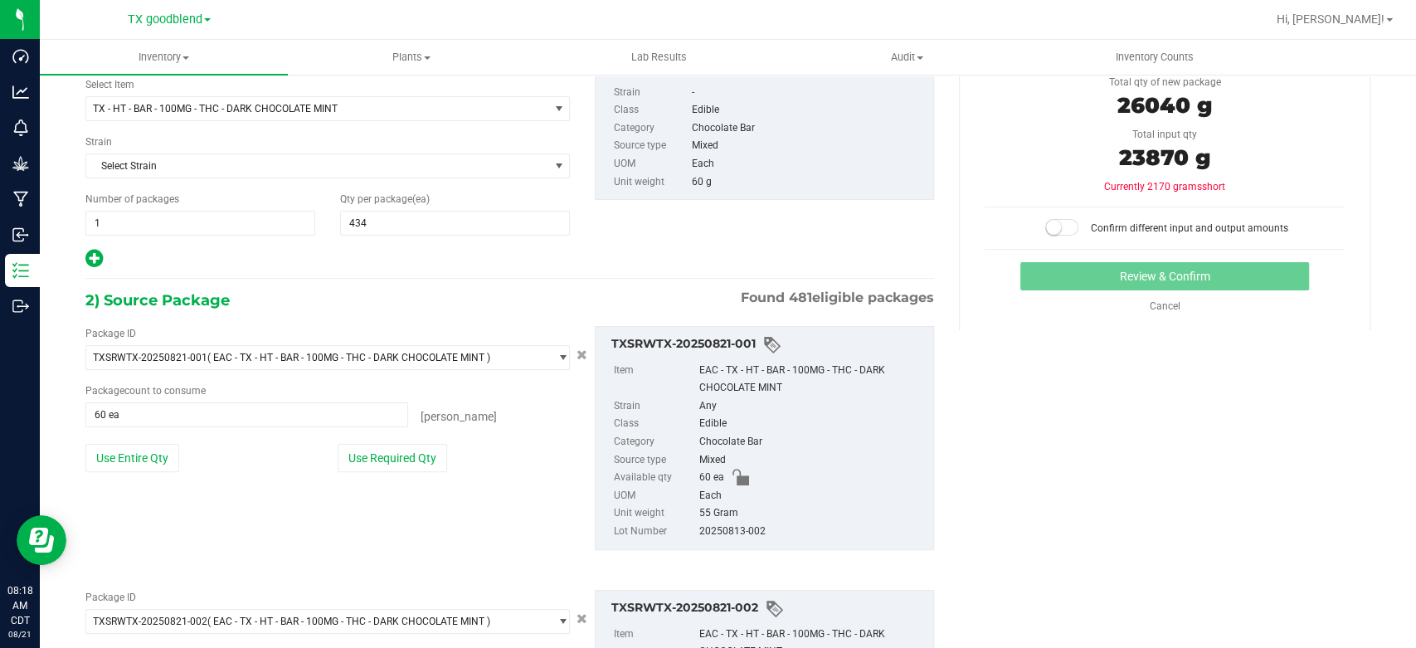
scroll to position [0, 0]
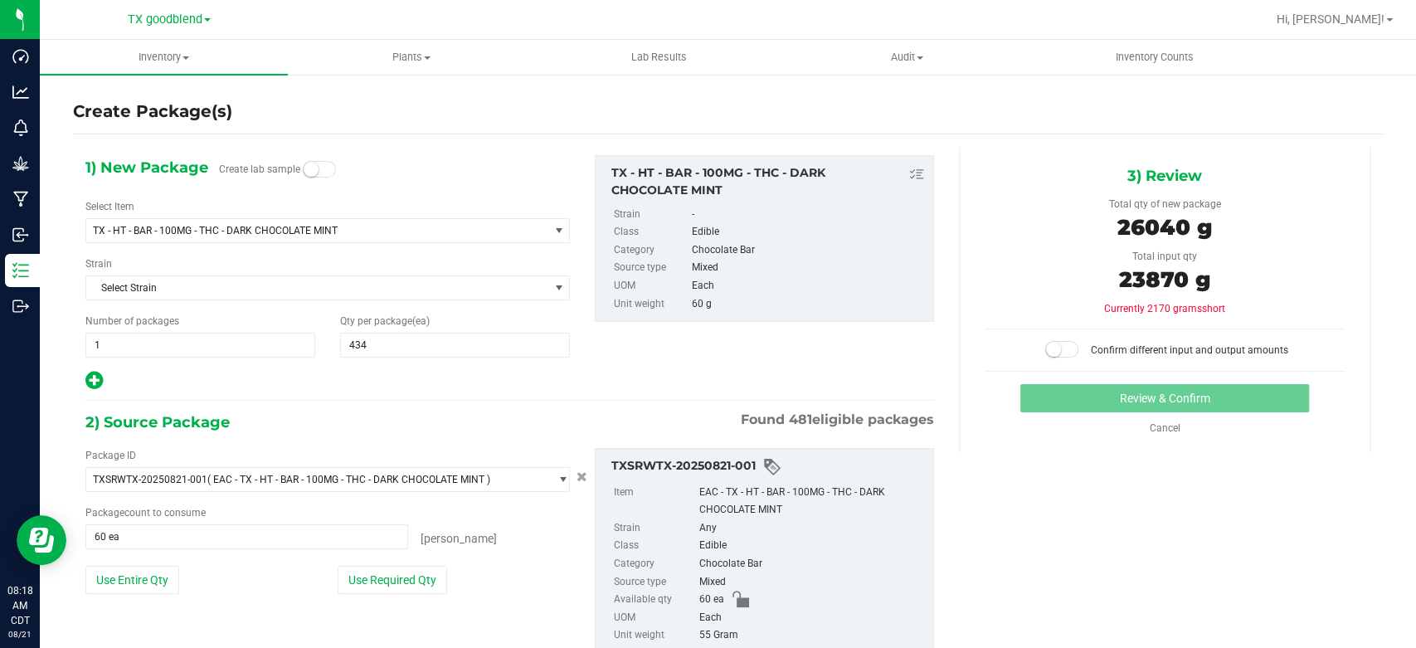
click at [1046, 346] on small at bounding box center [1053, 349] width 15 height 15
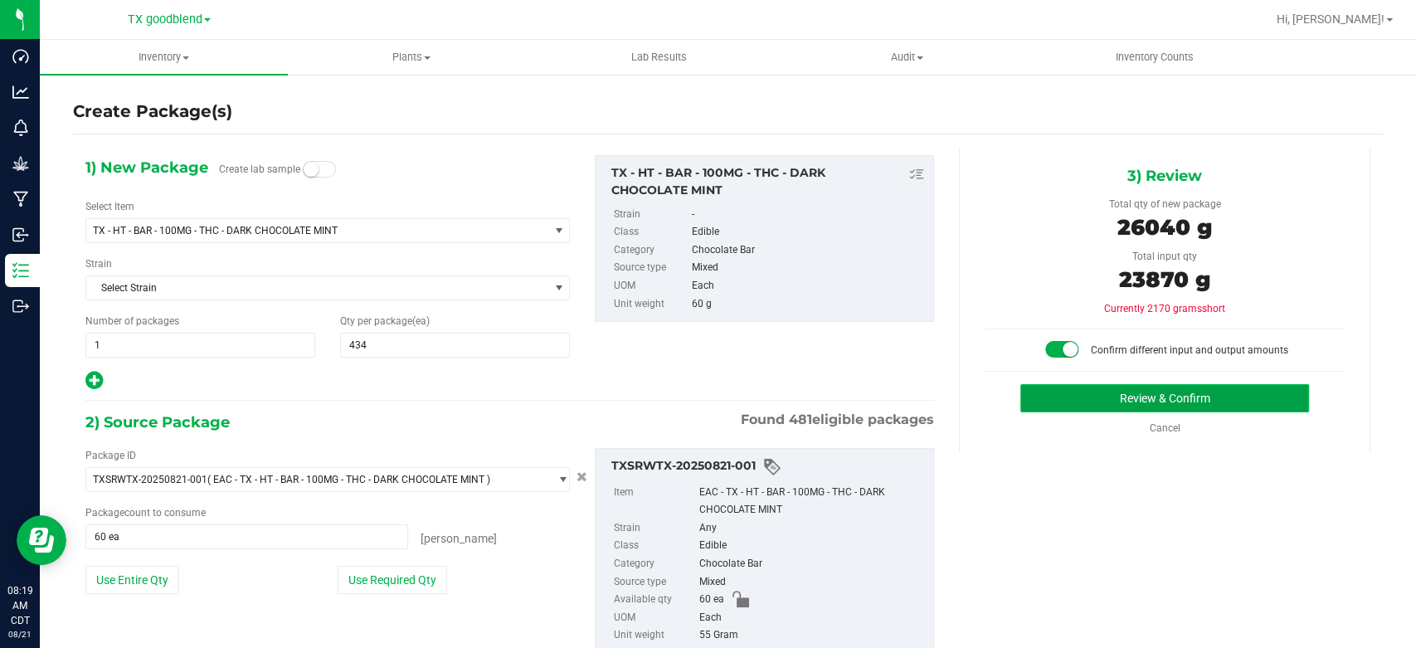
click at [1087, 397] on button "Review & Confirm" at bounding box center [1164, 398] width 288 height 28
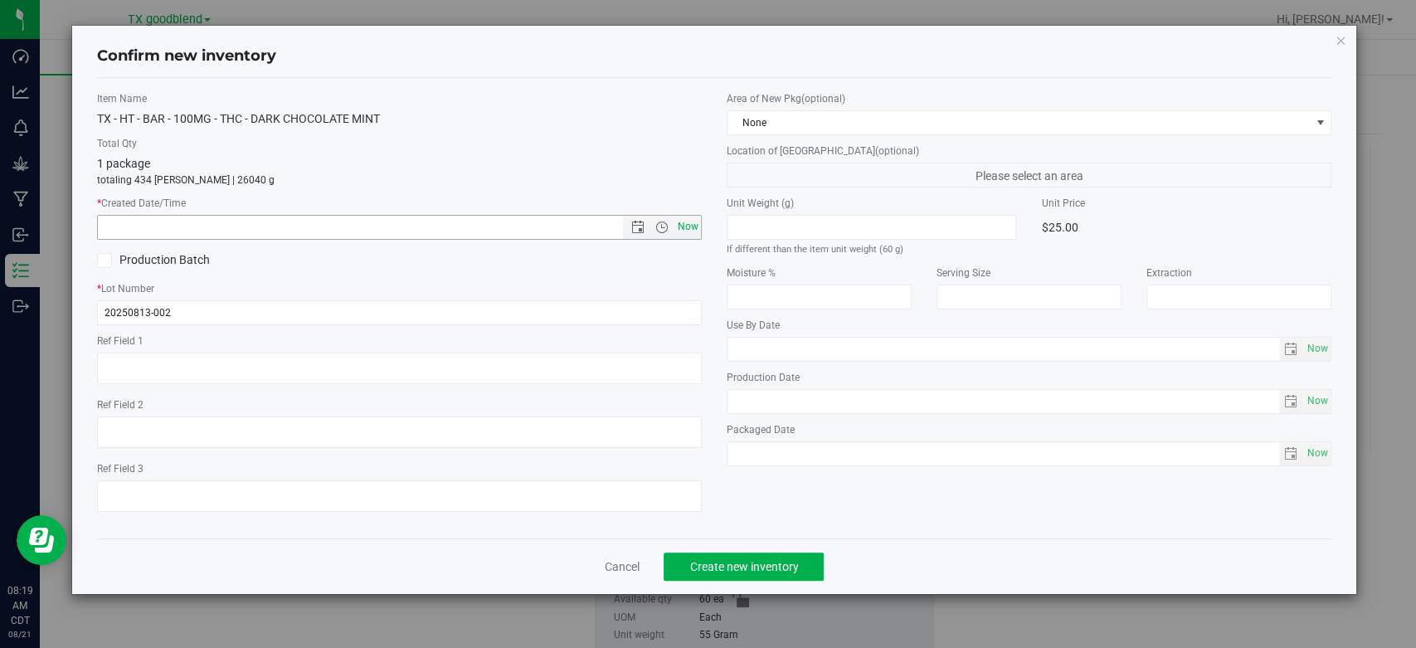
click at [691, 228] on span "Now" at bounding box center [688, 227] width 28 height 24
type input "[DATE] 8:19 AM"
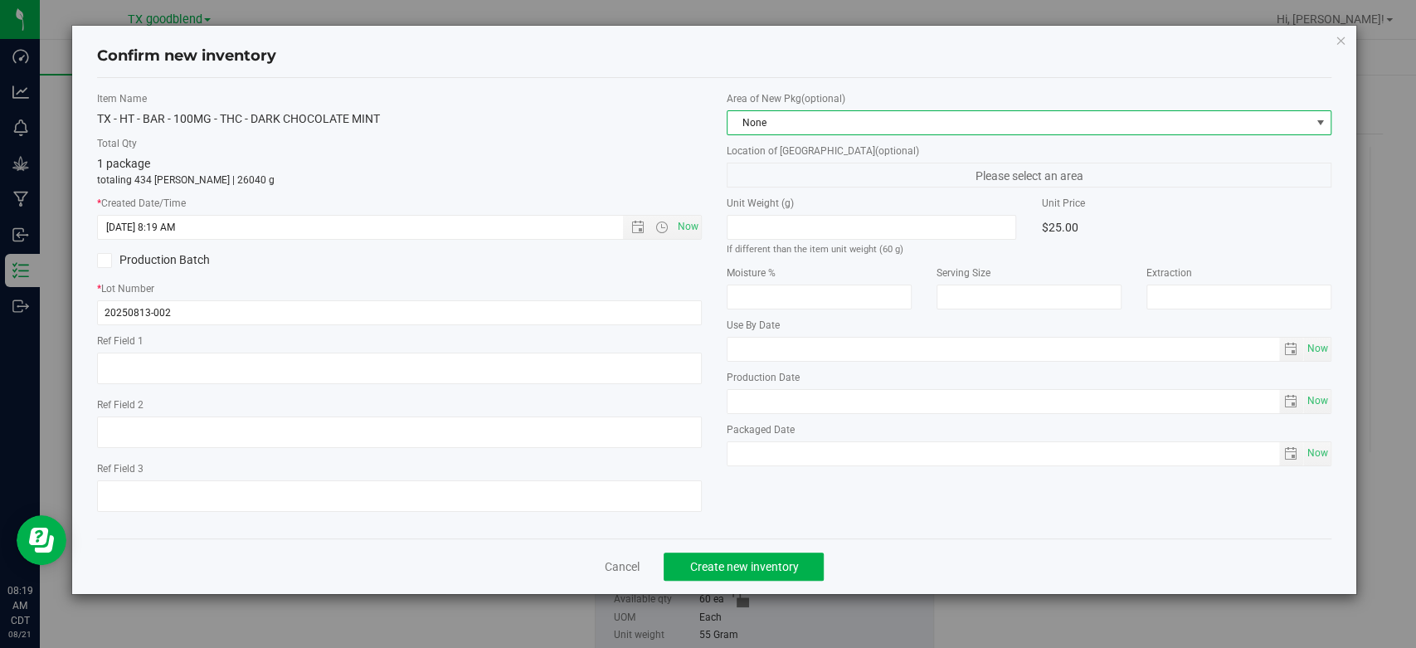
click at [775, 124] on span "None" at bounding box center [1019, 122] width 582 height 23
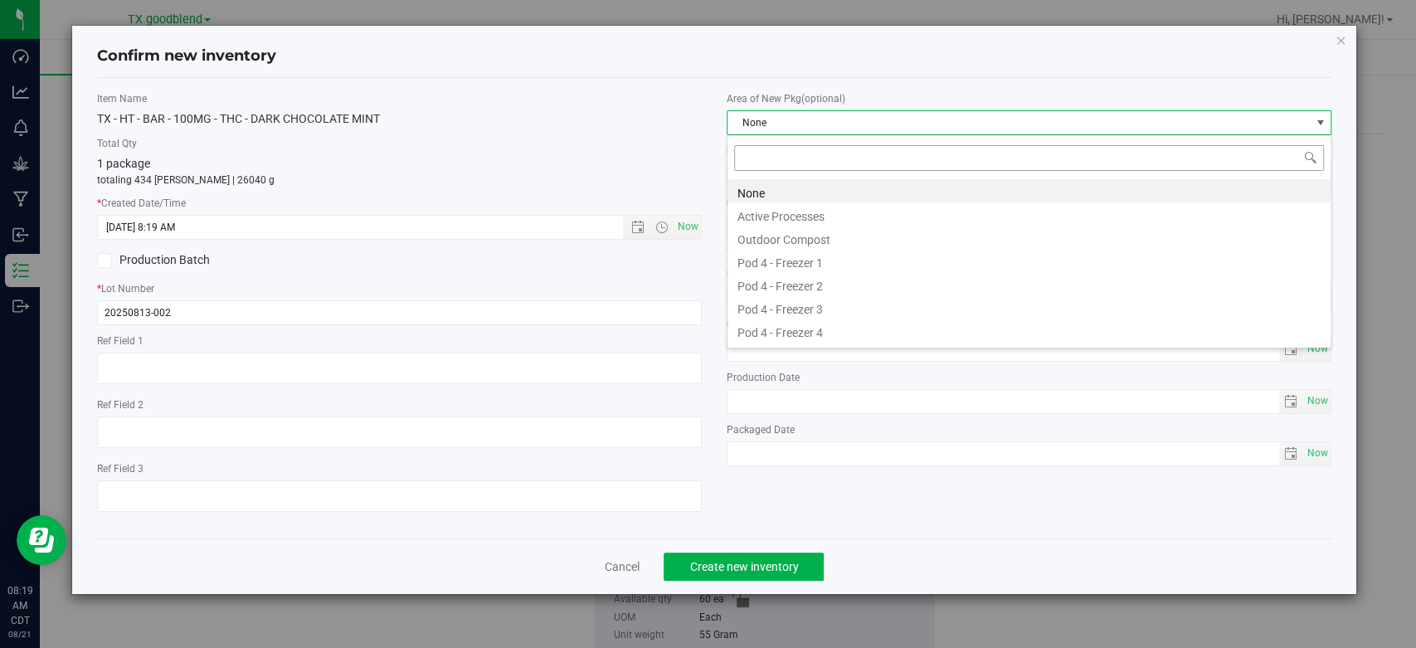
scroll to position [24, 604]
click at [779, 211] on li "Active Processes" at bounding box center [1029, 213] width 603 height 23
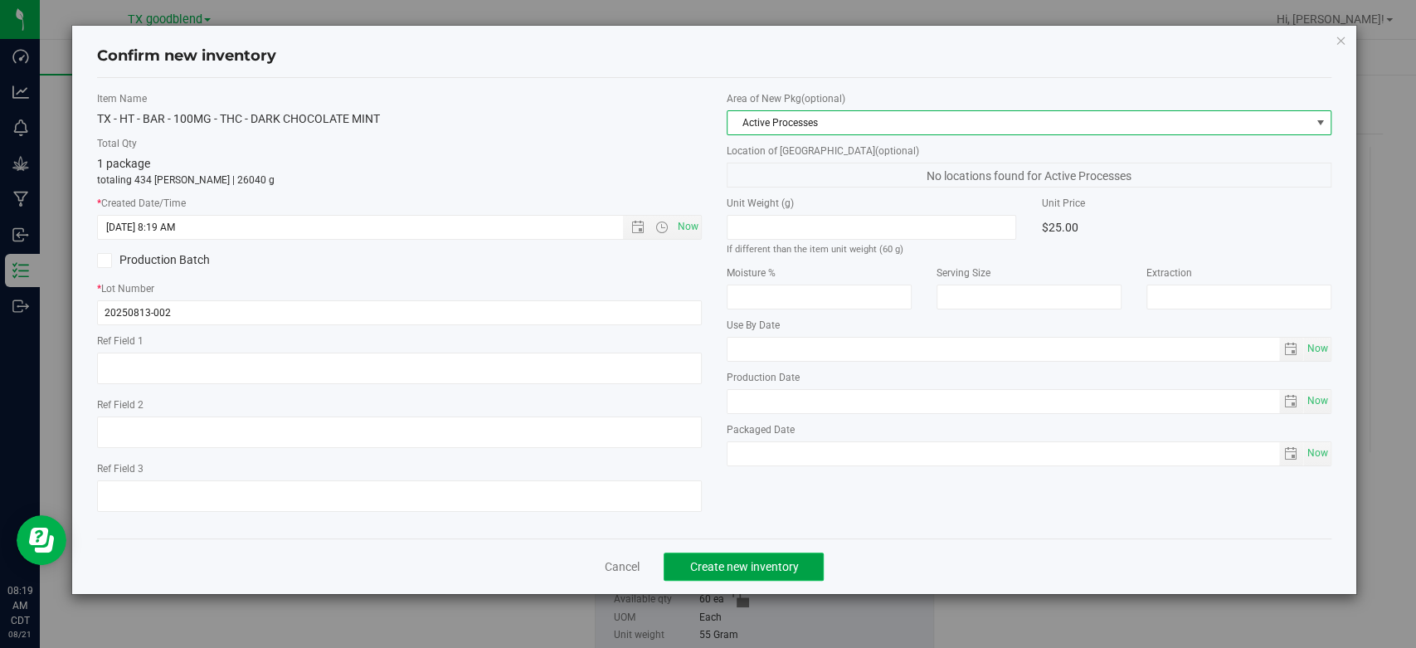
click at [752, 560] on span "Create new inventory" at bounding box center [743, 566] width 109 height 13
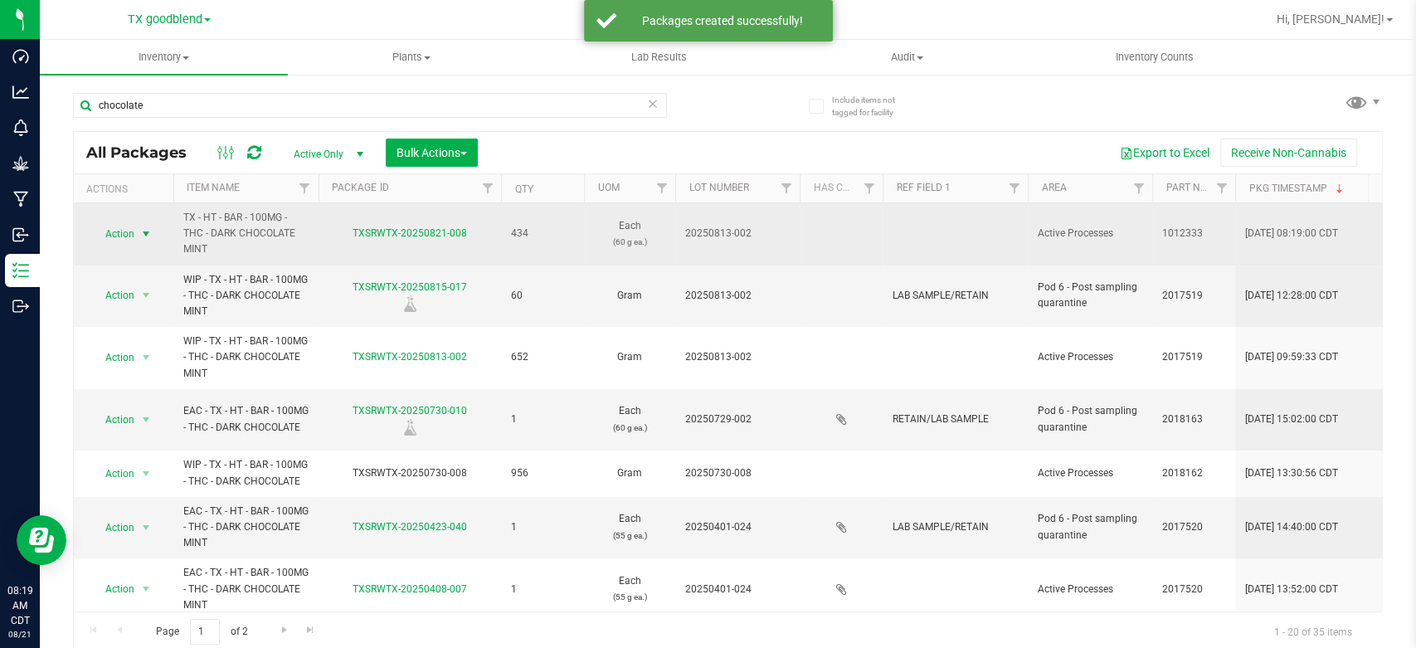
click at [119, 230] on span "Action" at bounding box center [112, 233] width 45 height 23
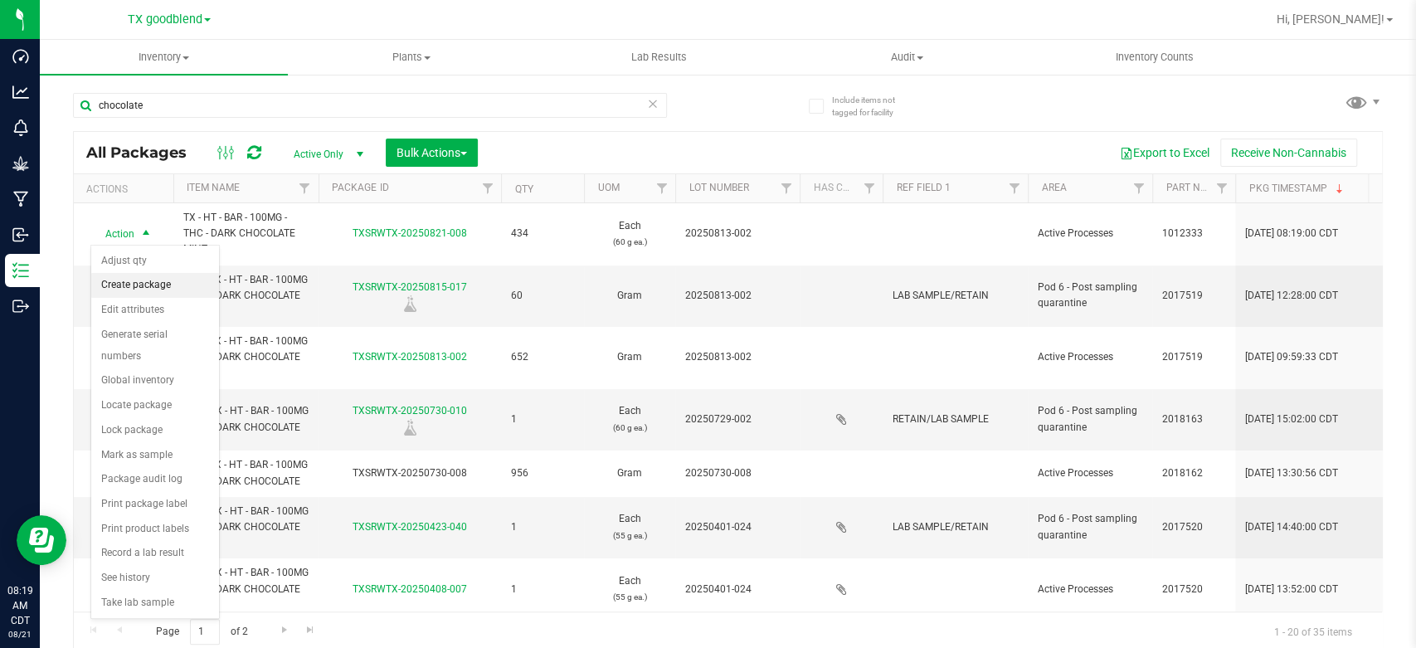
click at [134, 284] on li "Create package" at bounding box center [155, 285] width 128 height 25
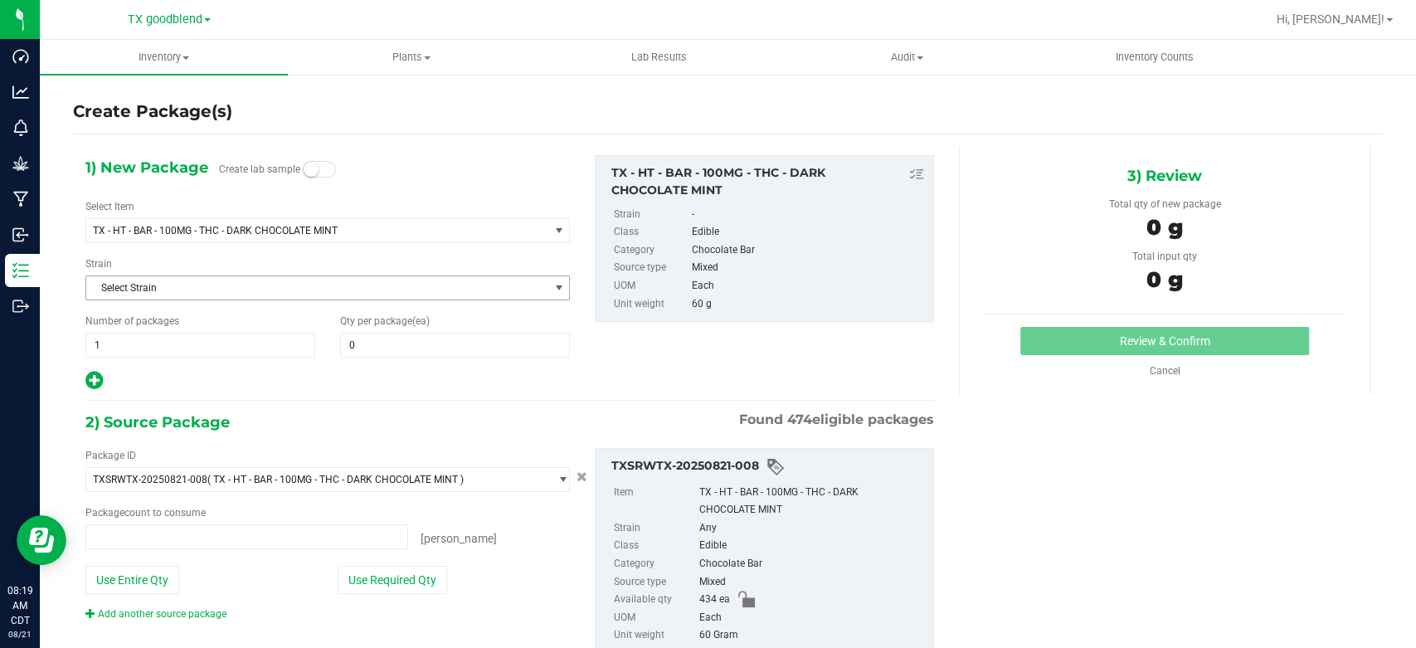
type input "0 ea"
click at [421, 351] on span at bounding box center [455, 345] width 230 height 25
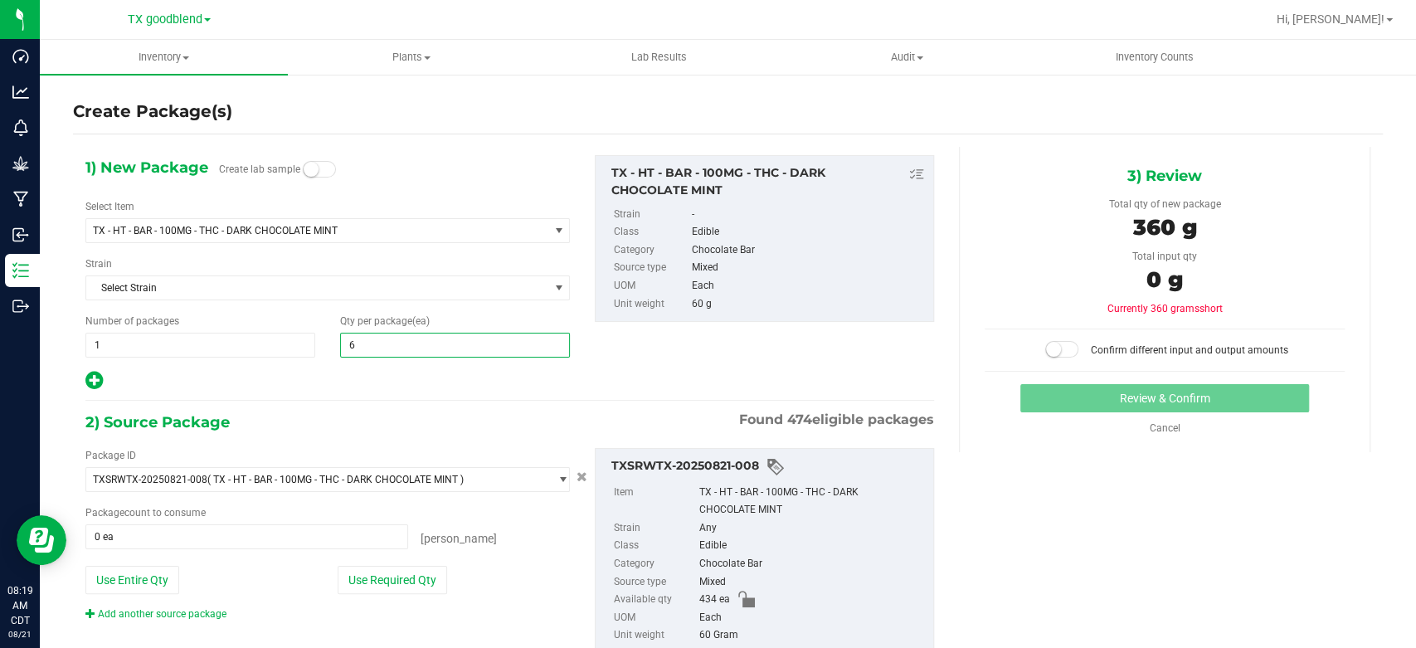
type input "60"
click at [265, 348] on span "1 1" at bounding box center [200, 345] width 230 height 25
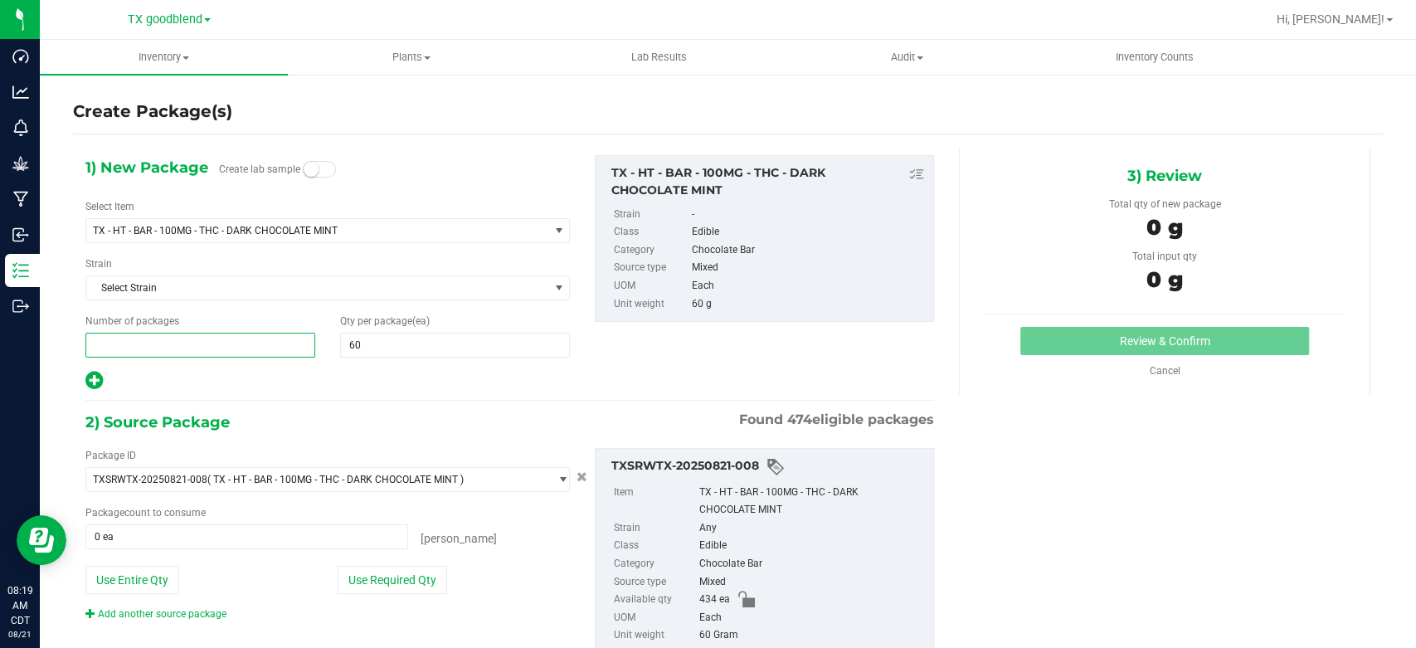
type input "7"
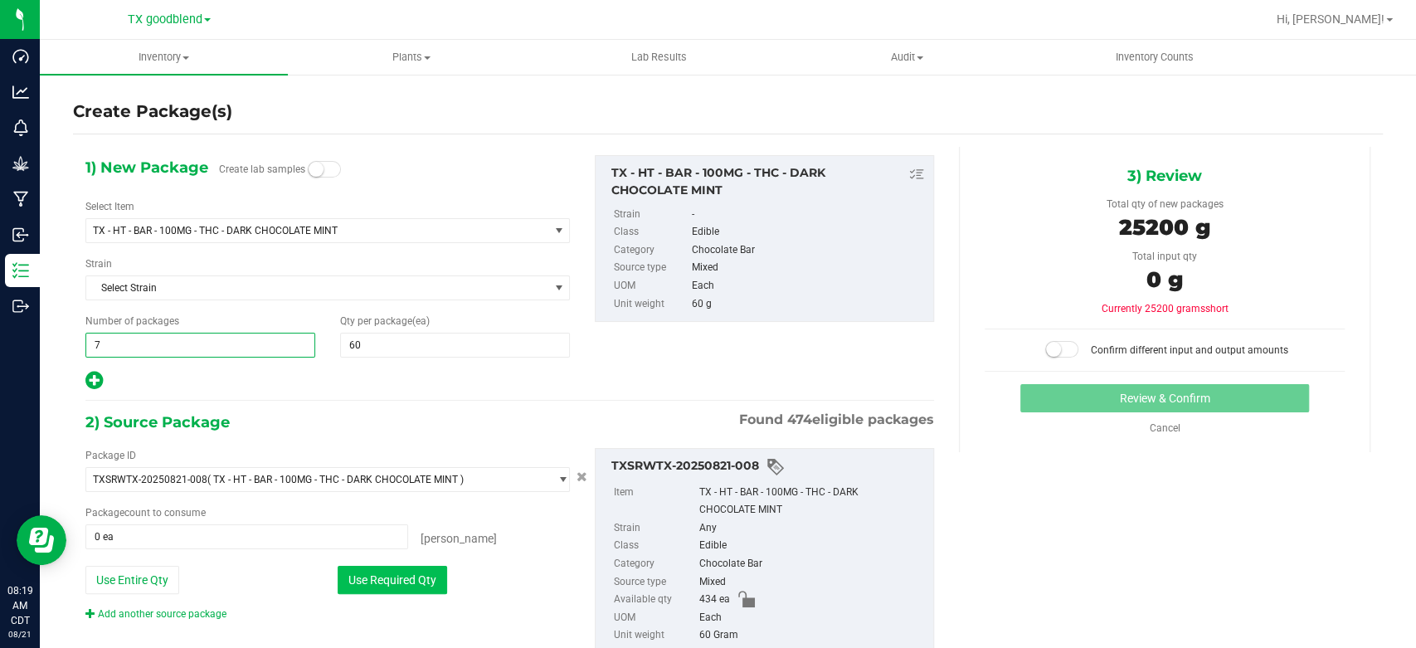
type input "7"
click at [400, 577] on button "Use Required Qty" at bounding box center [393, 580] width 110 height 28
type input "420 ea"
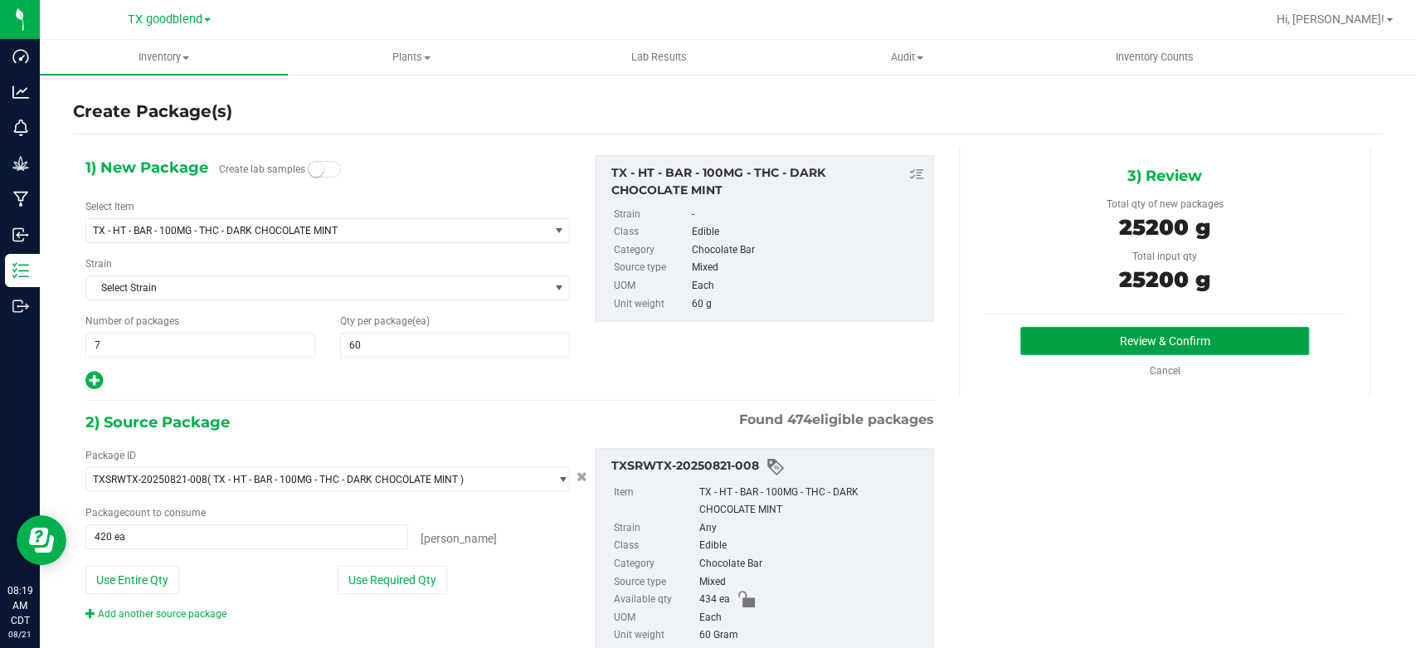
click at [1065, 339] on button "Review & Confirm" at bounding box center [1164, 341] width 288 height 28
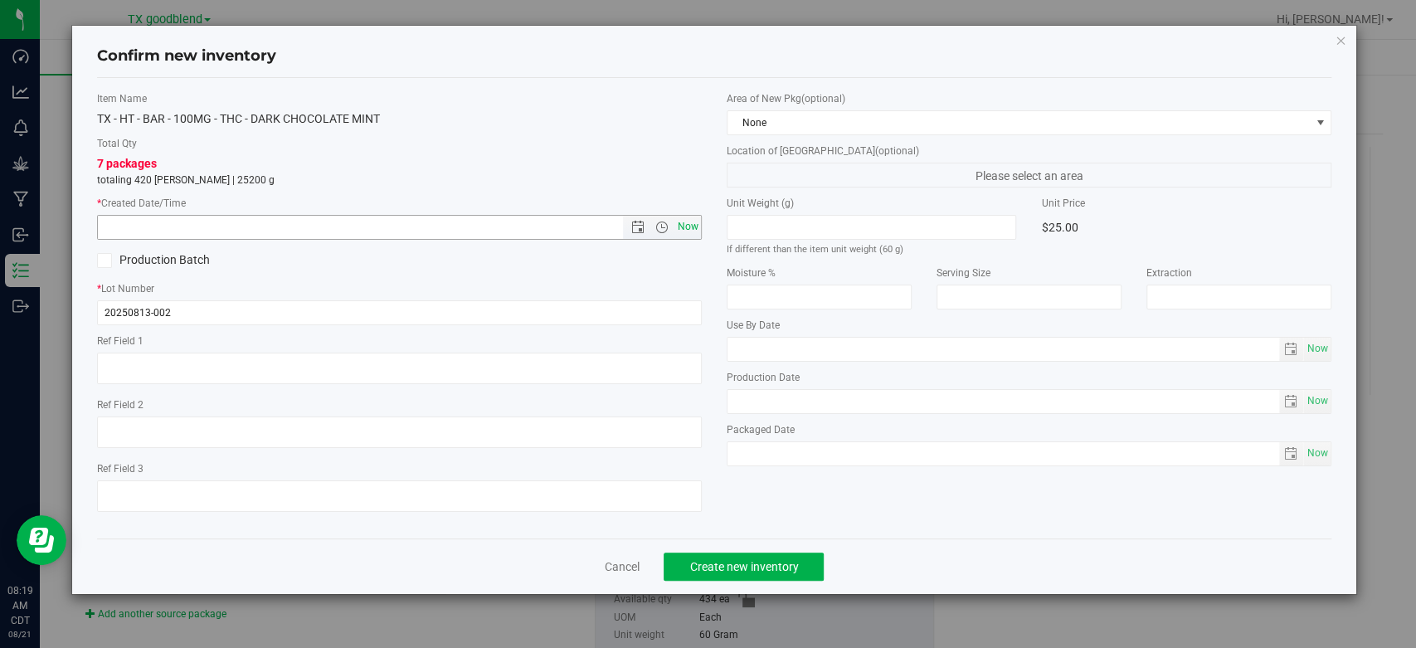
click at [686, 226] on span "Now" at bounding box center [688, 227] width 28 height 24
type input "[DATE] 8:19 AM"
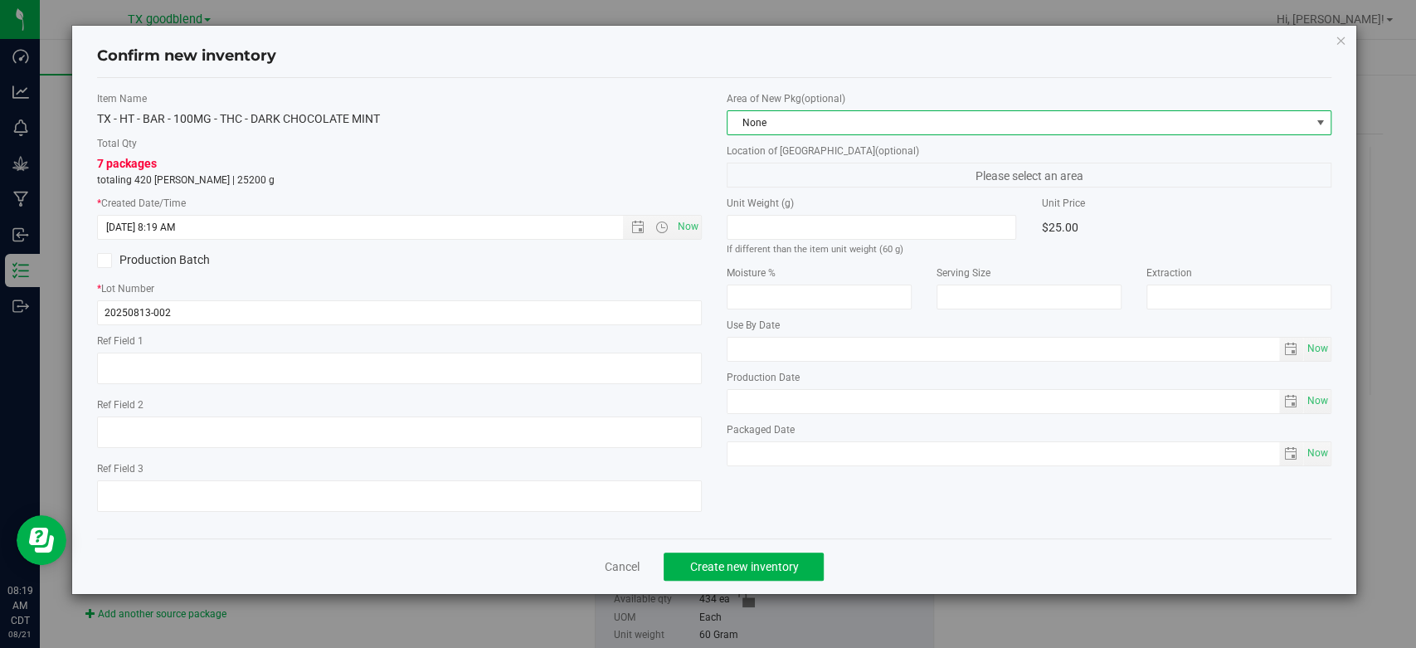
click at [793, 118] on span "None" at bounding box center [1019, 122] width 582 height 23
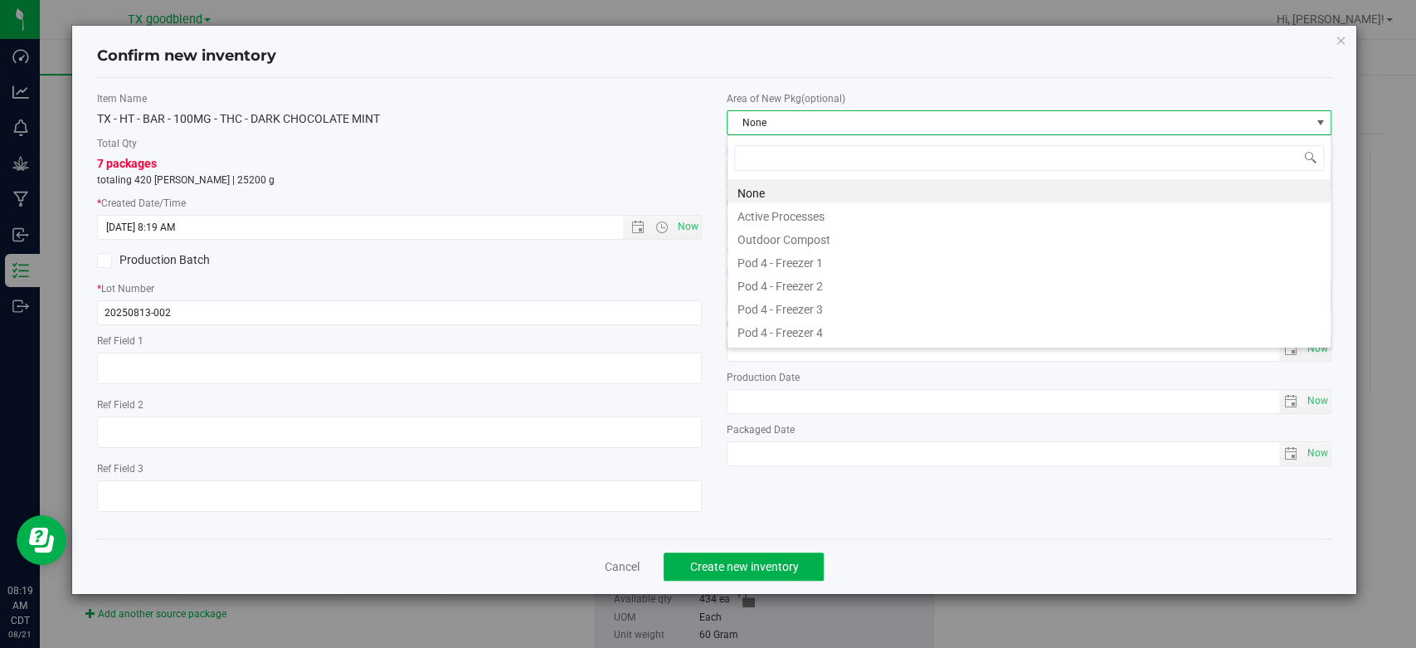
scroll to position [24, 604]
click at [788, 222] on li "Active Processes" at bounding box center [1029, 213] width 603 height 23
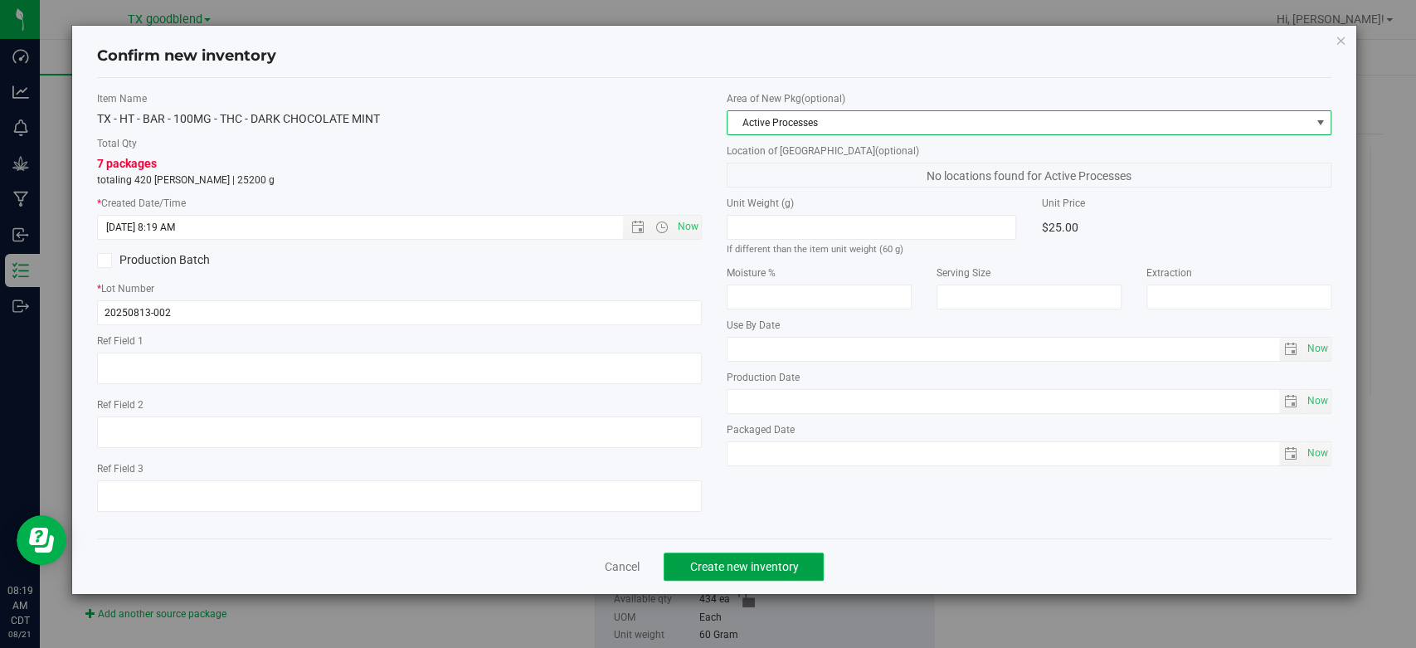
click at [724, 565] on span "Create new inventory" at bounding box center [743, 566] width 109 height 13
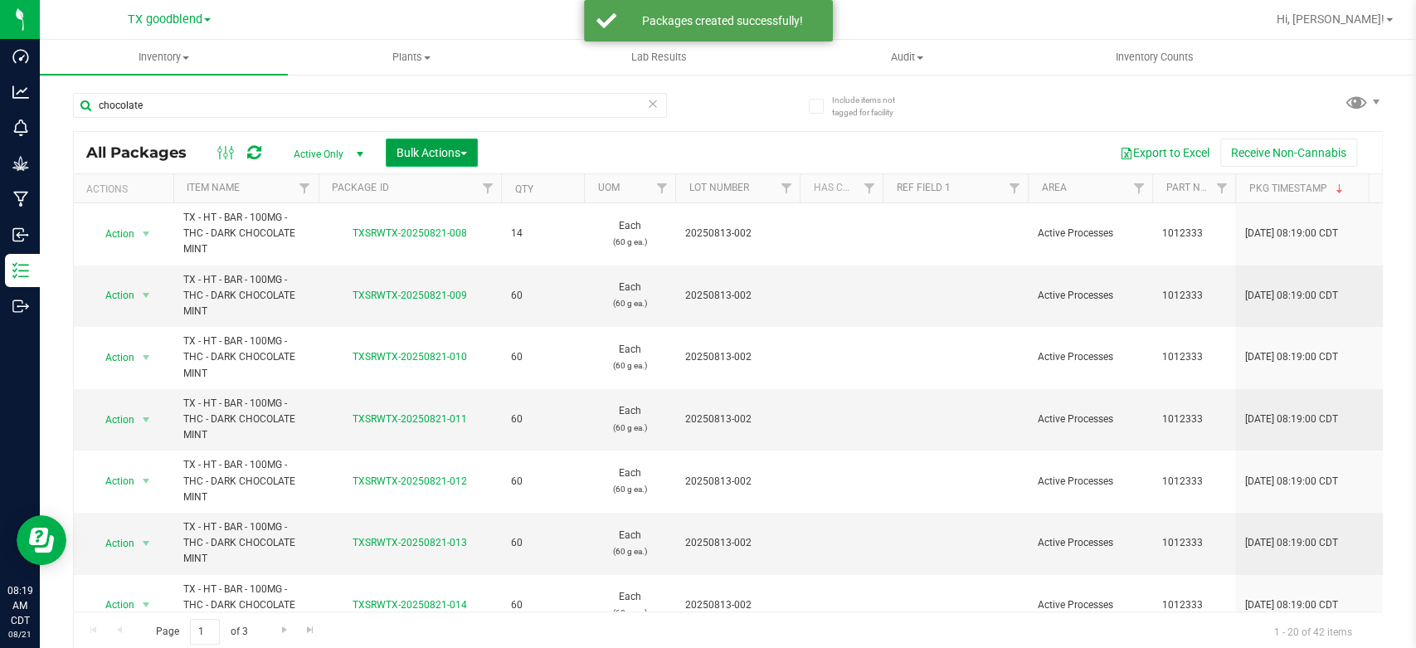
click at [425, 151] on span "Bulk Actions" at bounding box center [432, 152] width 71 height 13
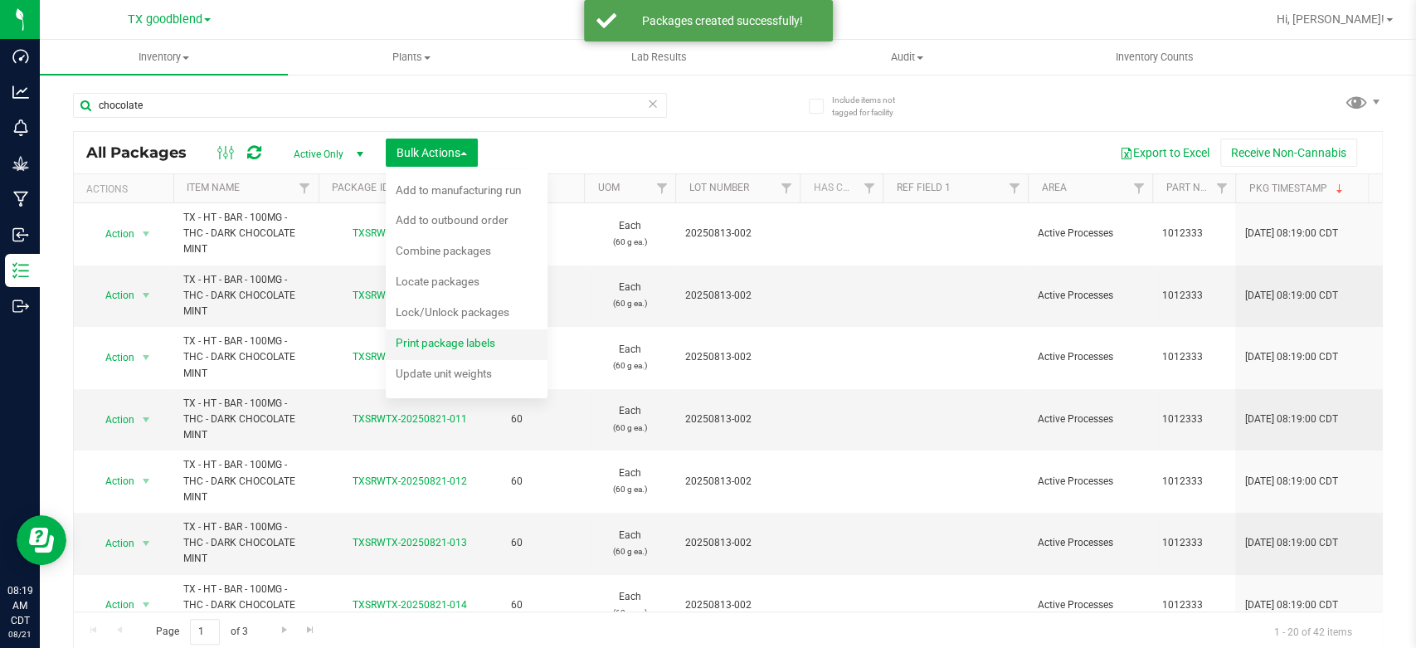
click at [443, 340] on span "Print package labels" at bounding box center [446, 342] width 100 height 13
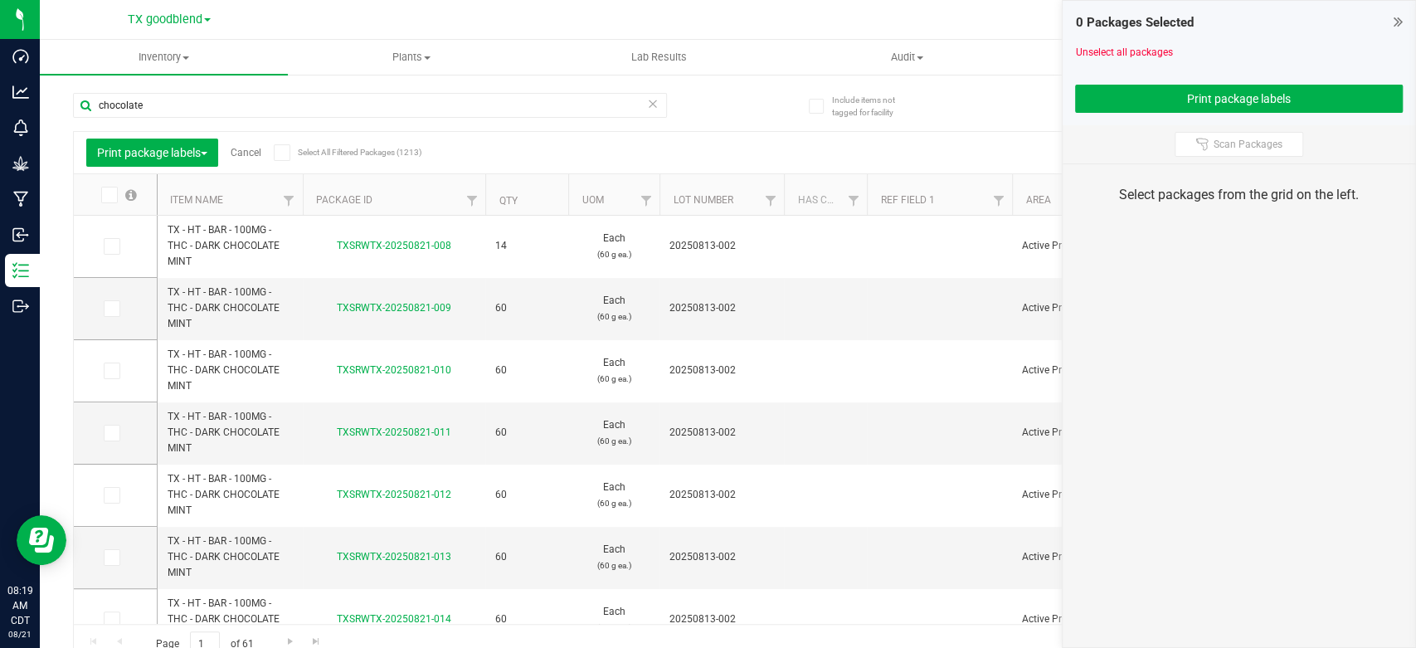
click at [110, 246] on icon at bounding box center [110, 246] width 11 height 0
click at [0, 0] on input "checkbox" at bounding box center [0, 0] width 0 height 0
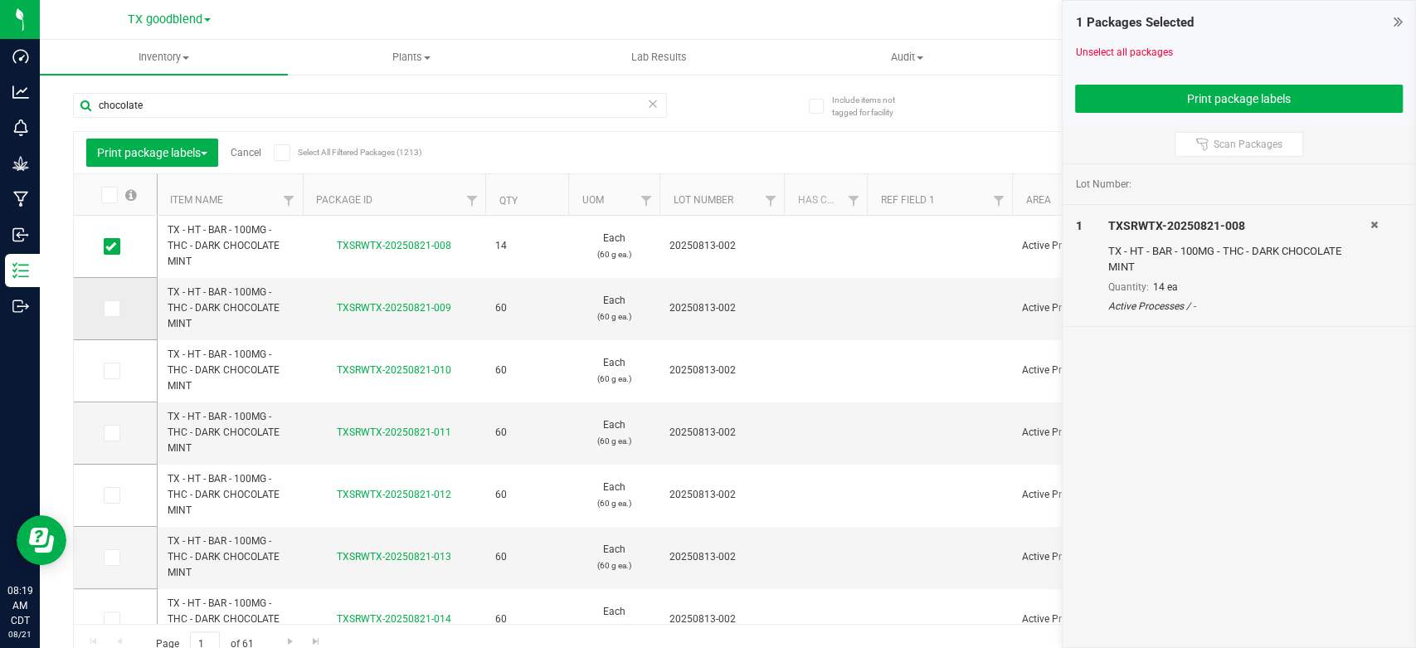
click at [114, 309] on icon at bounding box center [110, 309] width 11 height 0
click at [0, 0] on input "checkbox" at bounding box center [0, 0] width 0 height 0
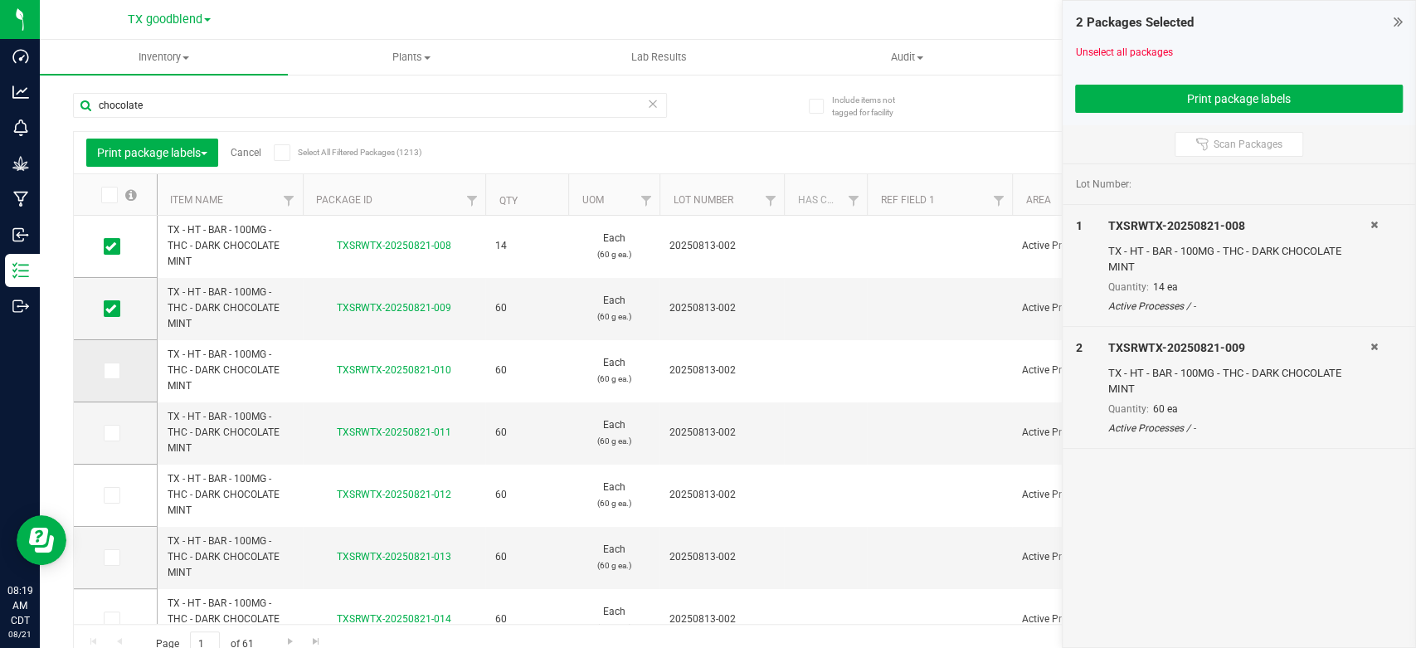
click at [110, 371] on icon at bounding box center [110, 371] width 11 height 0
click at [0, 0] on input "checkbox" at bounding box center [0, 0] width 0 height 0
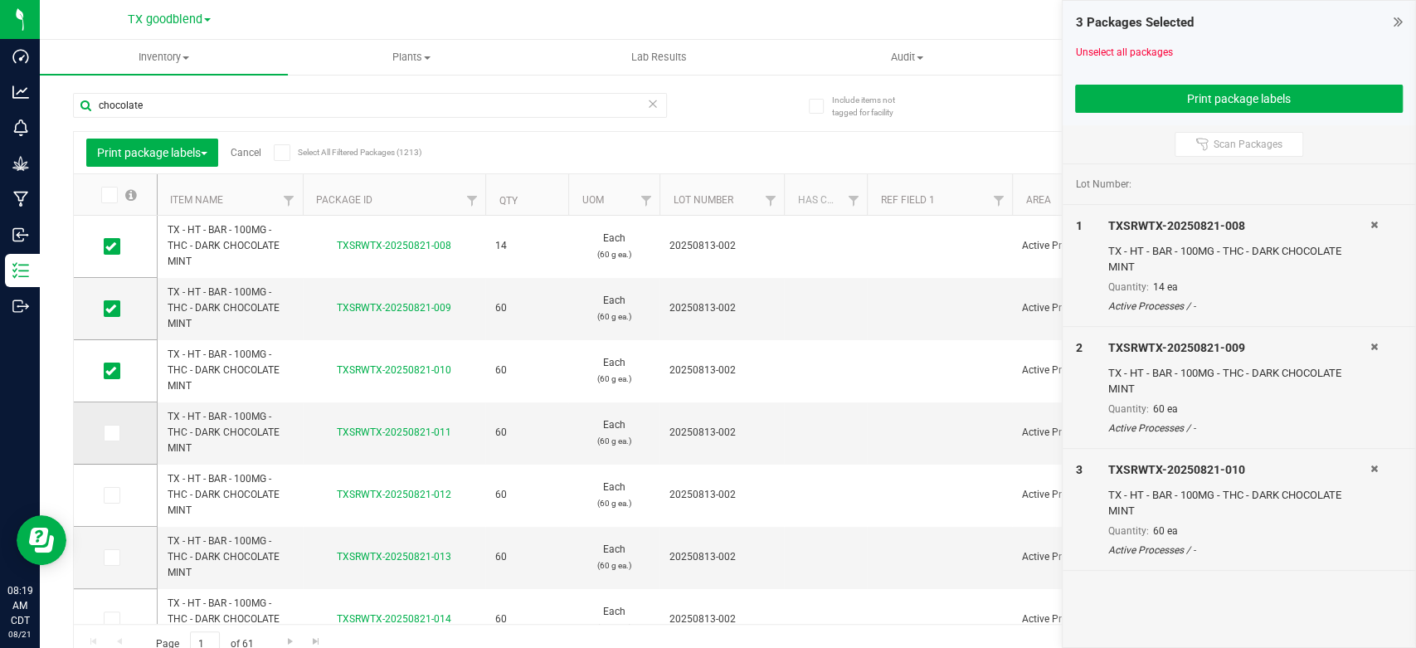
click at [110, 433] on icon at bounding box center [110, 433] width 11 height 0
click at [0, 0] on input "checkbox" at bounding box center [0, 0] width 0 height 0
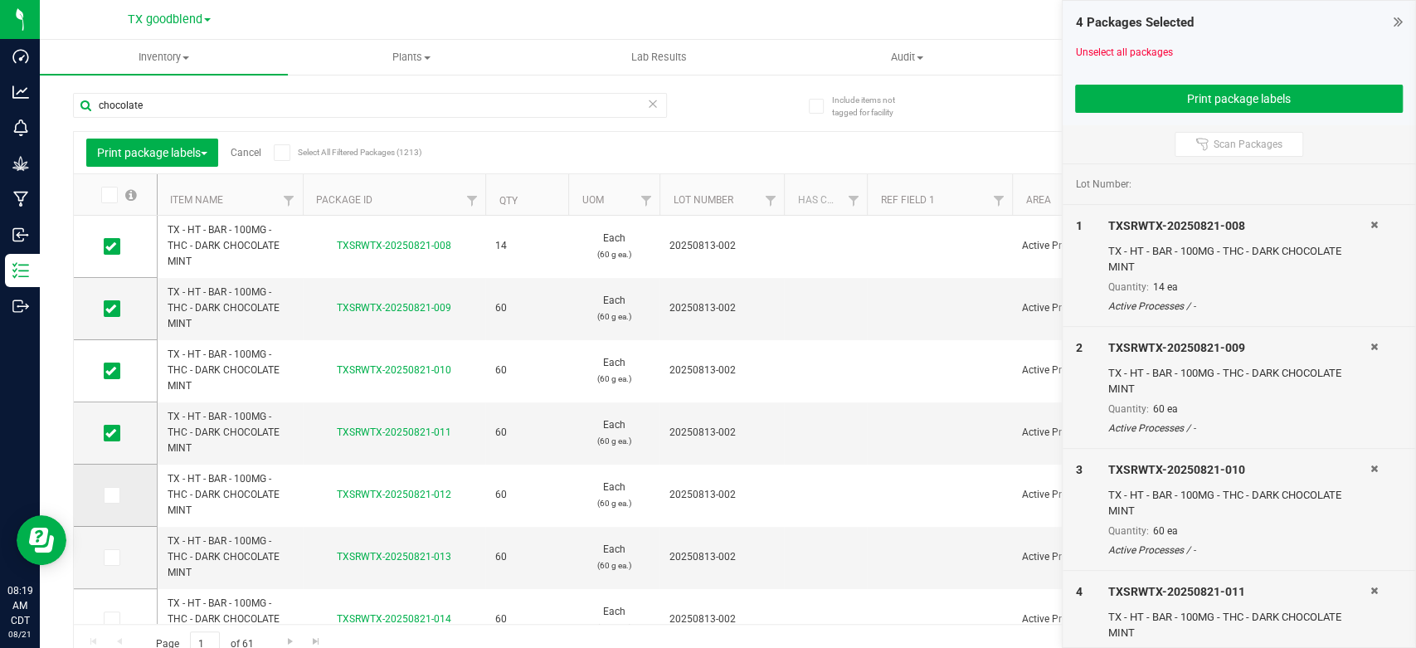
click at [113, 501] on span at bounding box center [112, 495] width 17 height 17
click at [0, 0] on input "checkbox" at bounding box center [0, 0] width 0 height 0
click at [113, 557] on icon at bounding box center [110, 557] width 11 height 0
click at [0, 0] on input "checkbox" at bounding box center [0, 0] width 0 height 0
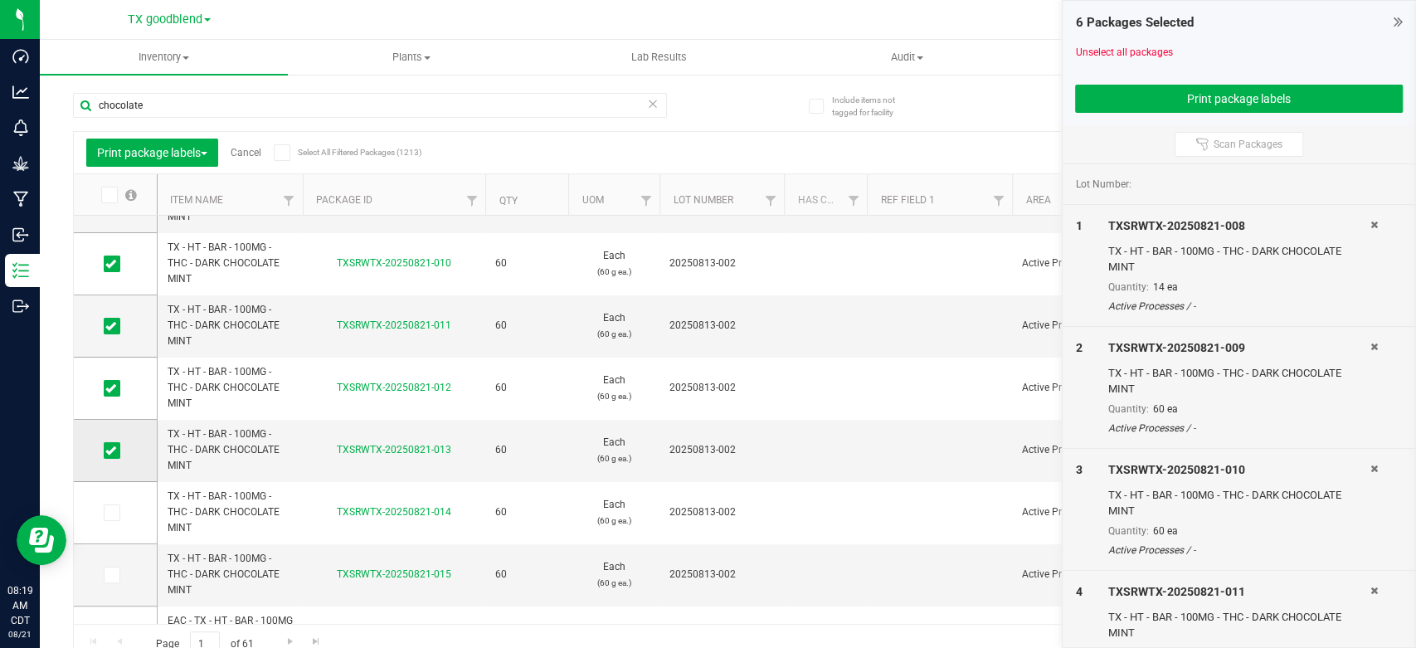
scroll to position [108, 0]
click at [104, 509] on span at bounding box center [112, 512] width 17 height 17
click at [0, 0] on input "checkbox" at bounding box center [0, 0] width 0 height 0
click at [113, 574] on icon at bounding box center [110, 574] width 11 height 0
click at [0, 0] on input "checkbox" at bounding box center [0, 0] width 0 height 0
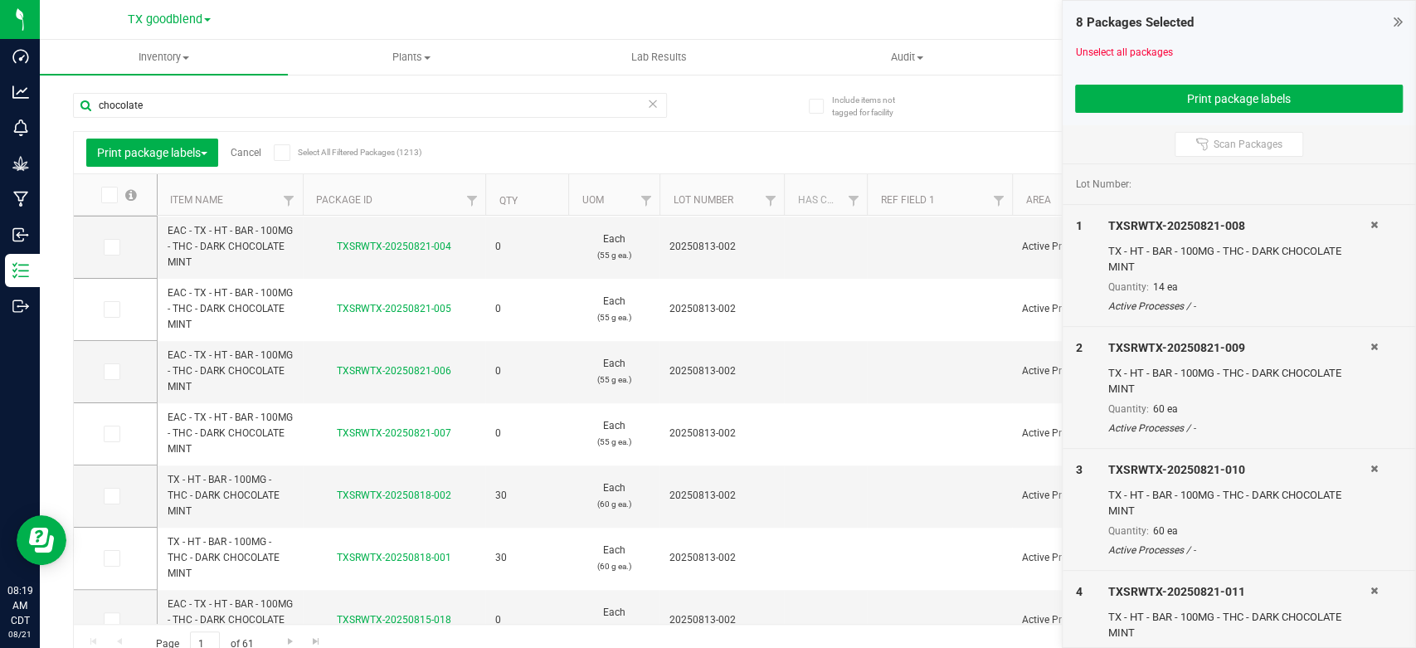
scroll to position [0, 0]
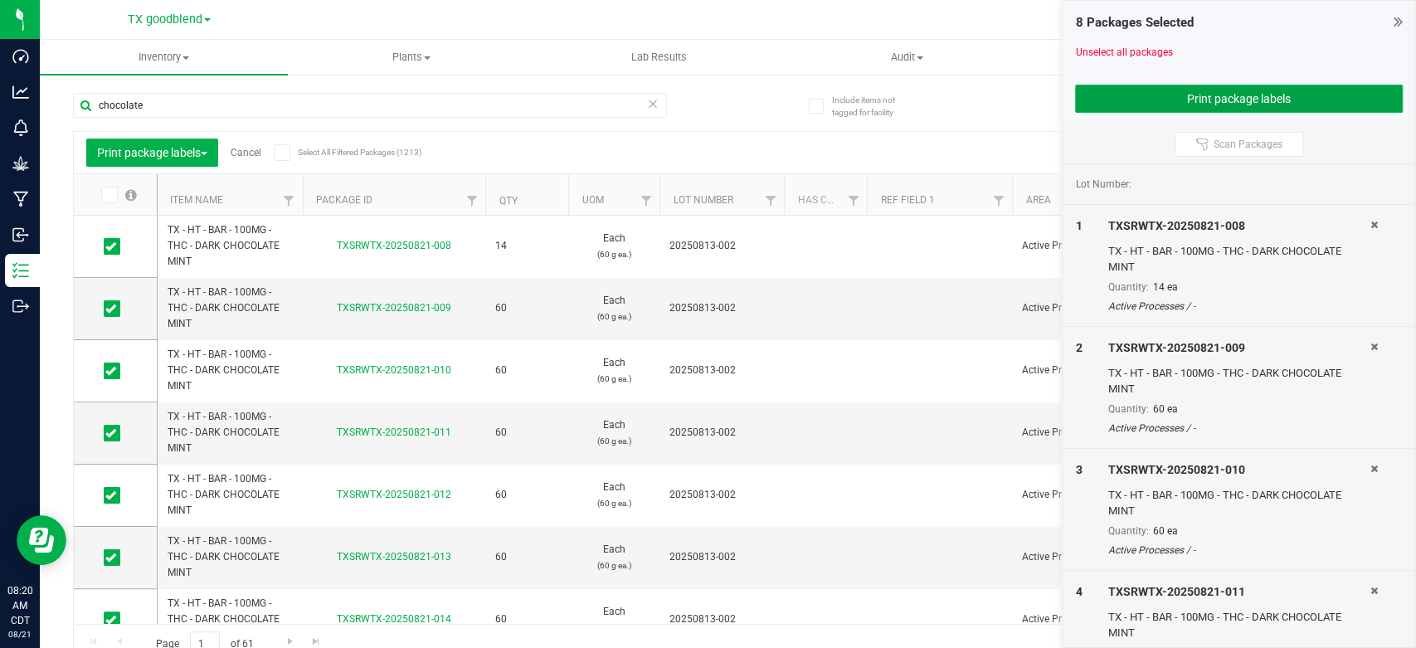
click at [1195, 88] on button "Print package labels" at bounding box center [1239, 99] width 328 height 28
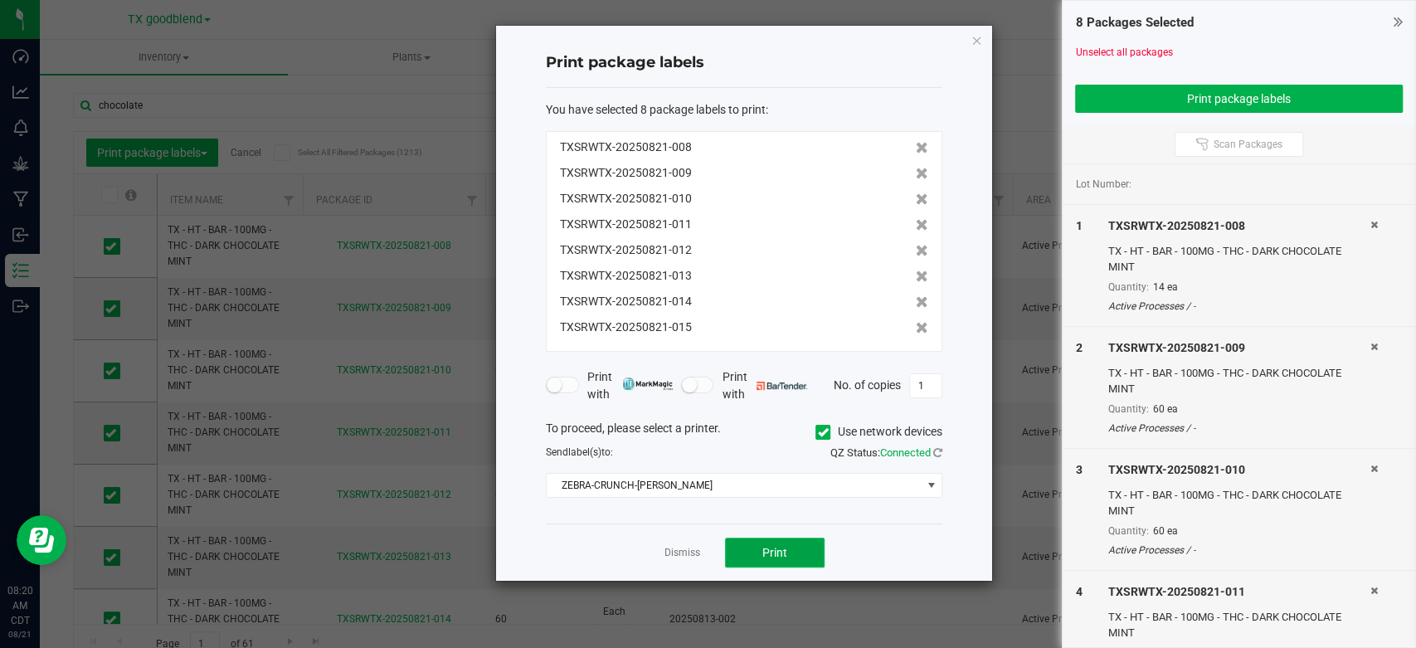
click at [740, 551] on button "Print" at bounding box center [775, 553] width 100 height 30
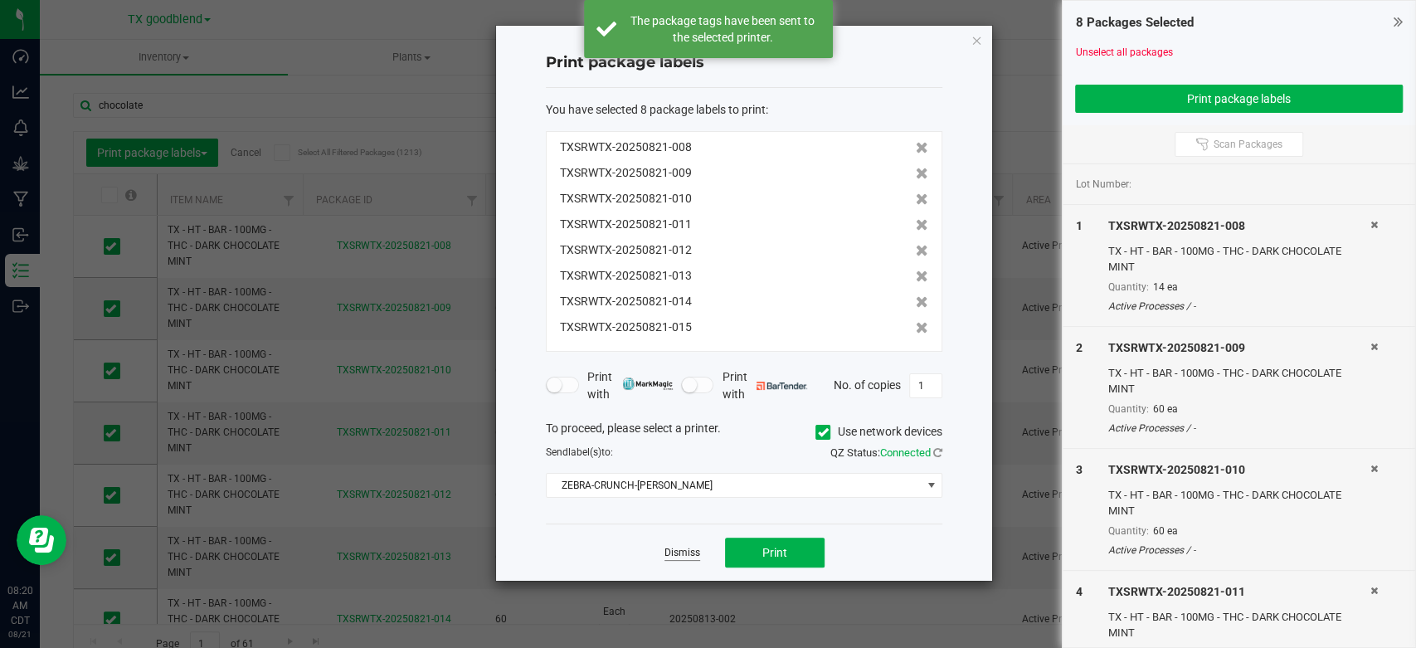
click at [677, 552] on link "Dismiss" at bounding box center [682, 553] width 36 height 14
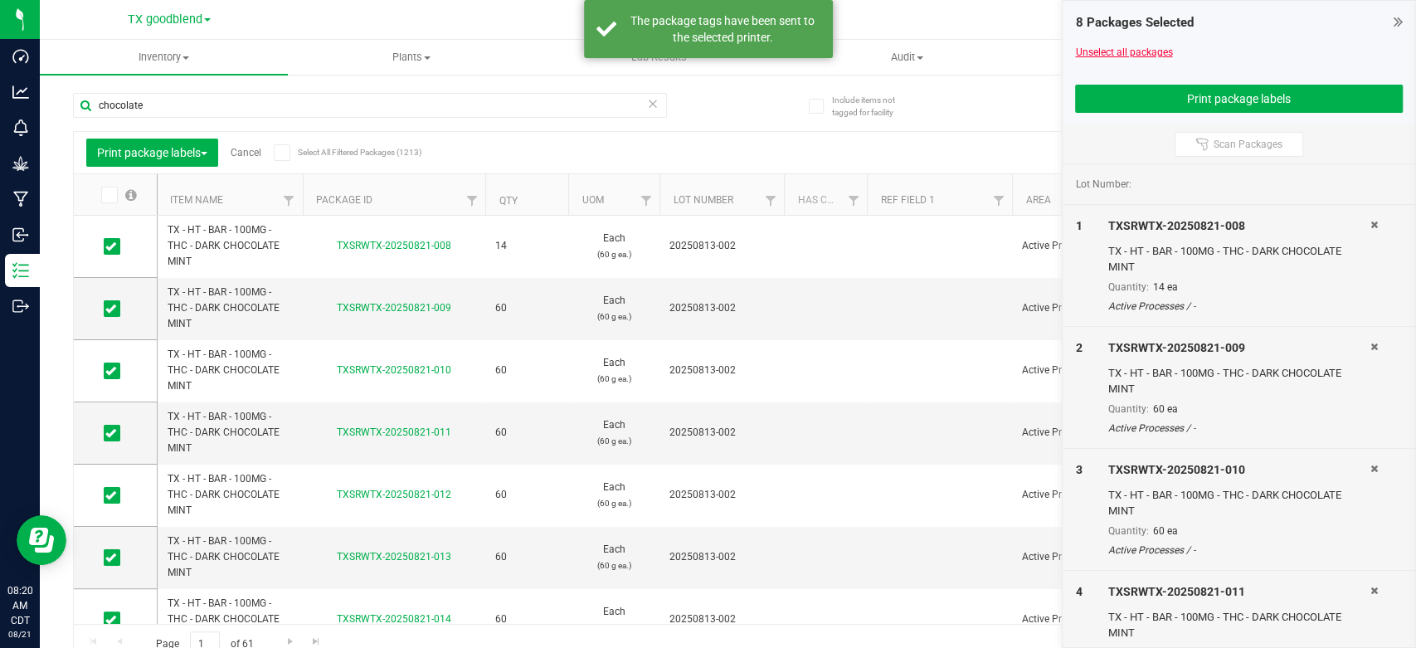
click at [1115, 51] on link "Unselect all packages" at bounding box center [1123, 52] width 97 height 12
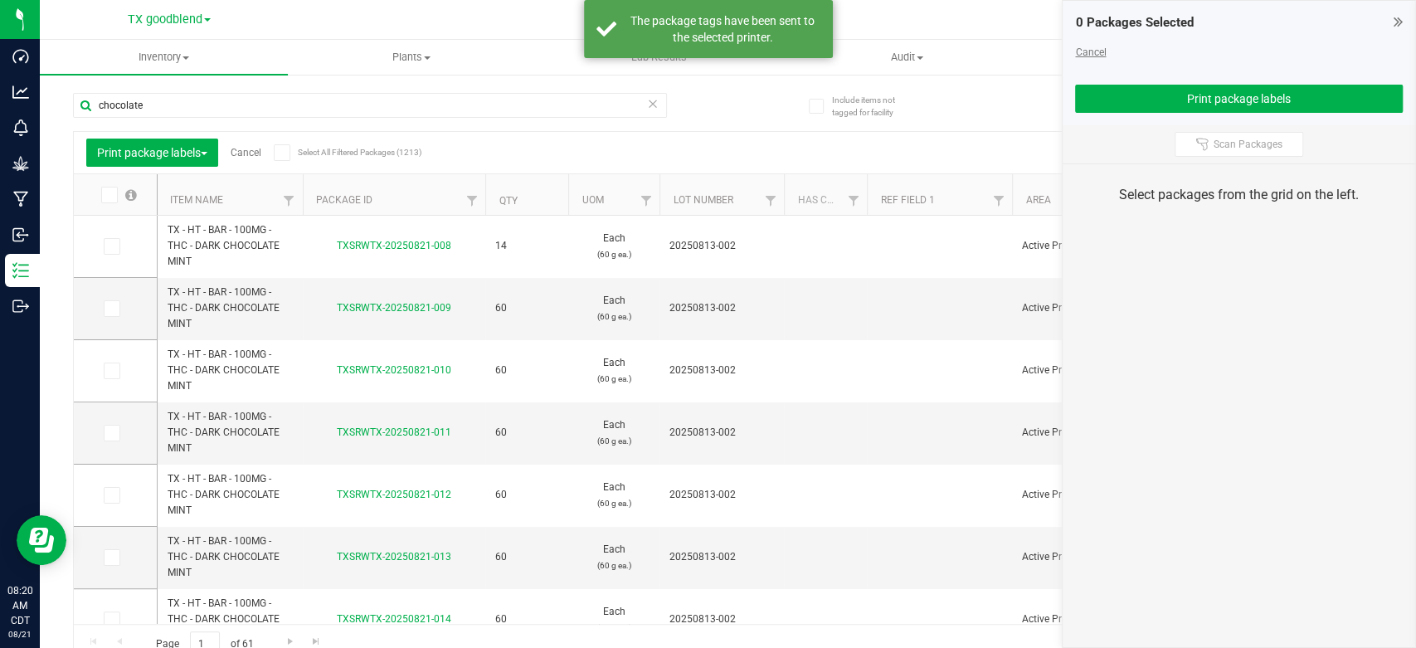
click at [1085, 51] on link "Cancel" at bounding box center [1090, 52] width 31 height 12
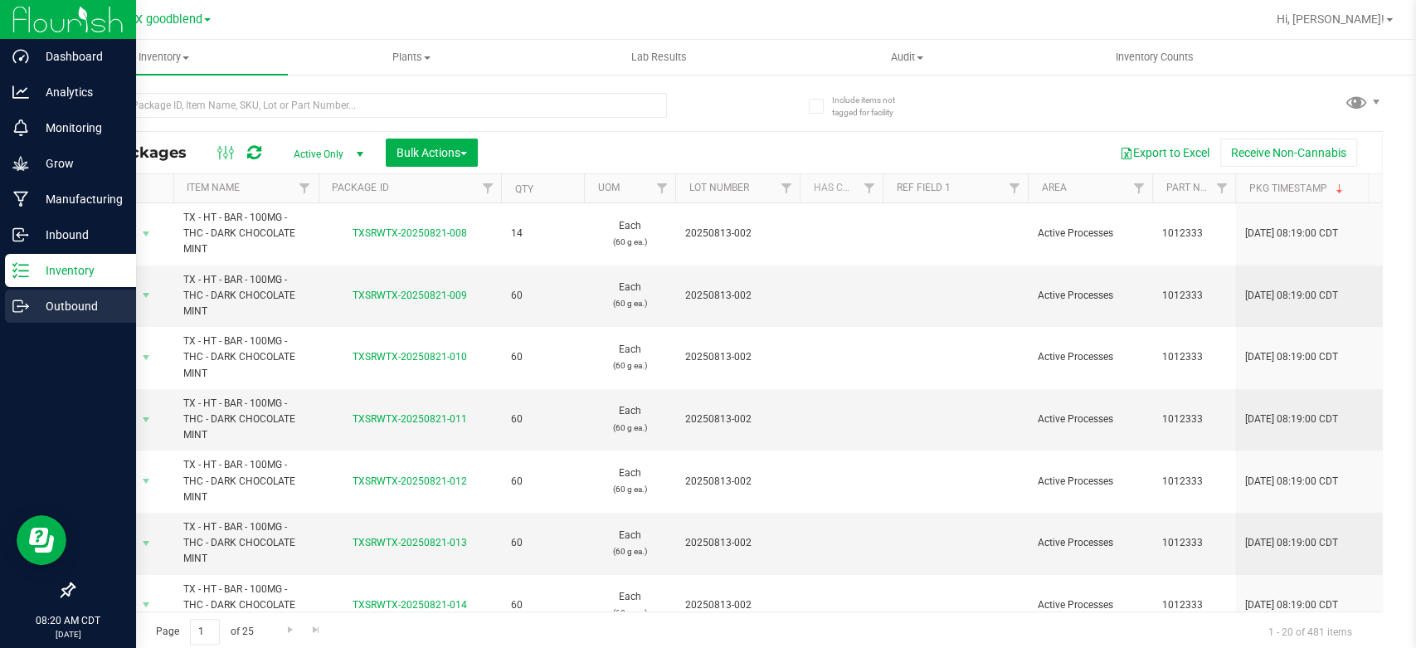
click at [68, 303] on p "Outbound" at bounding box center [79, 306] width 100 height 20
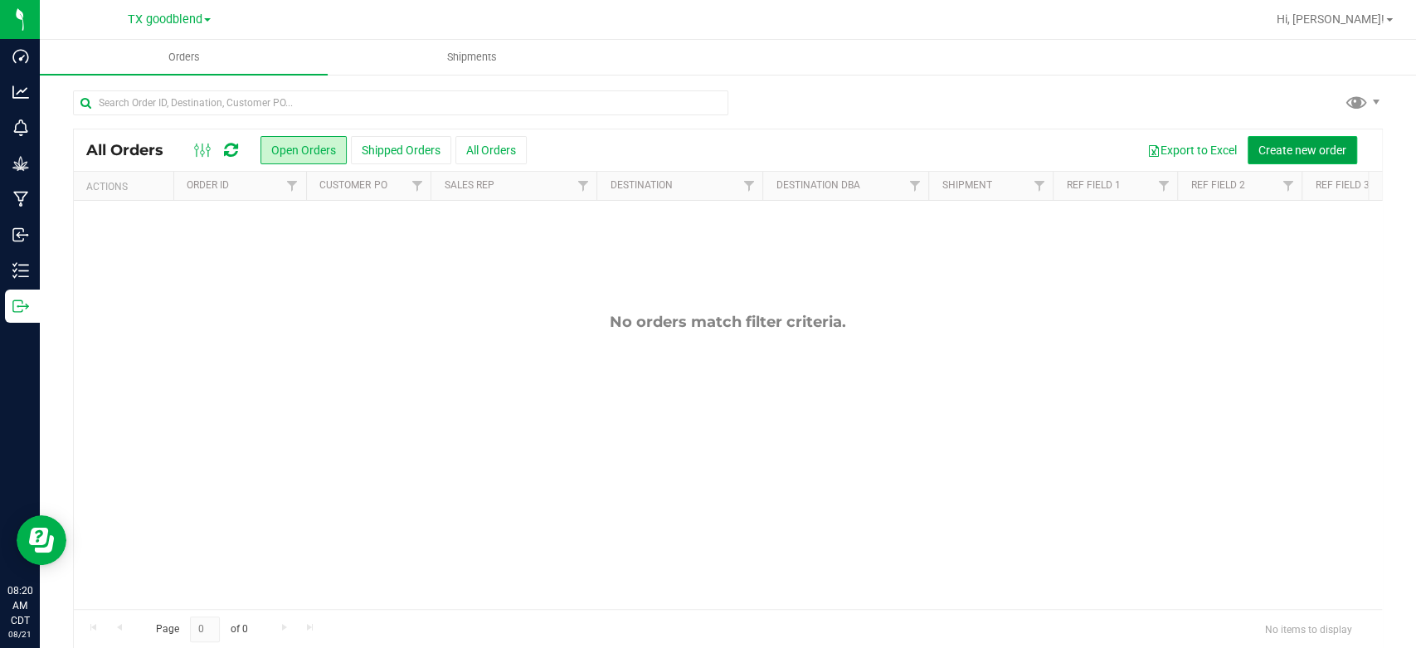
click at [1268, 144] on span "Create new order" at bounding box center [1302, 150] width 88 height 13
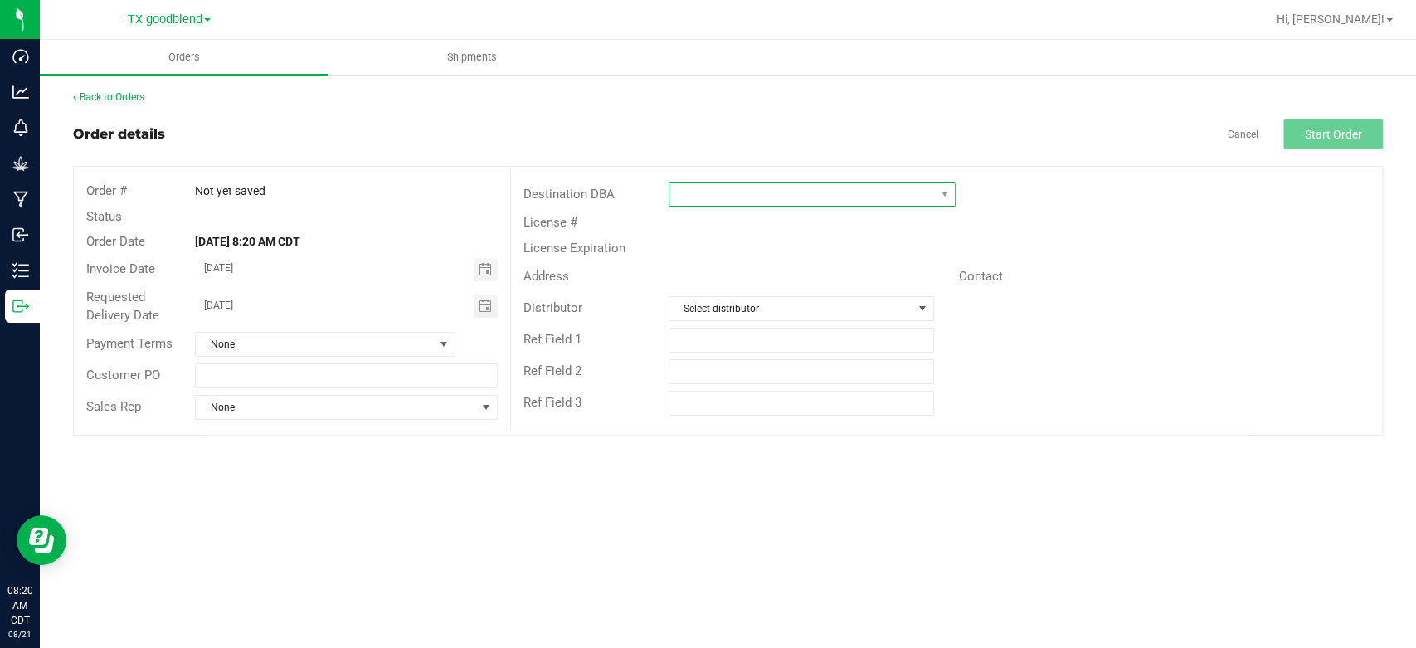
click at [757, 204] on span at bounding box center [801, 194] width 265 height 23
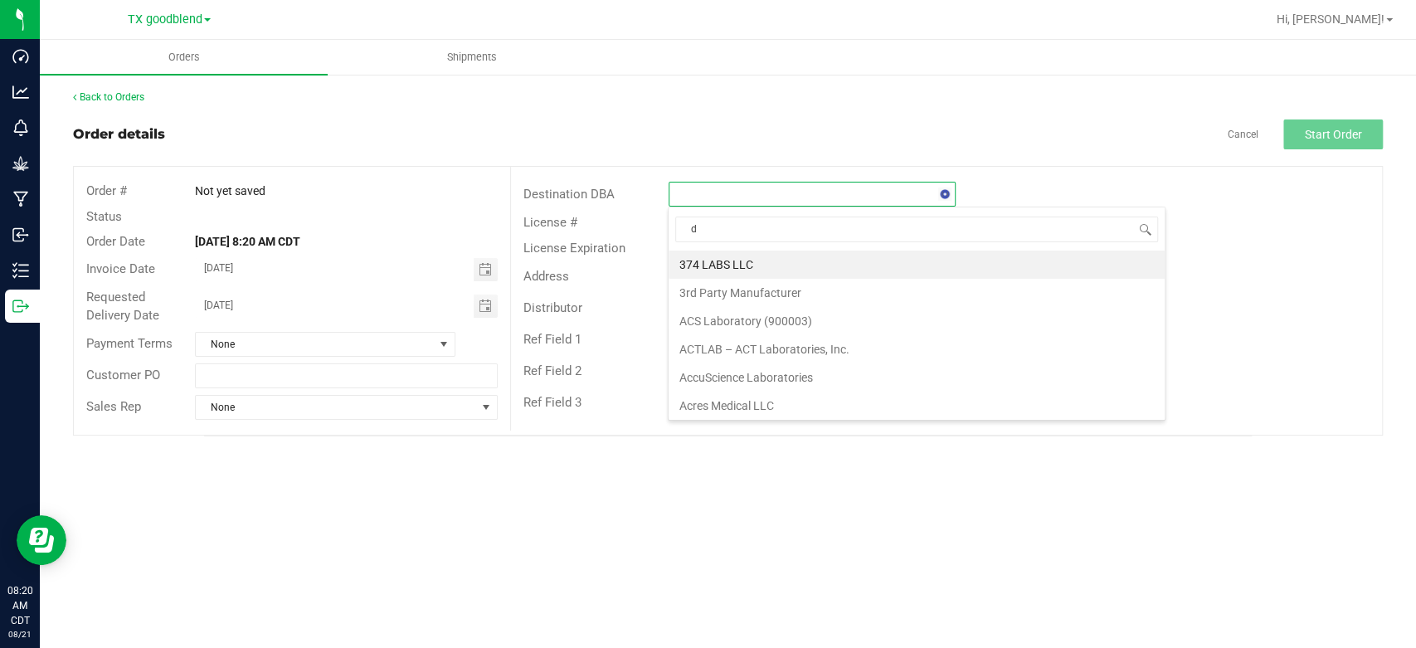
type input "dc"
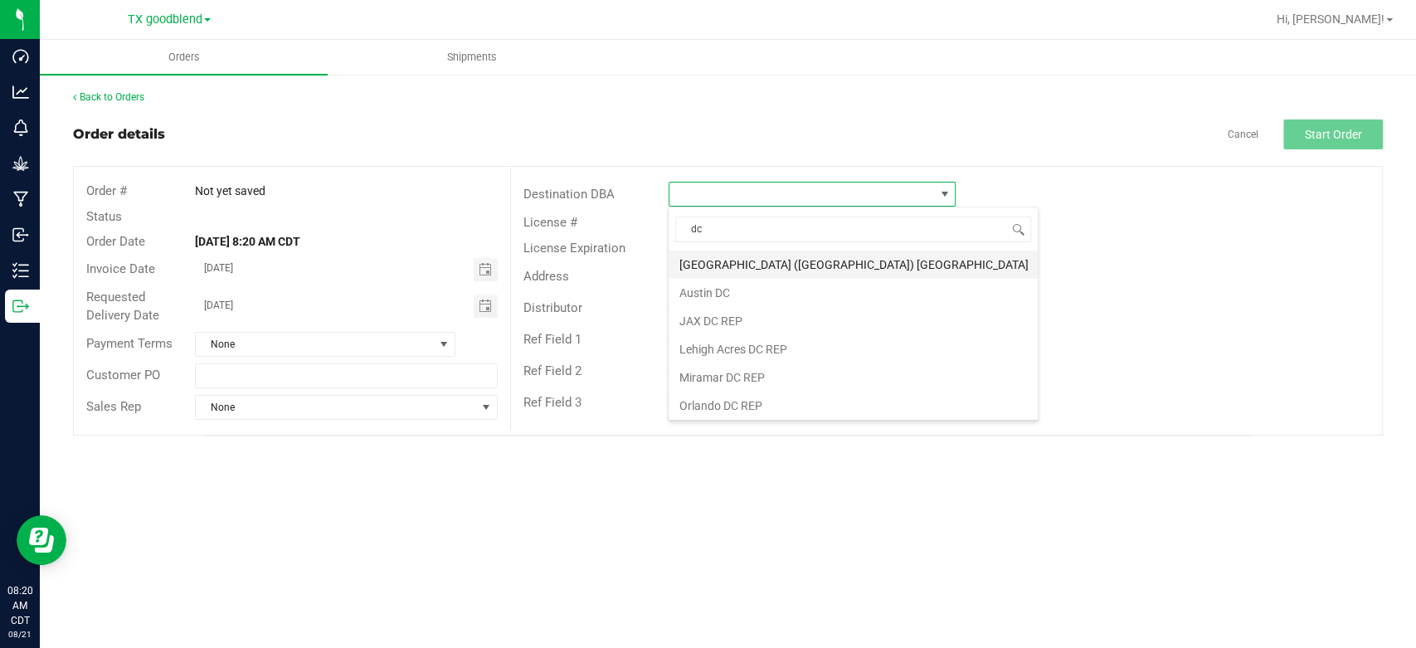
click at [750, 259] on li "[GEOGRAPHIC_DATA] ([GEOGRAPHIC_DATA]) [GEOGRAPHIC_DATA]" at bounding box center [853, 265] width 369 height 28
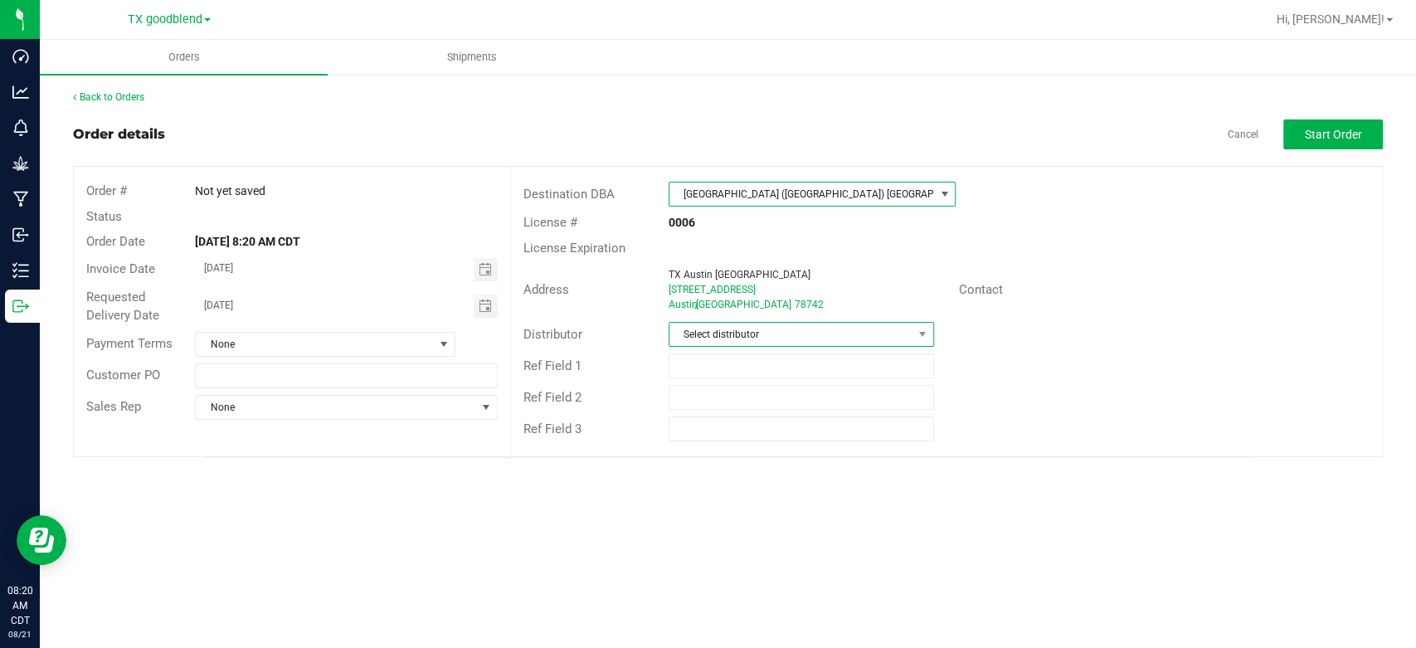
click at [744, 334] on span "Select distributor" at bounding box center [790, 334] width 243 height 23
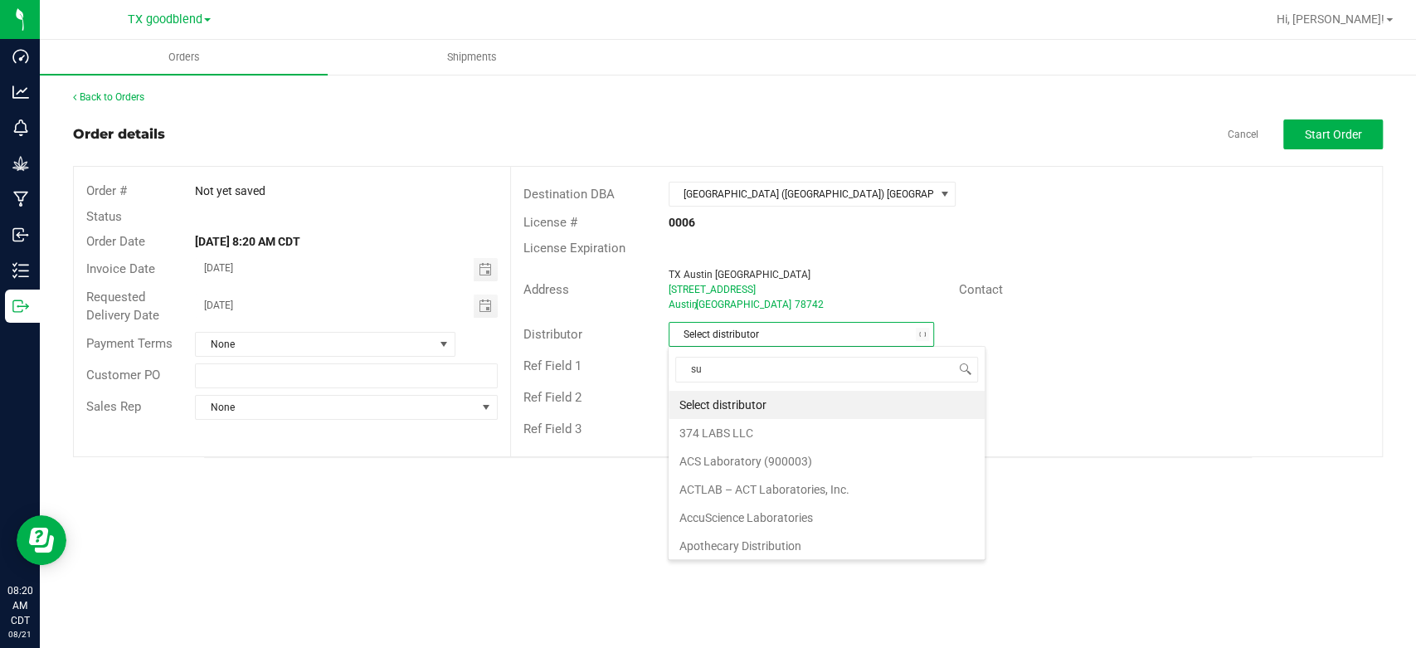
type input "sur"
click at [736, 408] on li "Surterra Analytics Austin" at bounding box center [801, 405] width 264 height 28
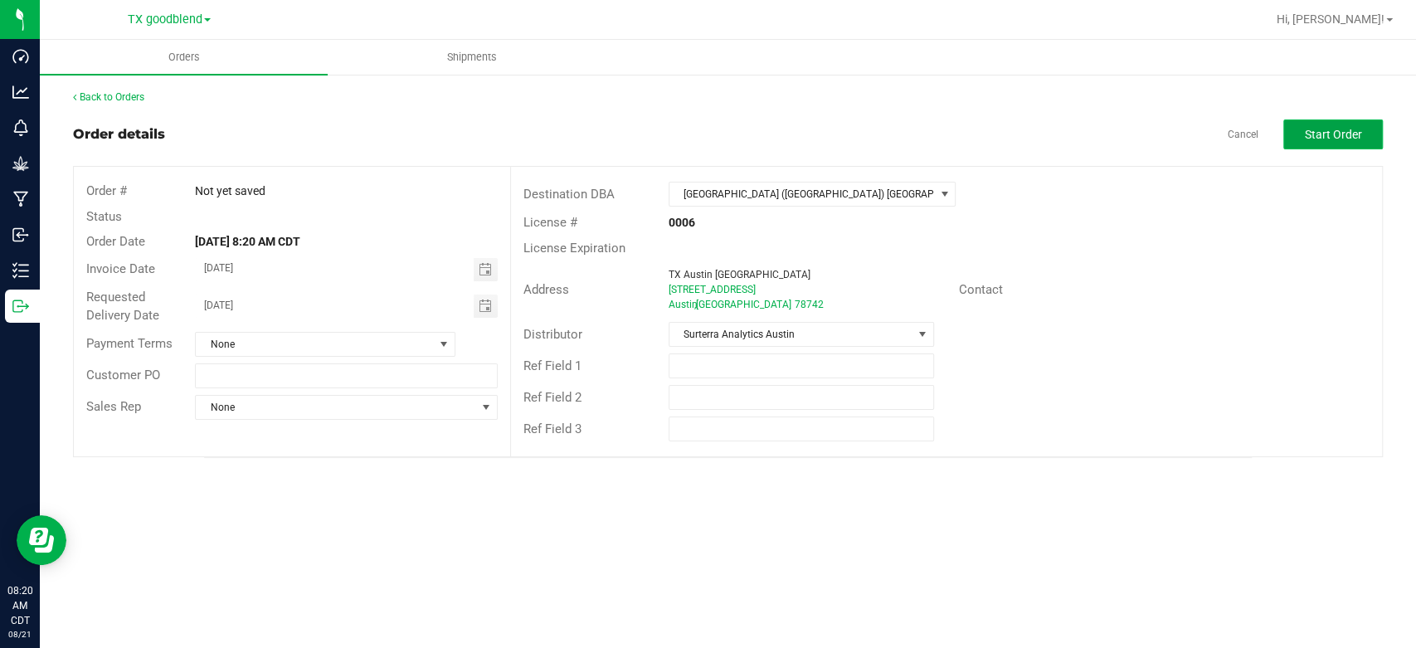
click at [1317, 134] on span "Start Order" at bounding box center [1333, 134] width 57 height 13
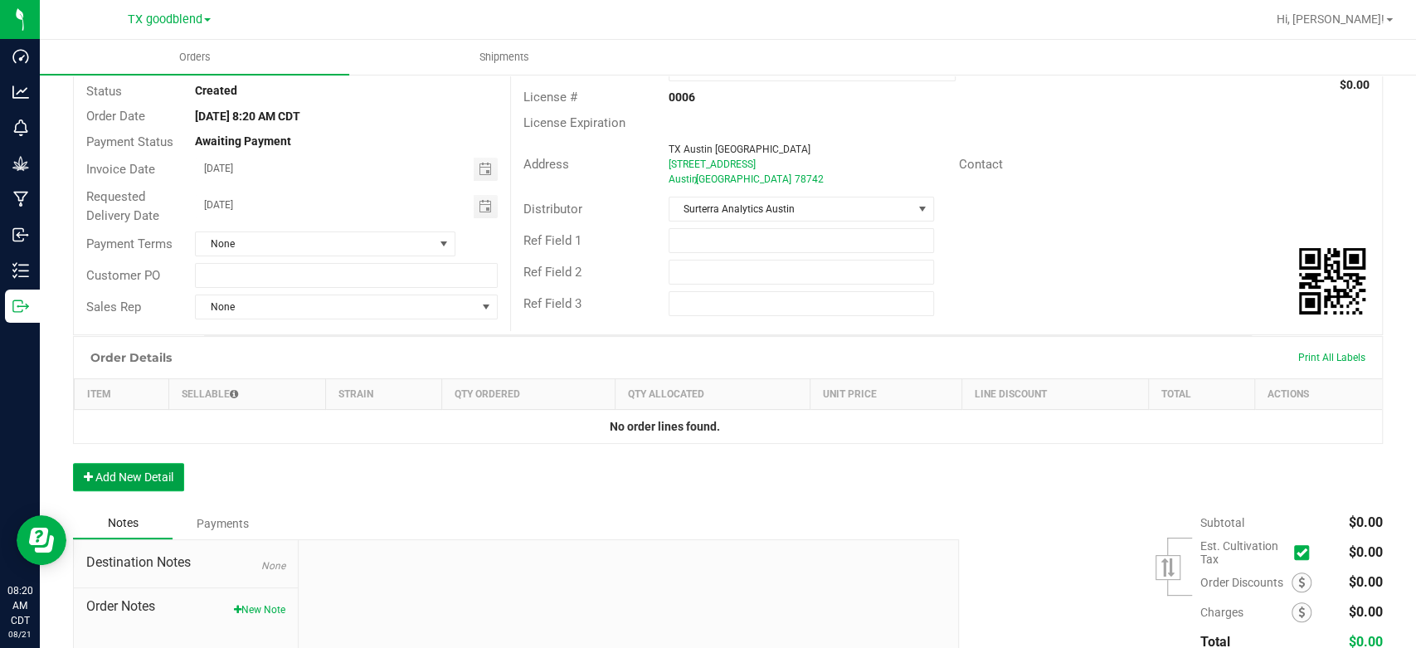
click at [120, 472] on button "Add New Detail" at bounding box center [128, 477] width 111 height 28
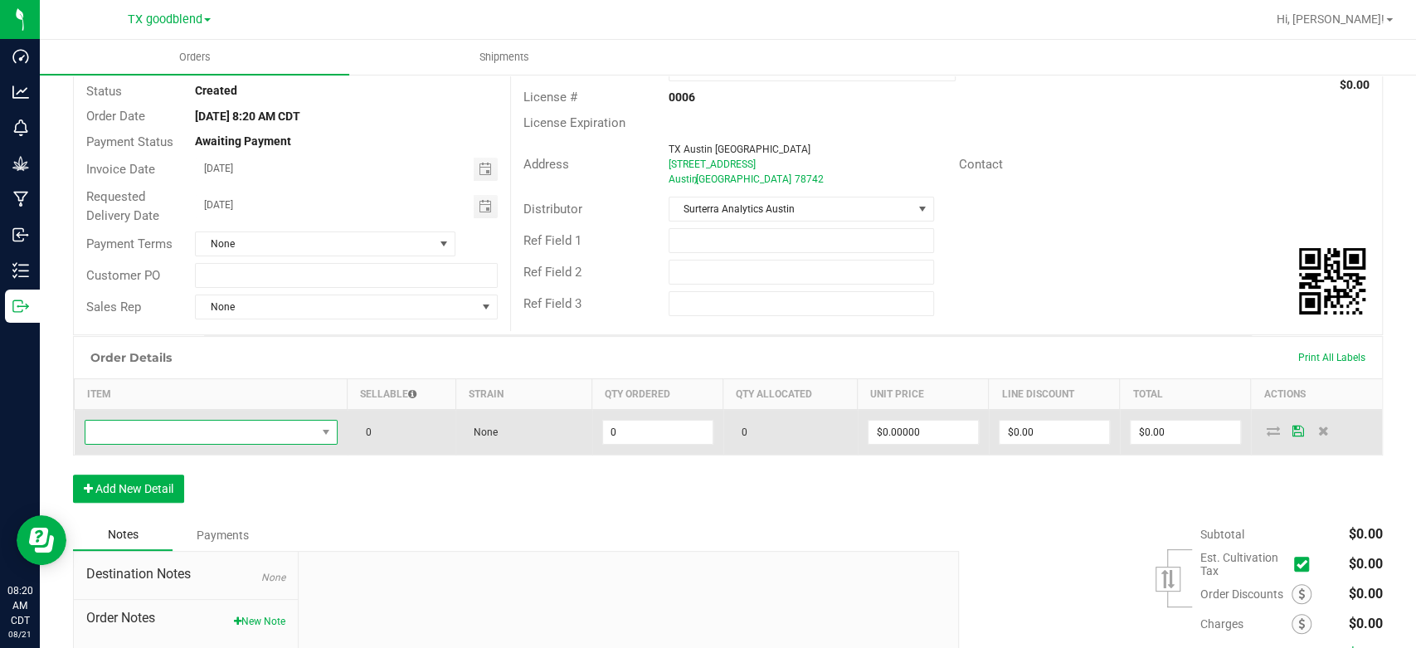
click at [149, 435] on span "NO DATA FOUND" at bounding box center [200, 432] width 231 height 23
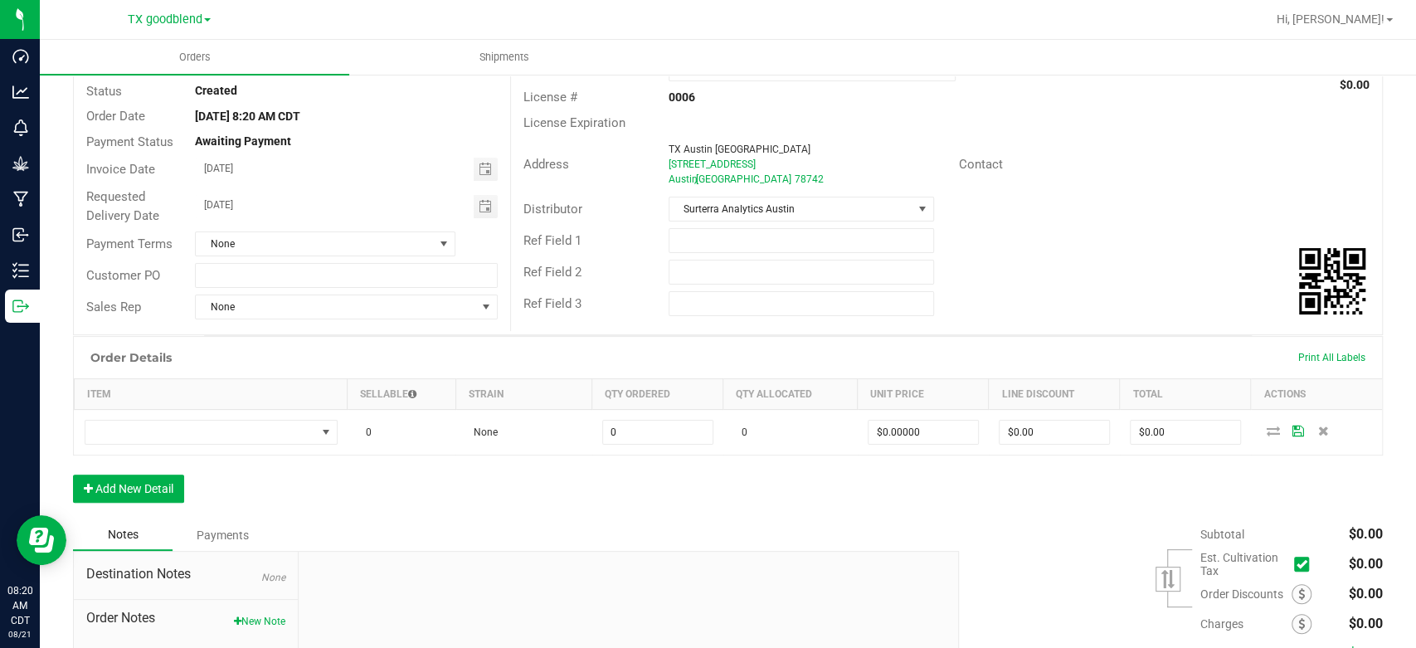
click at [675, 506] on div "Order Details Print All Labels Item Sellable Strain Qty Ordered Qty Allocated U…" at bounding box center [728, 427] width 1310 height 183
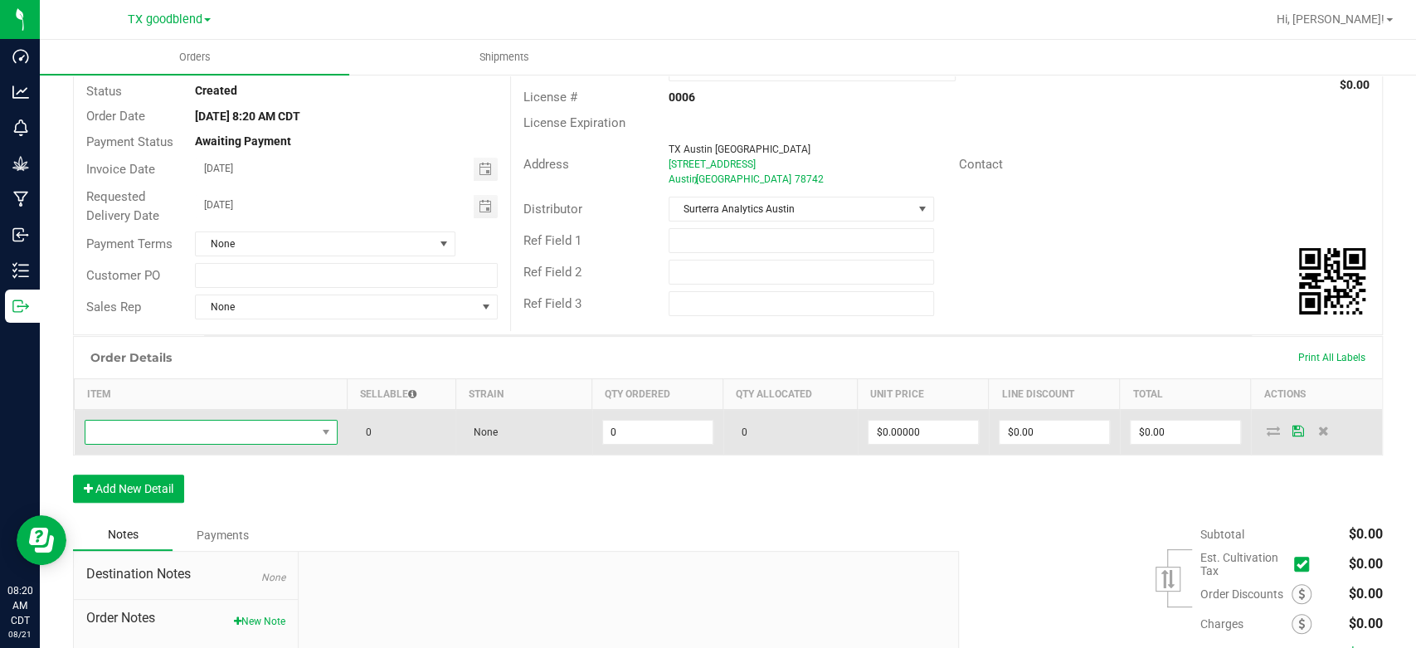
click at [232, 433] on span "NO DATA FOUND" at bounding box center [200, 432] width 231 height 23
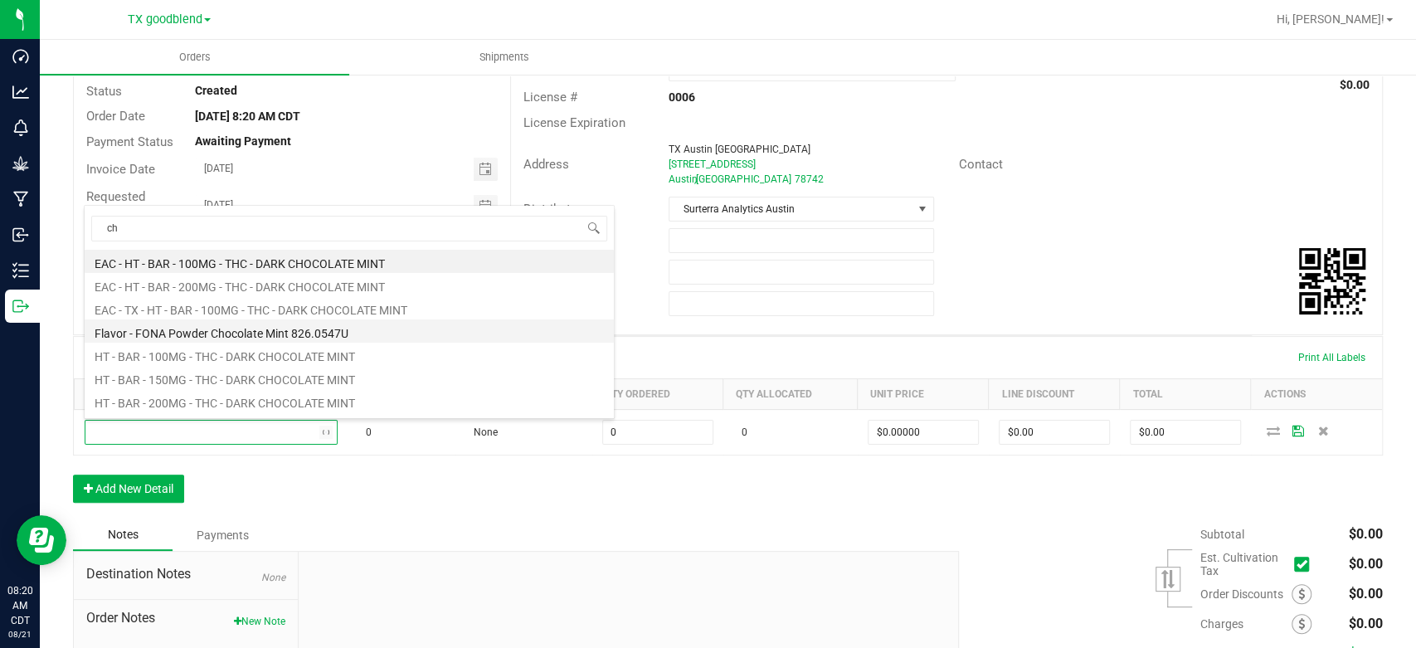
type input "c"
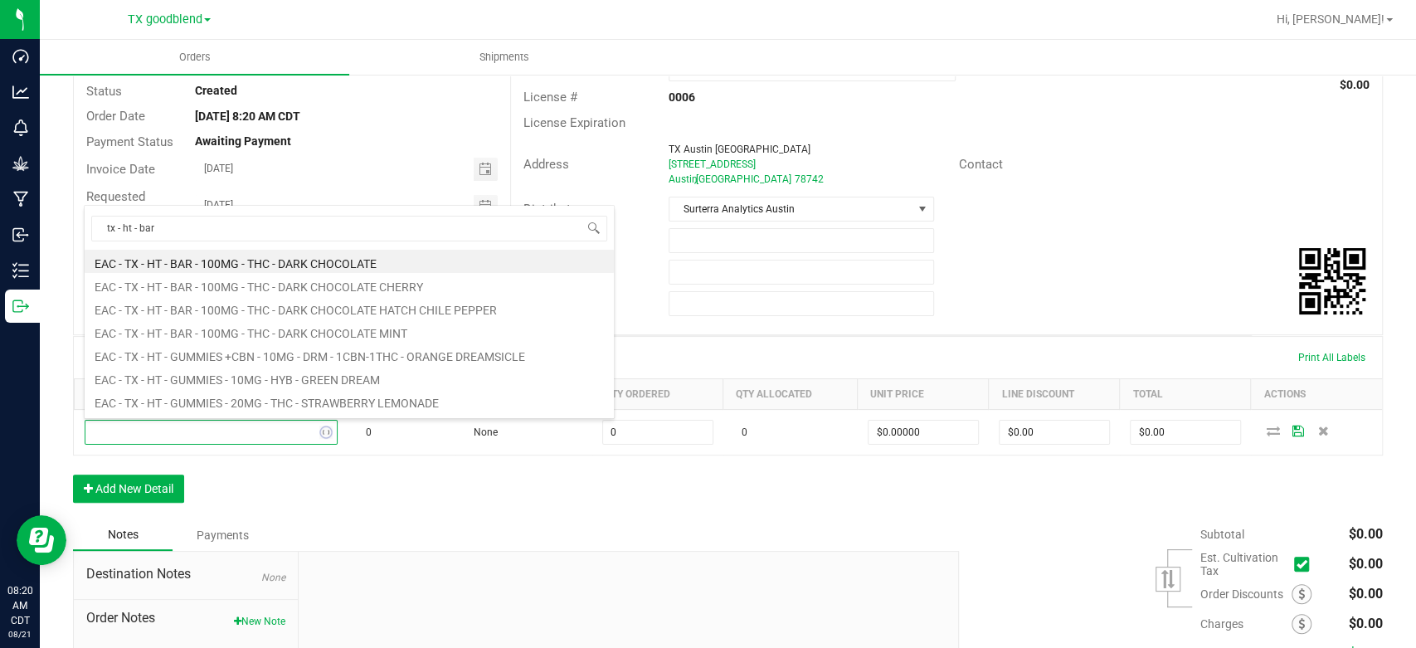
type input "tx - ht - bar"
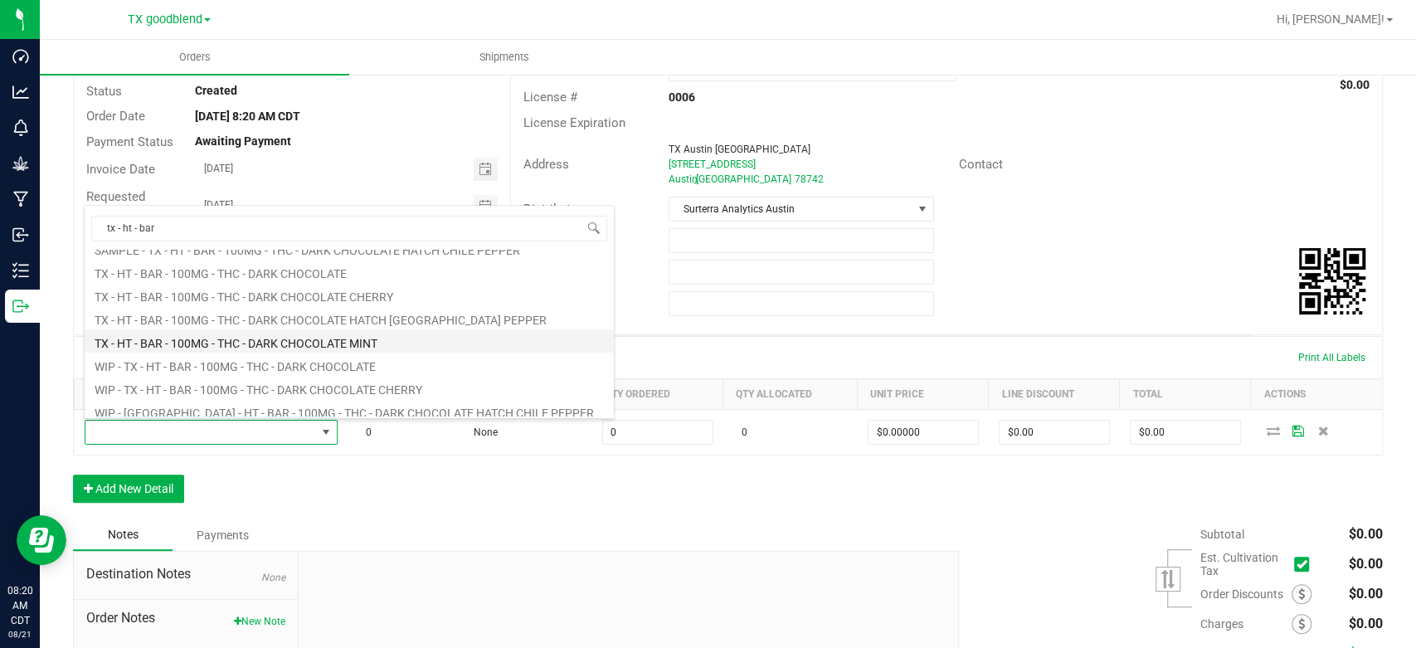
click at [257, 343] on li "TX - HT - BAR - 100MG - THC - DARK CHOCOLATE MINT" at bounding box center [349, 340] width 529 height 23
type input "0 ea"
type input "$25.00000"
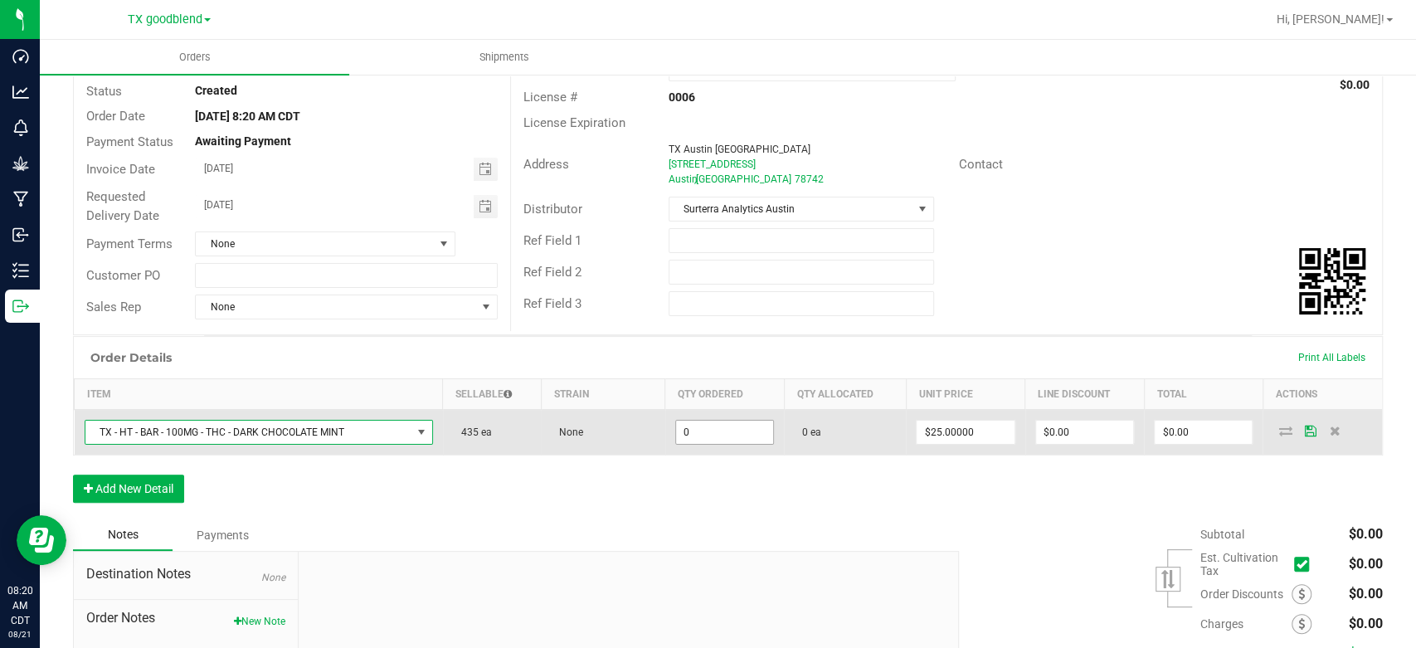
click at [719, 438] on input "0" at bounding box center [724, 432] width 97 height 23
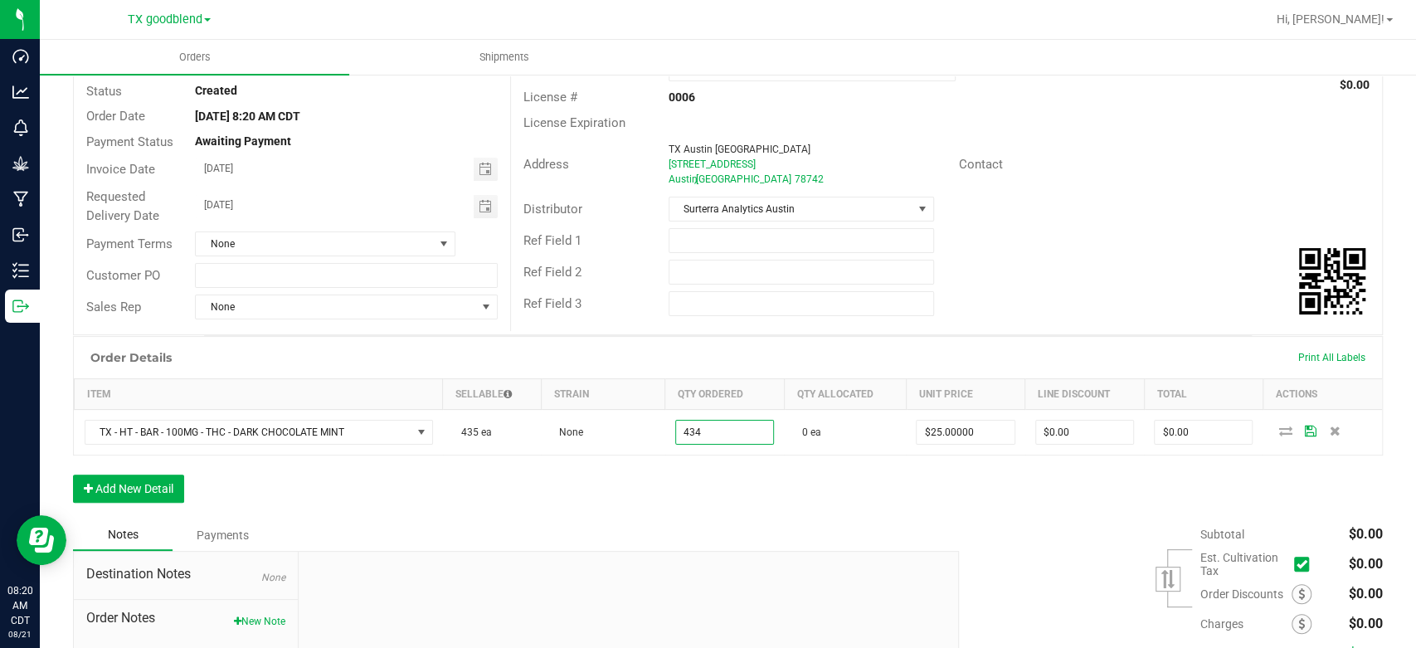
type input "434 ea"
type input "$10,850.00"
click at [719, 460] on div "Order Details Print All Labels Item Sellable Strain Qty Ordered Qty Allocated U…" at bounding box center [728, 427] width 1310 height 183
click at [148, 481] on button "Add New Detail" at bounding box center [128, 489] width 111 height 28
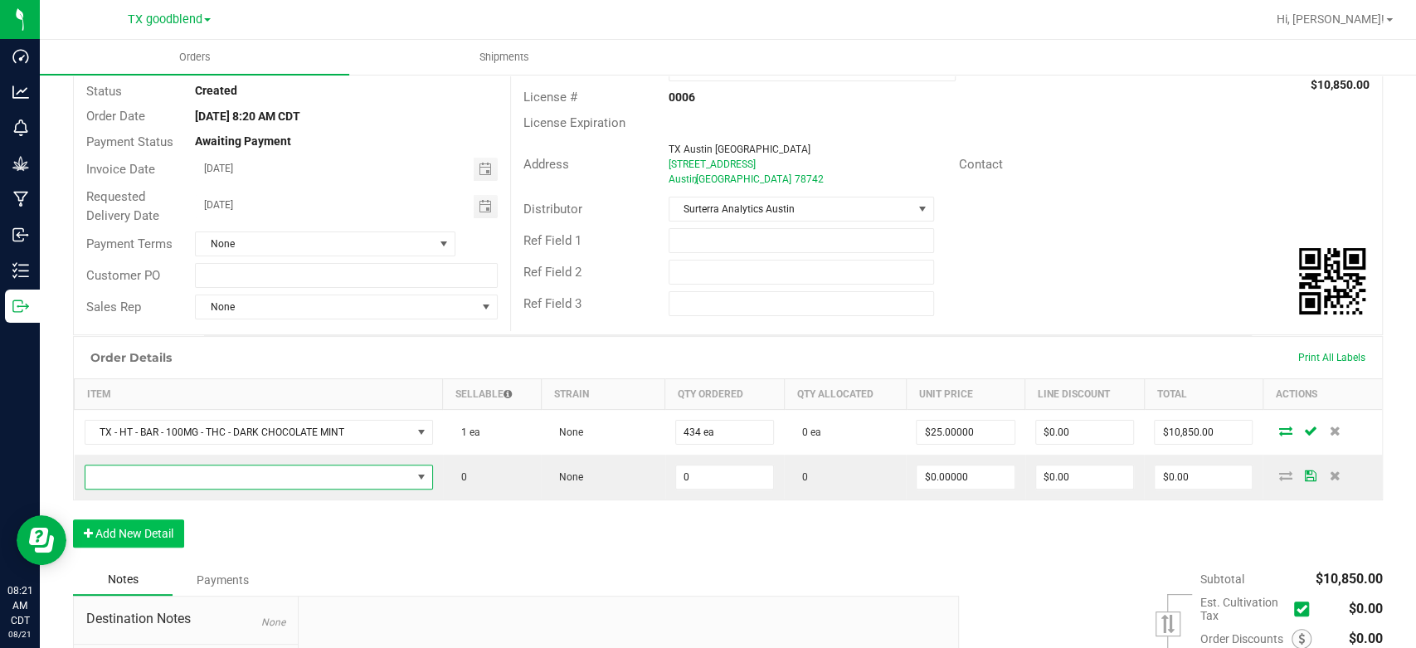
click at [148, 481] on span "NO DATA FOUND" at bounding box center [248, 476] width 326 height 23
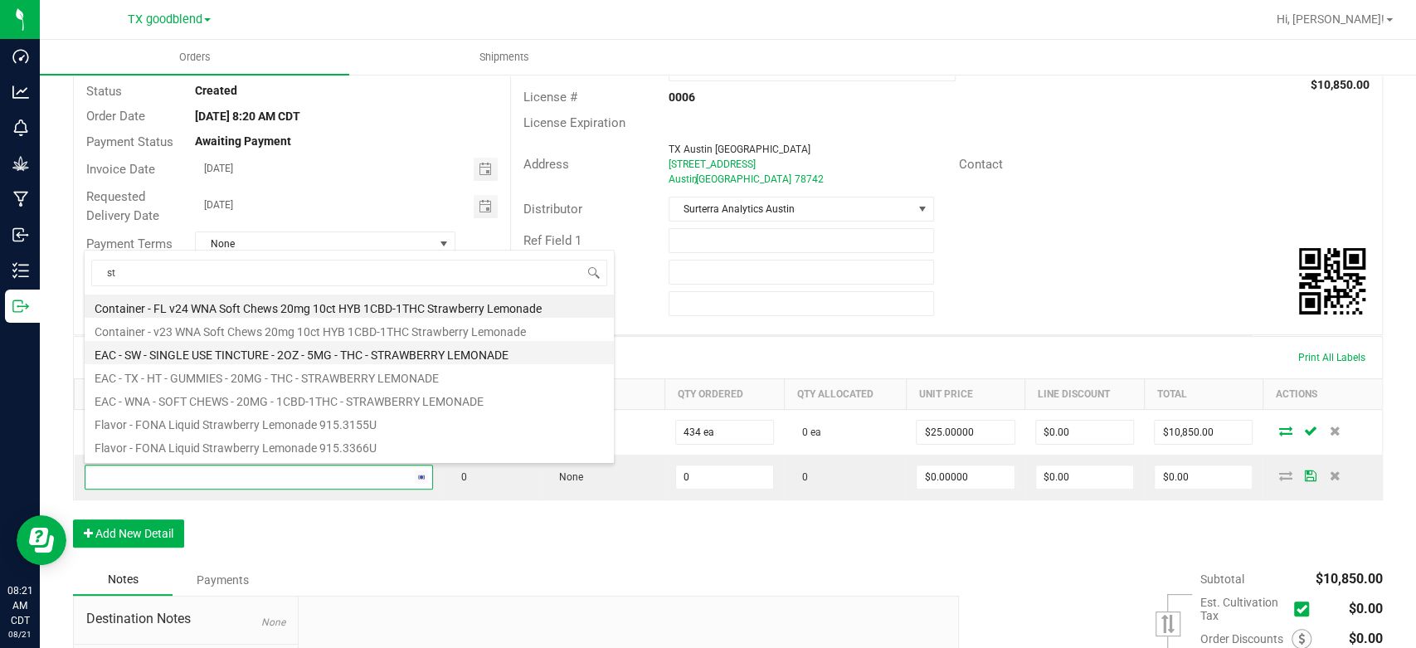
type input "s"
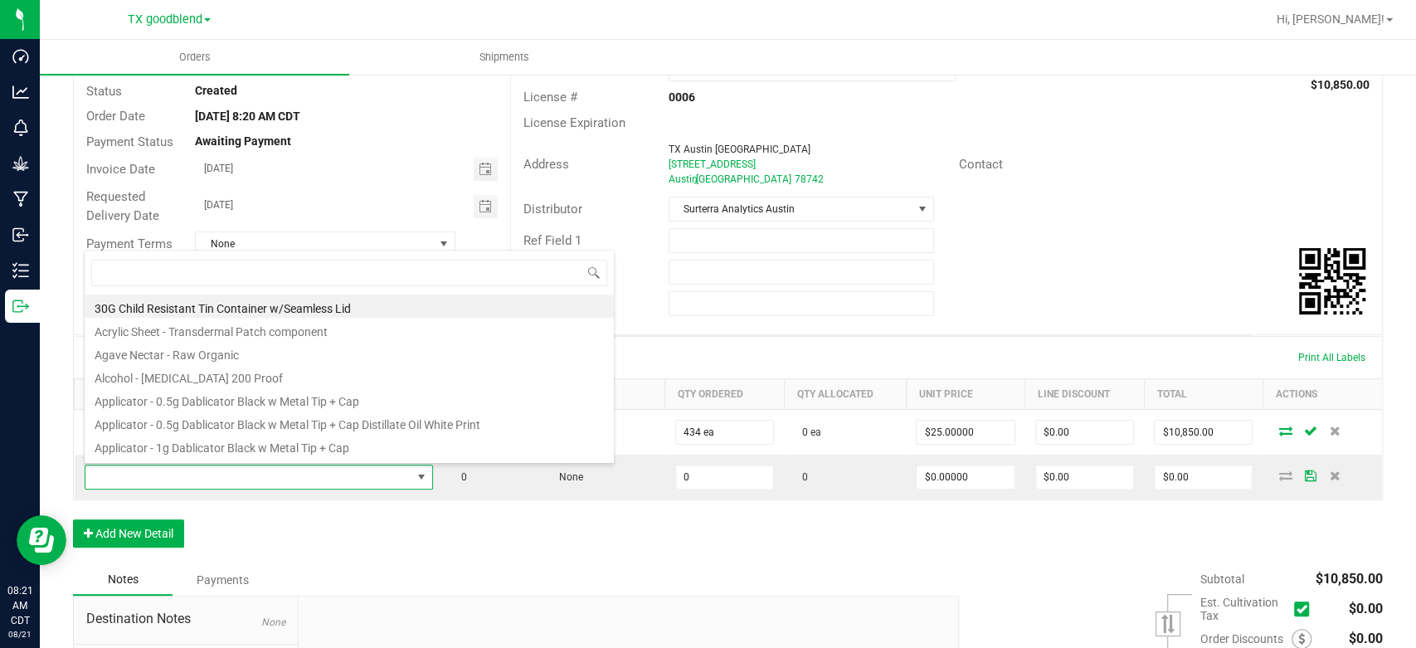
type input "-"
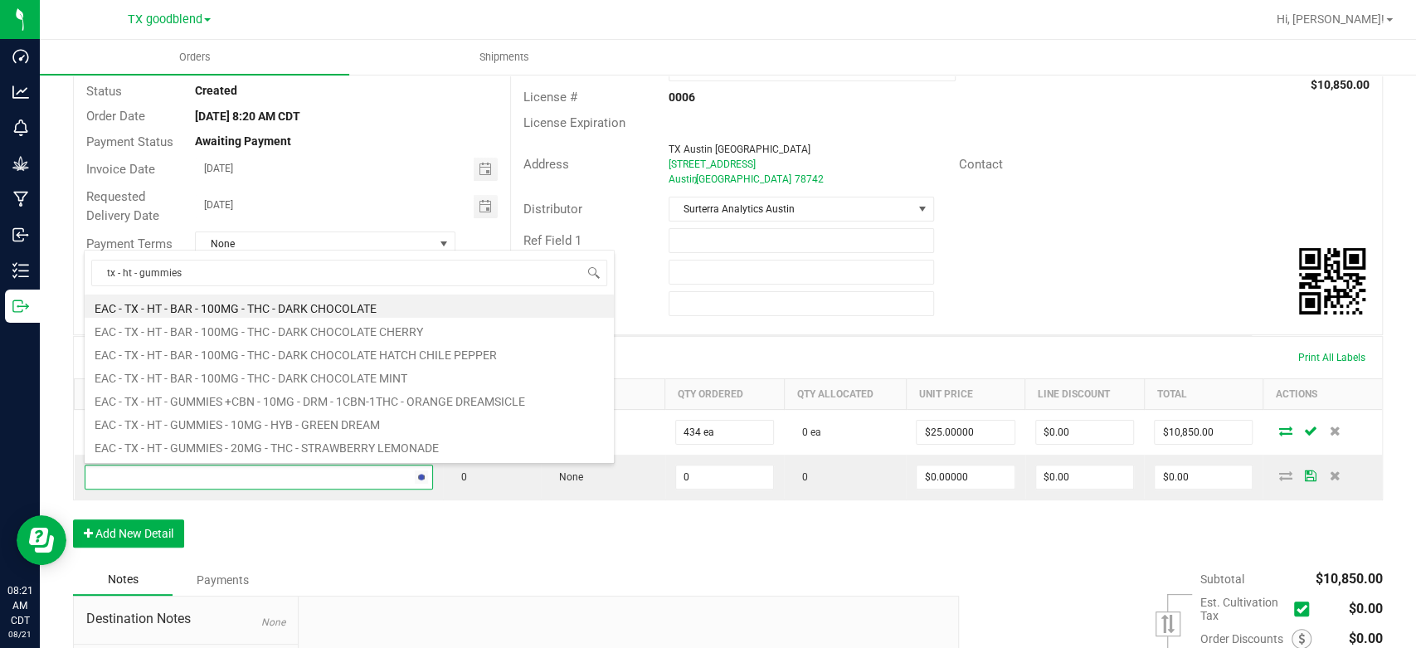
type input "tx - ht - gummies"
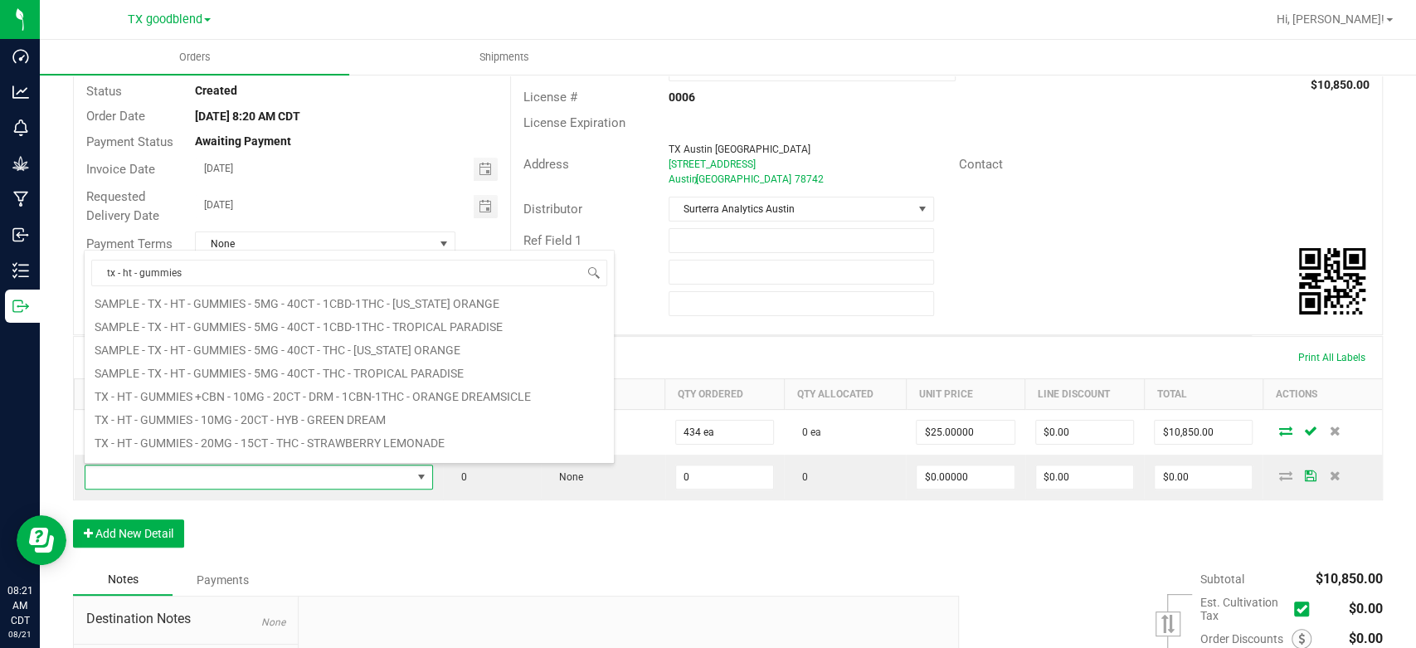
scroll to position [299, 0]
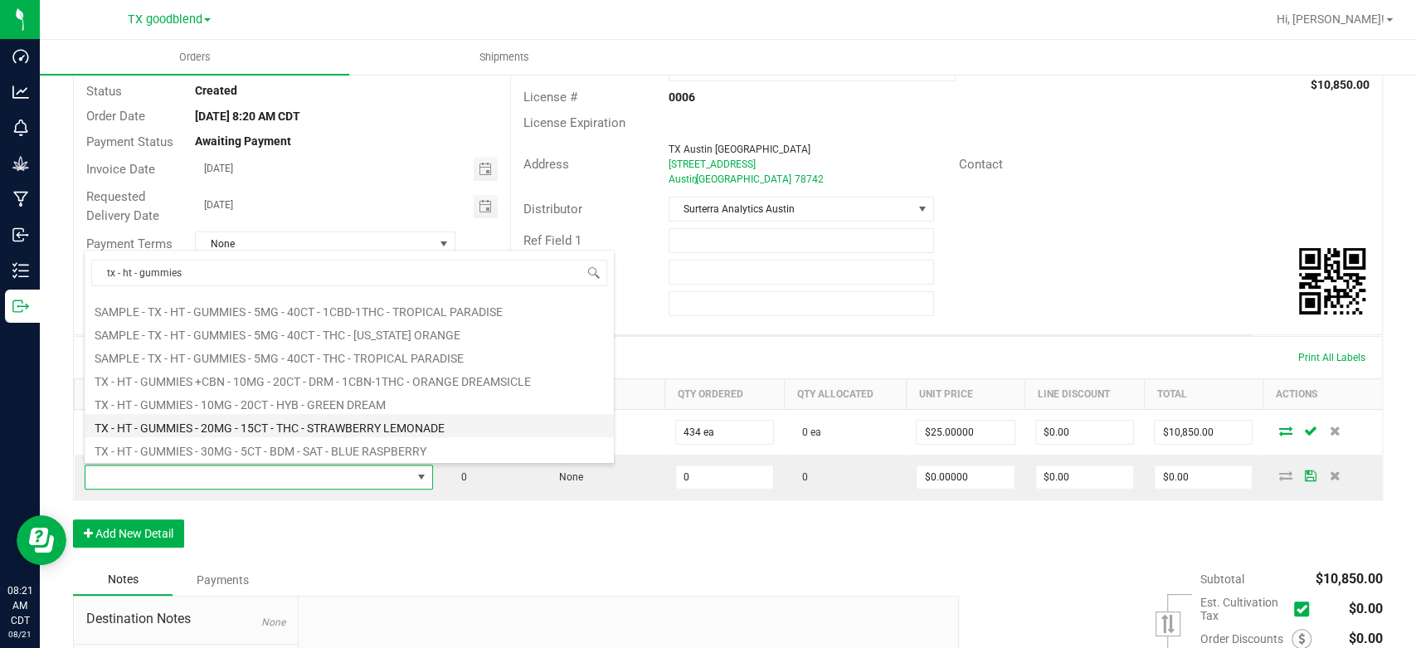
click at [202, 427] on li "TX - HT - GUMMIES - 20MG - 15CT - THC - STRAWBERRY LEMONADE" at bounding box center [349, 425] width 529 height 23
type input "0 ea"
type input "$75.00000"
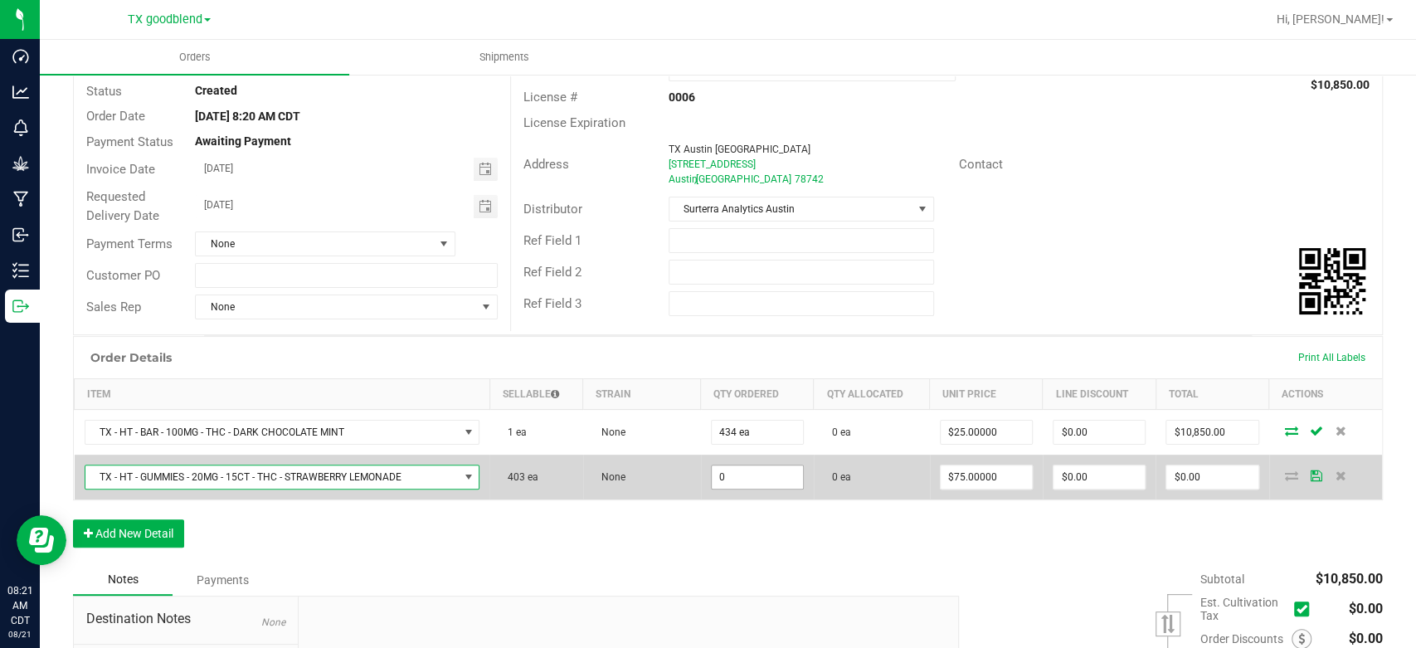
click at [759, 470] on input "0" at bounding box center [757, 476] width 91 height 23
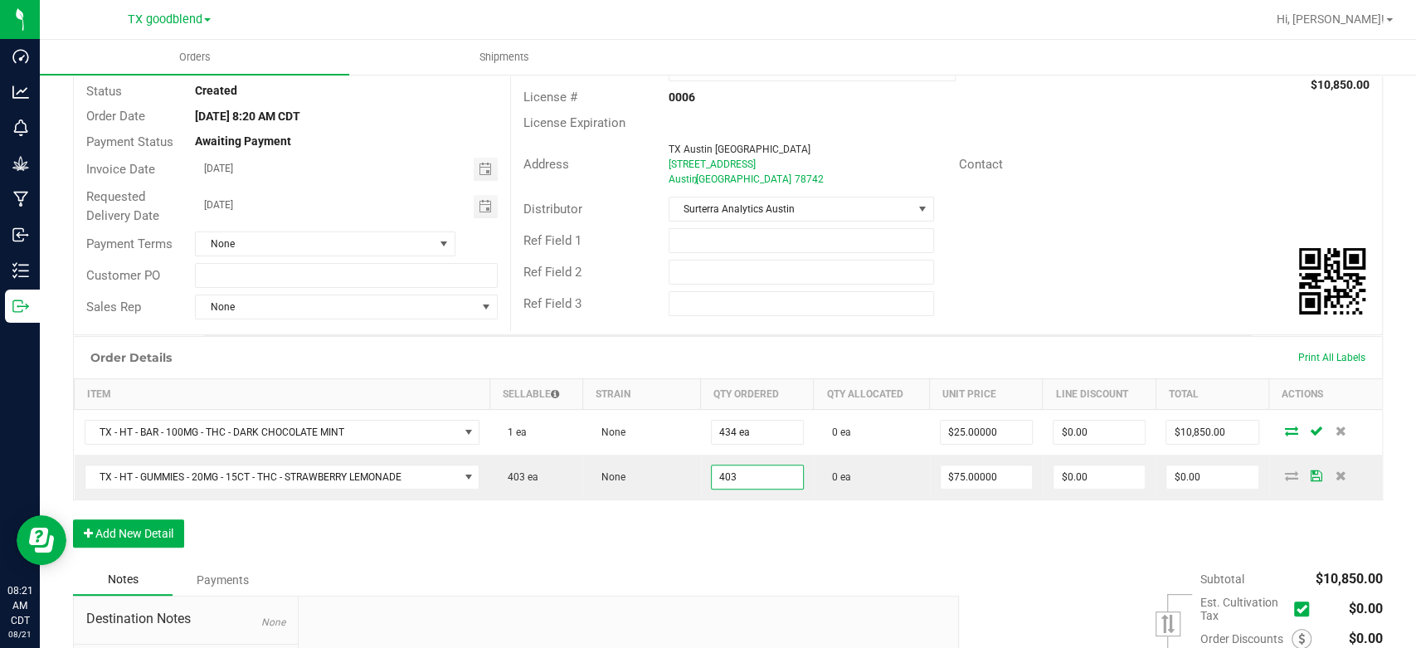
type input "403 ea"
type input "$30,225.00"
click at [751, 523] on div "Order Details Print All Labels Item Sellable Strain Qty Ordered Qty Allocated U…" at bounding box center [728, 450] width 1310 height 228
click at [153, 529] on button "Add New Detail" at bounding box center [128, 533] width 111 height 28
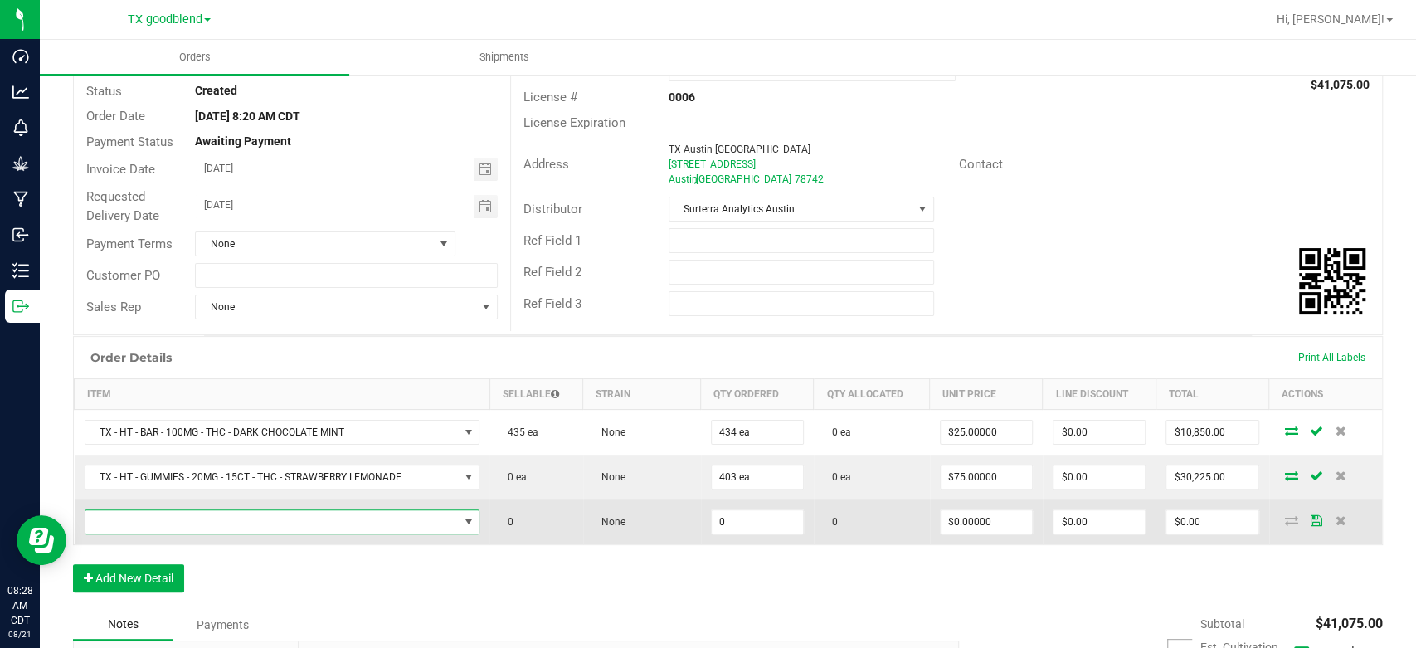
click at [154, 523] on span "NO DATA FOUND" at bounding box center [271, 521] width 373 height 23
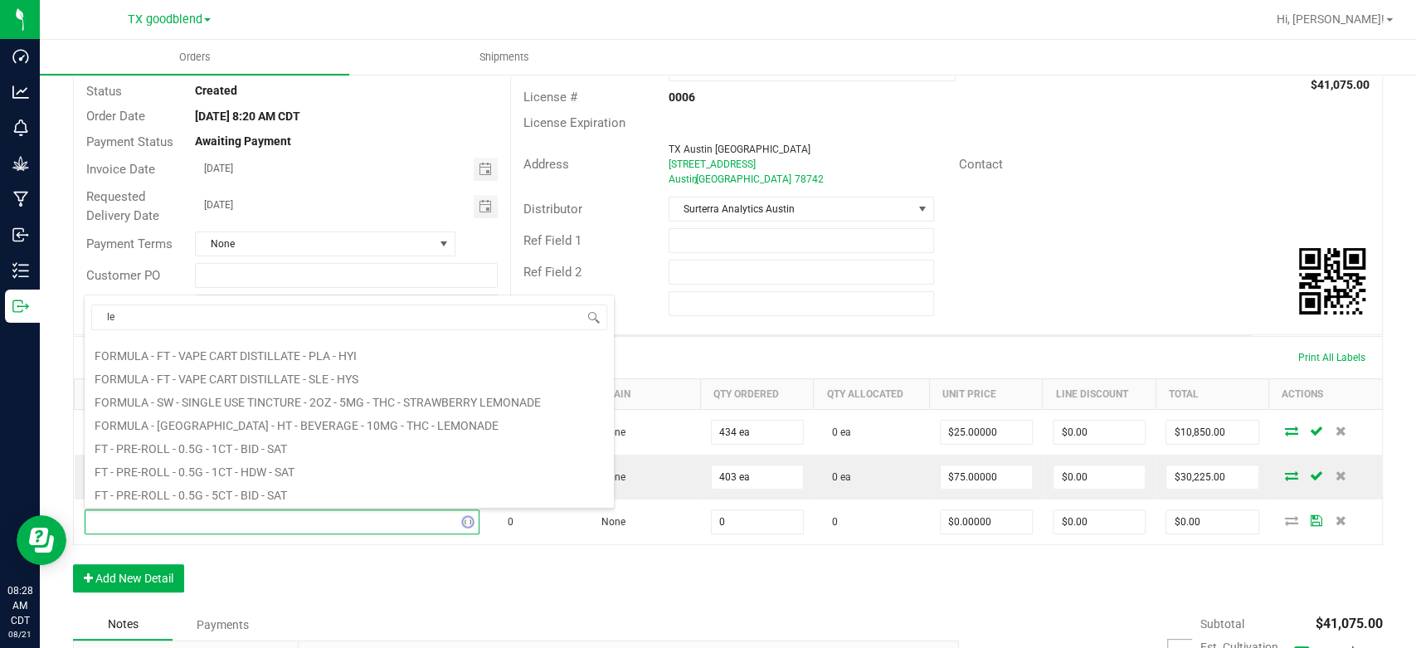
type input "l"
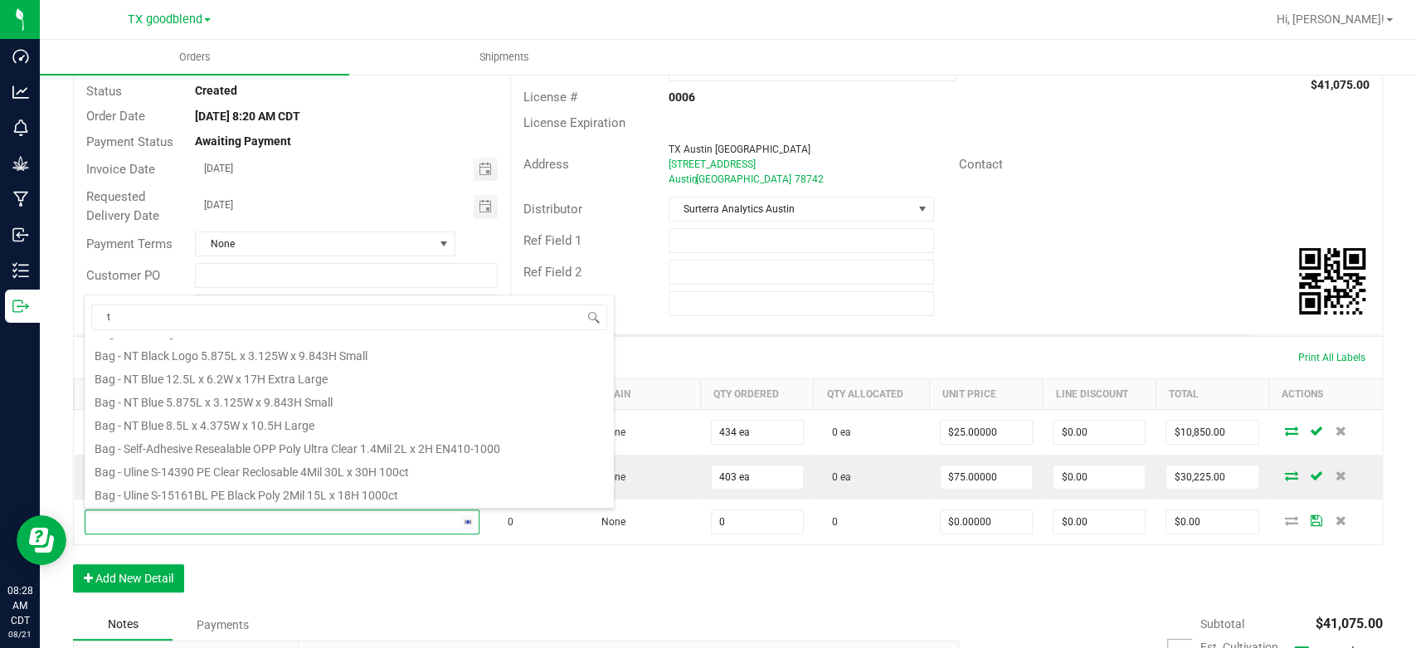
scroll to position [0, 0]
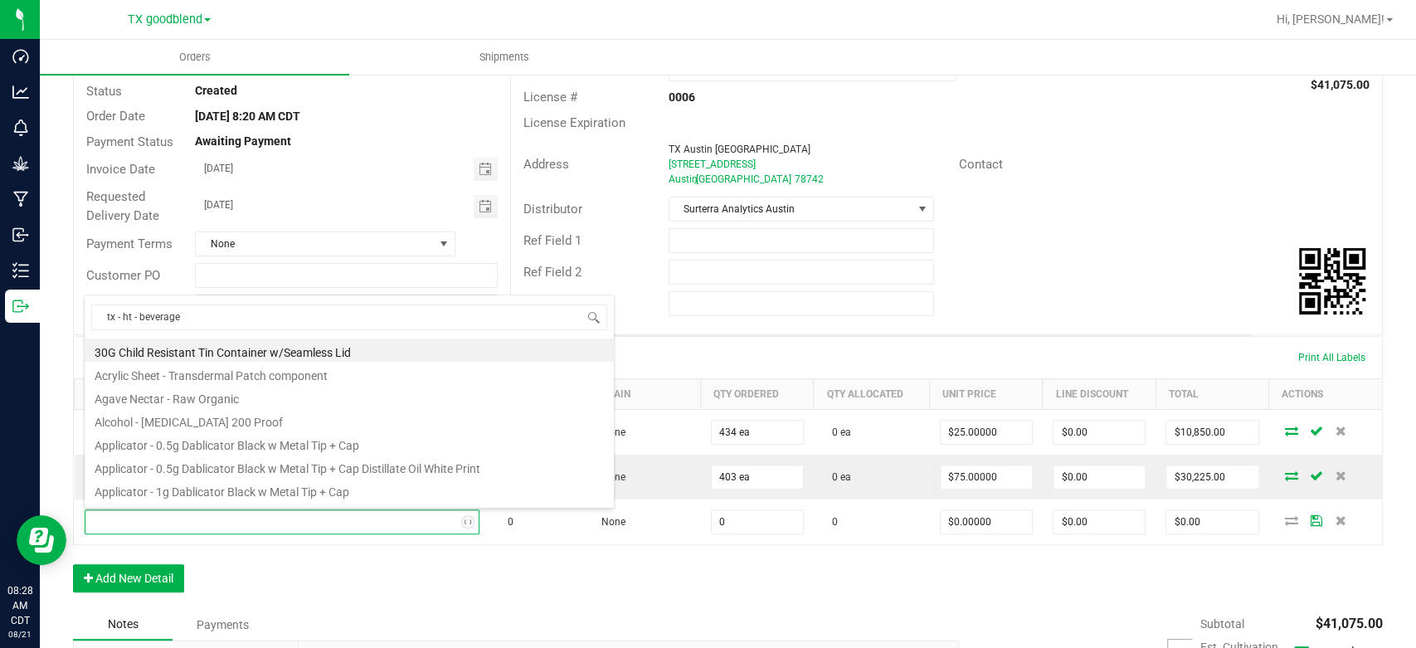
type input "tx - ht - beverage"
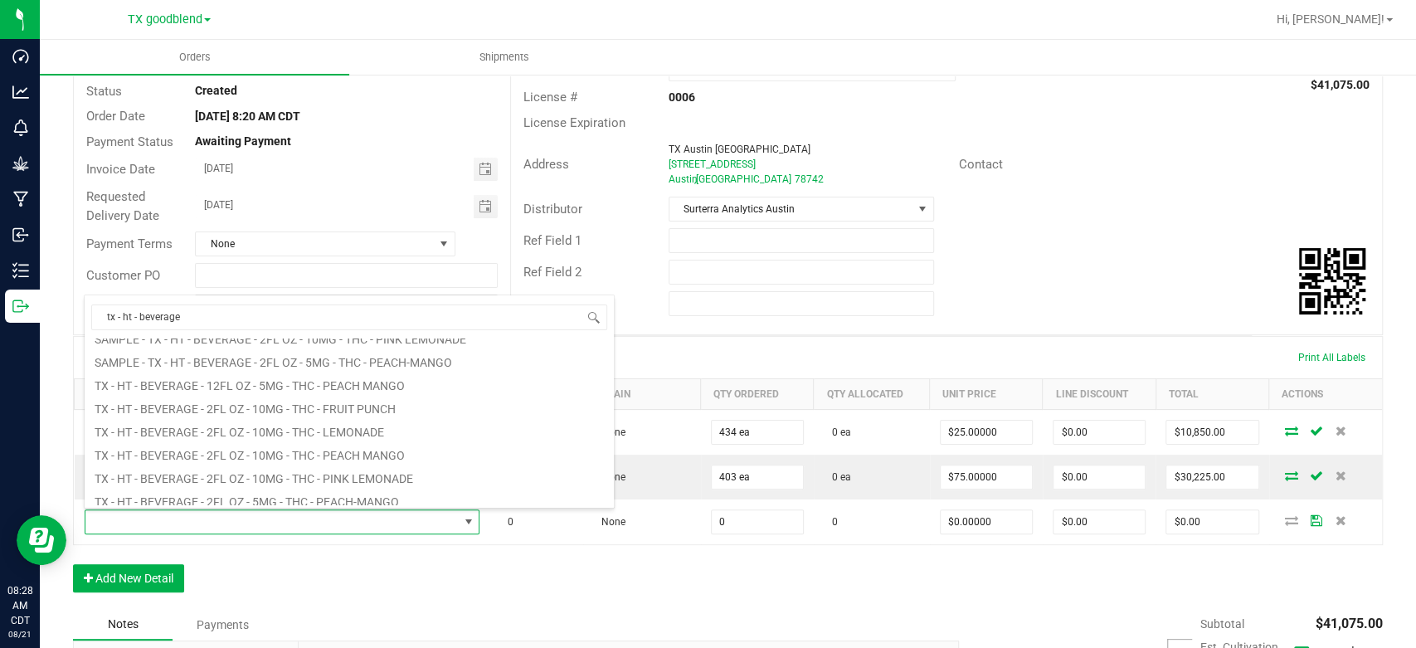
scroll to position [206, 0]
click at [335, 430] on li "TX - HT - BEVERAGE - 2FL OZ - 10MG - THC - LEMONADE" at bounding box center [349, 422] width 529 height 23
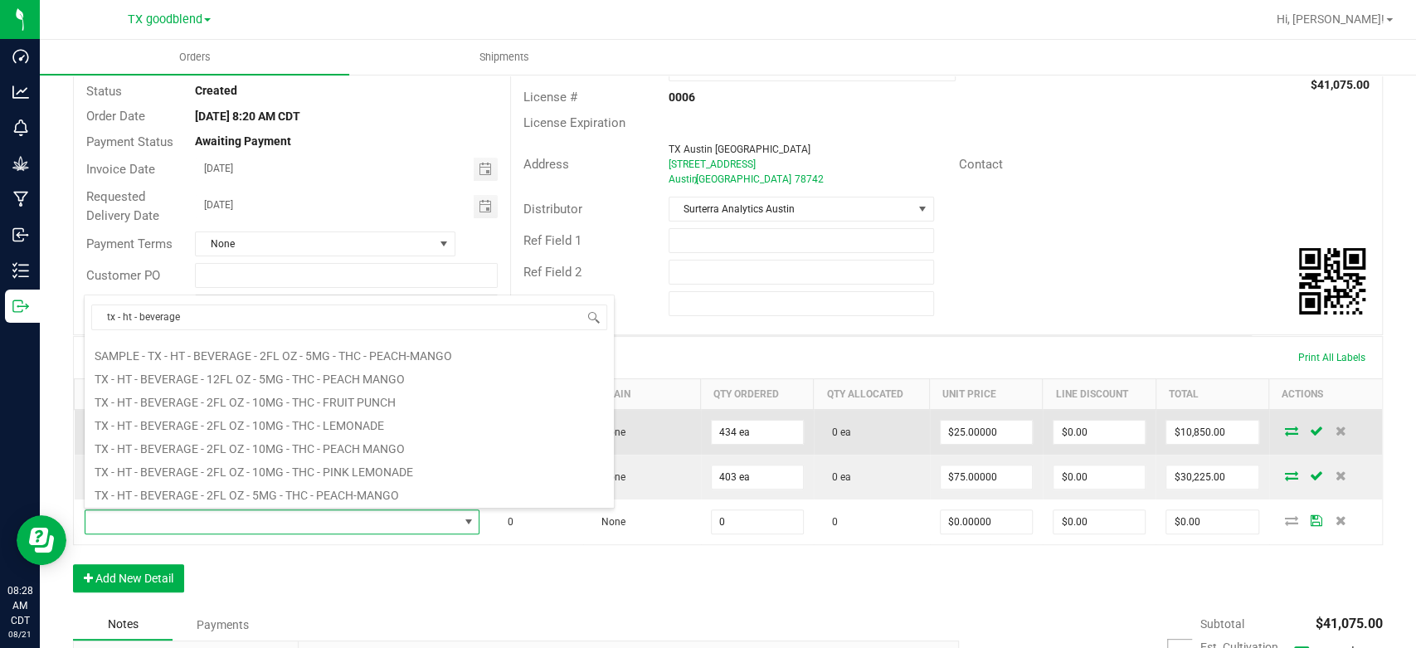
type input "0 ea"
type input "$5.00000"
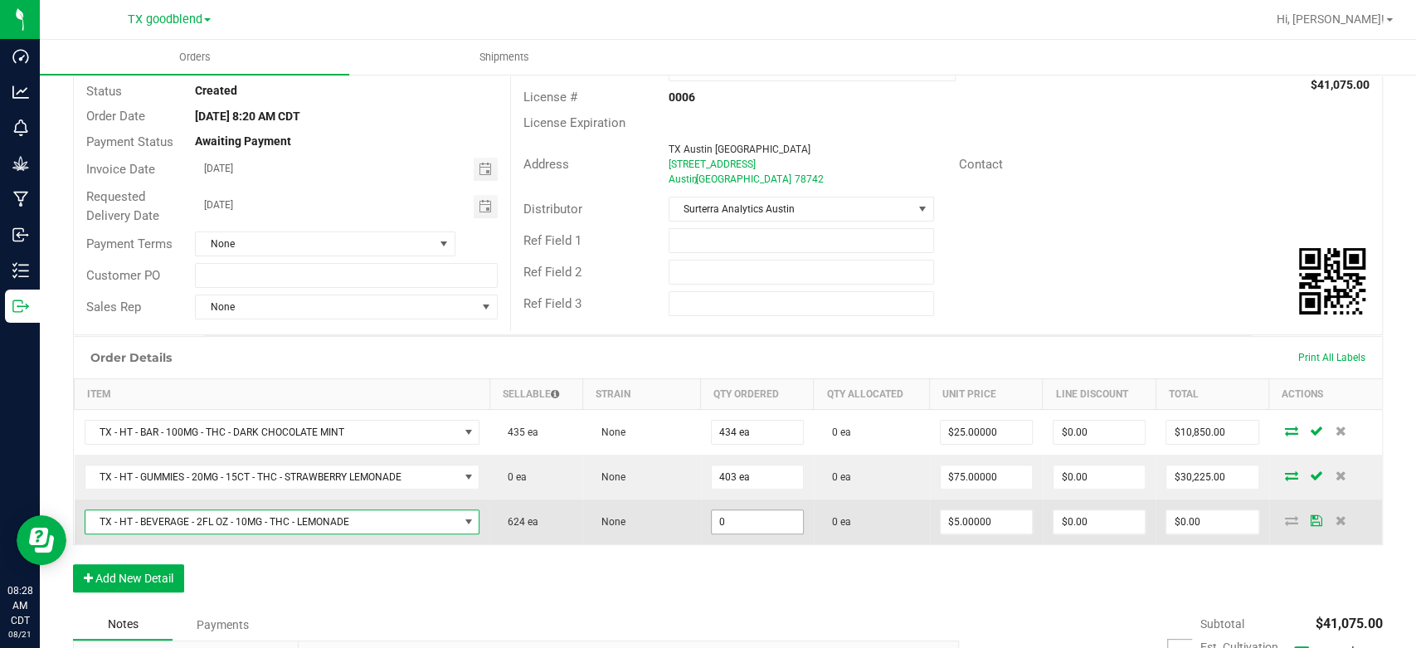
click at [741, 522] on input "0" at bounding box center [757, 521] width 91 height 23
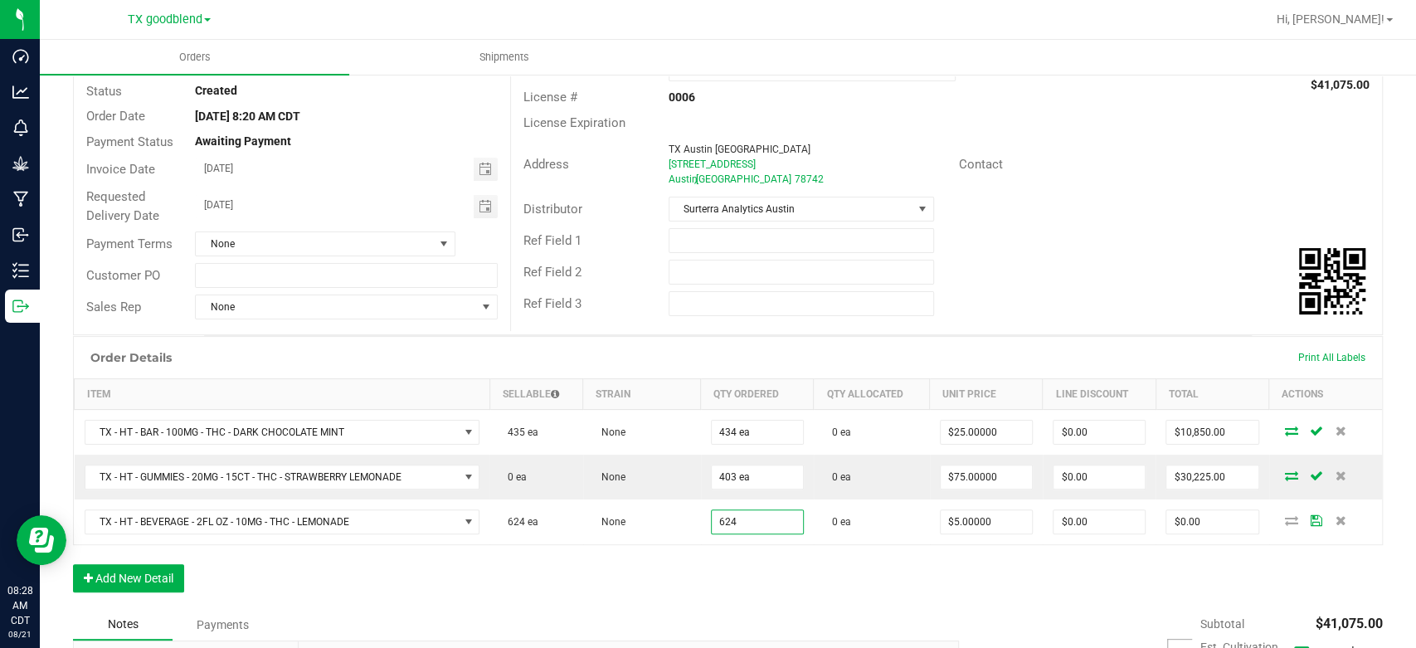
type input "624 ea"
type input "$3,120.00"
click at [737, 582] on div "Order Details Print All Labels Item Sellable Strain Qty Ordered Qty Allocated U…" at bounding box center [728, 472] width 1310 height 273
